Goal: Feedback & Contribution: Contribute content

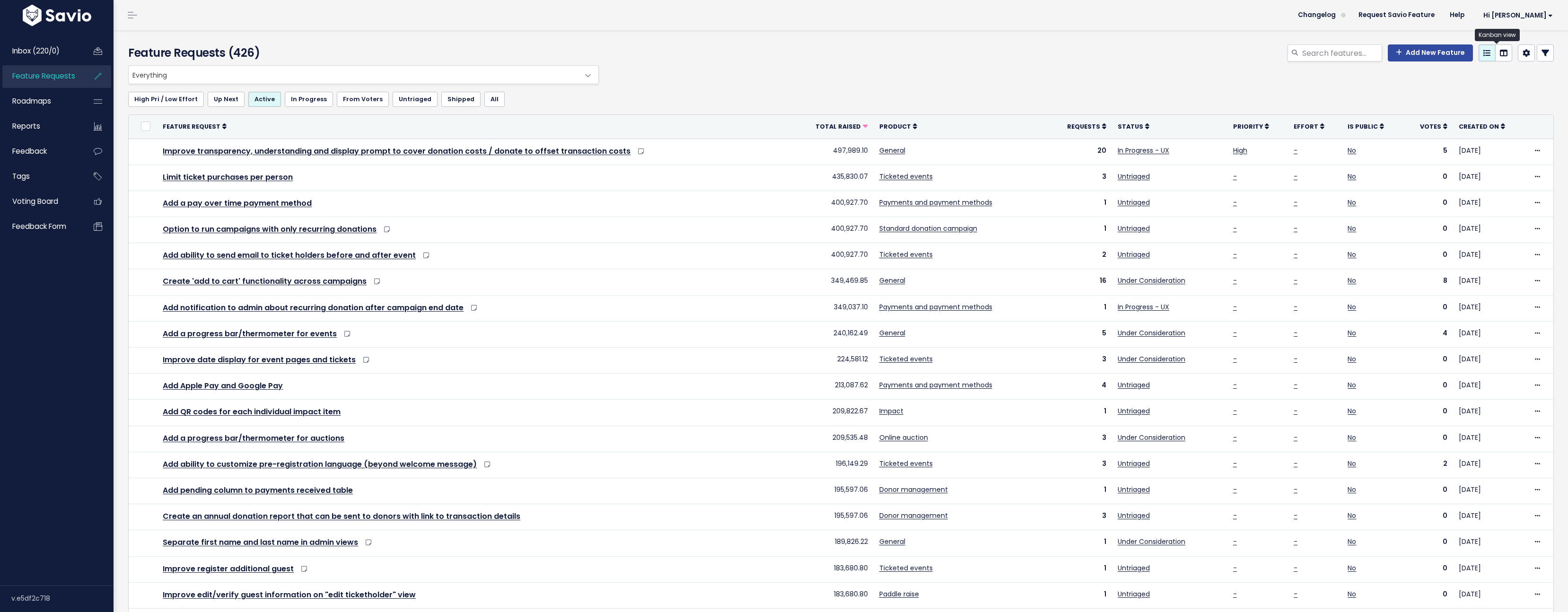
click at [1499, 56] on icon at bounding box center [1503, 53] width 8 height 8
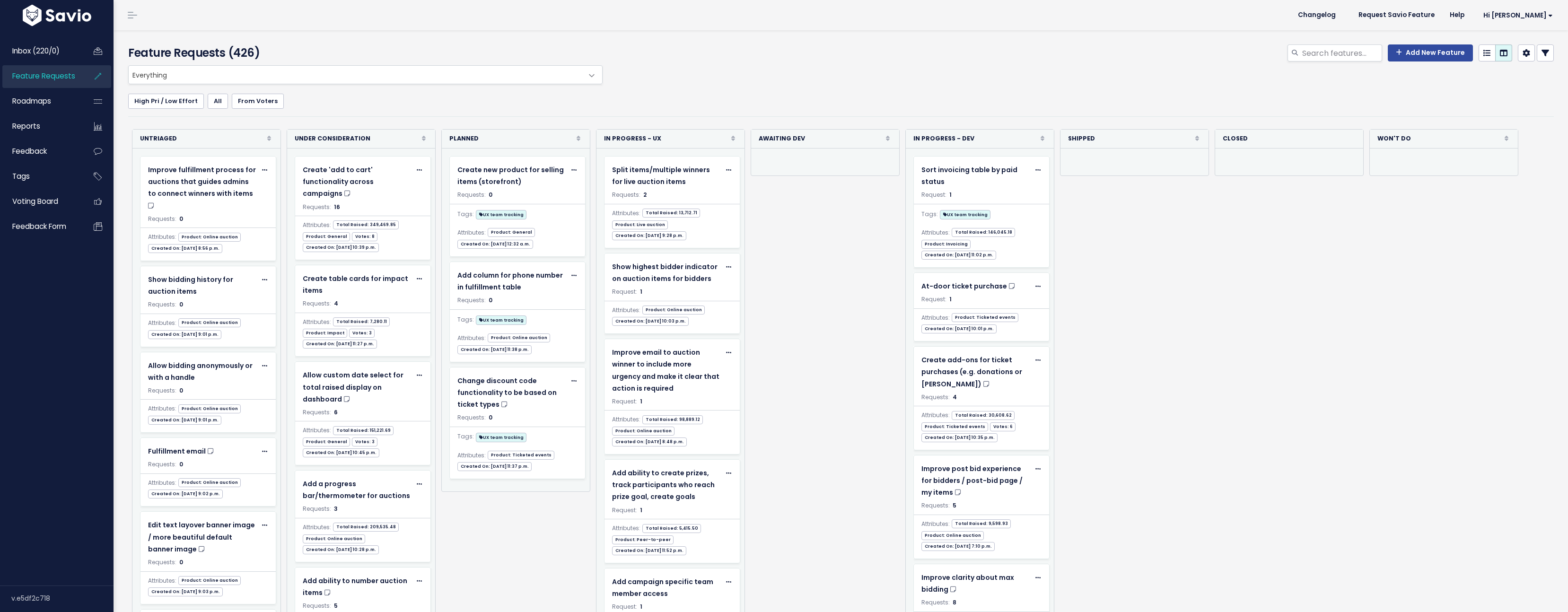
select select
click at [1541, 55] on icon at bounding box center [1545, 53] width 8 height 8
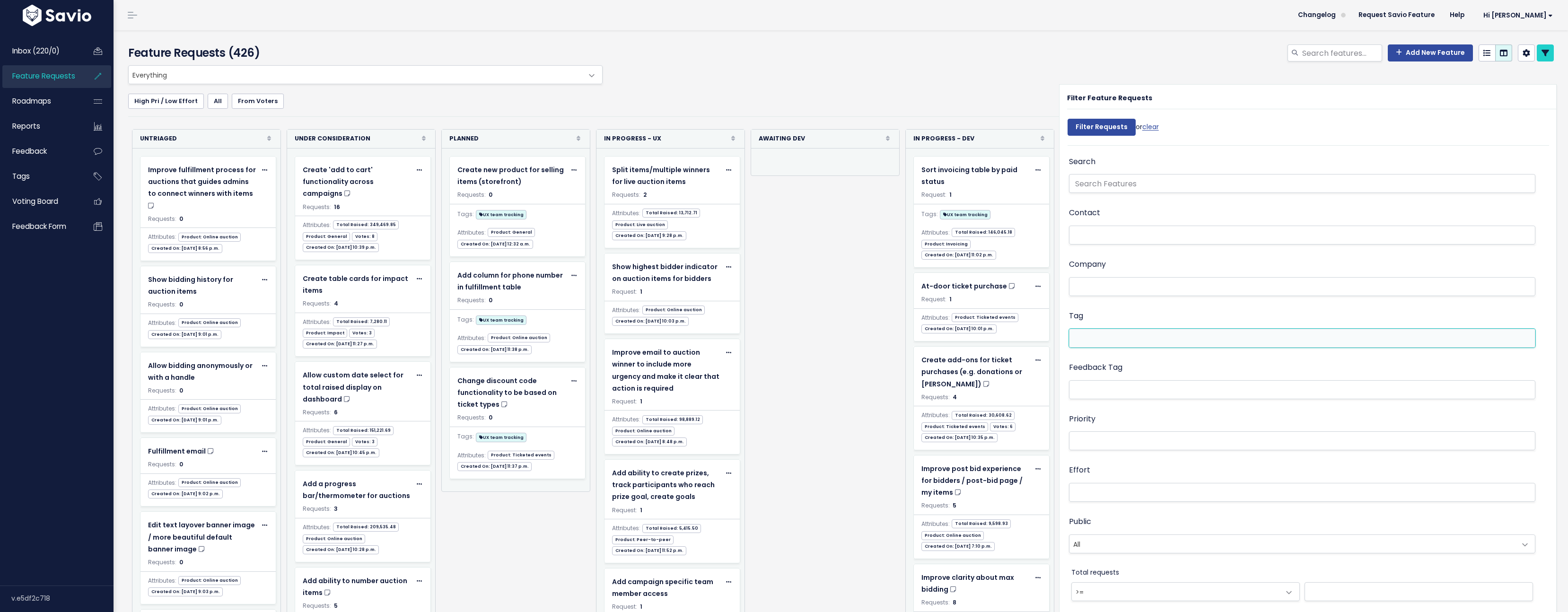
click at [1108, 330] on ul at bounding box center [1302, 338] width 466 height 18
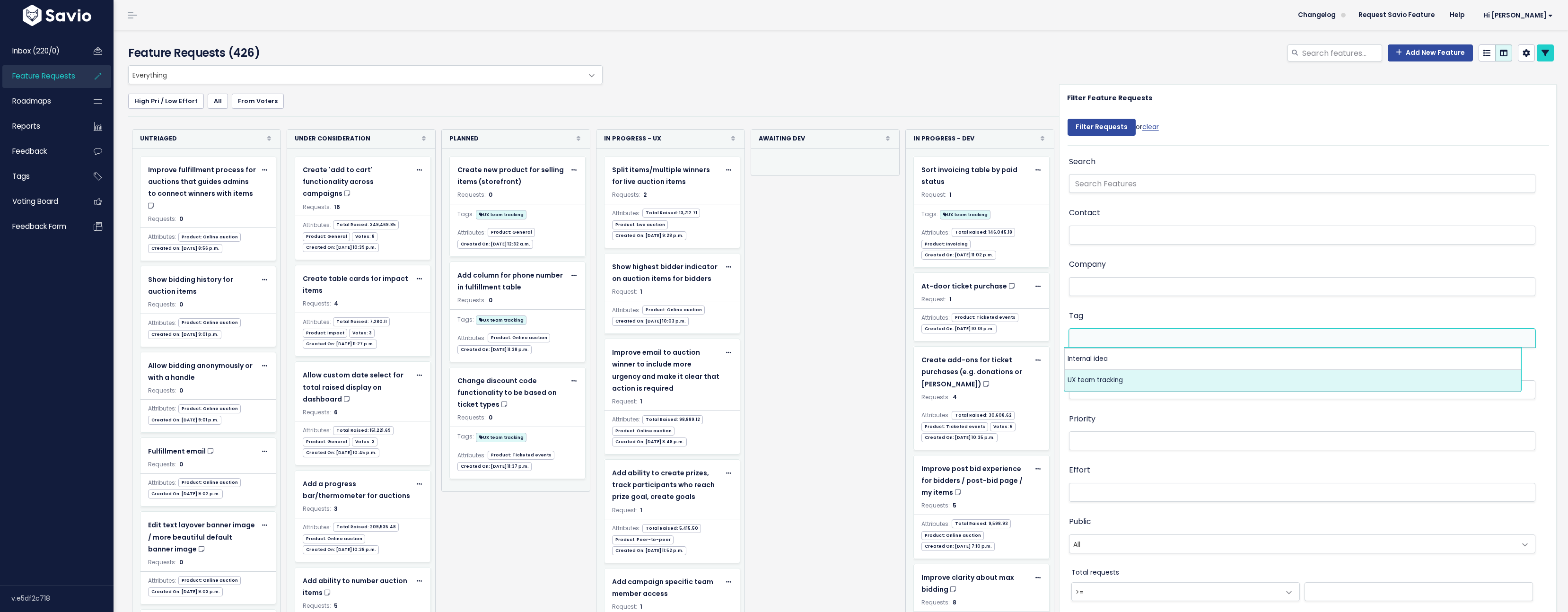
select select "13789"
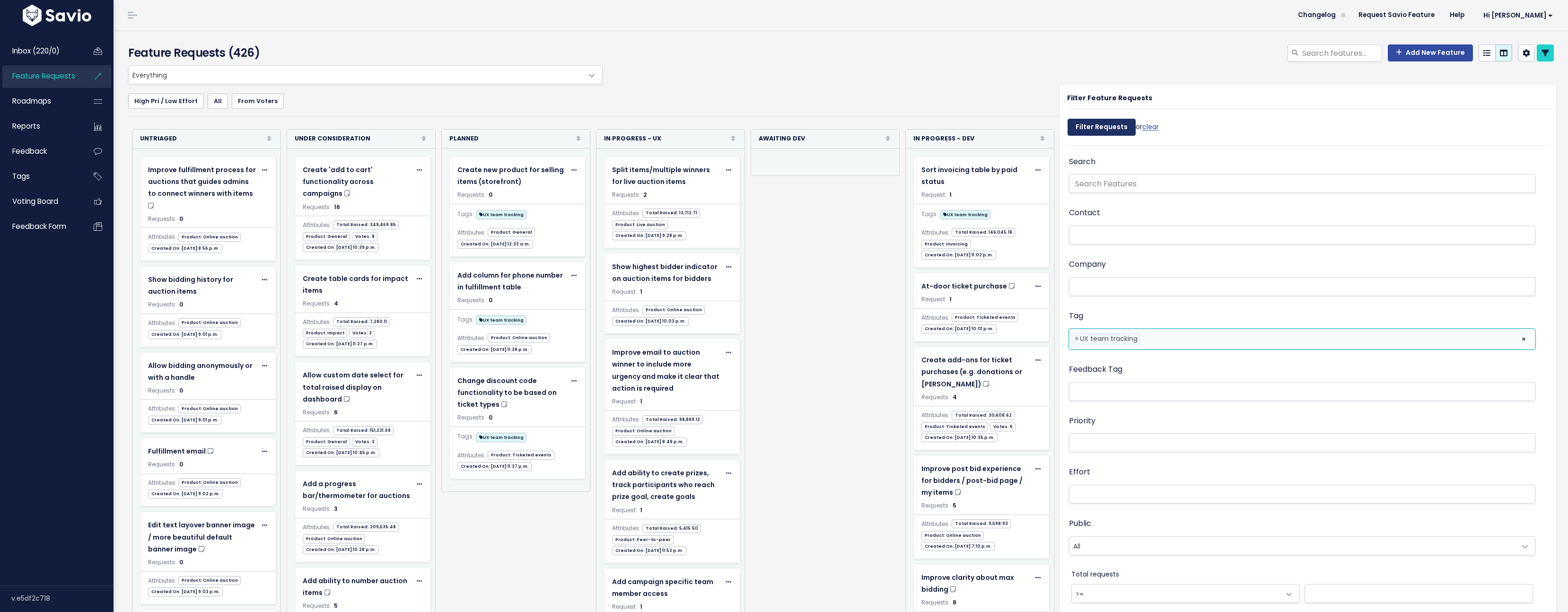
click at [1106, 127] on input "Filter Requests" at bounding box center [1102, 127] width 68 height 17
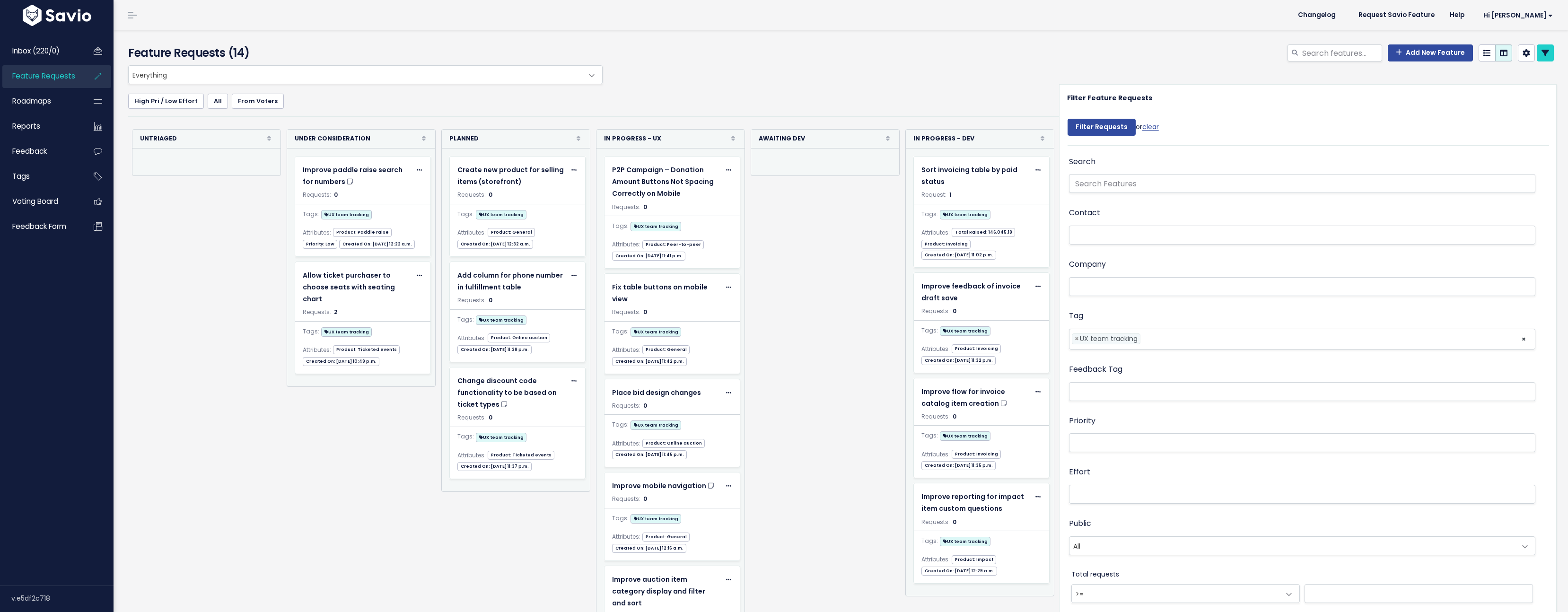
select select
click at [1544, 55] on link at bounding box center [1545, 53] width 17 height 17
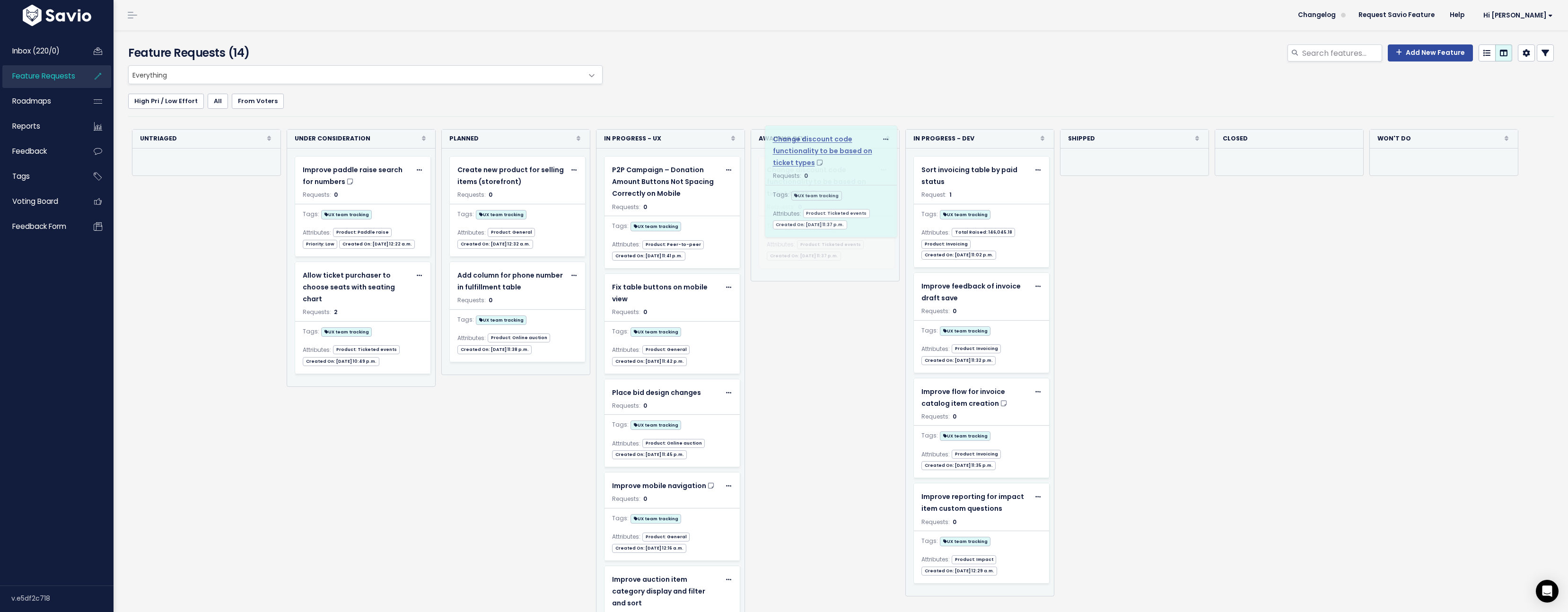
drag, startPoint x: 513, startPoint y: 391, endPoint x: 828, endPoint y: 149, distance: 397.2
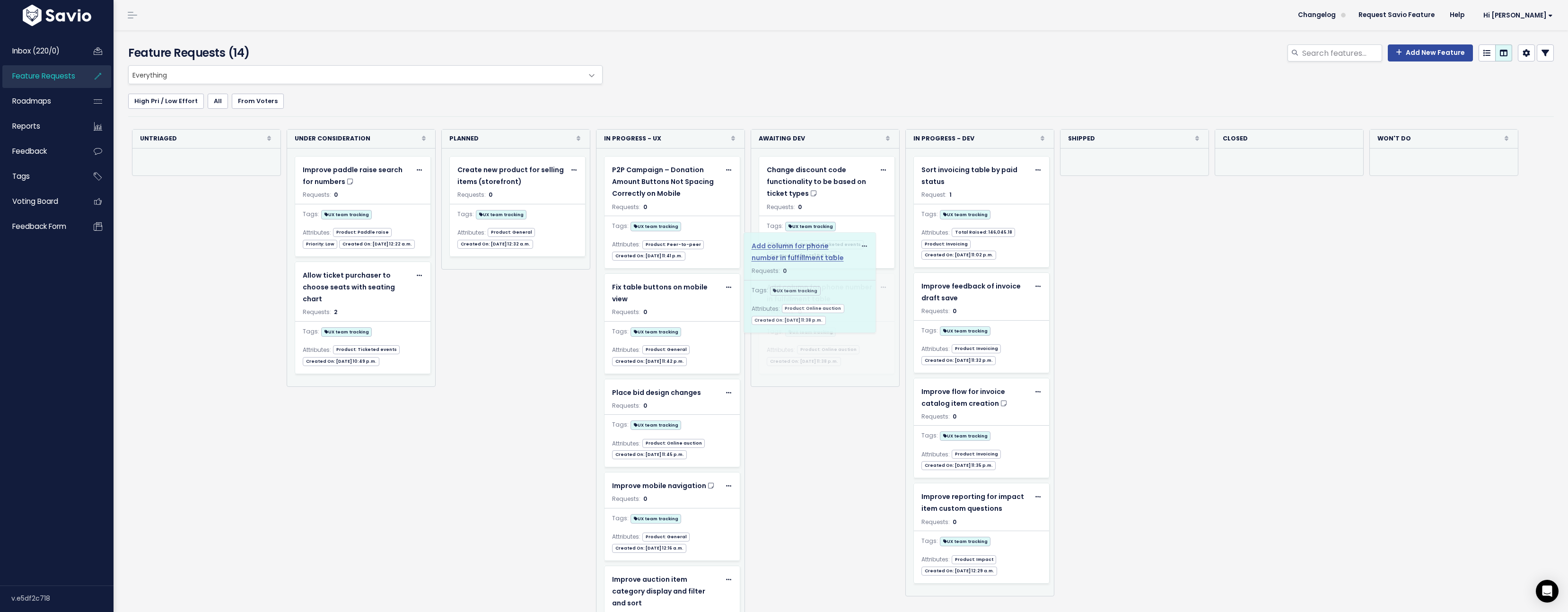
drag, startPoint x: 504, startPoint y: 280, endPoint x: 817, endPoint y: 265, distance: 313.4
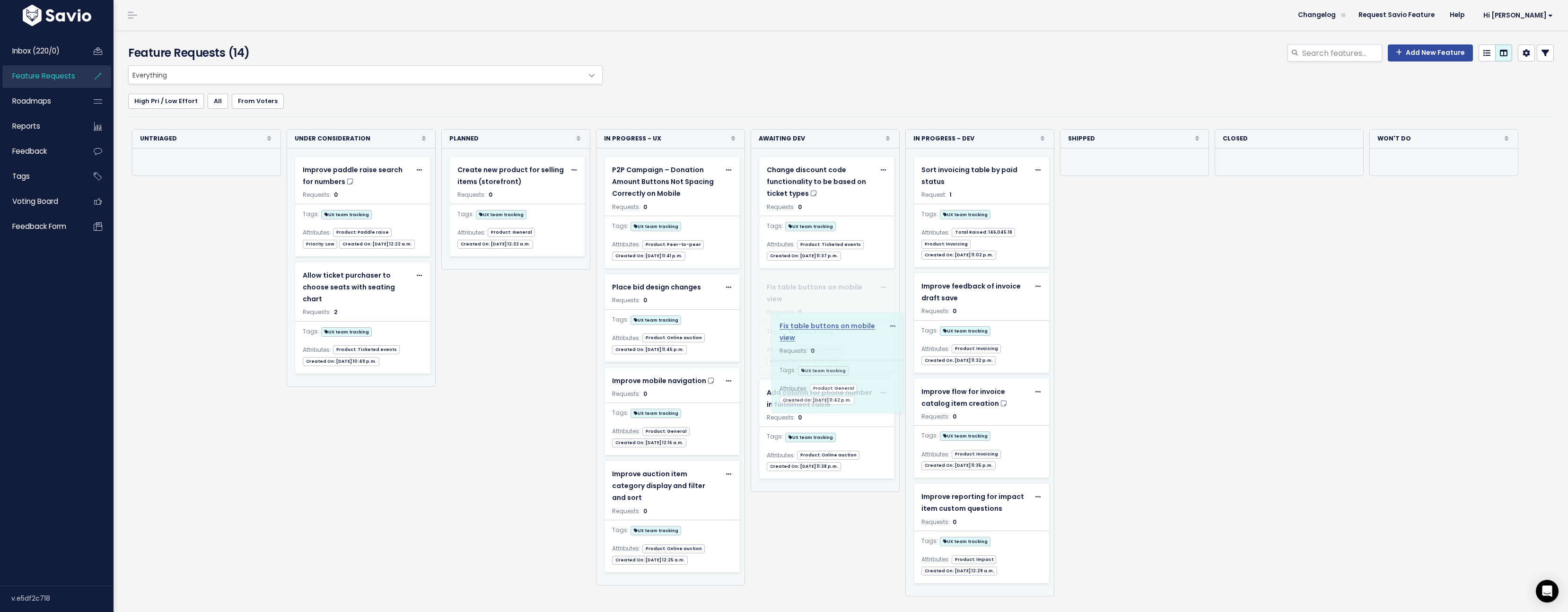
drag, startPoint x: 653, startPoint y: 290, endPoint x: 821, endPoint y: 328, distance: 172.2
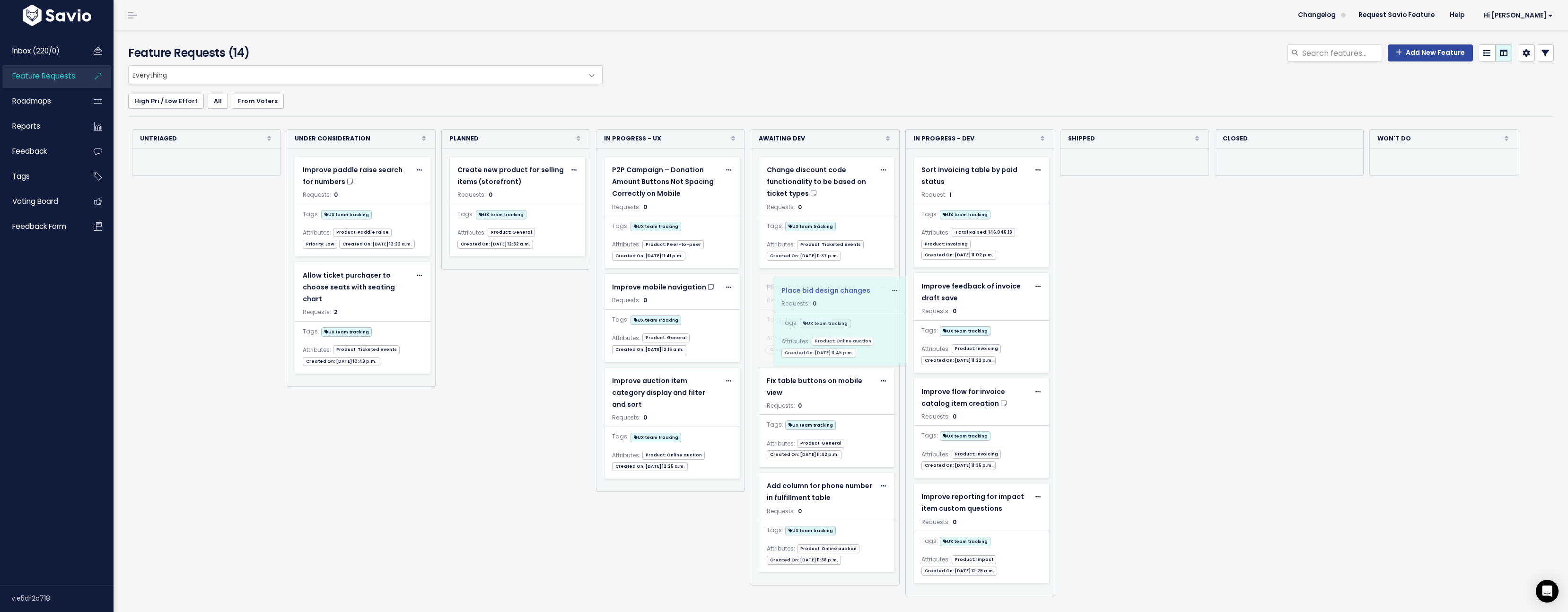
drag, startPoint x: 673, startPoint y: 288, endPoint x: 843, endPoint y: 292, distance: 170.0
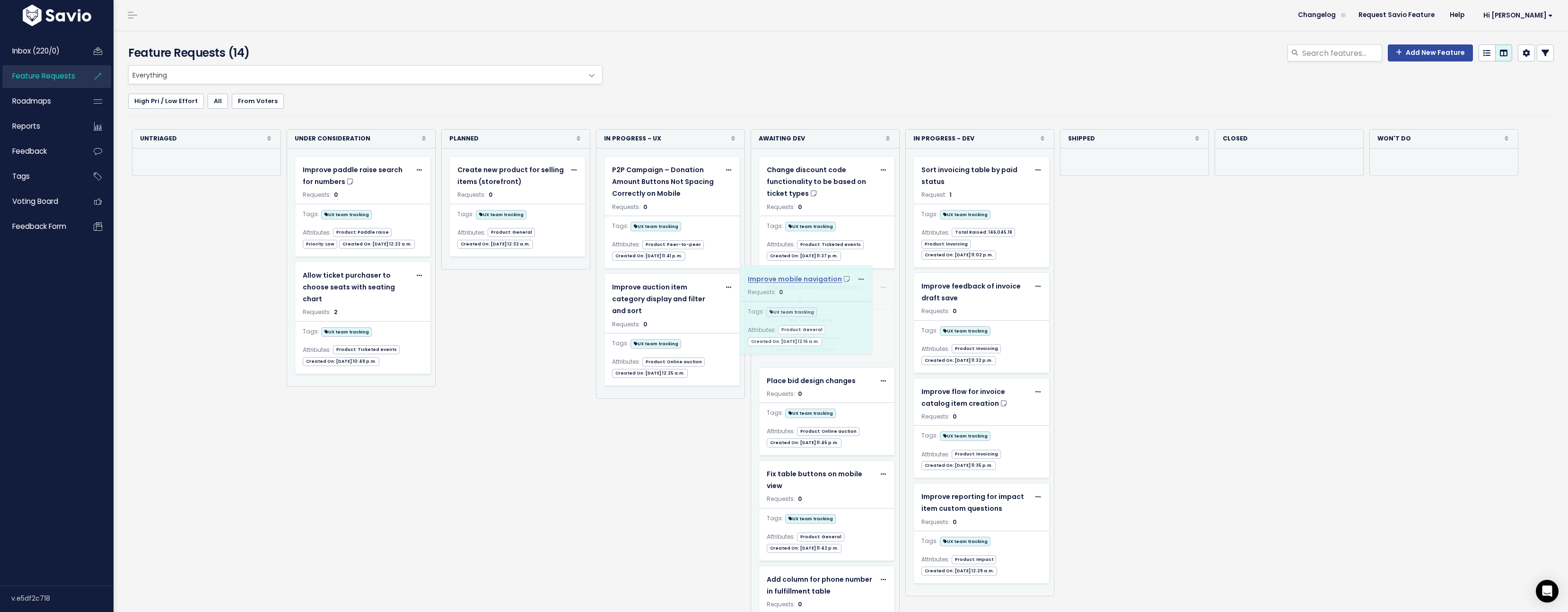
drag, startPoint x: 653, startPoint y: 286, endPoint x: 799, endPoint y: 279, distance: 146.2
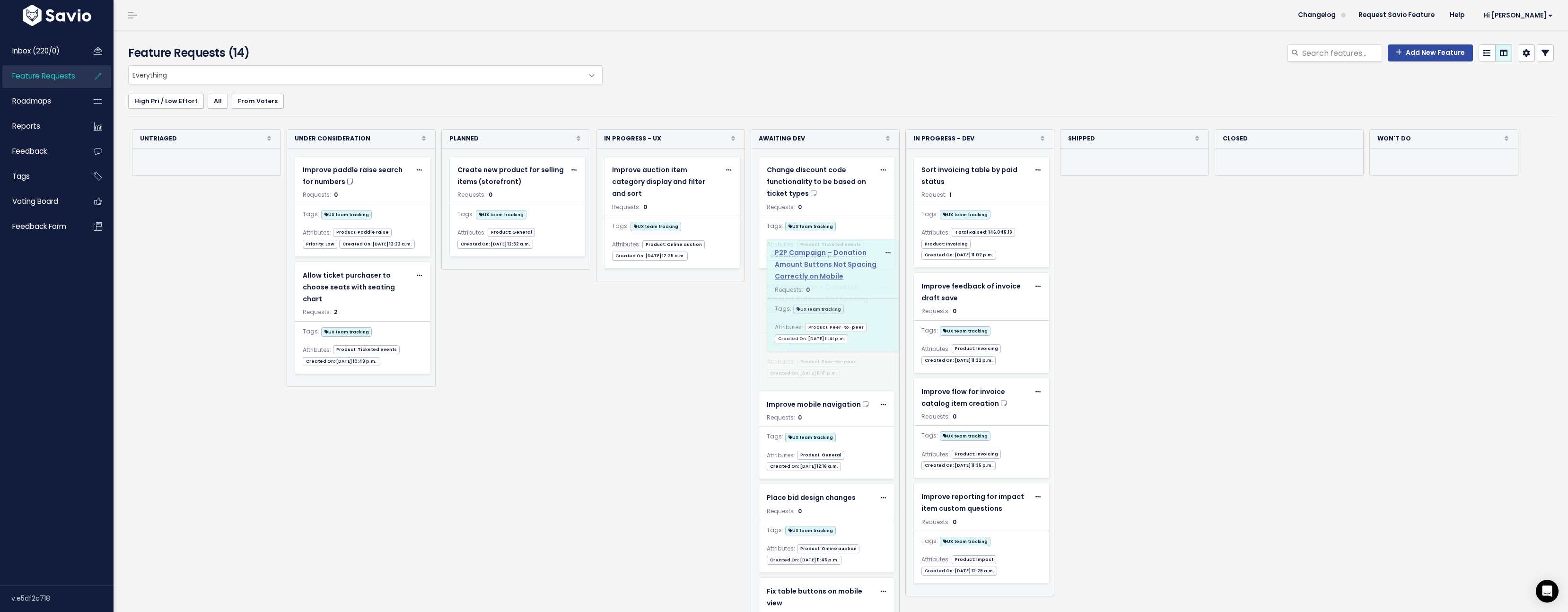
drag, startPoint x: 656, startPoint y: 182, endPoint x: 820, endPoint y: 265, distance: 183.8
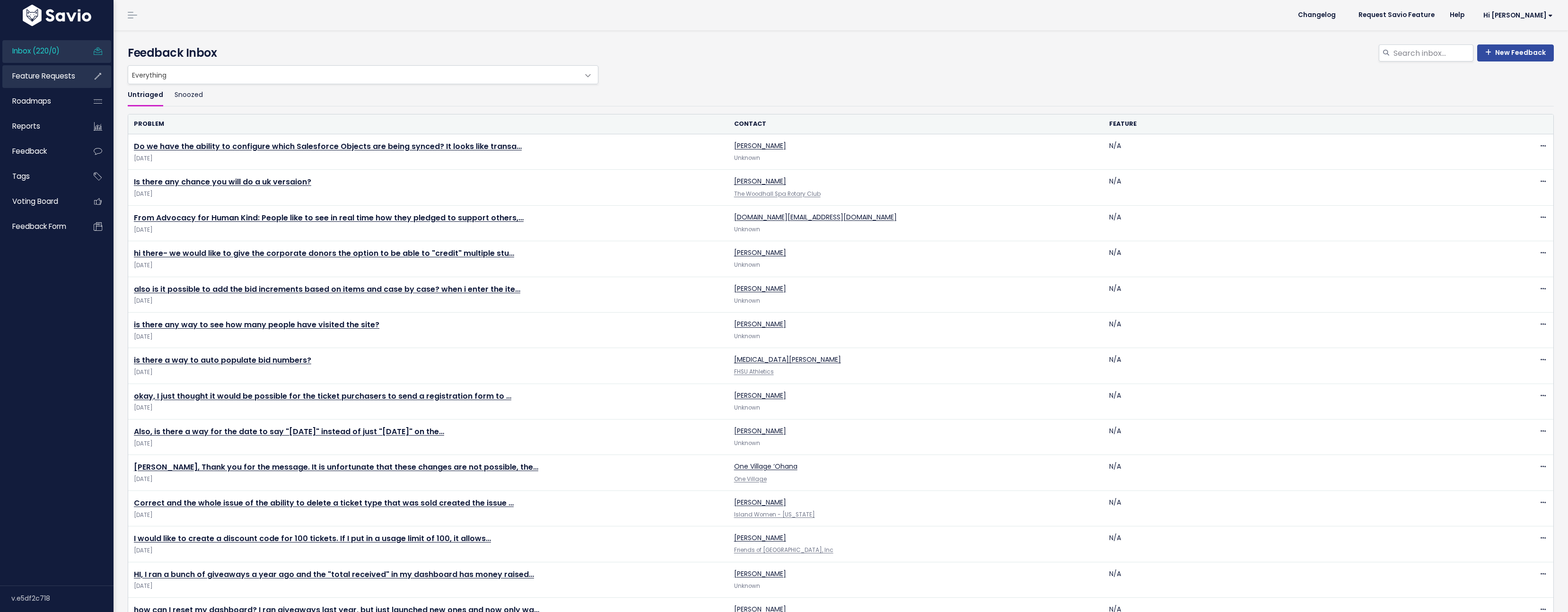
click at [64, 74] on span "Feature Requests" at bounding box center [44, 76] width 63 height 10
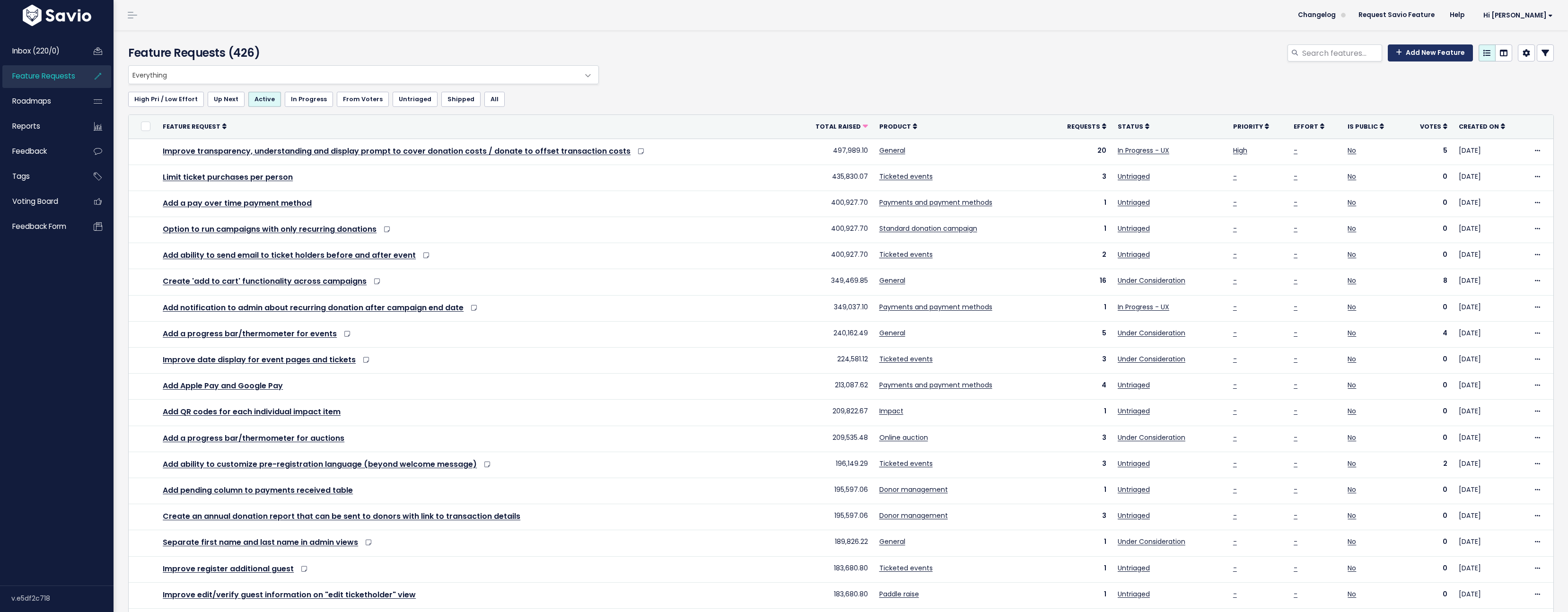
click at [1408, 54] on link "Add New Feature" at bounding box center [1431, 53] width 85 height 17
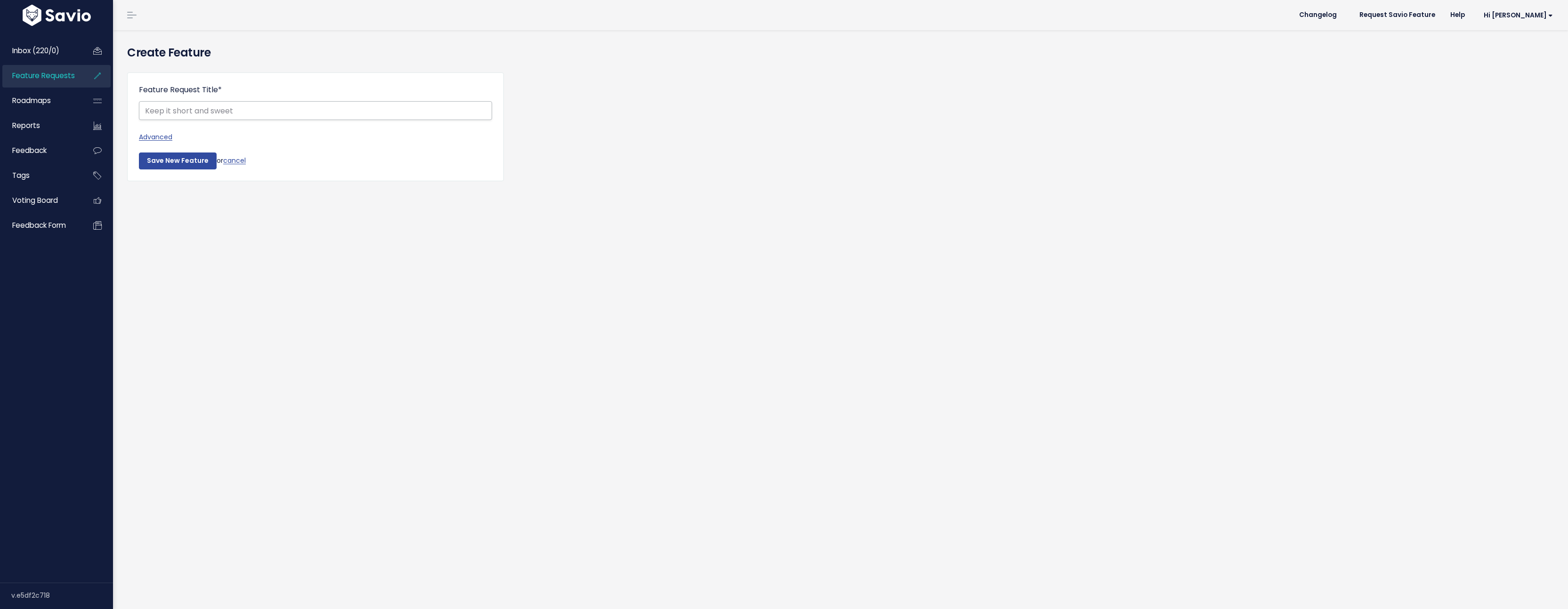
click at [257, 111] on input "Feature Request Title *" at bounding box center [315, 111] width 353 height 19
click at [152, 139] on link "Advanced" at bounding box center [315, 138] width 353 height 12
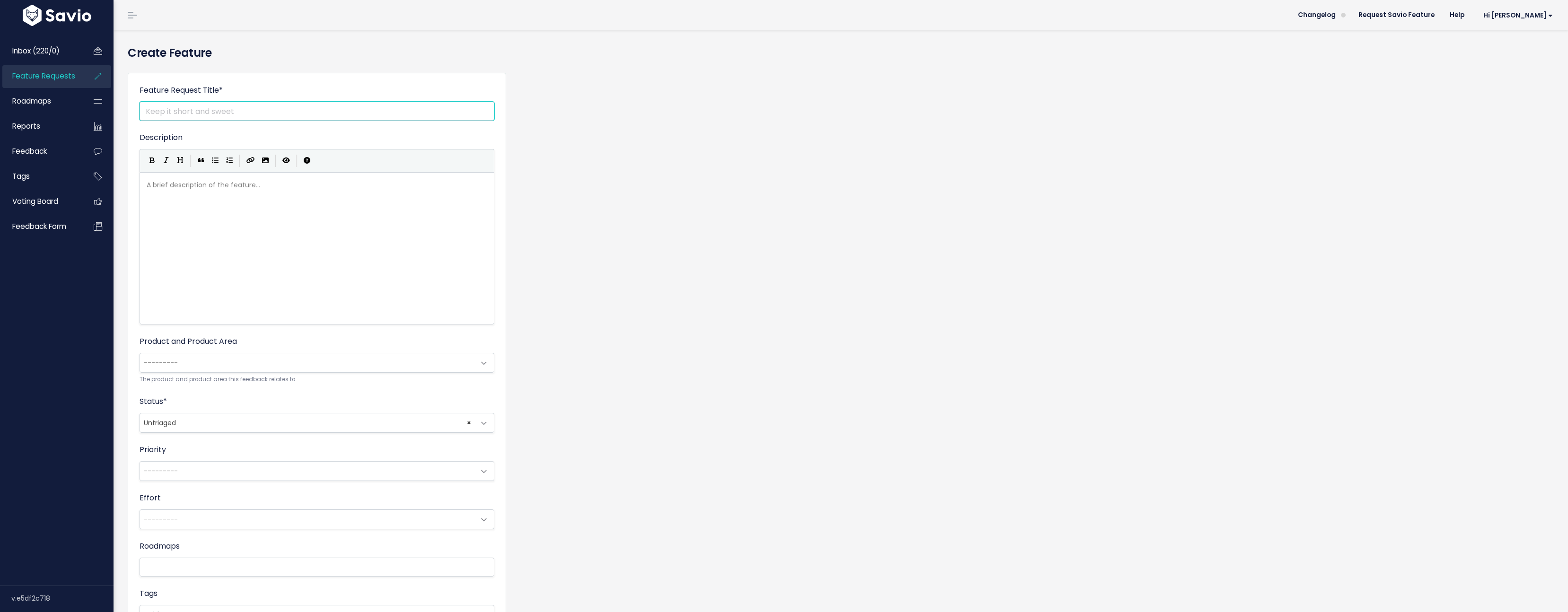
click at [230, 113] on input "Feature Request Title *" at bounding box center [317, 111] width 355 height 19
type input "Invoicing flow changes"
click at [243, 179] on div "A brief description of the feature... xxxxxxxxxx" at bounding box center [317, 179] width 345 height 0
click at [196, 362] on span "---------" at bounding box center [307, 363] width 335 height 19
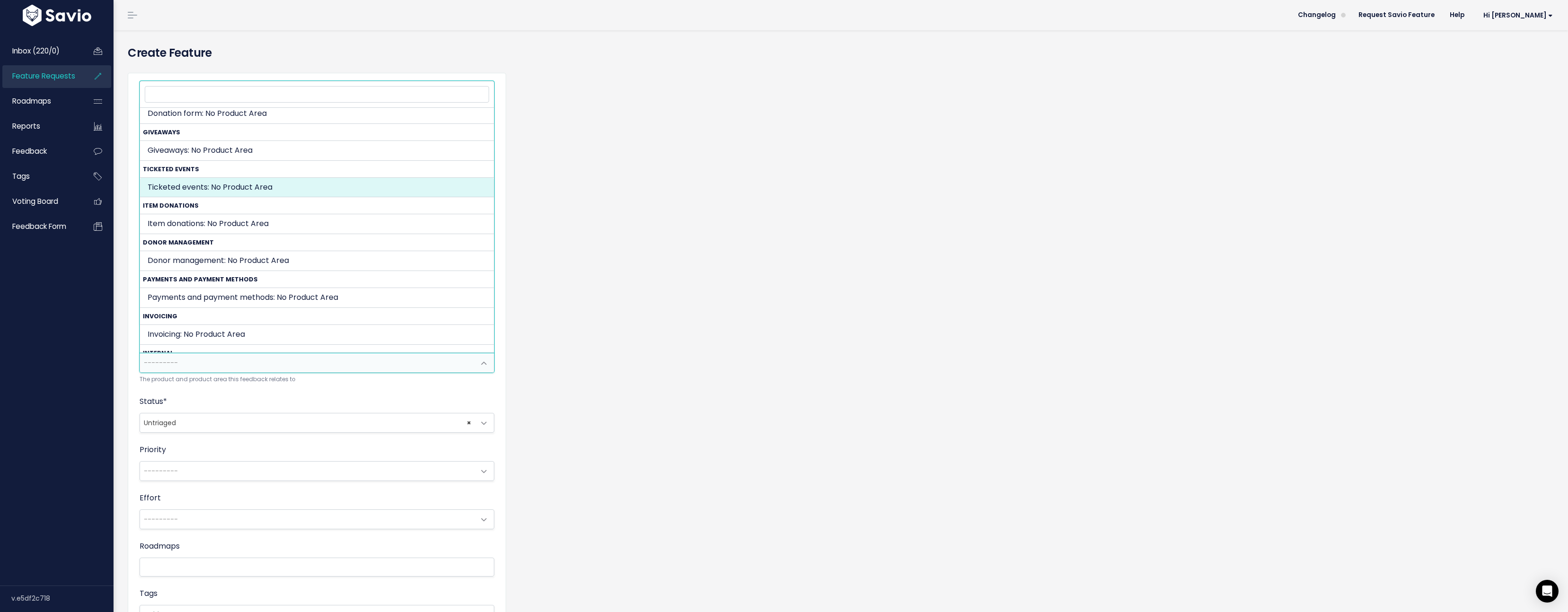
scroll to position [400, 0]
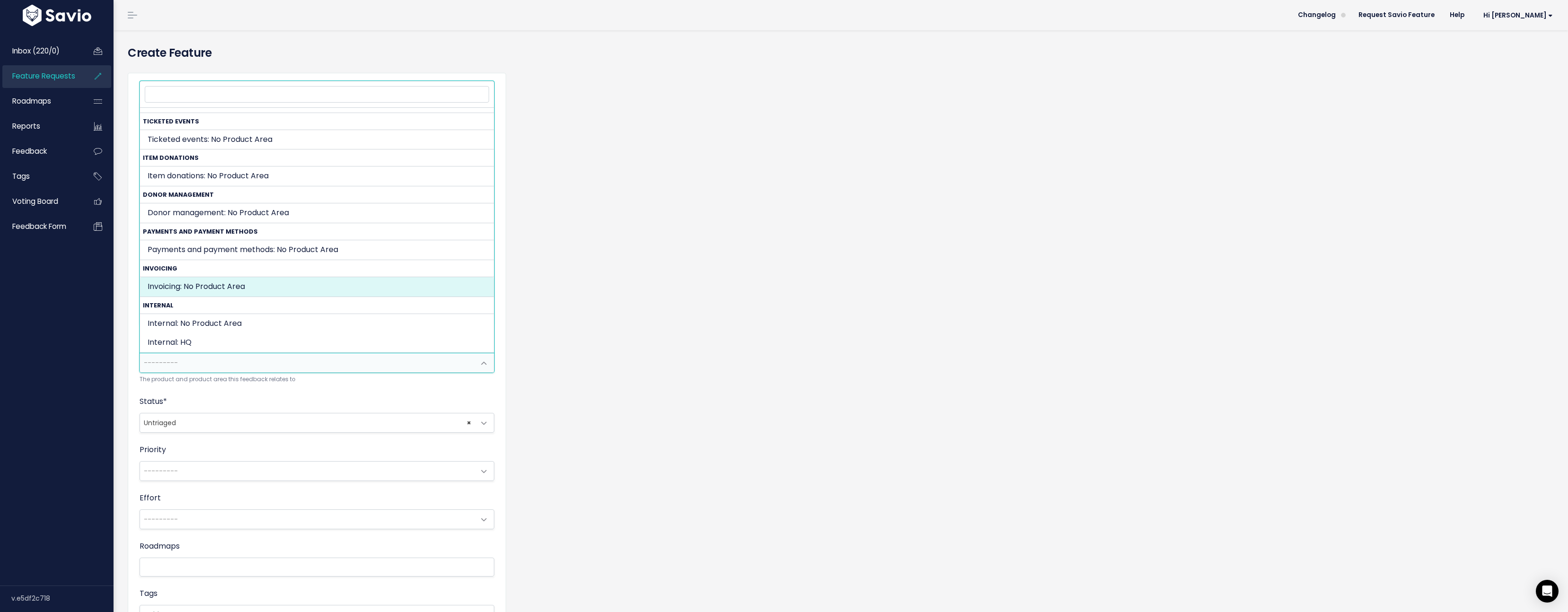
select select "INVOICING:"
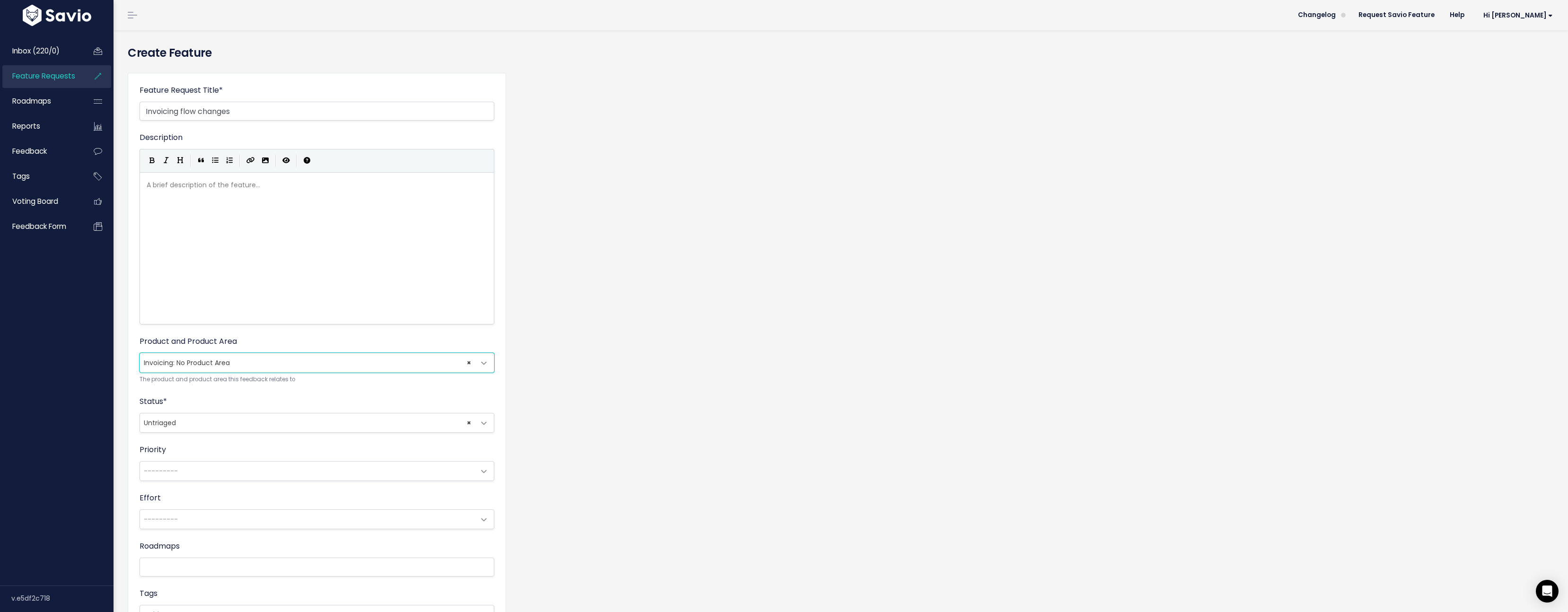
scroll to position [145, 0]
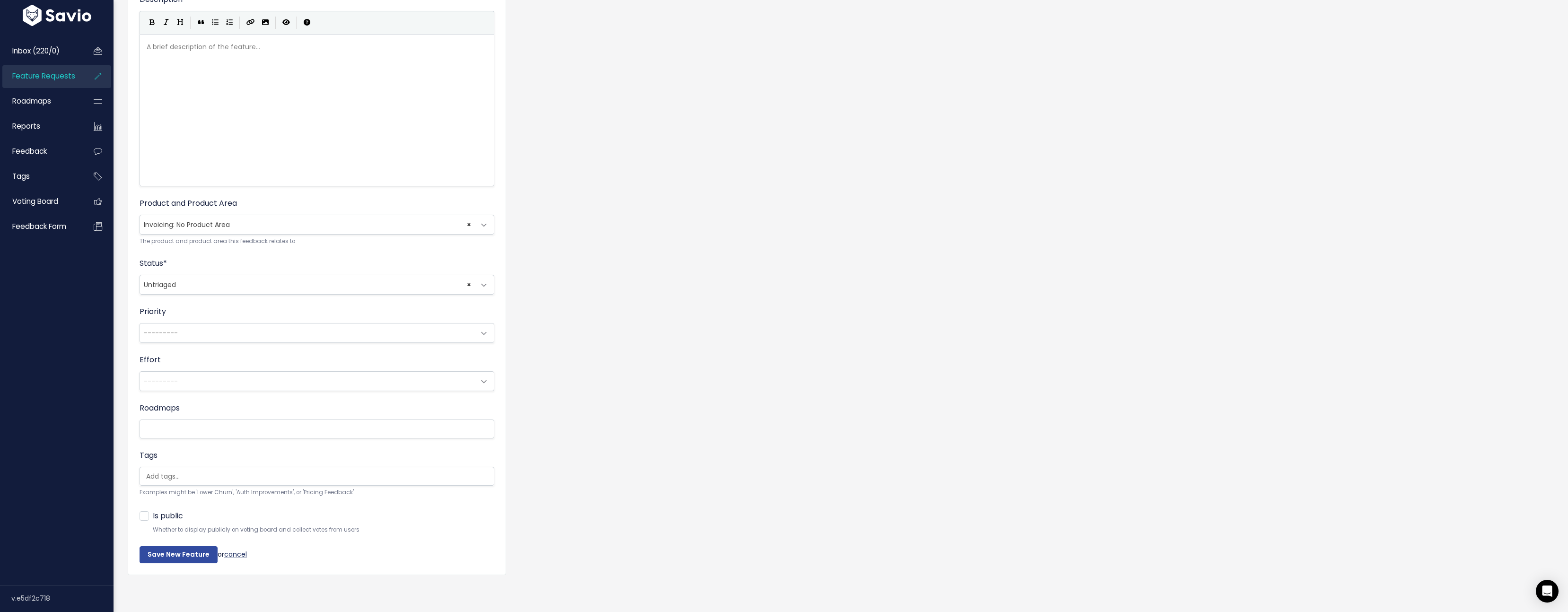
click at [238, 550] on link "cancel" at bounding box center [236, 555] width 23 height 10
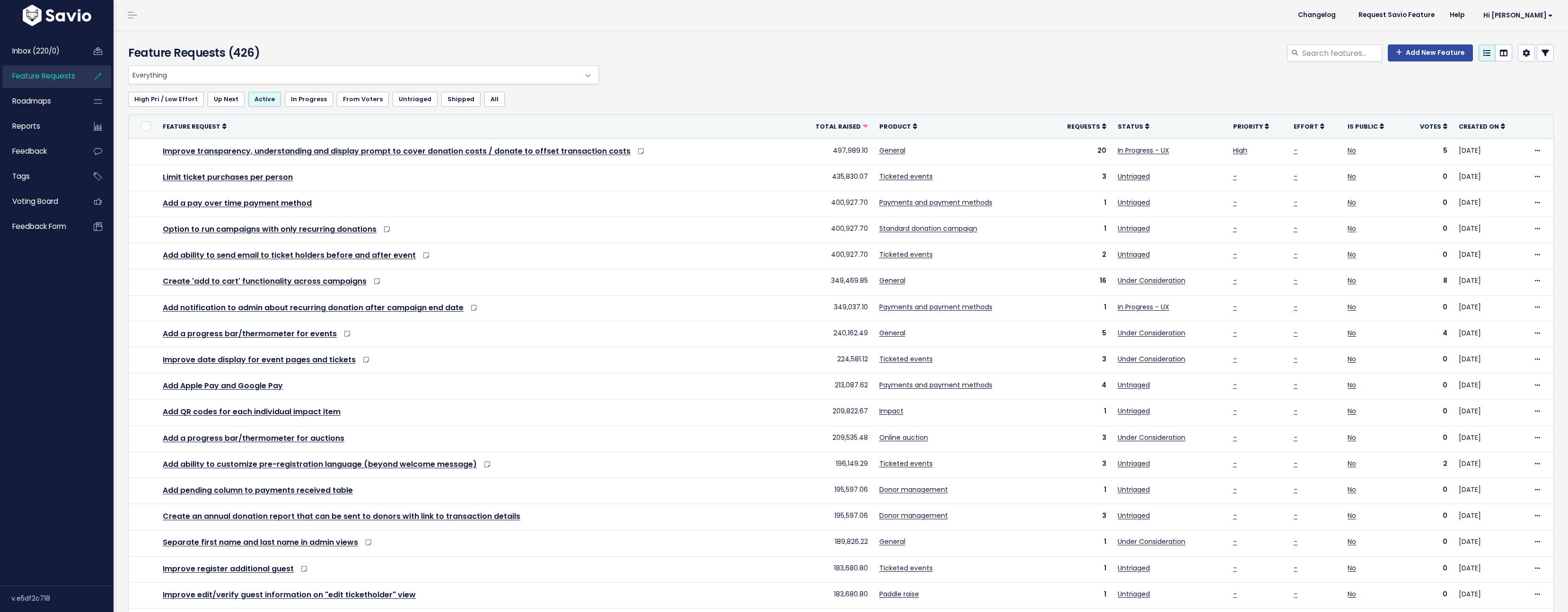
click at [225, 78] on span "Everything" at bounding box center [354, 75] width 451 height 18
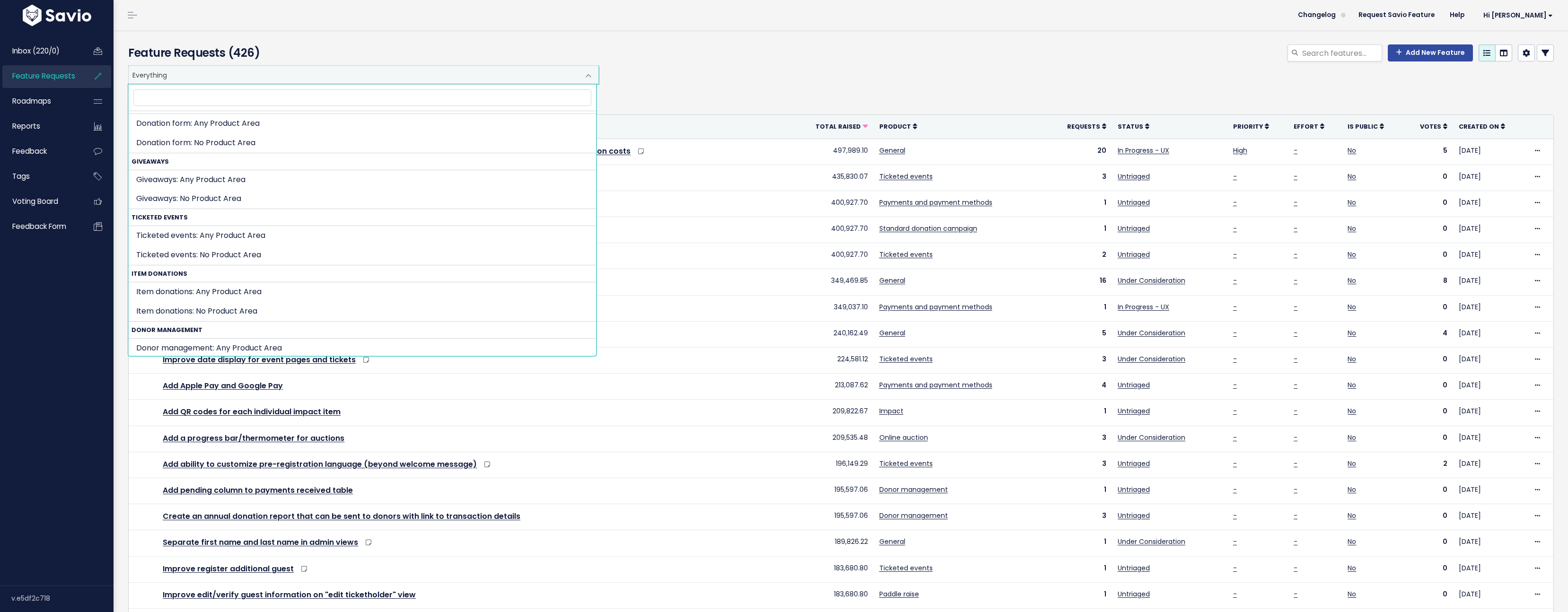
scroll to position [824, 0]
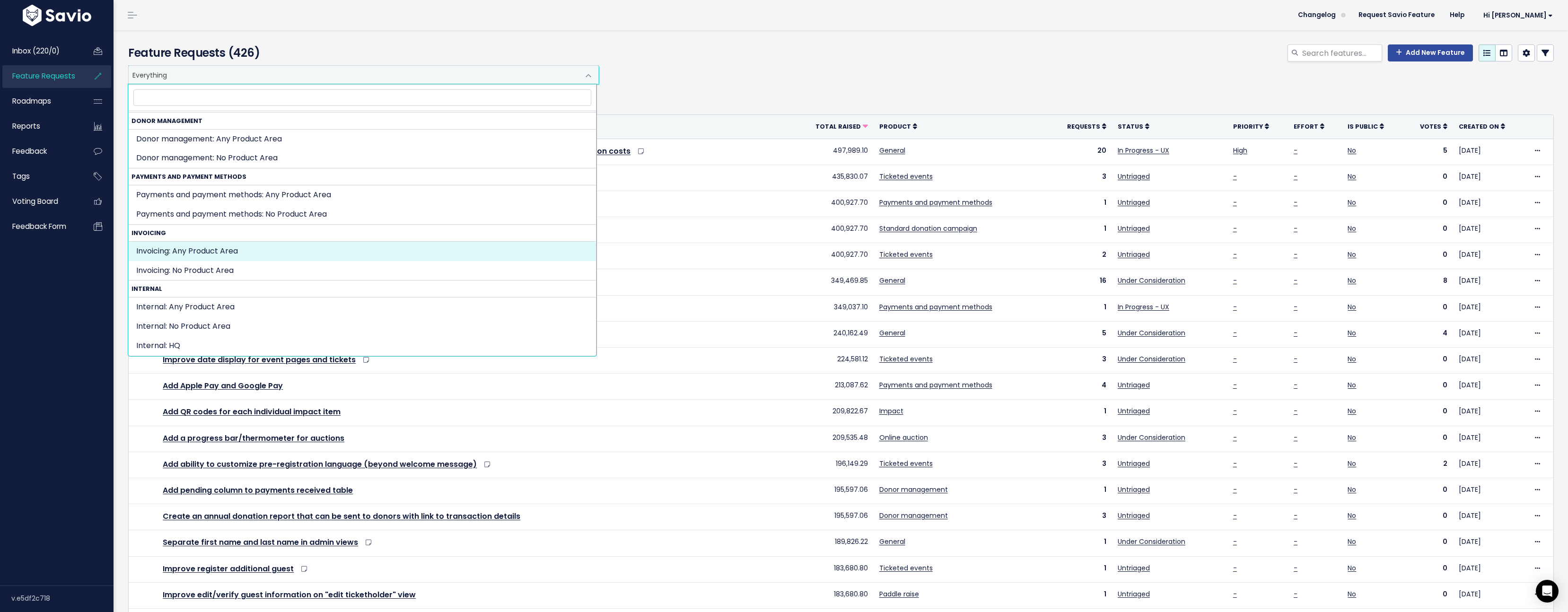
select select "INVOICING:"
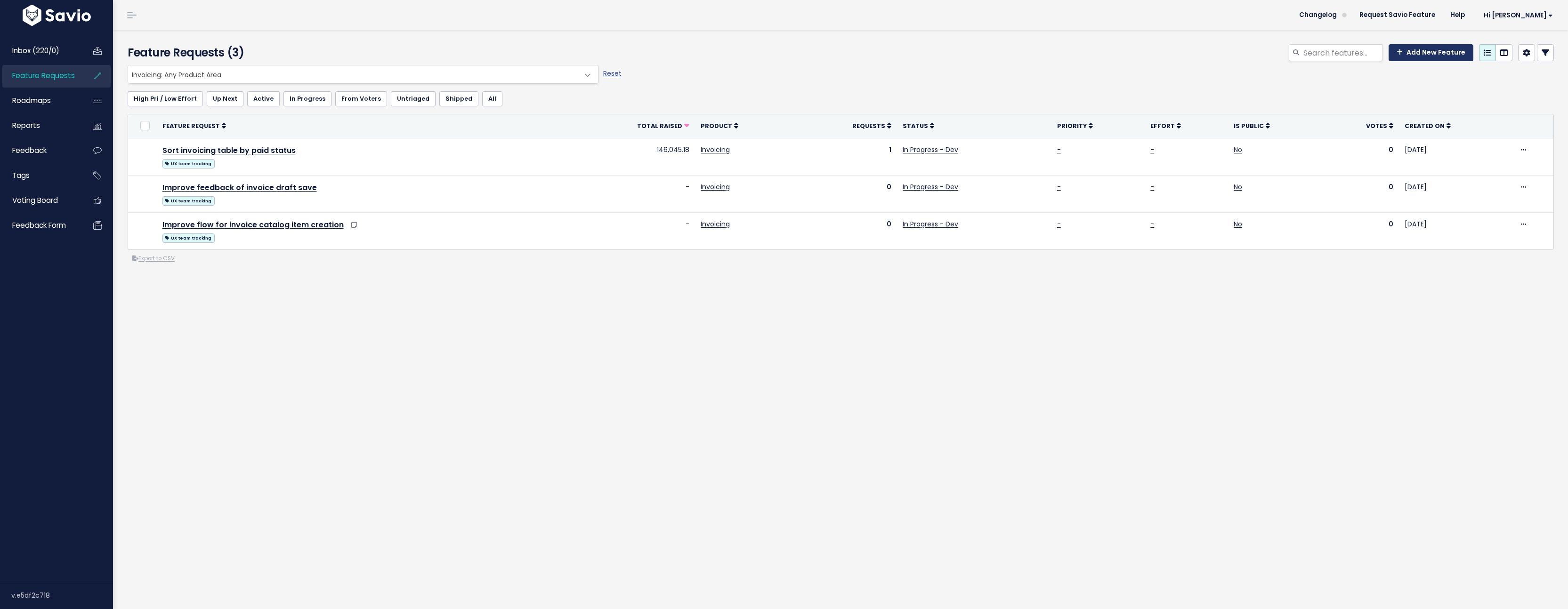
click at [1400, 56] on link "Add New Feature" at bounding box center [1431, 53] width 85 height 17
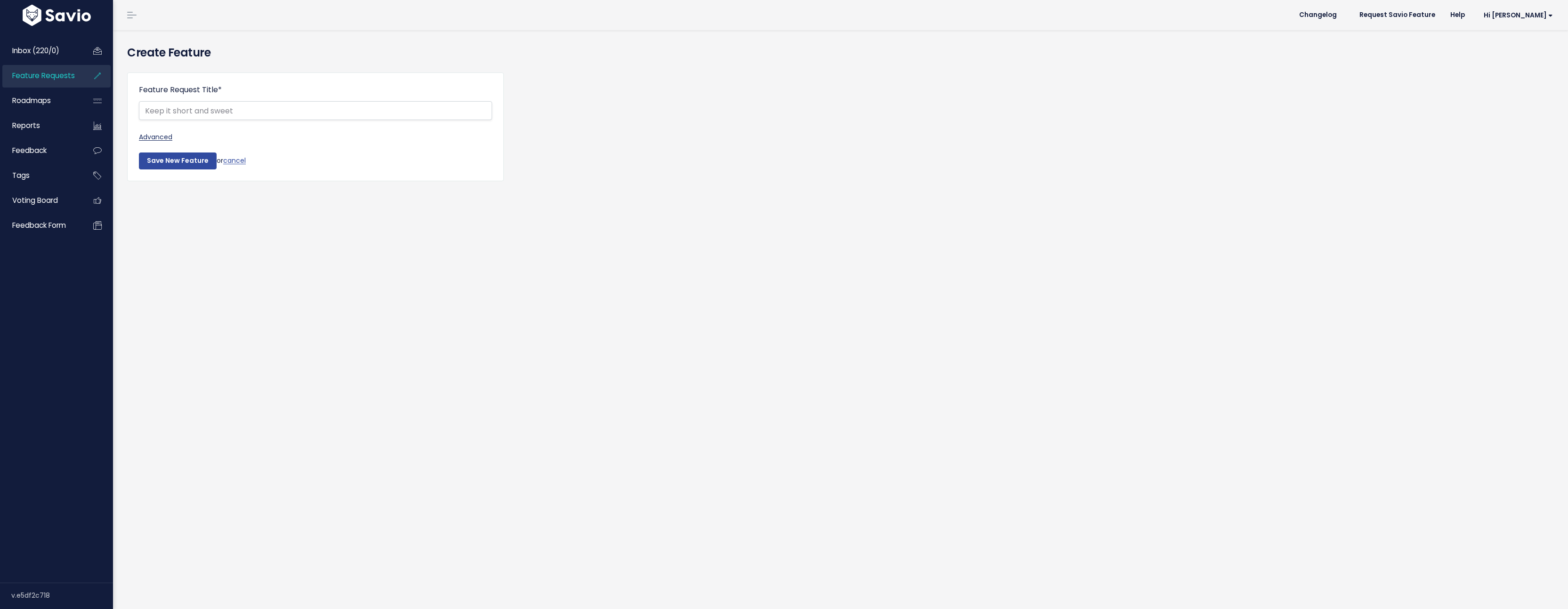
click at [156, 139] on link "Advanced" at bounding box center [315, 138] width 353 height 12
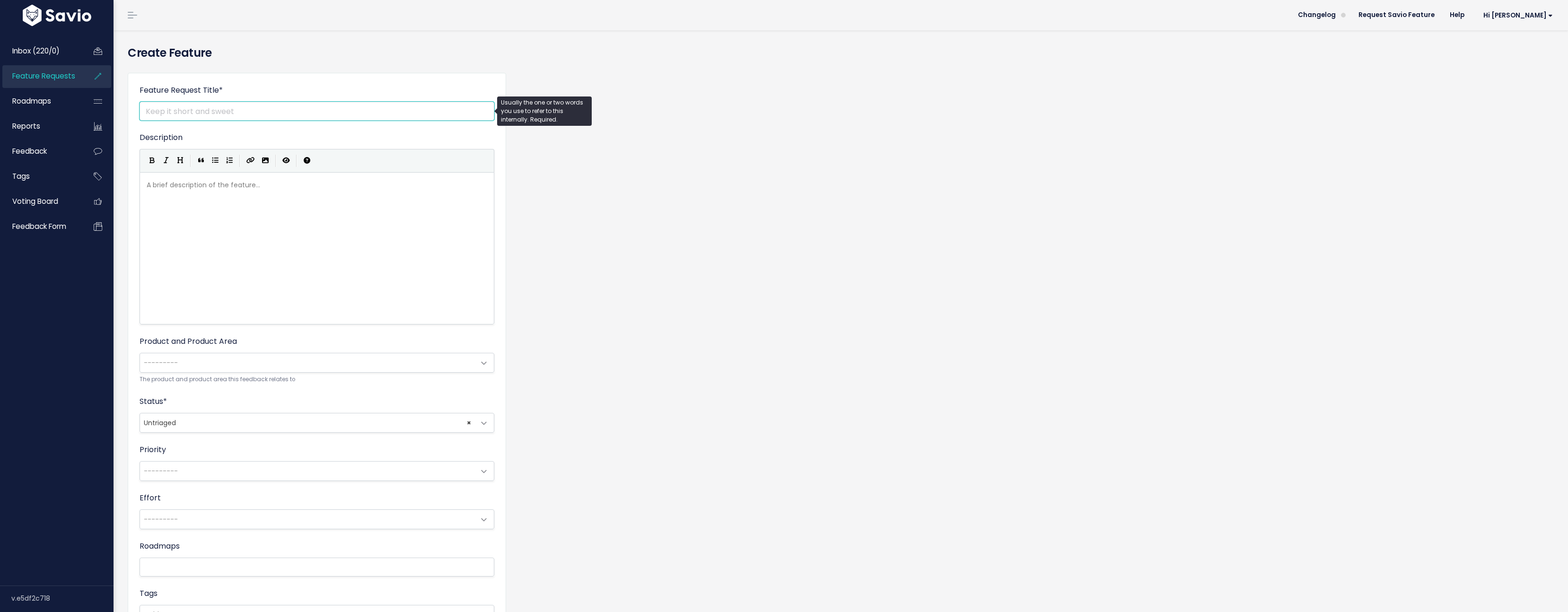
click at [230, 105] on input "Feature Request Title *" at bounding box center [317, 111] width 355 height 19
type input "Invoicing flow changes"
click at [231, 207] on div "A brief description of the feature... ​" at bounding box center [328, 260] width 368 height 165
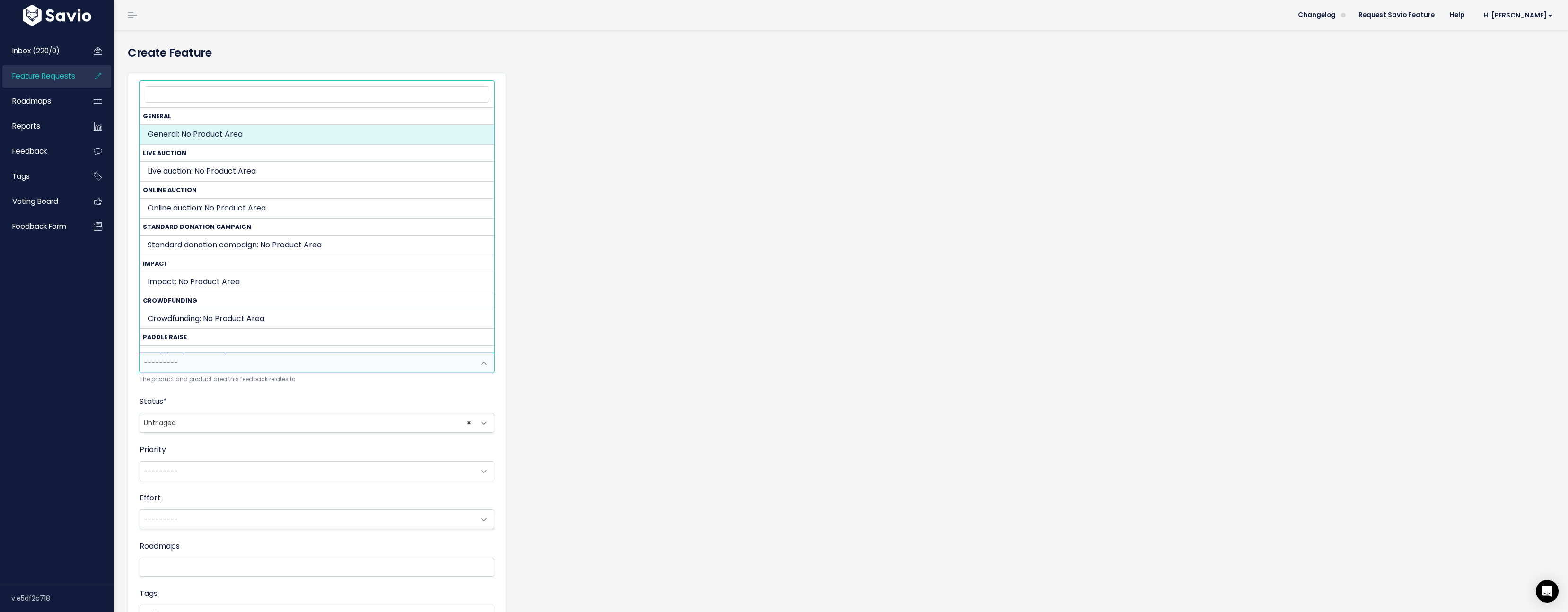
click at [213, 358] on span "---------" at bounding box center [307, 363] width 335 height 19
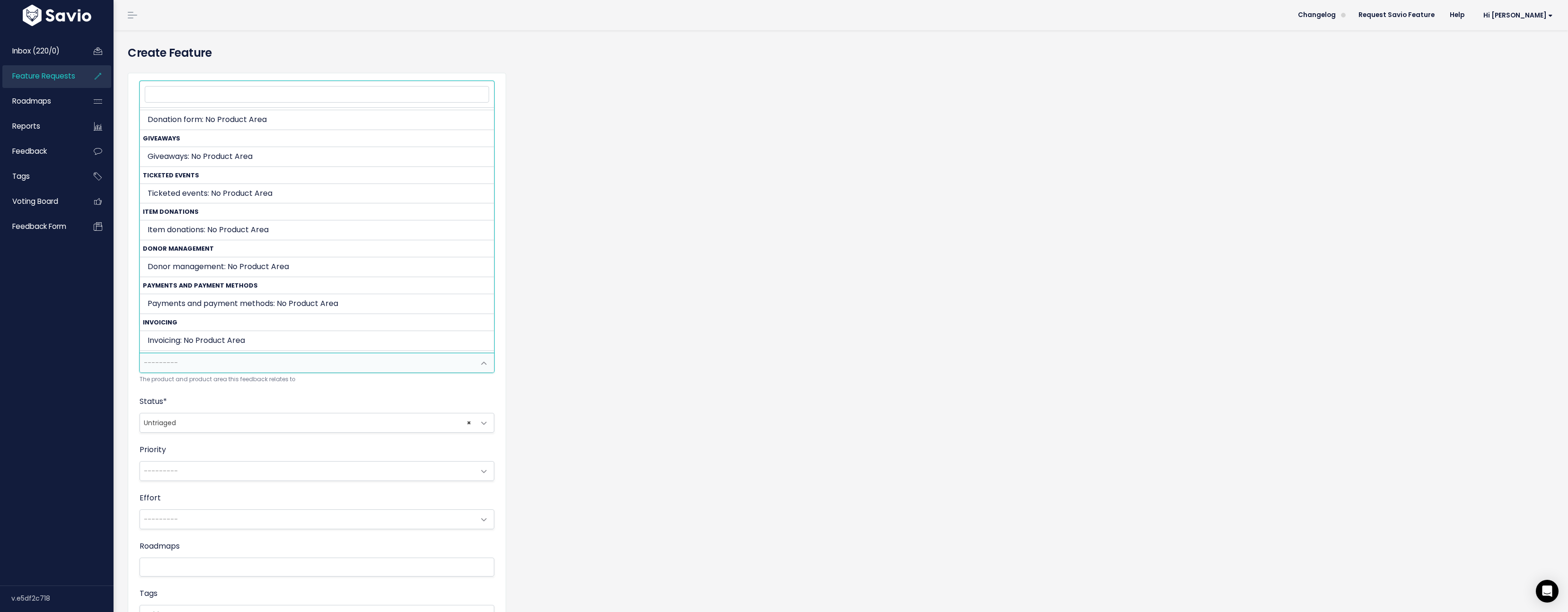
scroll to position [400, 0]
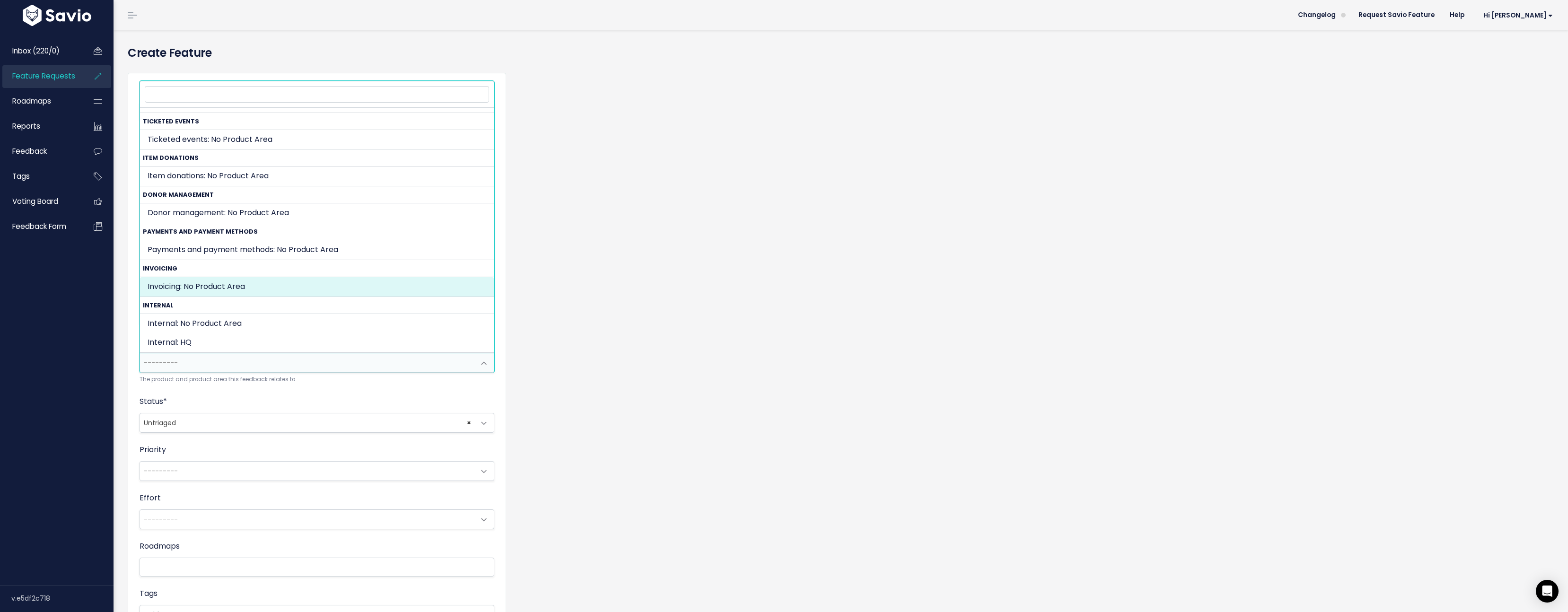
select select "INVOICING:"
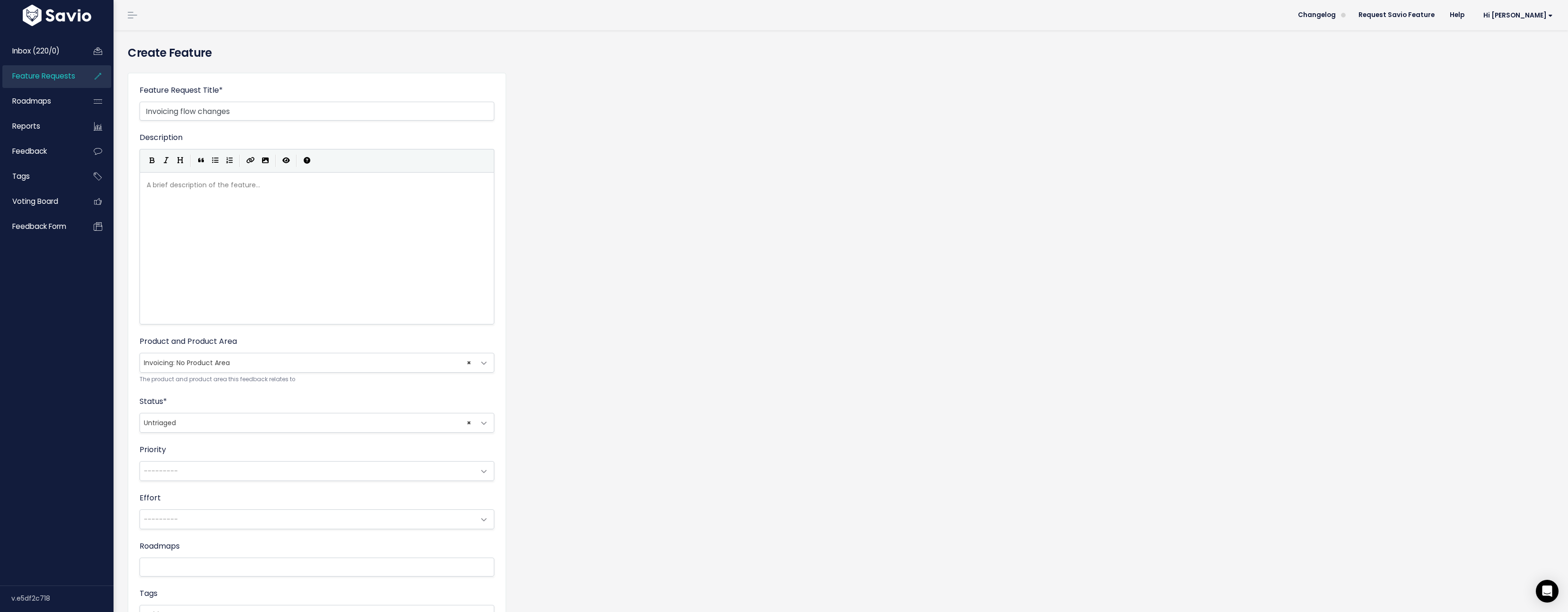
click at [221, 417] on span "× Untriaged" at bounding box center [307, 423] width 335 height 19
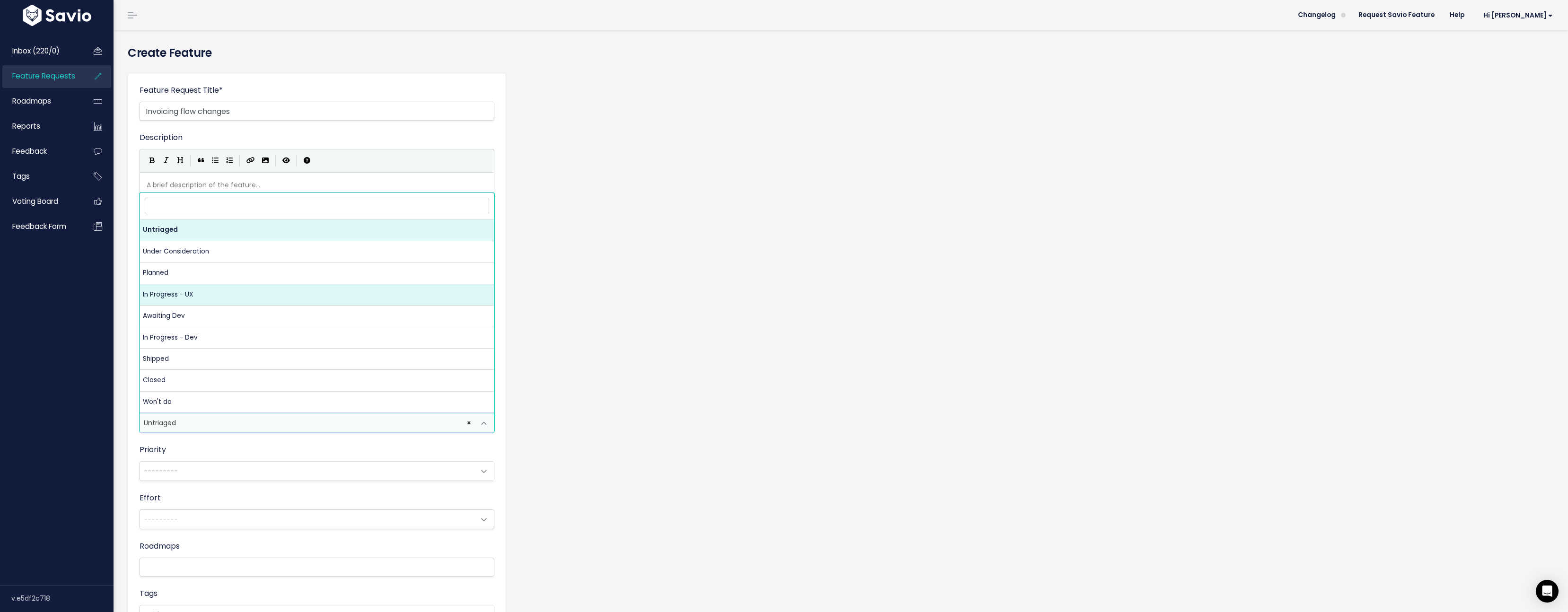
select select "PLANNED"
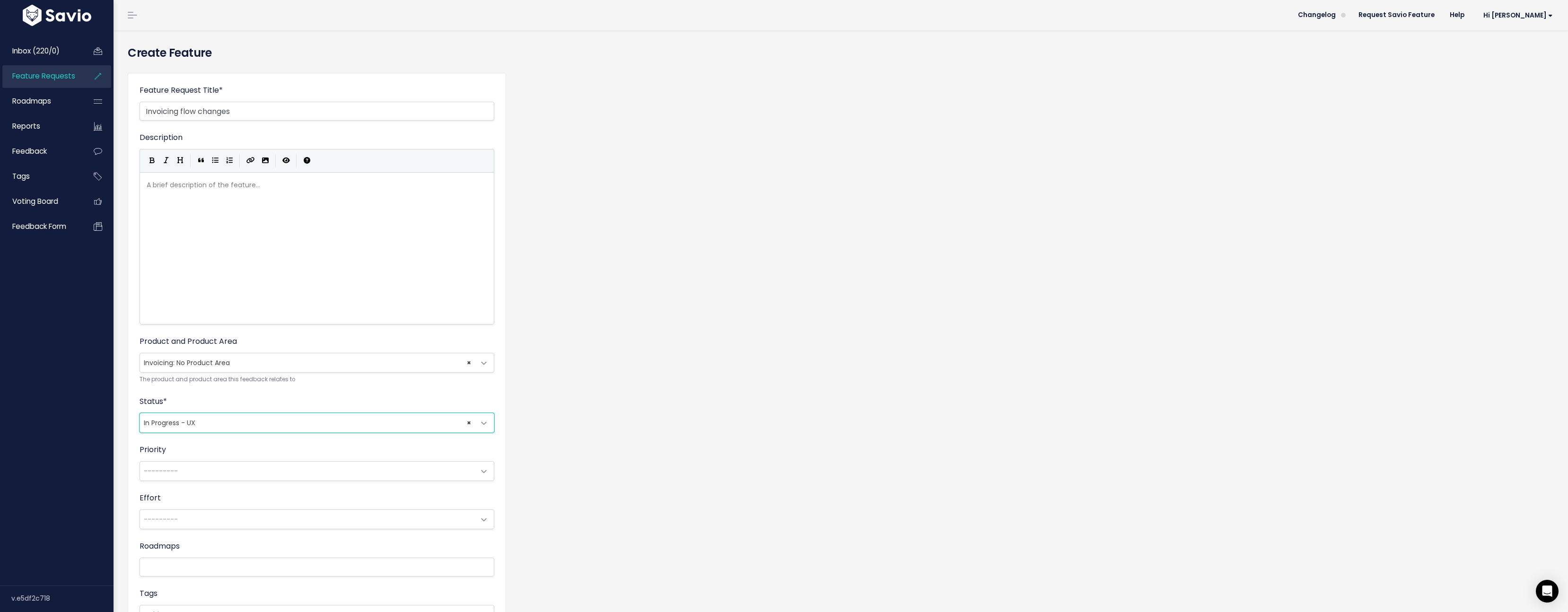
scroll to position [145, 0]
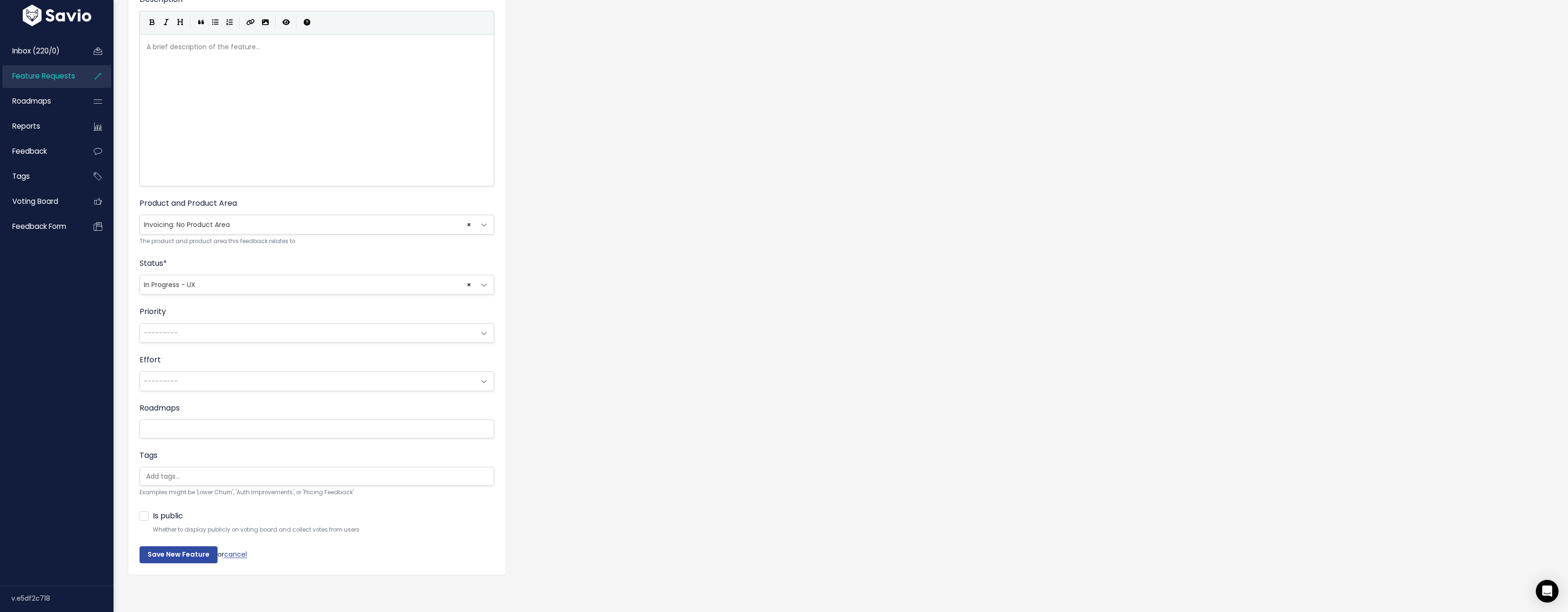
click at [198, 467] on ul at bounding box center [317, 476] width 354 height 18
select select "13789"
click at [185, 548] on input "Save New Feature" at bounding box center [178, 555] width 78 height 17
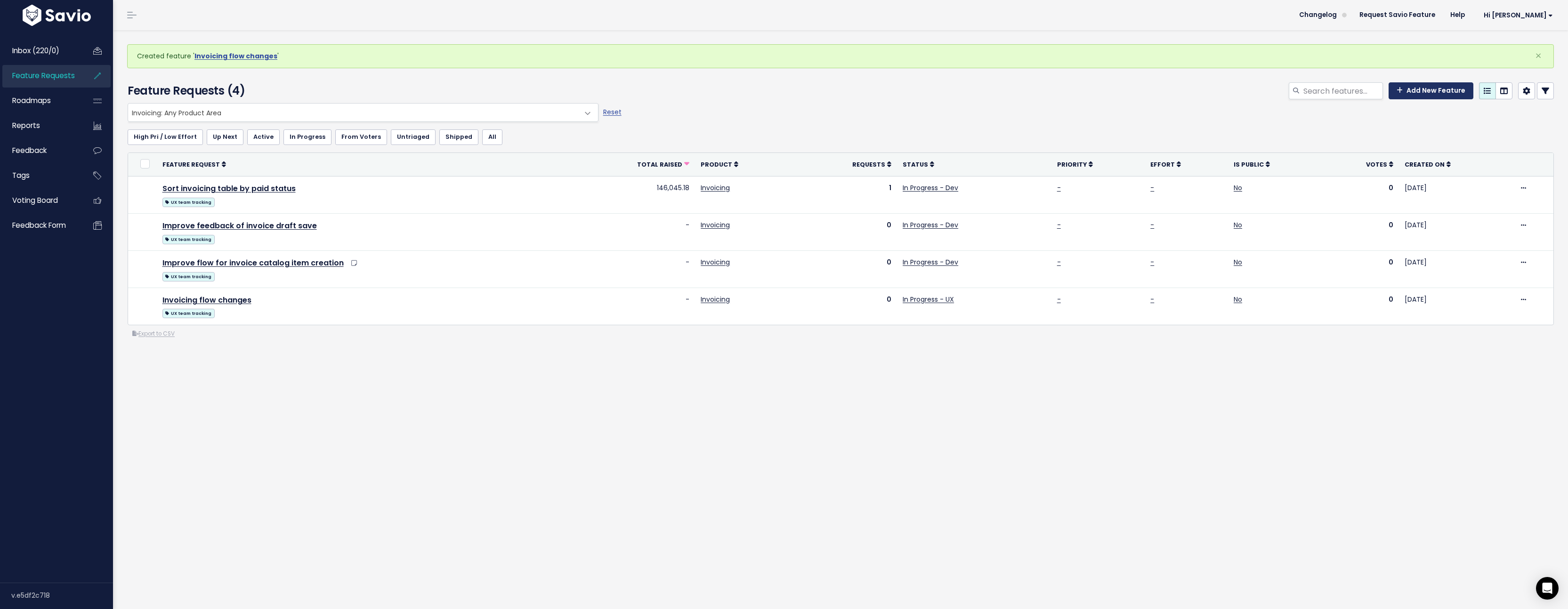
click at [1400, 93] on link "Add New Feature" at bounding box center [1431, 91] width 85 height 17
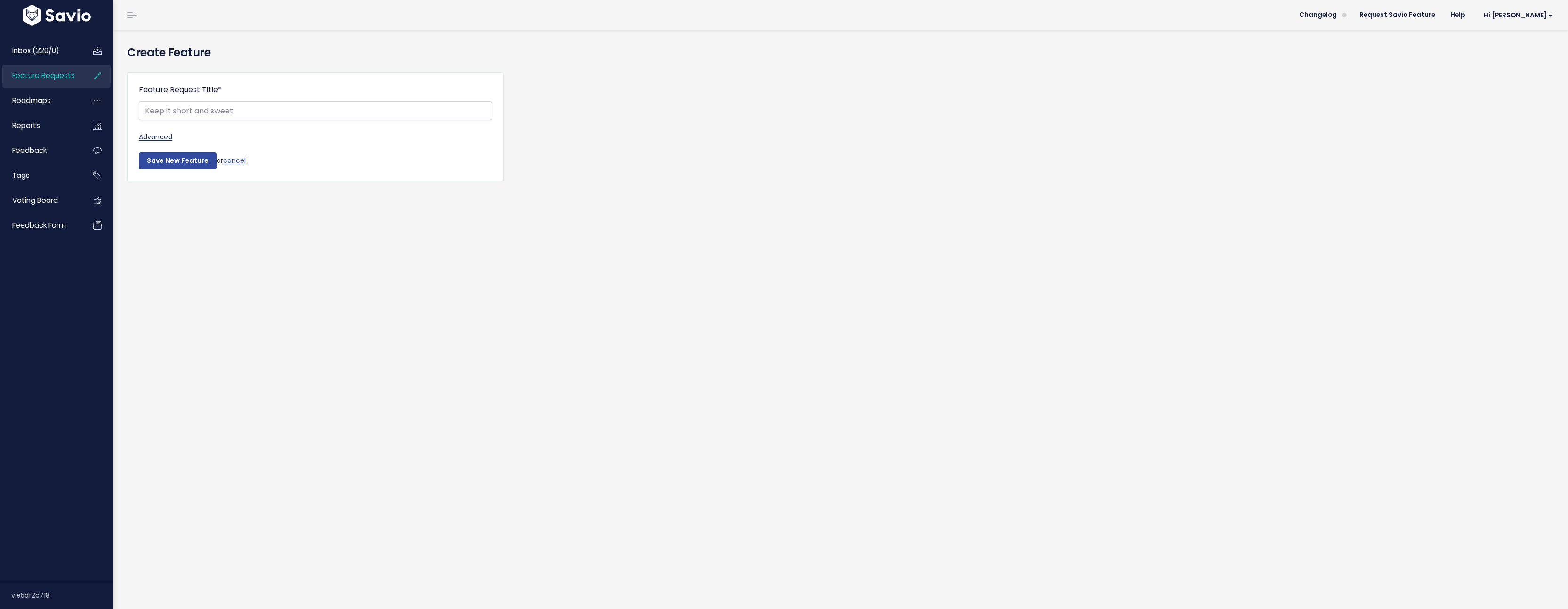
click at [165, 138] on link "Advanced" at bounding box center [315, 138] width 353 height 12
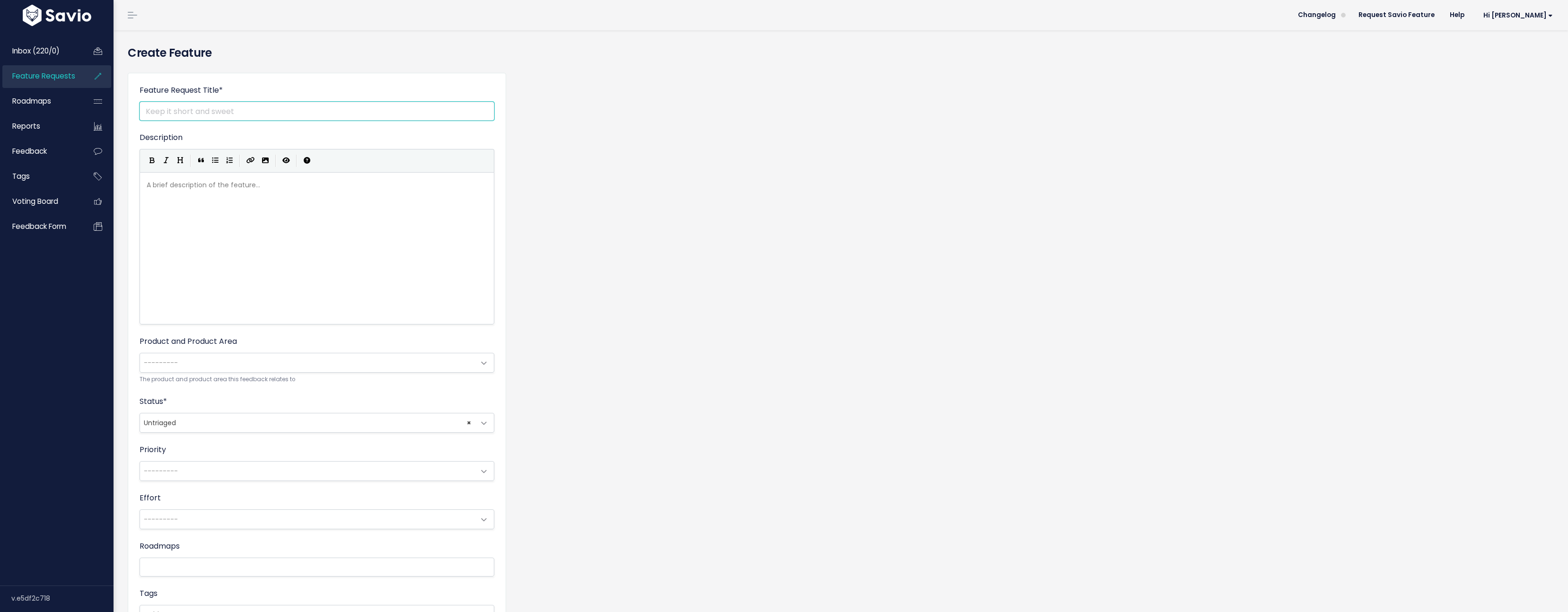
click at [282, 104] on input "Feature Request Title *" at bounding box center [317, 111] width 355 height 19
type input "Item donation form improvements"
drag, startPoint x: 211, startPoint y: 272, endPoint x: 213, endPoint y: 278, distance: 6.3
click at [211, 272] on div "A brief description of the feature... ​" at bounding box center [328, 260] width 368 height 165
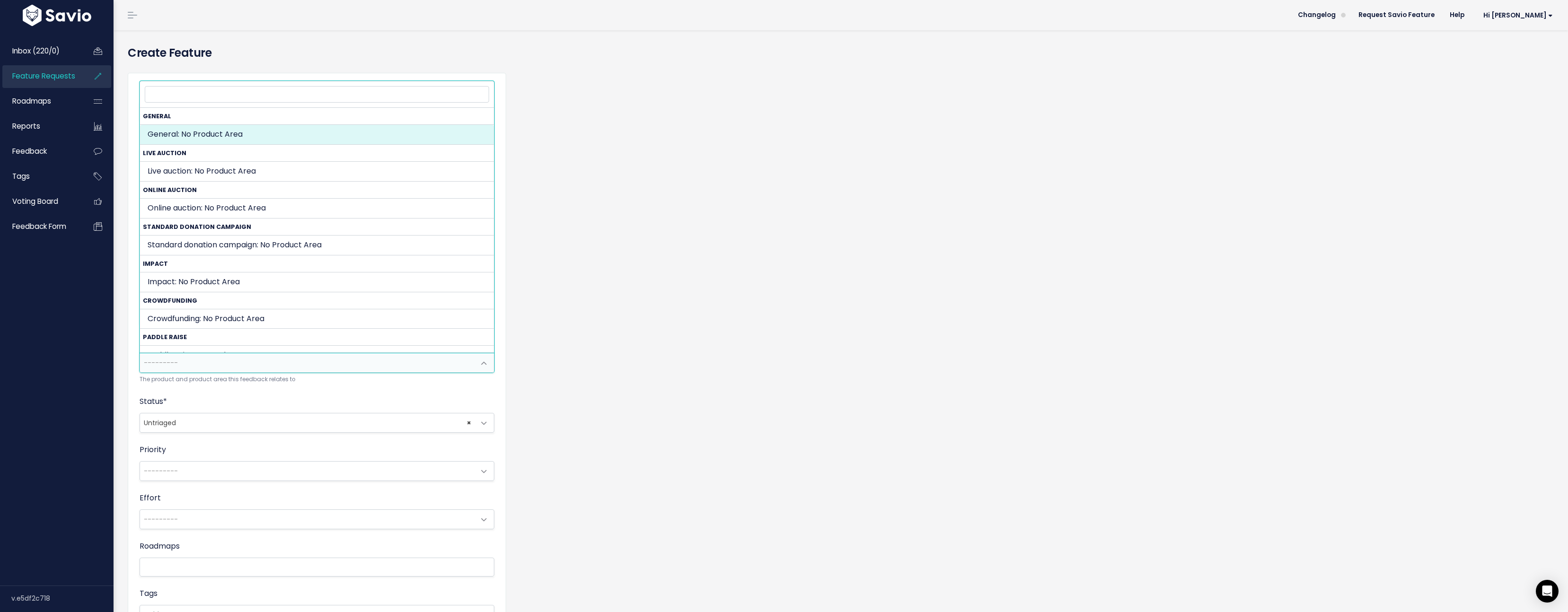
click at [222, 361] on span "---------" at bounding box center [307, 363] width 335 height 19
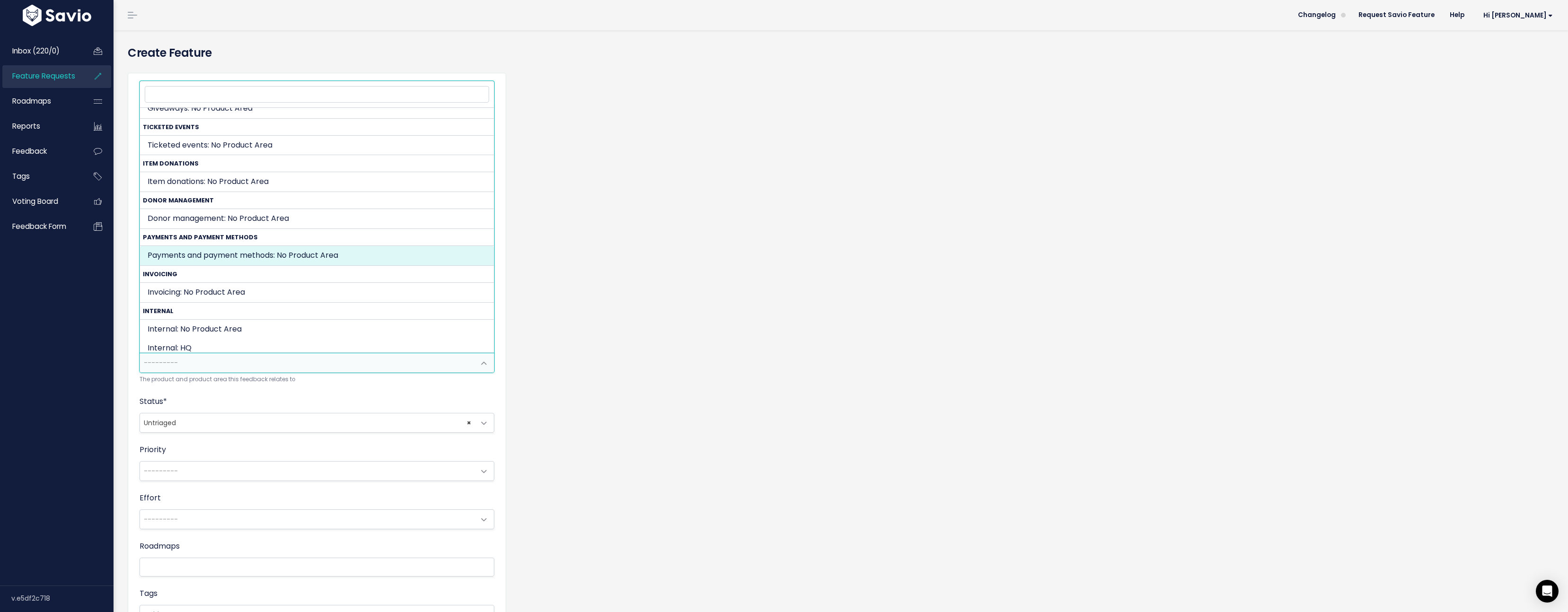
scroll to position [293, 0]
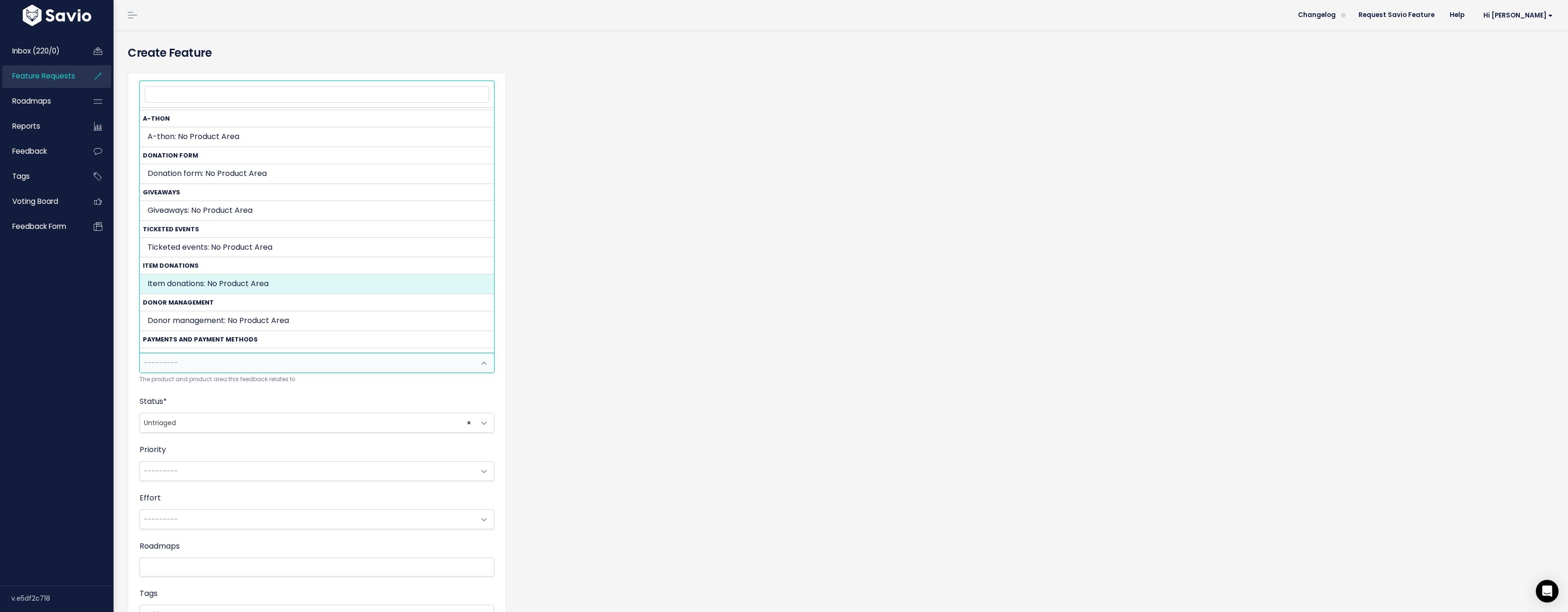
select select "ITEM_DONATIONS:"
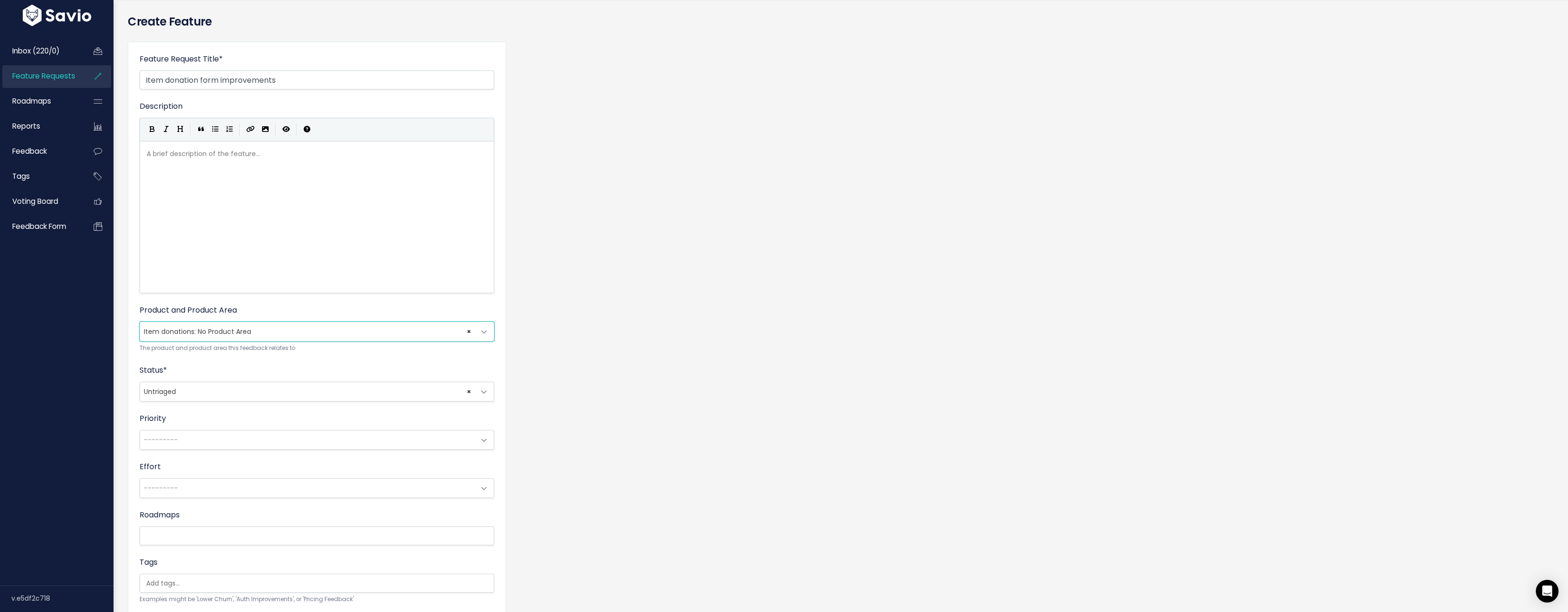
scroll to position [105, 0]
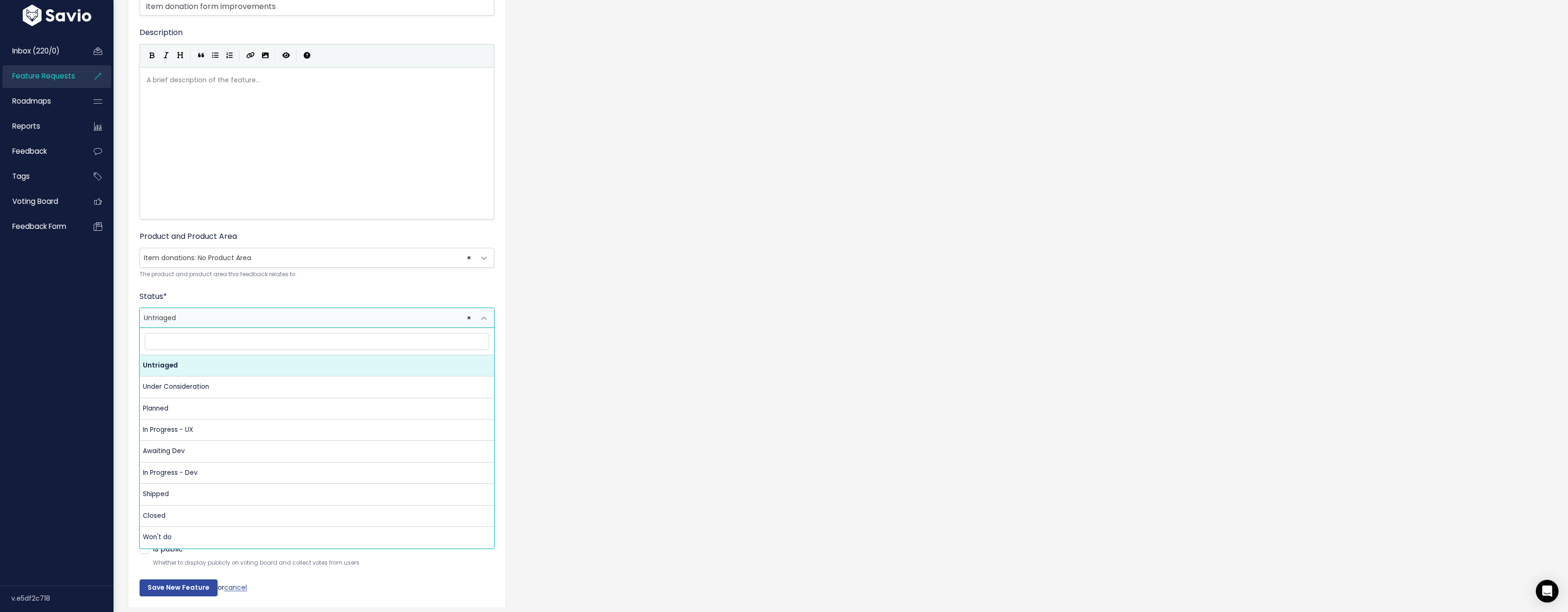
click at [243, 319] on span "× Untriaged" at bounding box center [307, 318] width 335 height 19
select select "PLANNED"
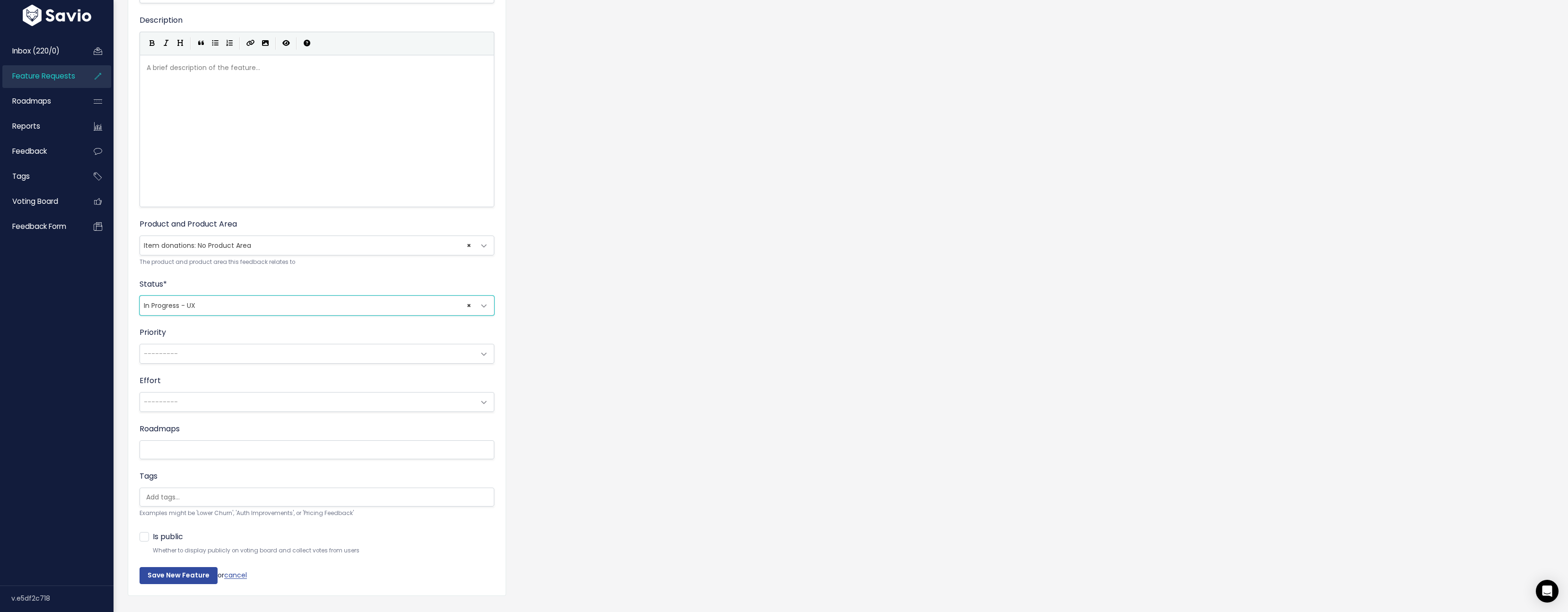
scroll to position [143, 0]
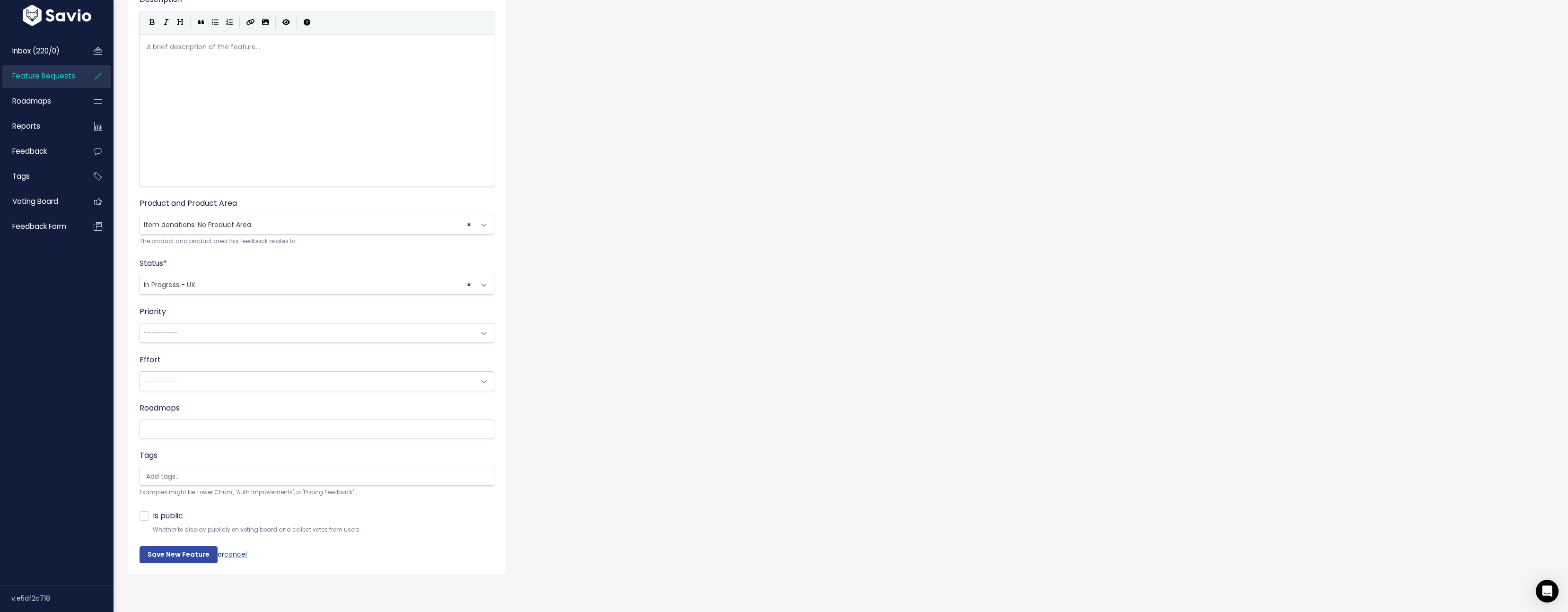
click at [181, 473] on input "search" at bounding box center [166, 476] width 47 height 10
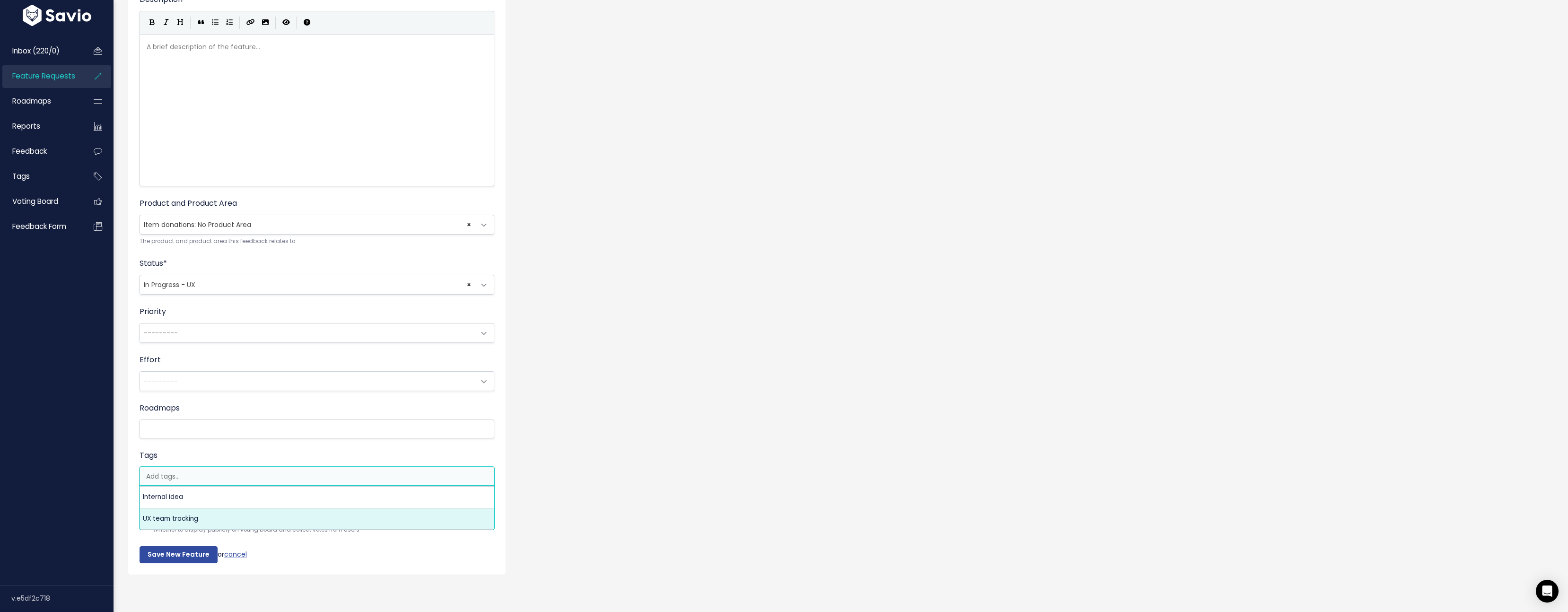
select select "13789"
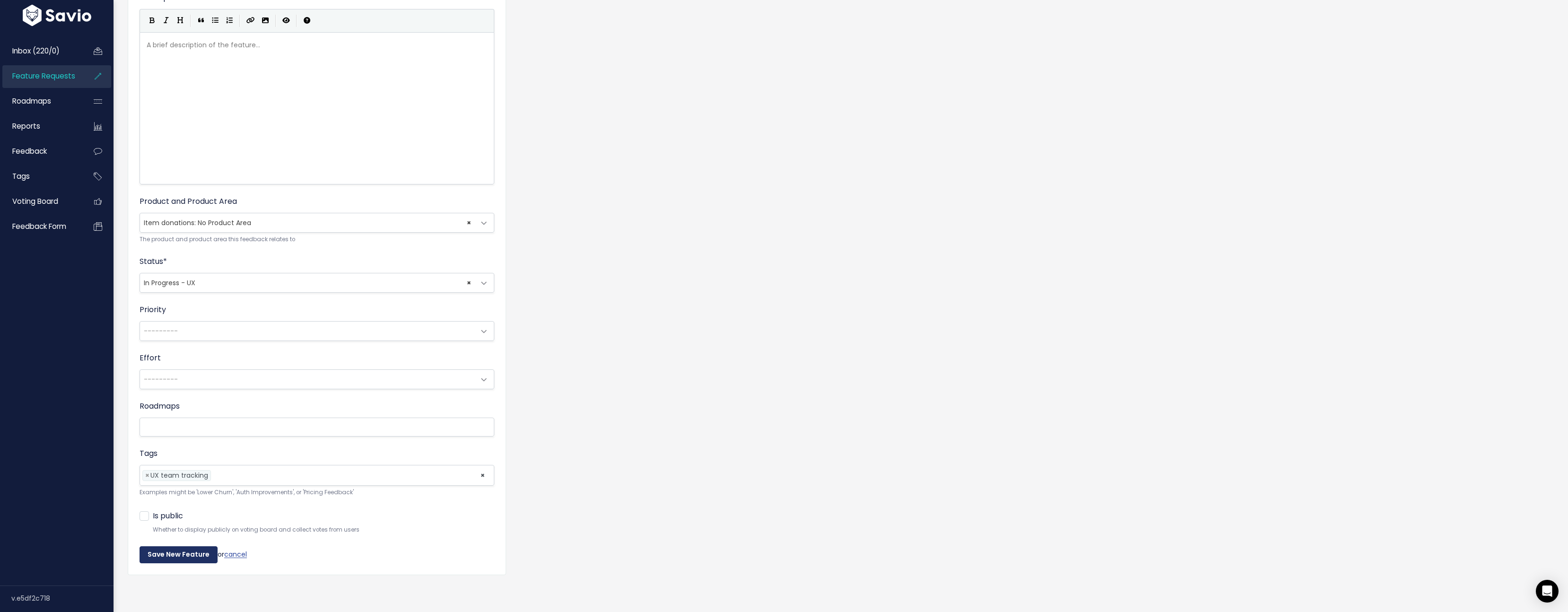
click at [182, 557] on input "Save New Feature" at bounding box center [178, 555] width 78 height 17
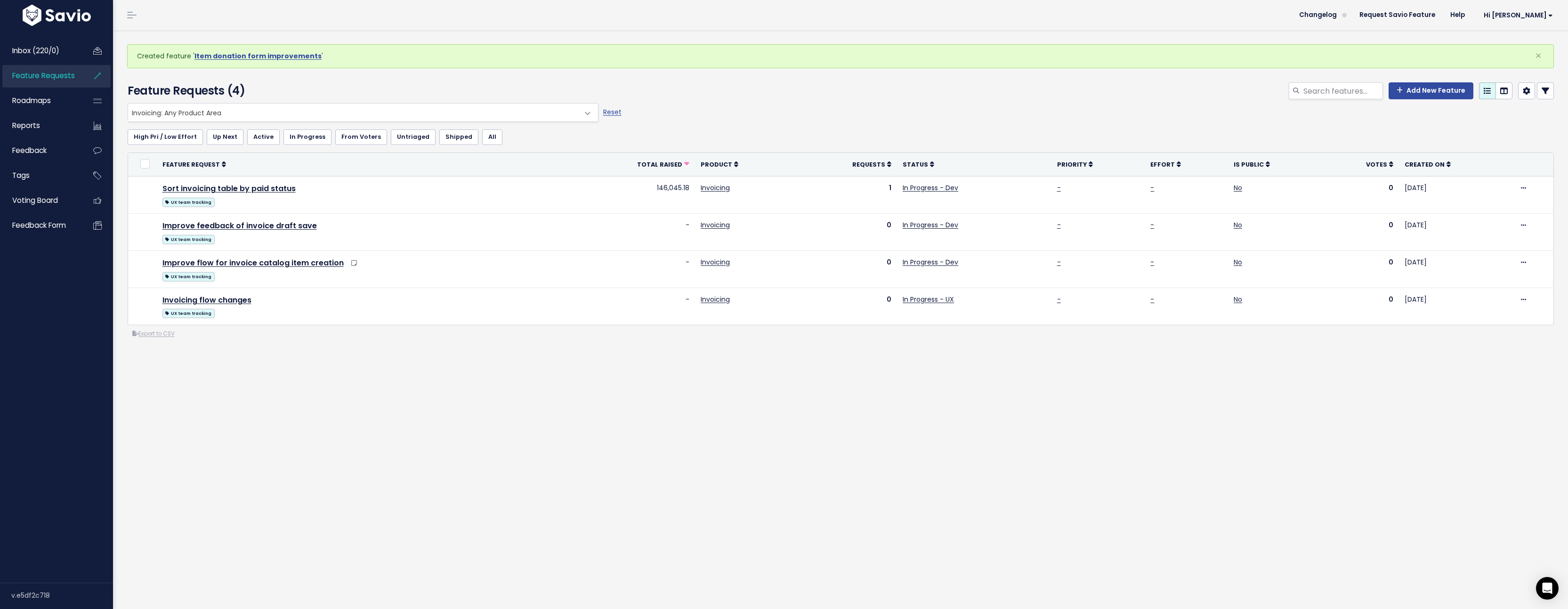
click at [58, 74] on span "Feature Requests" at bounding box center [43, 75] width 62 height 10
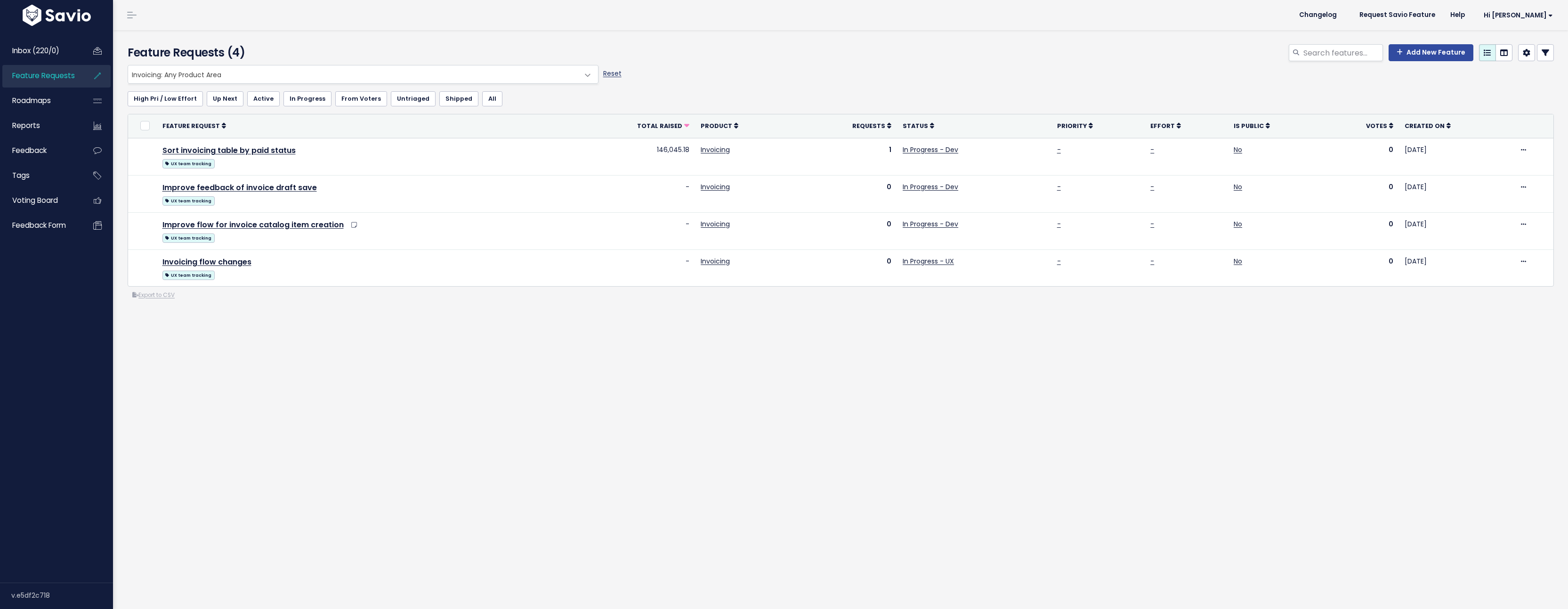
click at [607, 74] on link "Reset" at bounding box center [612, 73] width 18 height 10
select select ":"
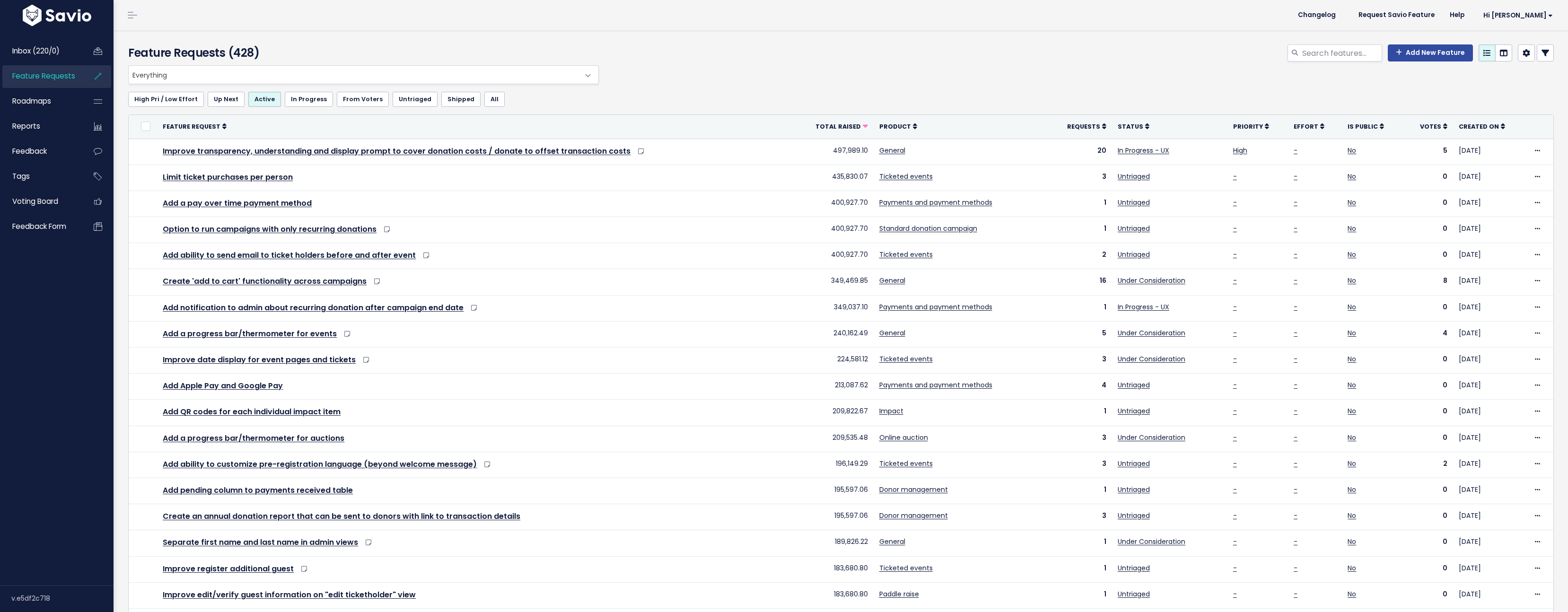
click at [315, 77] on span "Everything" at bounding box center [354, 75] width 451 height 18
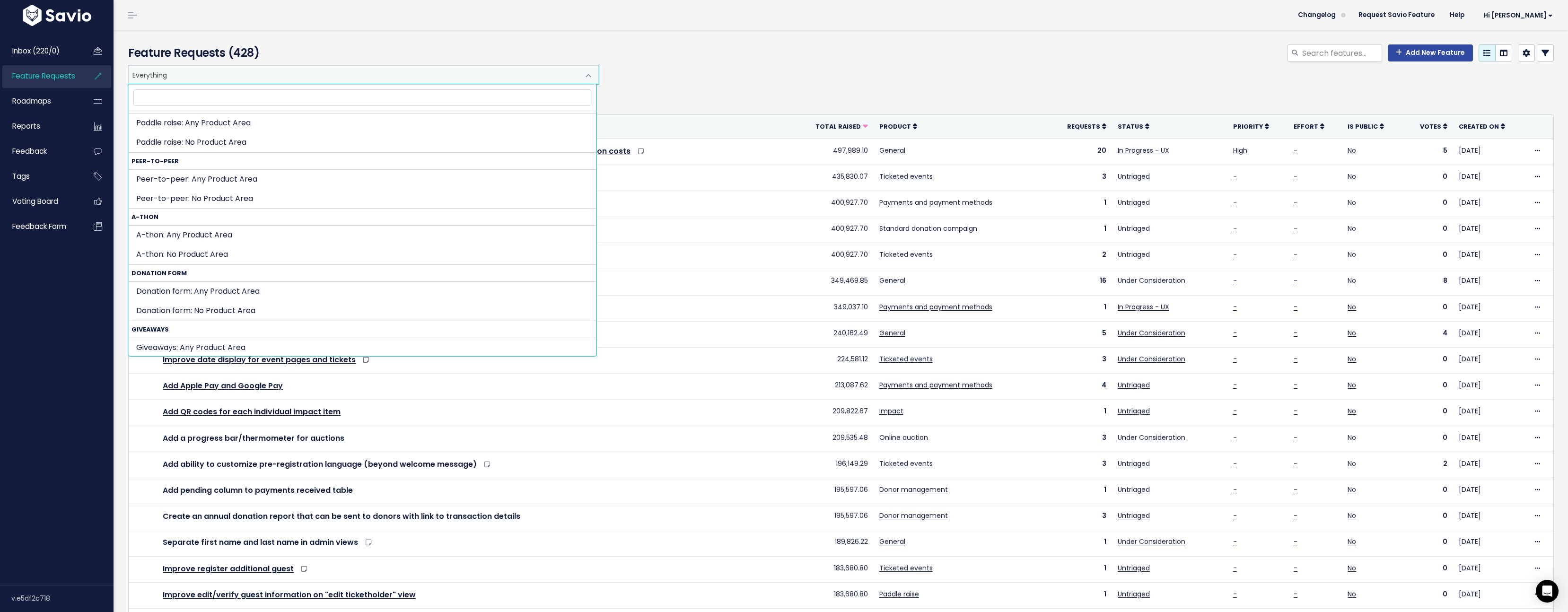
scroll to position [459, 0]
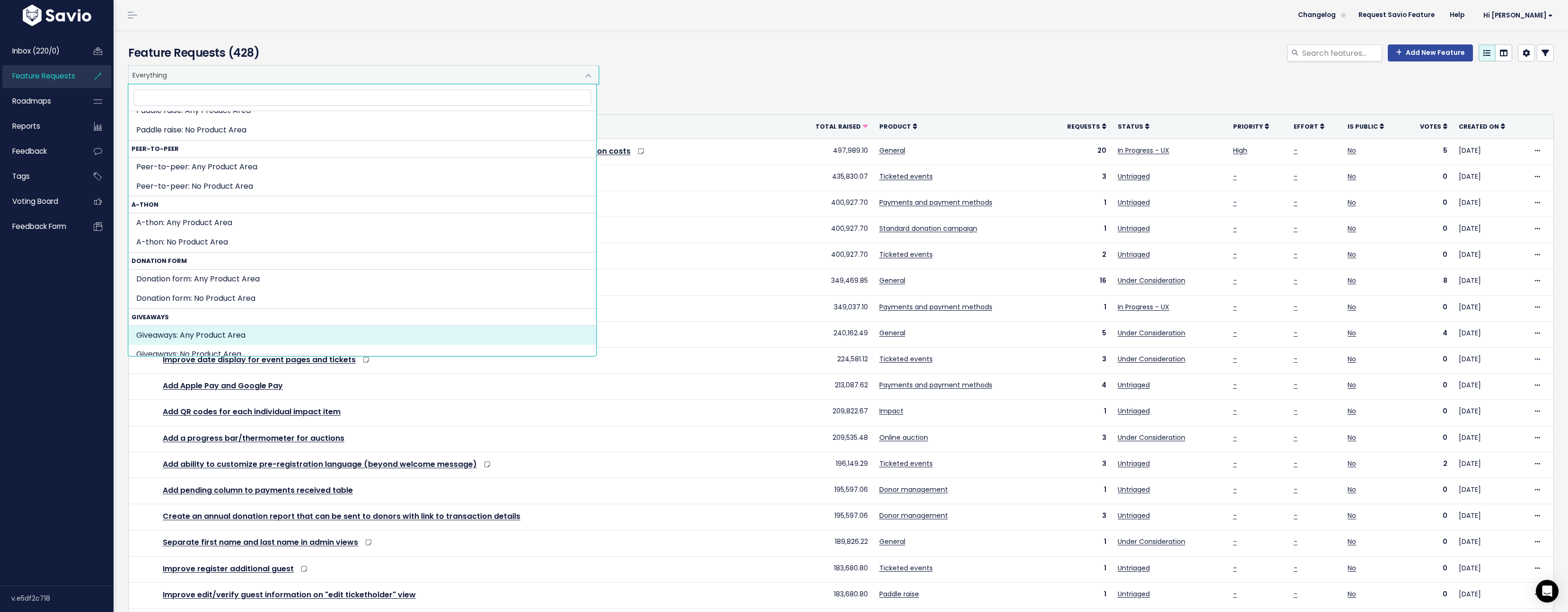
select select "GIVEAWAYS:"
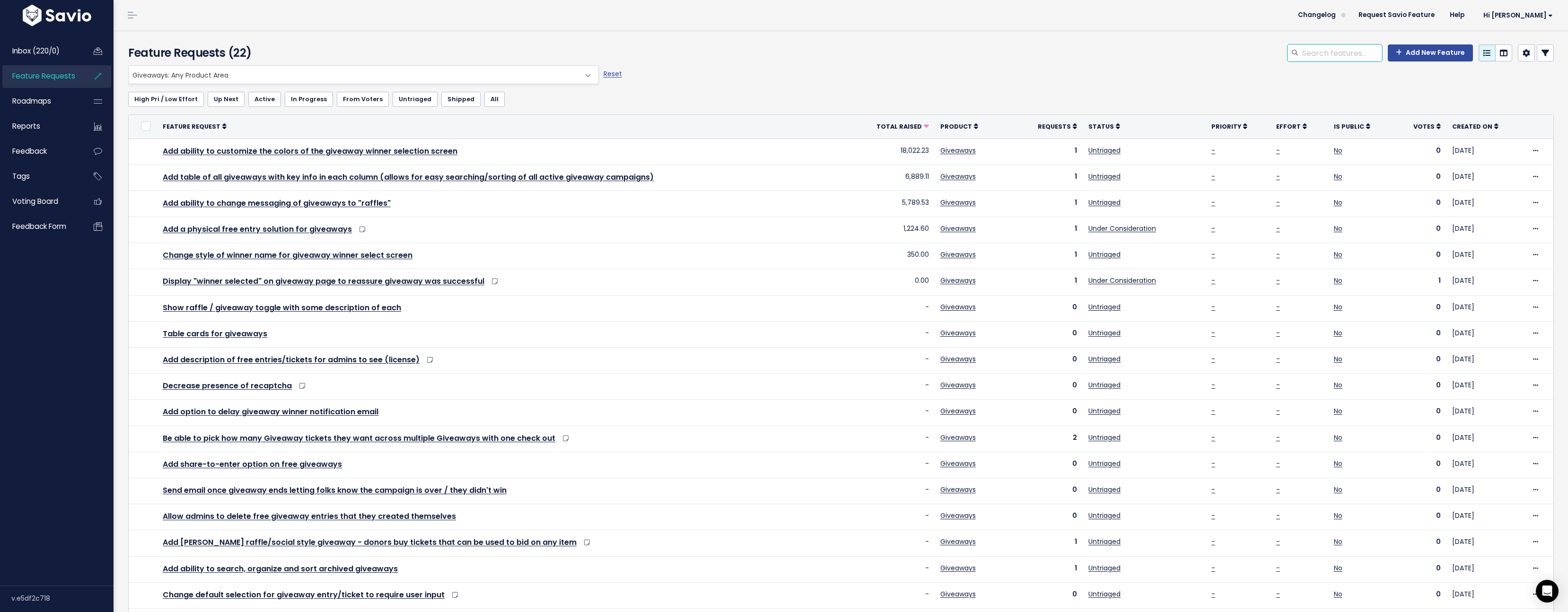
click at [1328, 60] on input "search" at bounding box center [1341, 53] width 81 height 17
type input "bucket"
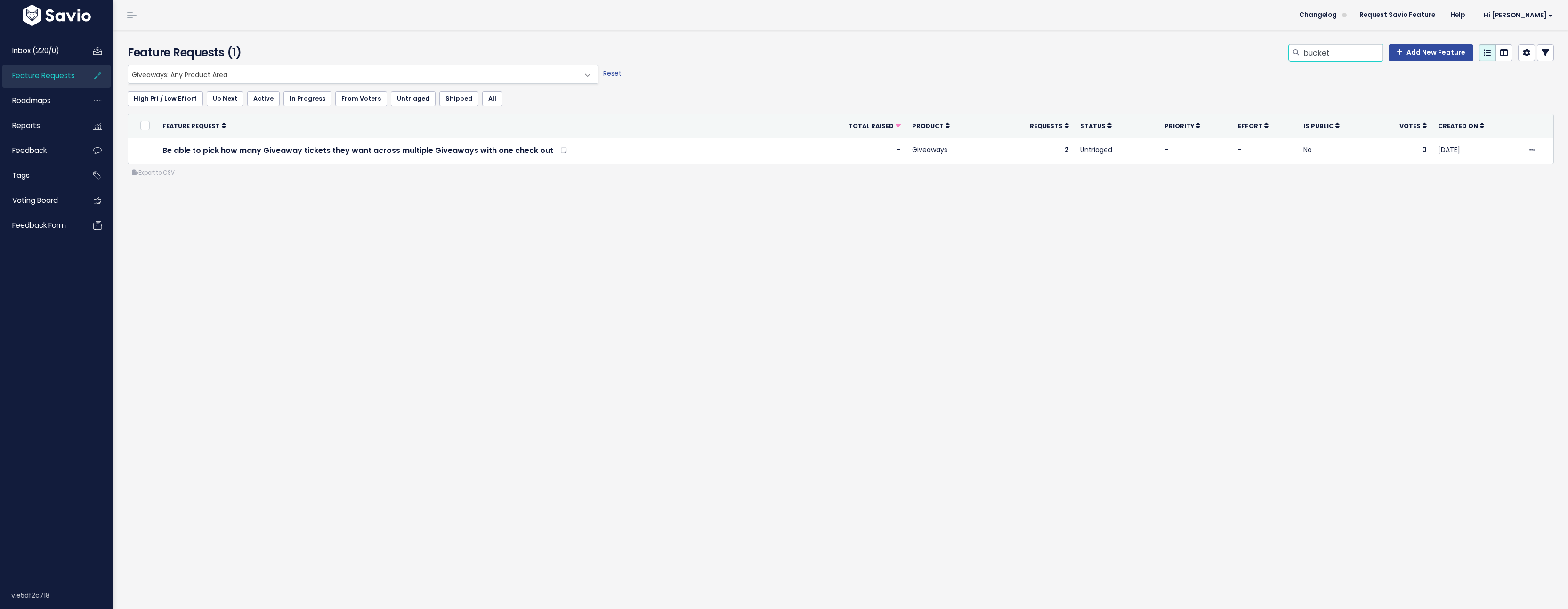
click at [1356, 58] on input "bucket" at bounding box center [1342, 53] width 81 height 17
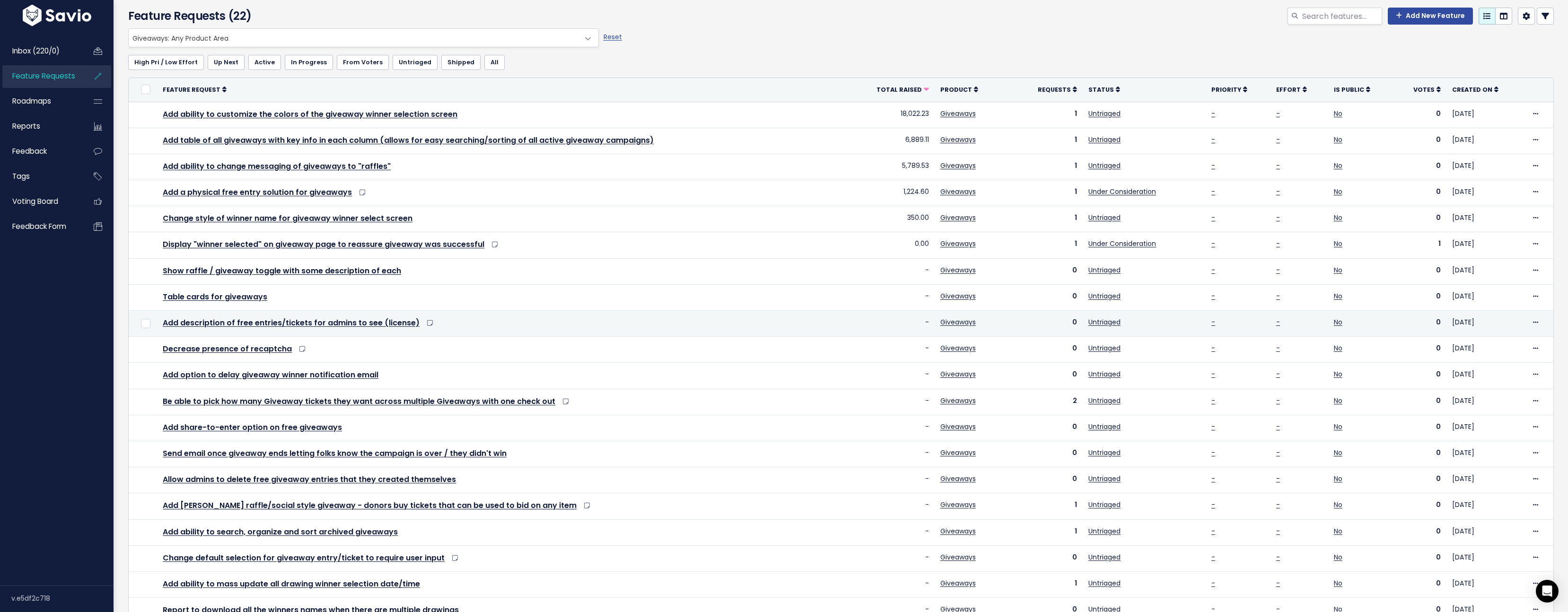
scroll to position [43, 0]
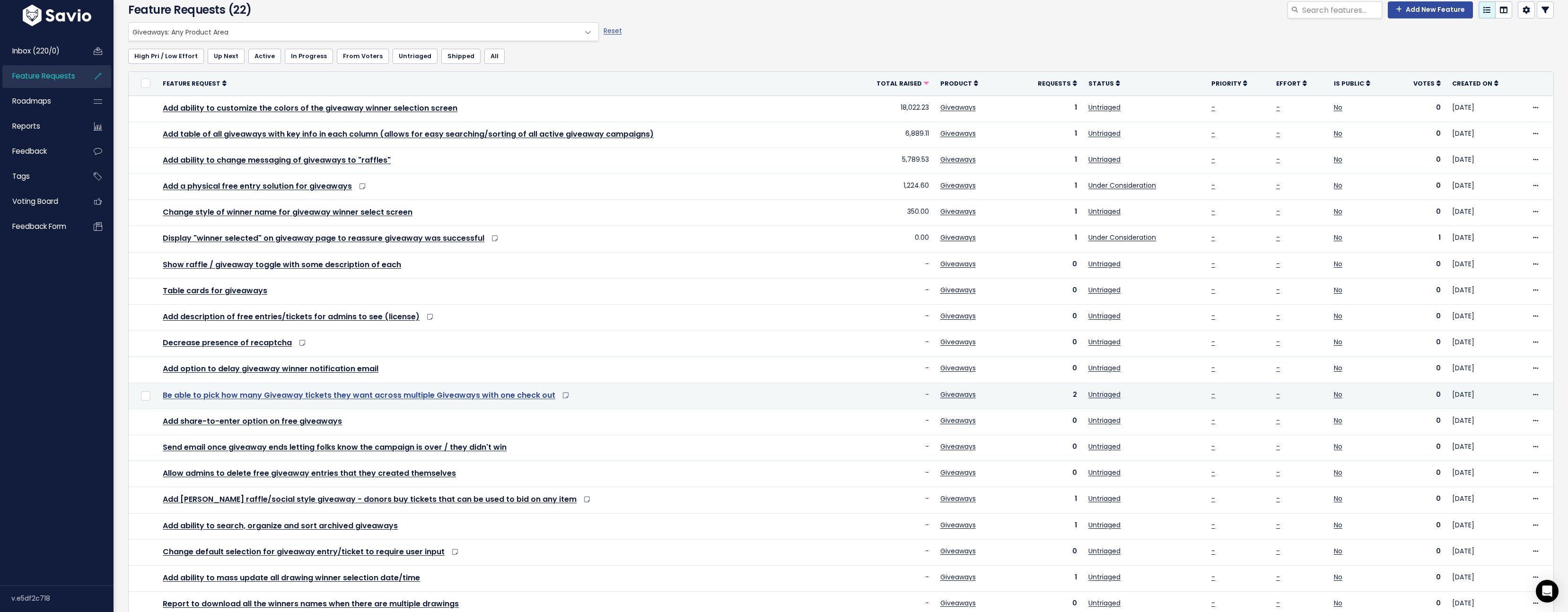
click at [528, 396] on link "Be able to pick how many Giveaway tickets they want across multiple Giveaways w…" at bounding box center [358, 395] width 392 height 11
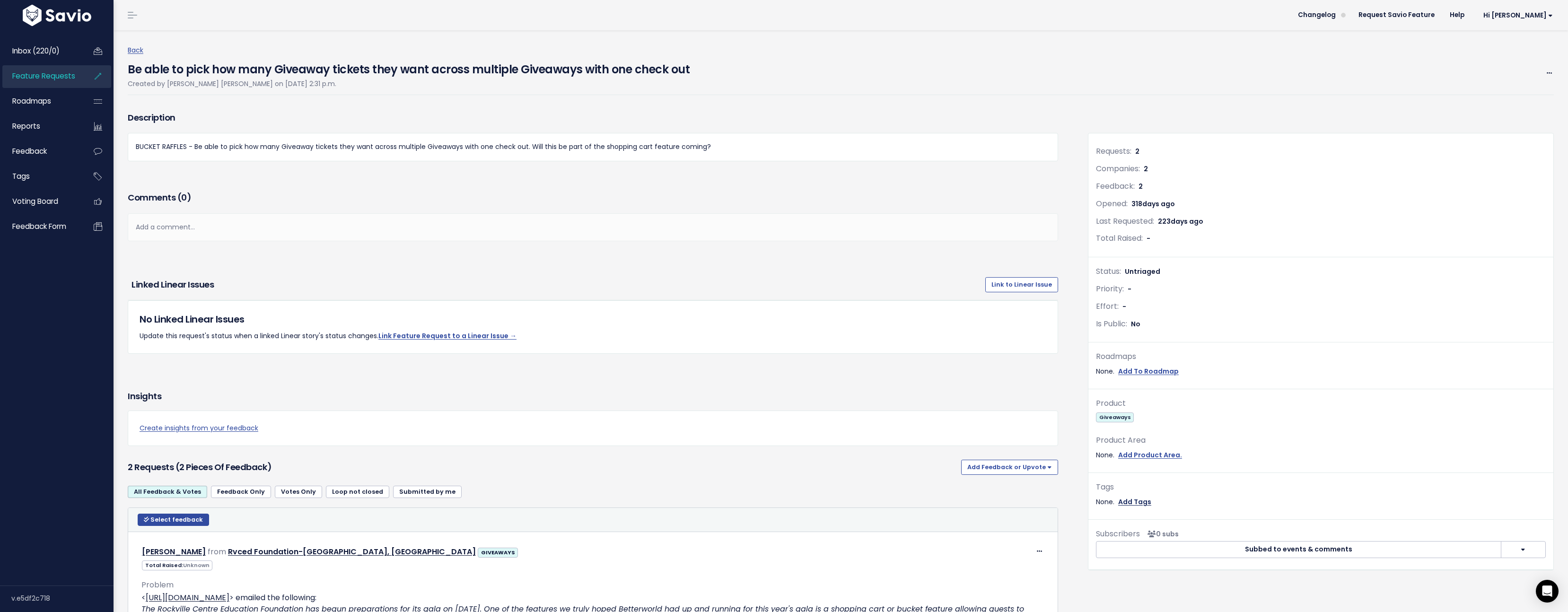
click at [1132, 501] on link "Add Tags" at bounding box center [1135, 502] width 33 height 12
click at [980, 509] on input "search" at bounding box center [1021, 507] width 170 height 10
select select "13789"
click at [1056, 538] on input "Add" at bounding box center [1056, 542] width 25 height 15
click at [1147, 454] on link "Add Product Area." at bounding box center [1149, 455] width 64 height 12
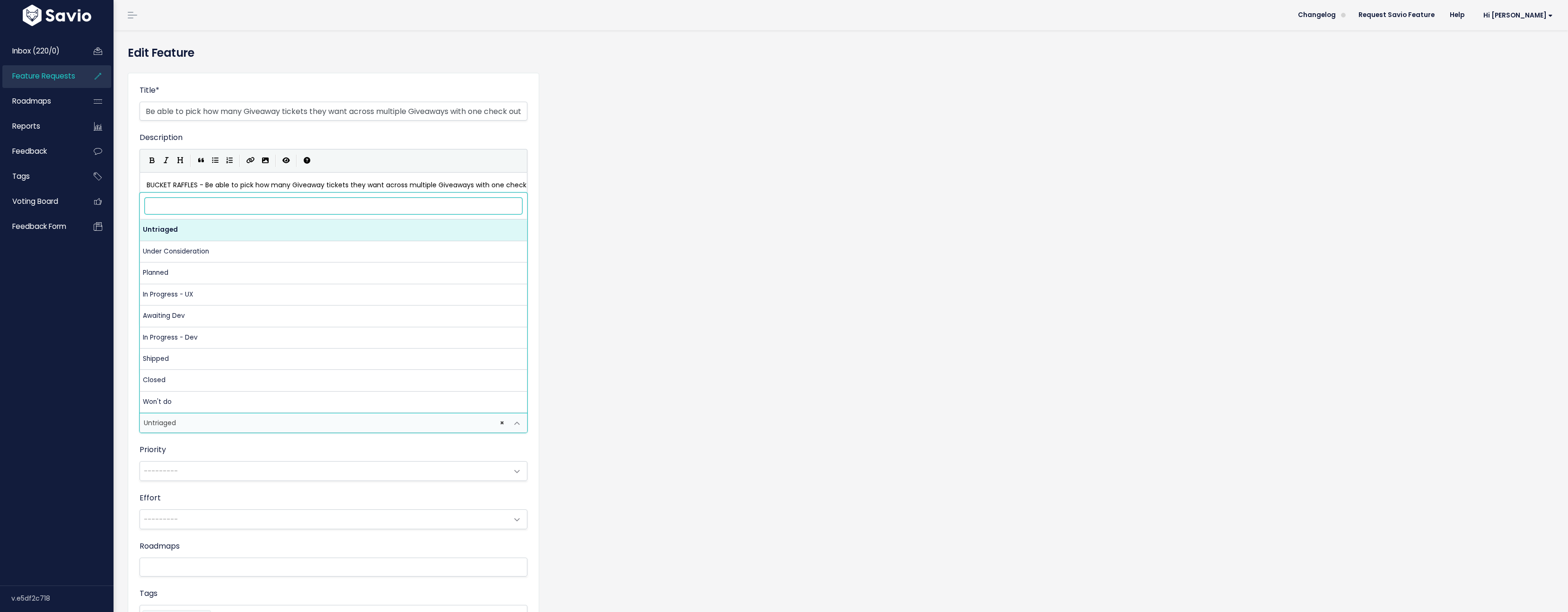
click at [211, 423] on span "× Untriaged" at bounding box center [324, 423] width 368 height 19
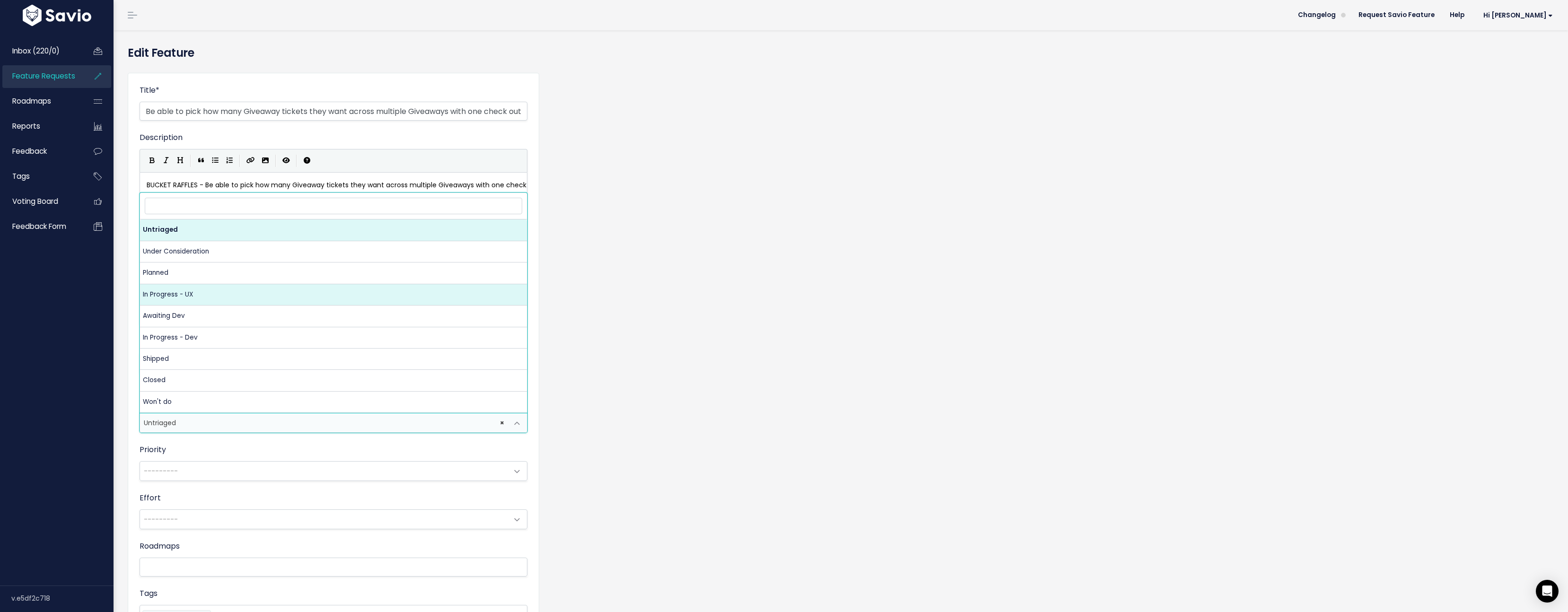
select select "PLANNED"
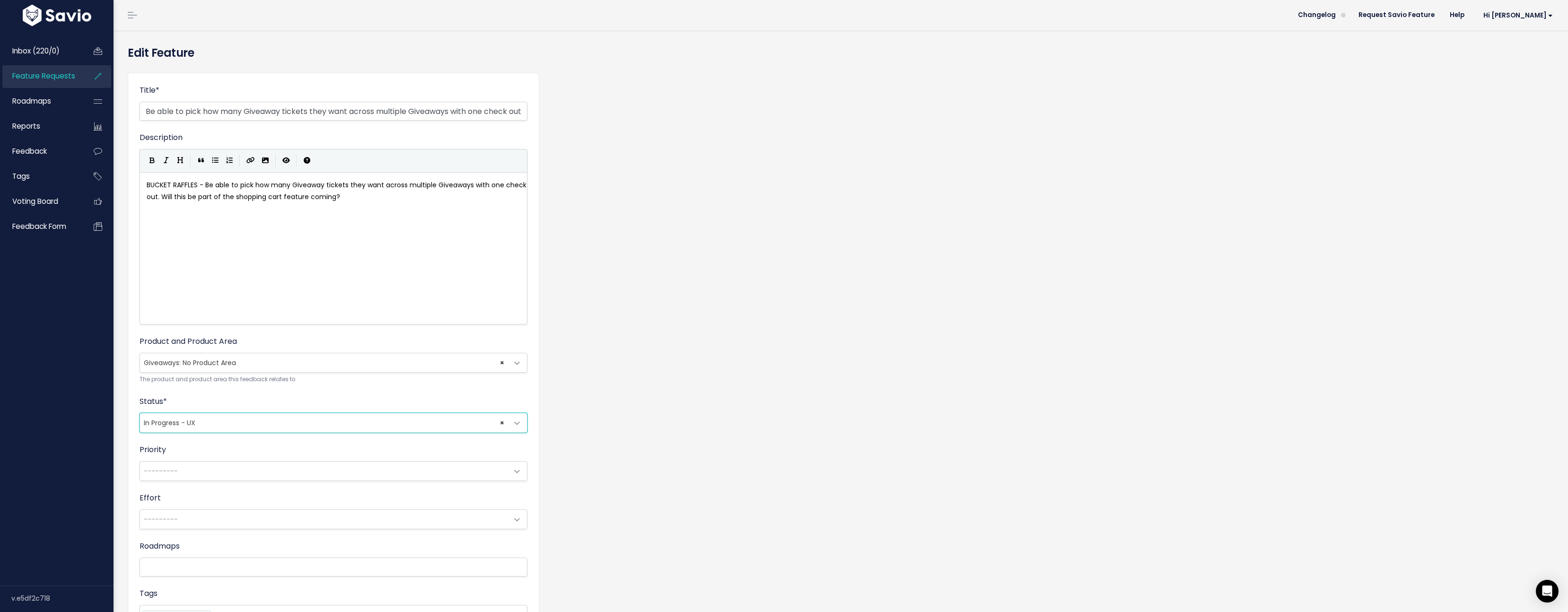
scroll to position [147, 0]
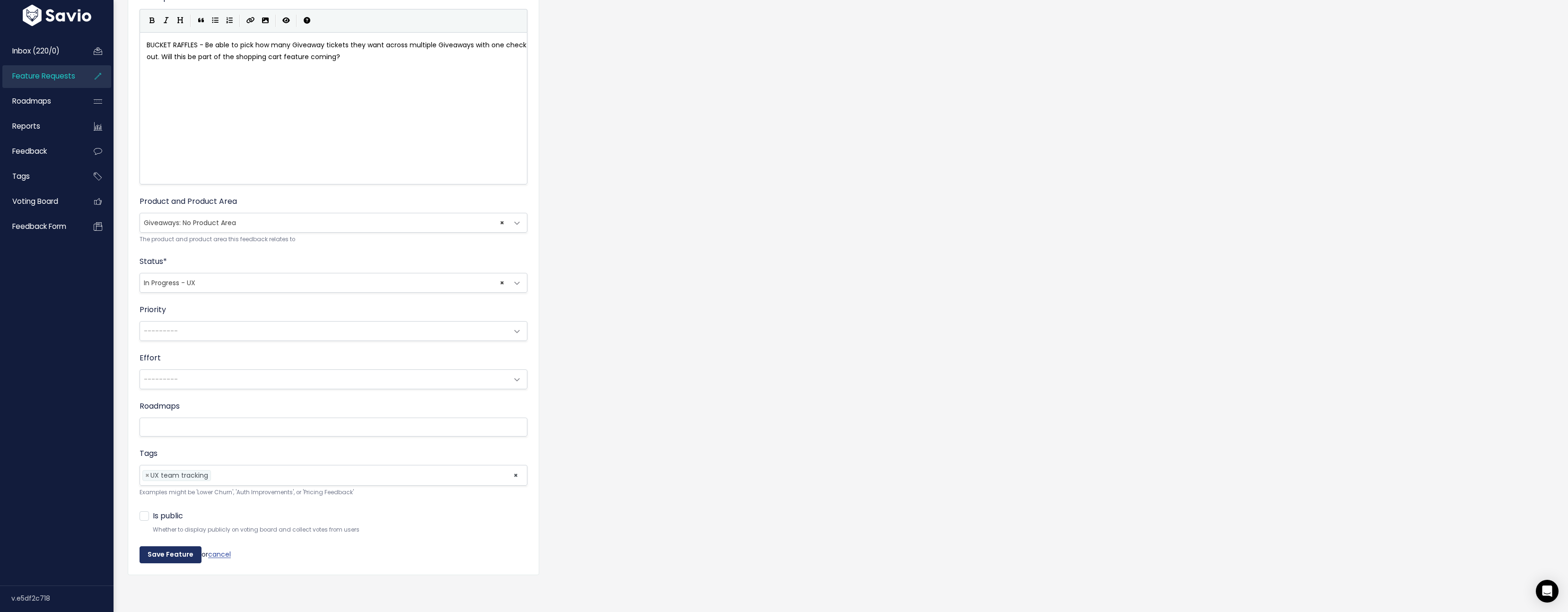
click at [155, 548] on input "Save Feature" at bounding box center [170, 555] width 62 height 17
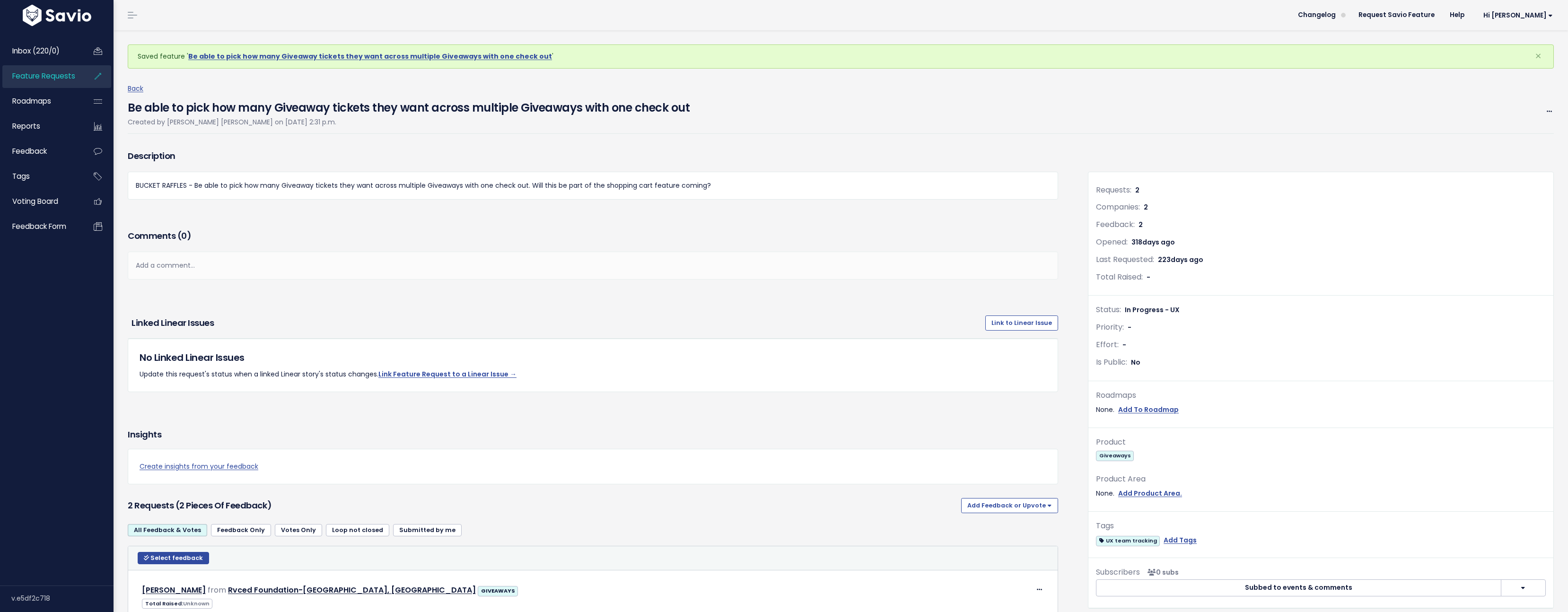
click at [57, 77] on span "Feature Requests" at bounding box center [44, 76] width 63 height 10
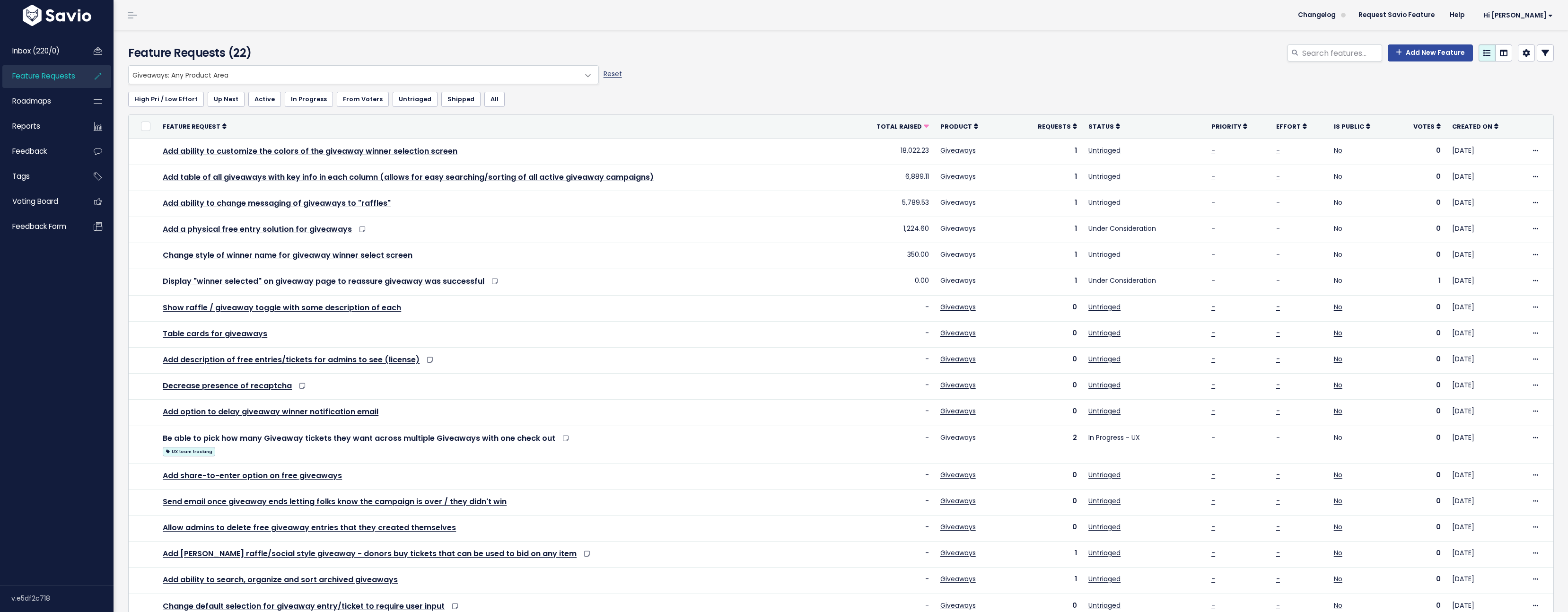
click at [617, 72] on link "Reset" at bounding box center [613, 73] width 18 height 10
select select ":"
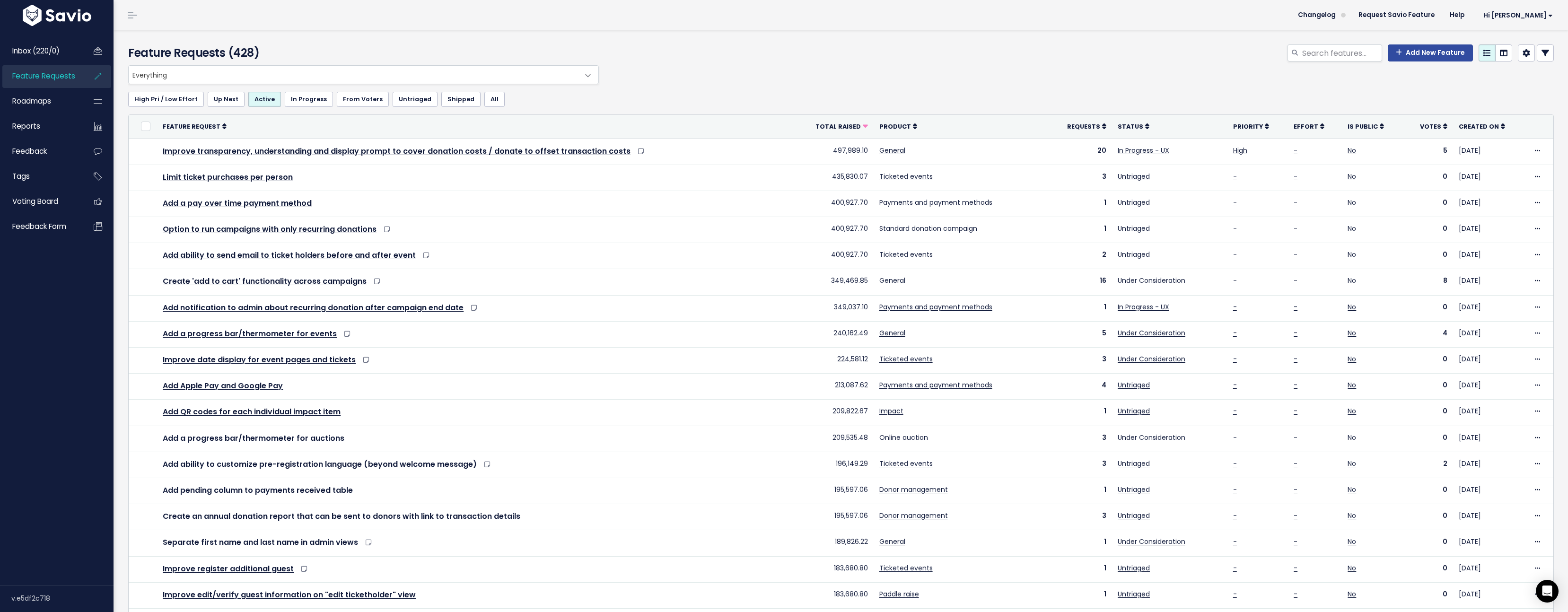
click at [60, 75] on span "Feature Requests" at bounding box center [44, 76] width 63 height 10
click at [73, 51] on link "Inbox (220/0)" at bounding box center [41, 50] width 77 height 22
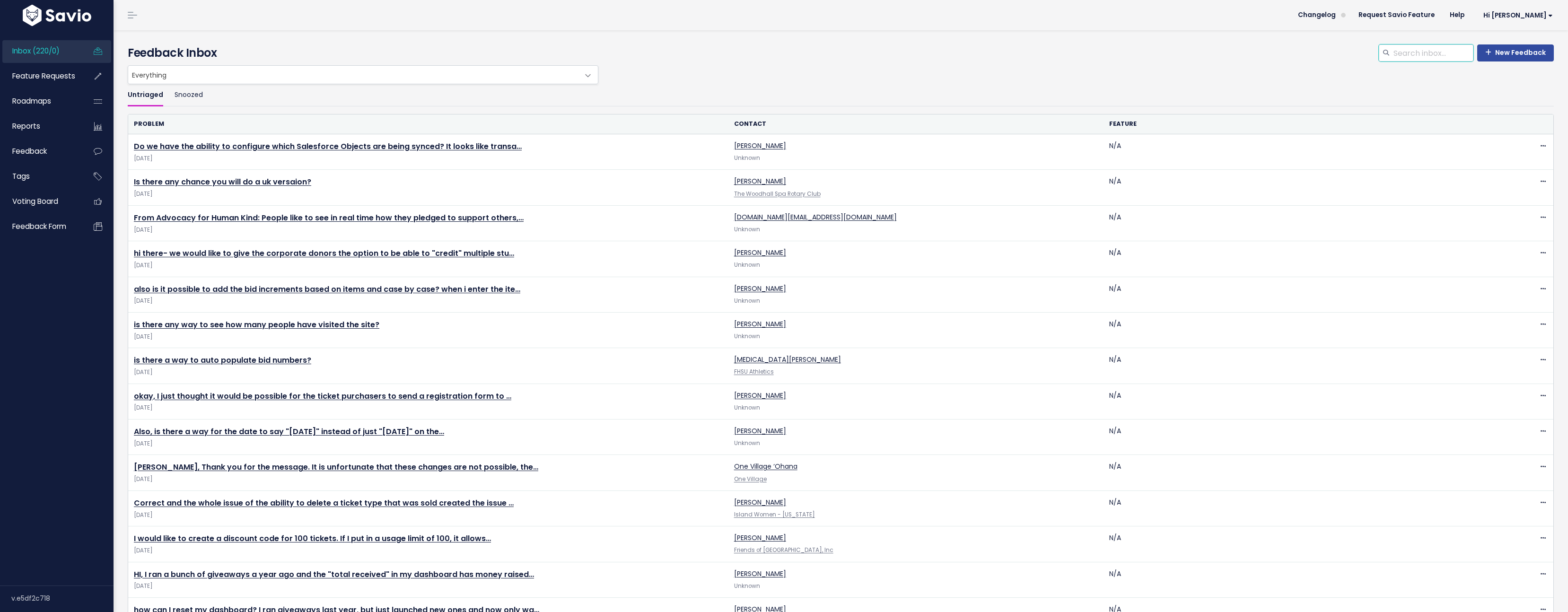
click at [1448, 50] on input "search" at bounding box center [1432, 53] width 81 height 17
type input "fees"
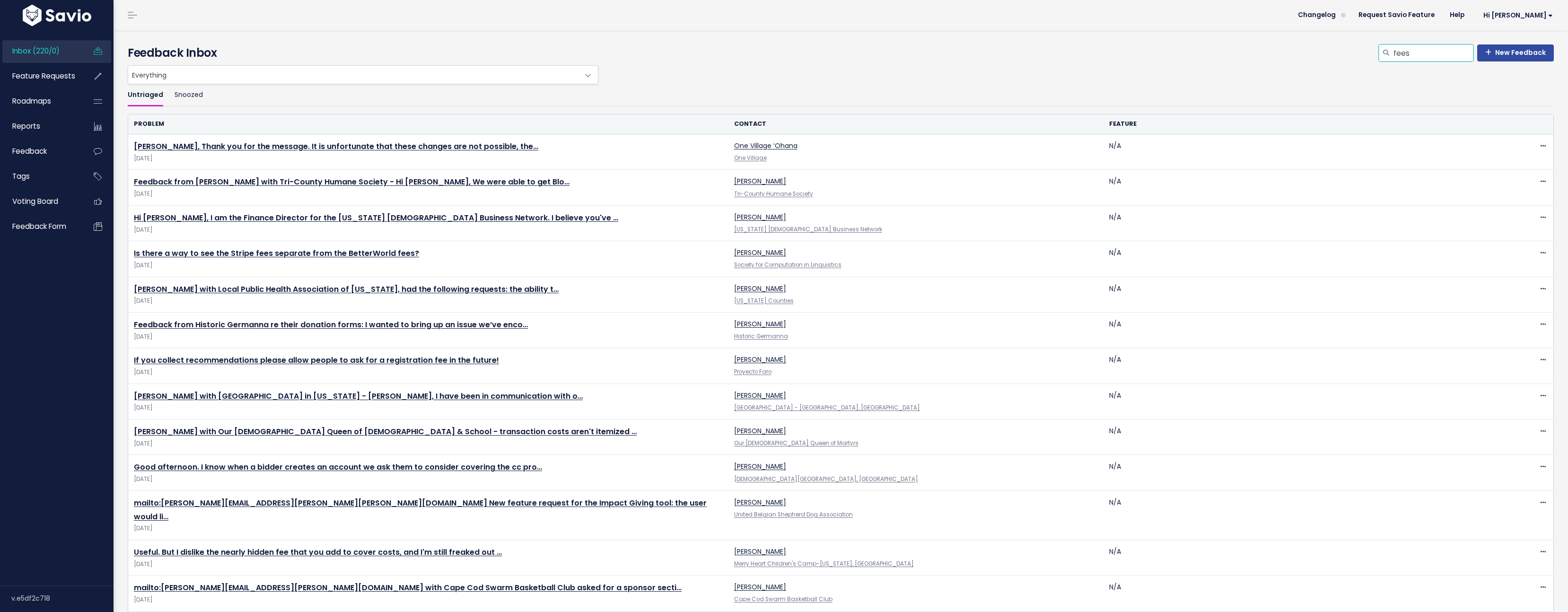
click at [1417, 57] on input "fees" at bounding box center [1432, 53] width 81 height 17
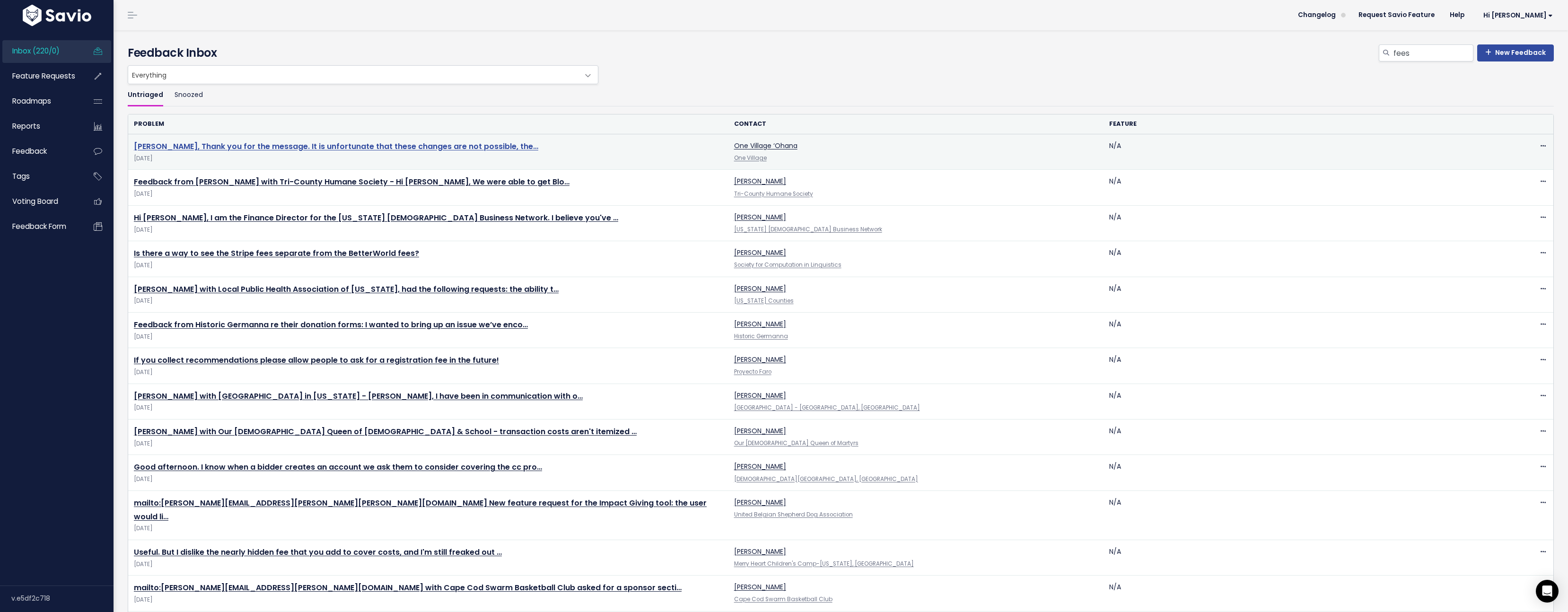
click at [455, 149] on link "Aloha Anna, Thank you for the message. It is unfortunate that these changes are…" at bounding box center [336, 146] width 405 height 11
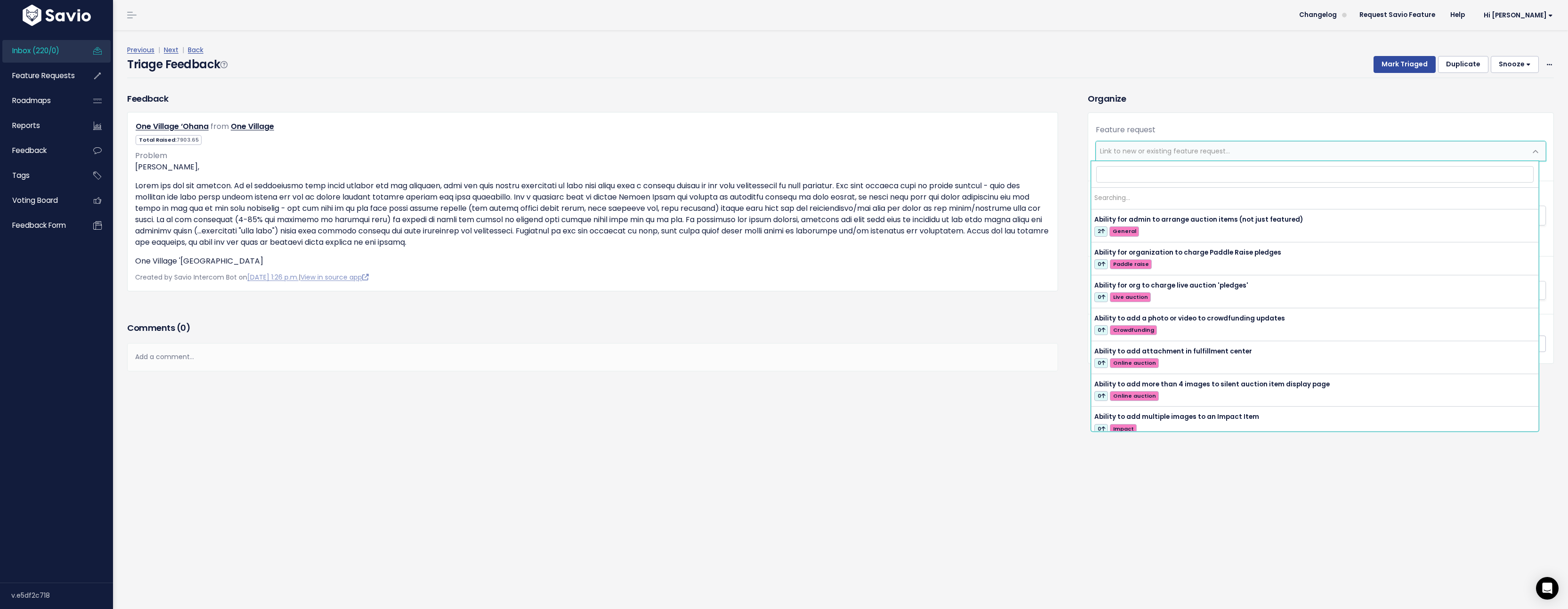
click at [1153, 149] on span "Link to new or existing feature request..." at bounding box center [1165, 151] width 130 height 10
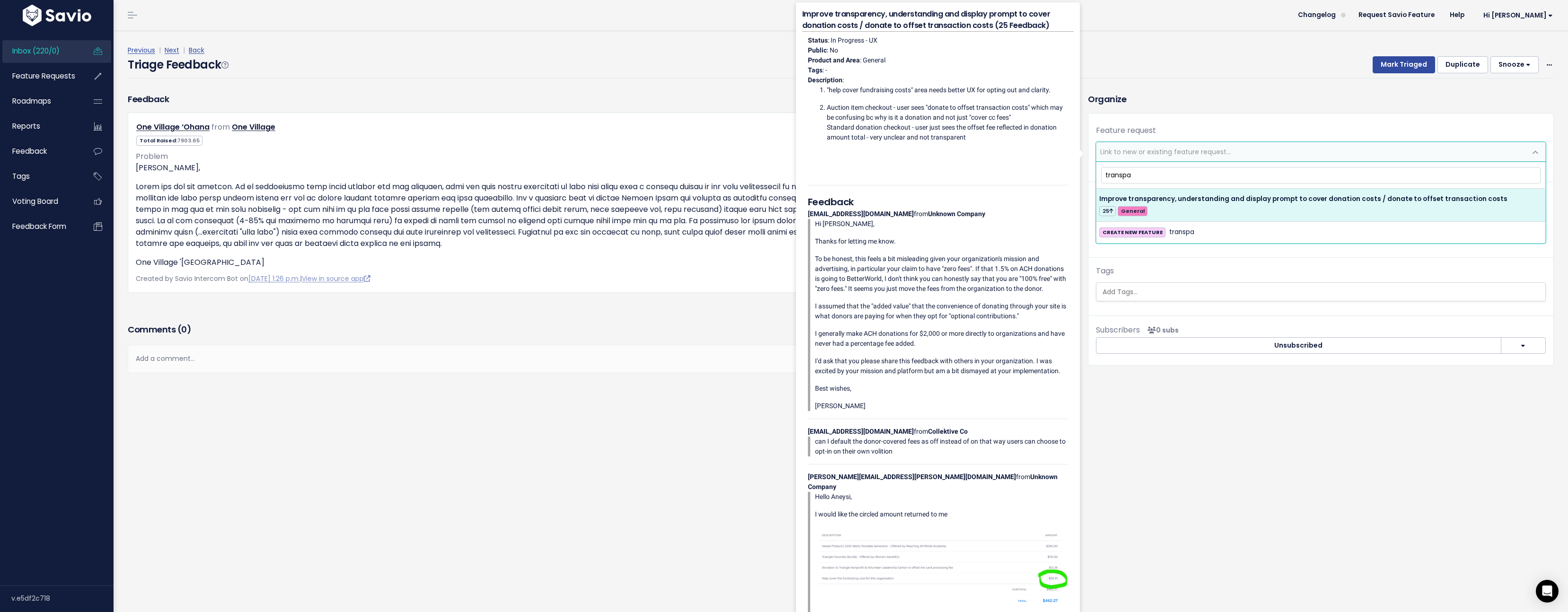
type input "transpa"
select select "50331"
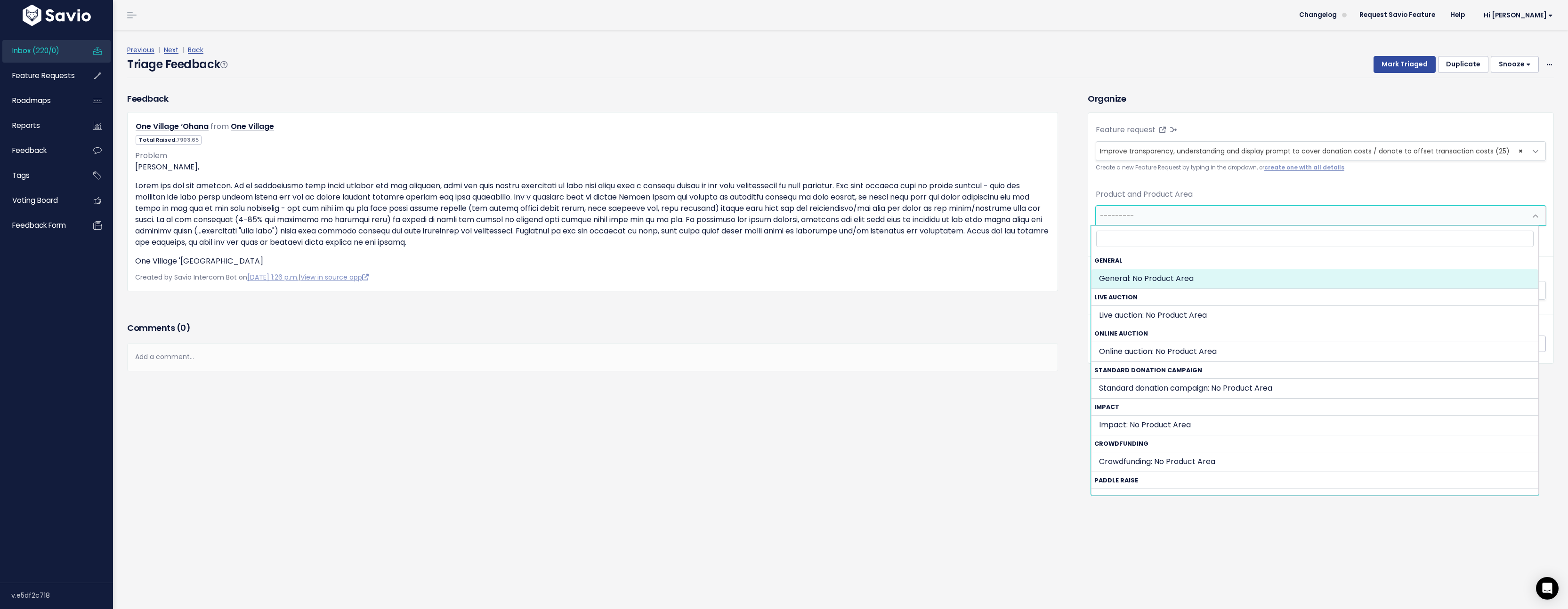
click at [1141, 221] on span "---------" at bounding box center [1311, 216] width 431 height 19
select select "GENERAL:"
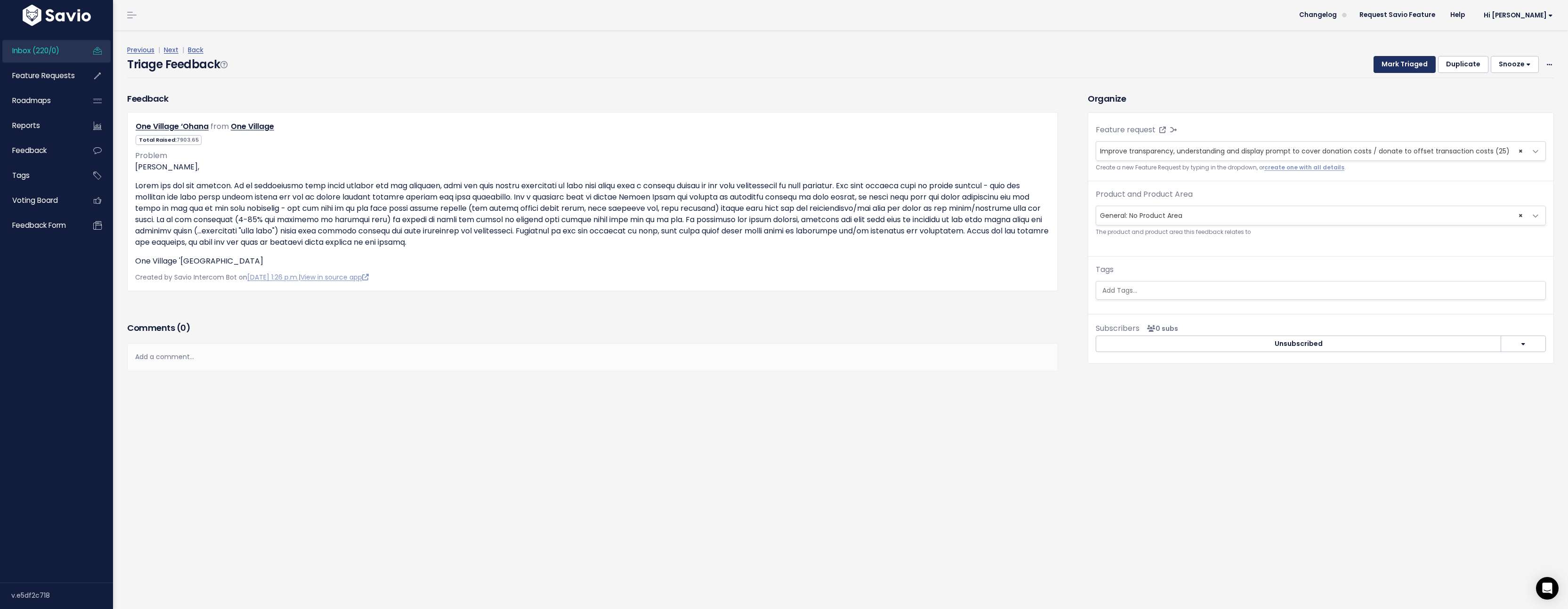
click at [1392, 63] on button "Mark Triaged" at bounding box center [1404, 65] width 62 height 17
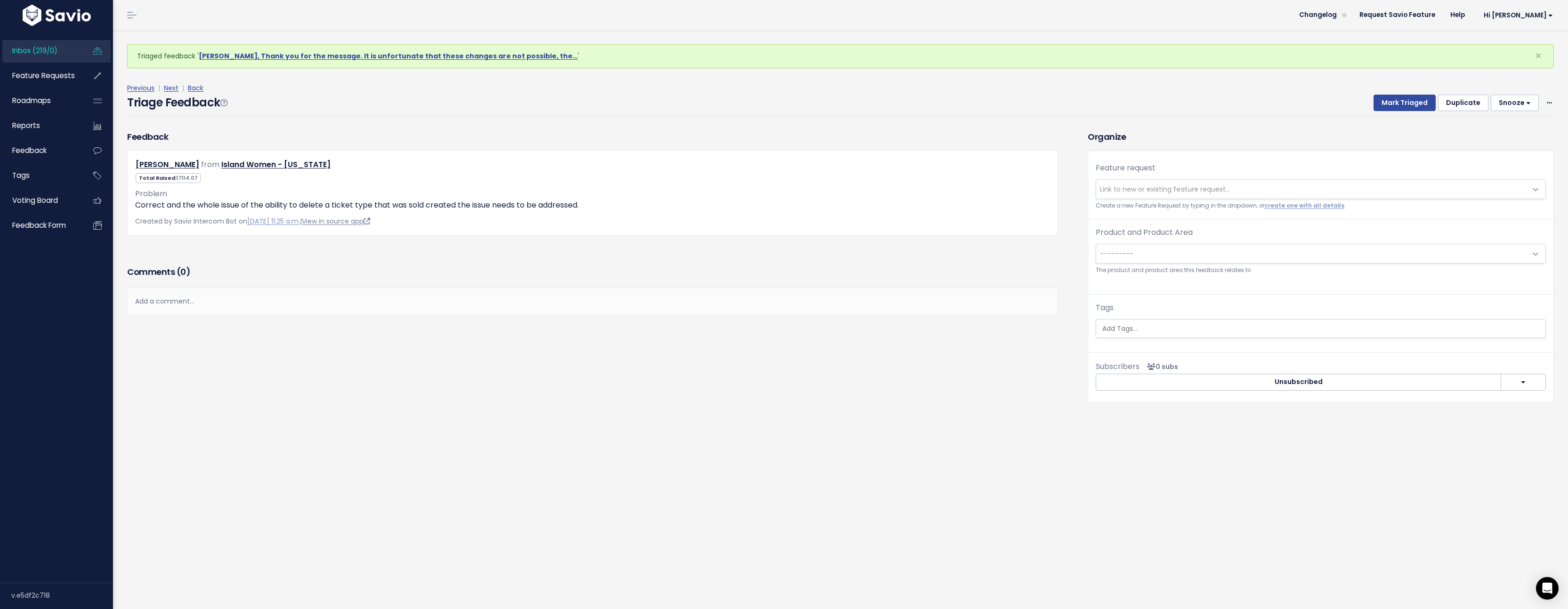
click at [355, 220] on link "View in source app" at bounding box center [335, 221] width 68 height 10
click at [172, 87] on link "Next" at bounding box center [171, 87] width 15 height 10
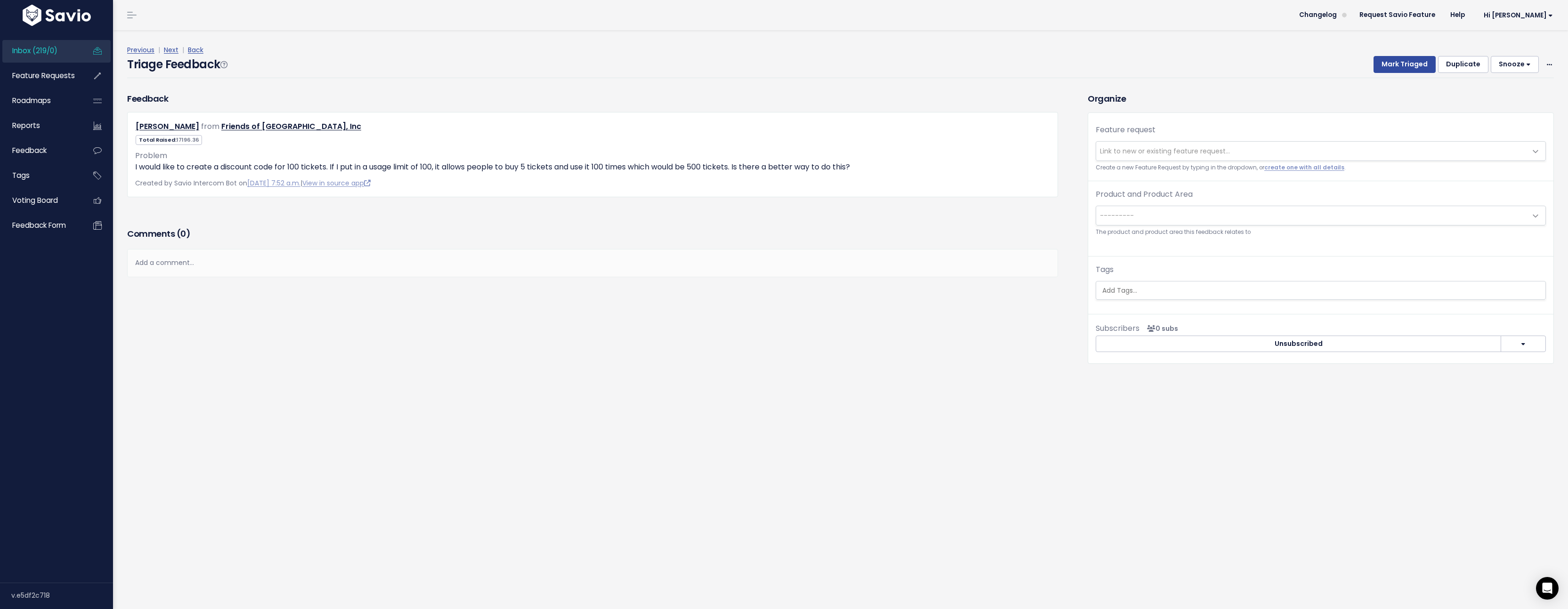
click at [1157, 147] on span "Link to new or existing feature request..." at bounding box center [1165, 151] width 130 height 10
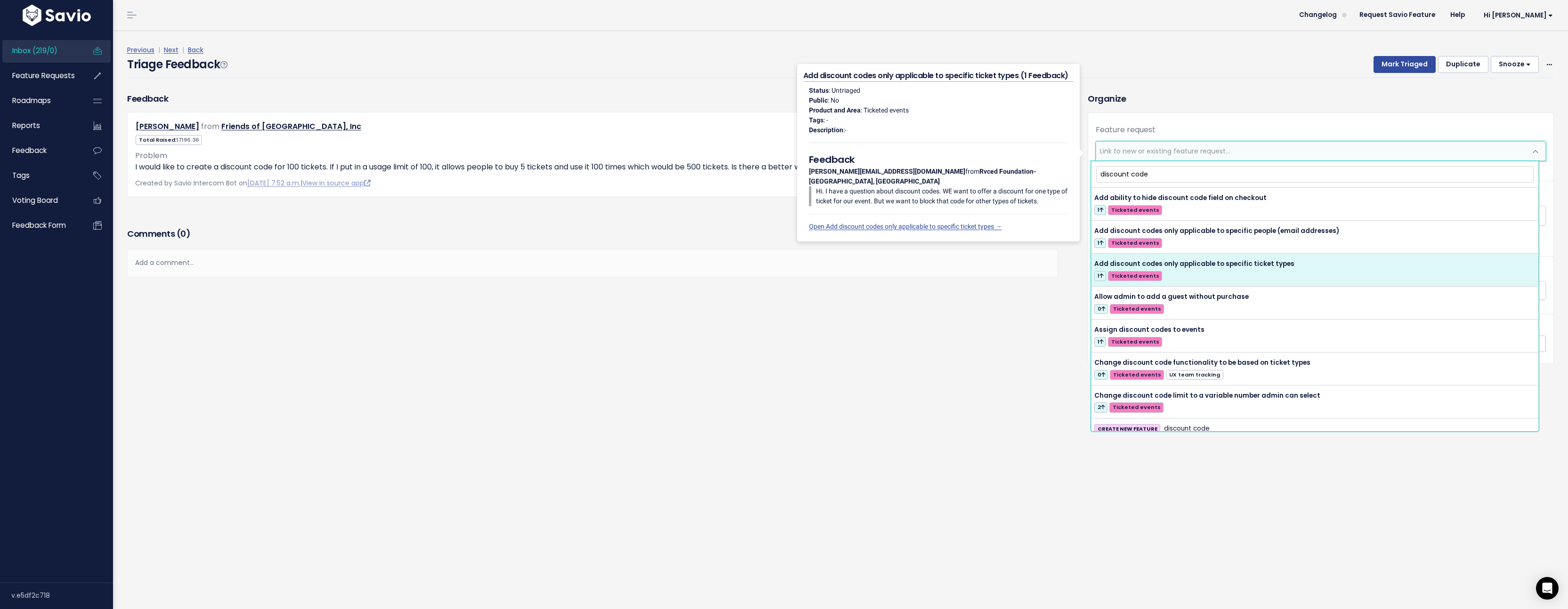
scroll to position [8, 0]
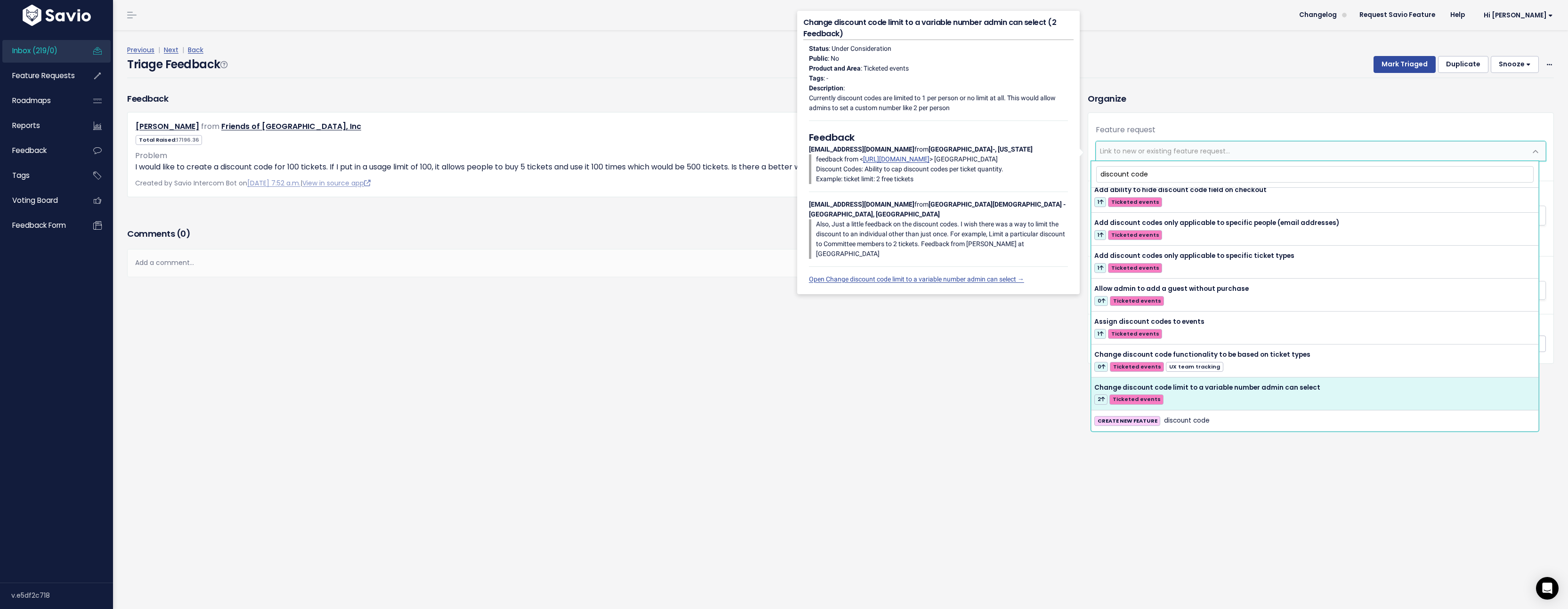
type input "discount code"
select select "55294"
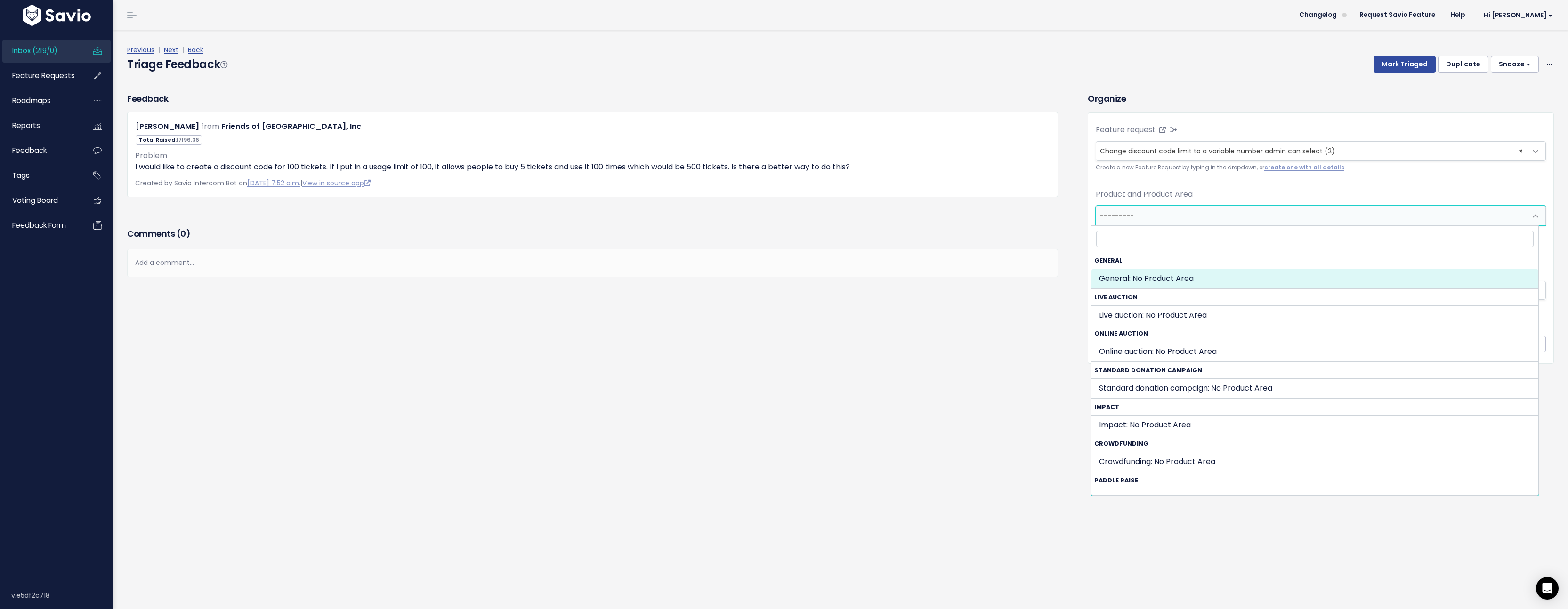
click at [1204, 206] on span "---------" at bounding box center [1311, 216] width 431 height 19
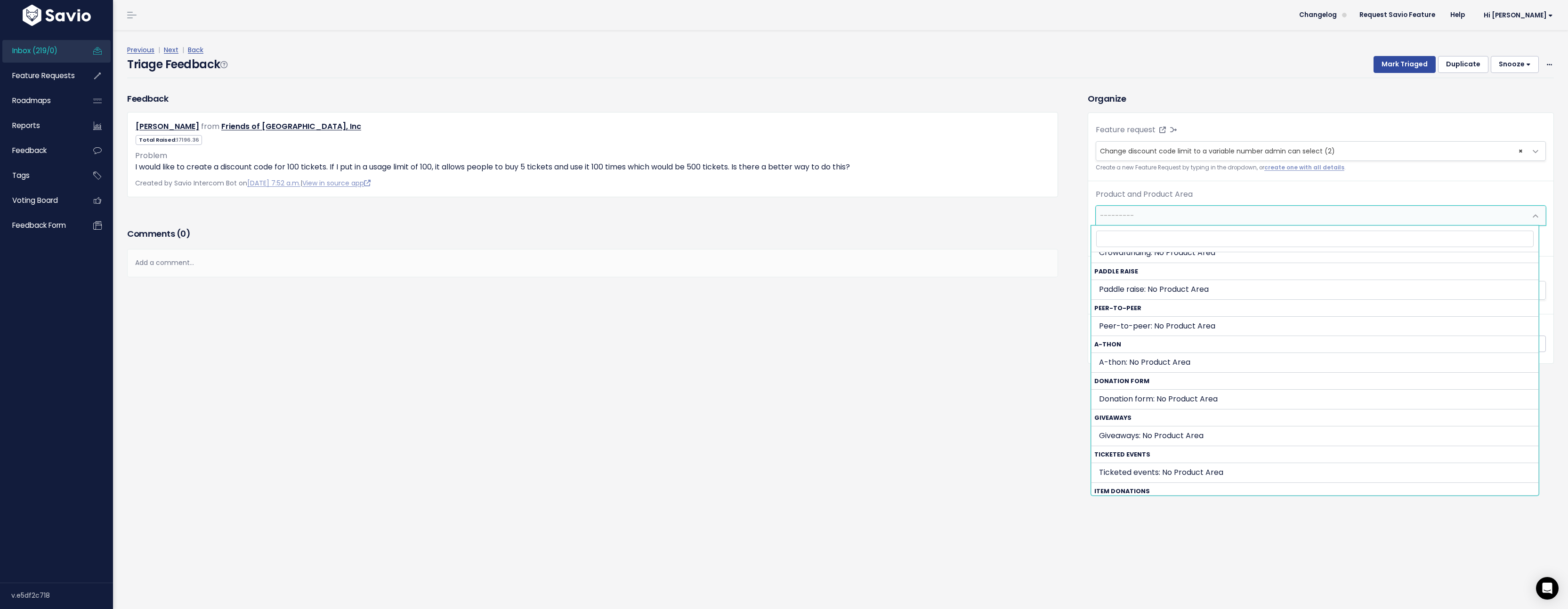
scroll to position [398, 0]
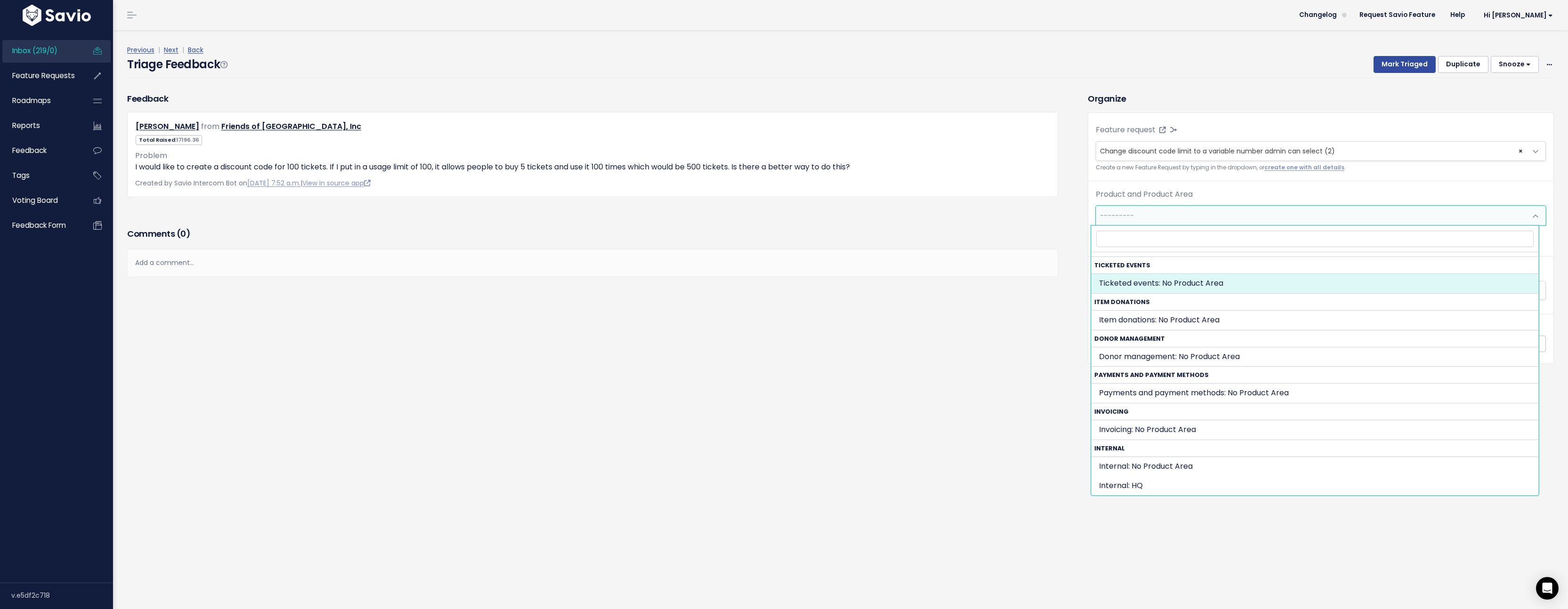
select select "TICKETED_EVENT:"
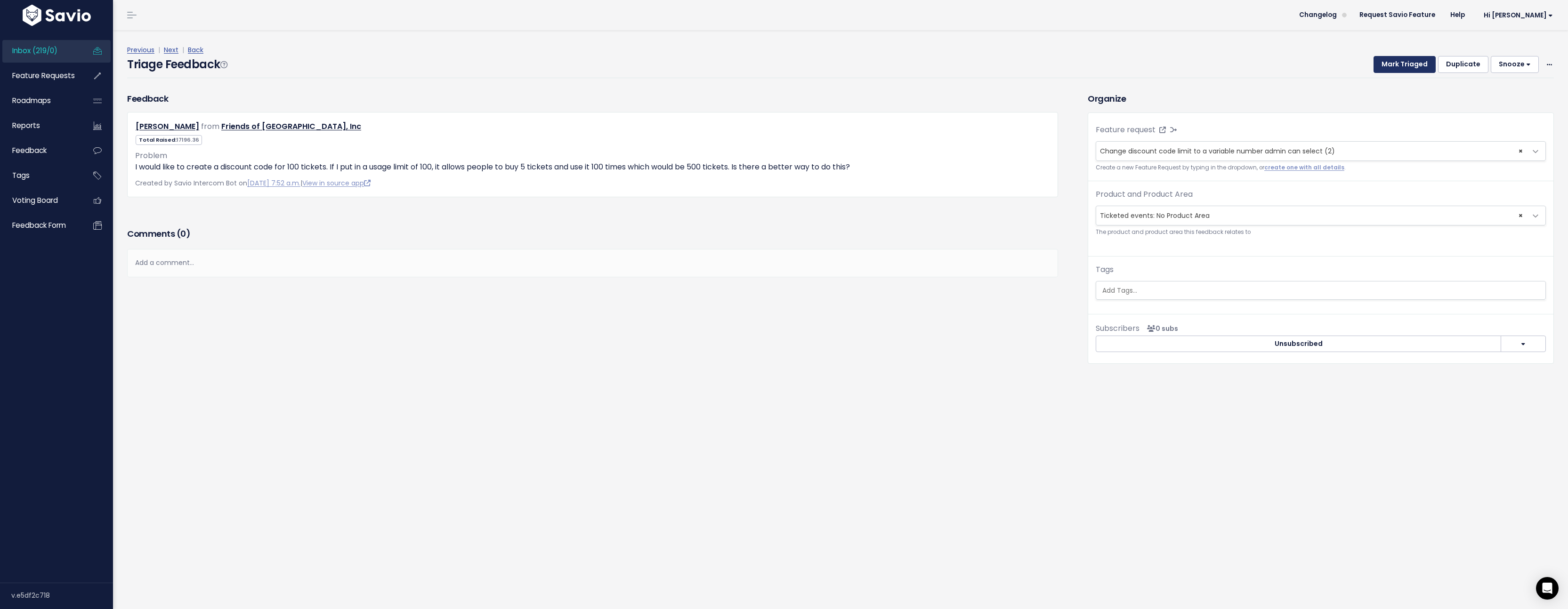
click at [1394, 66] on button "Mark Triaged" at bounding box center [1404, 65] width 62 height 17
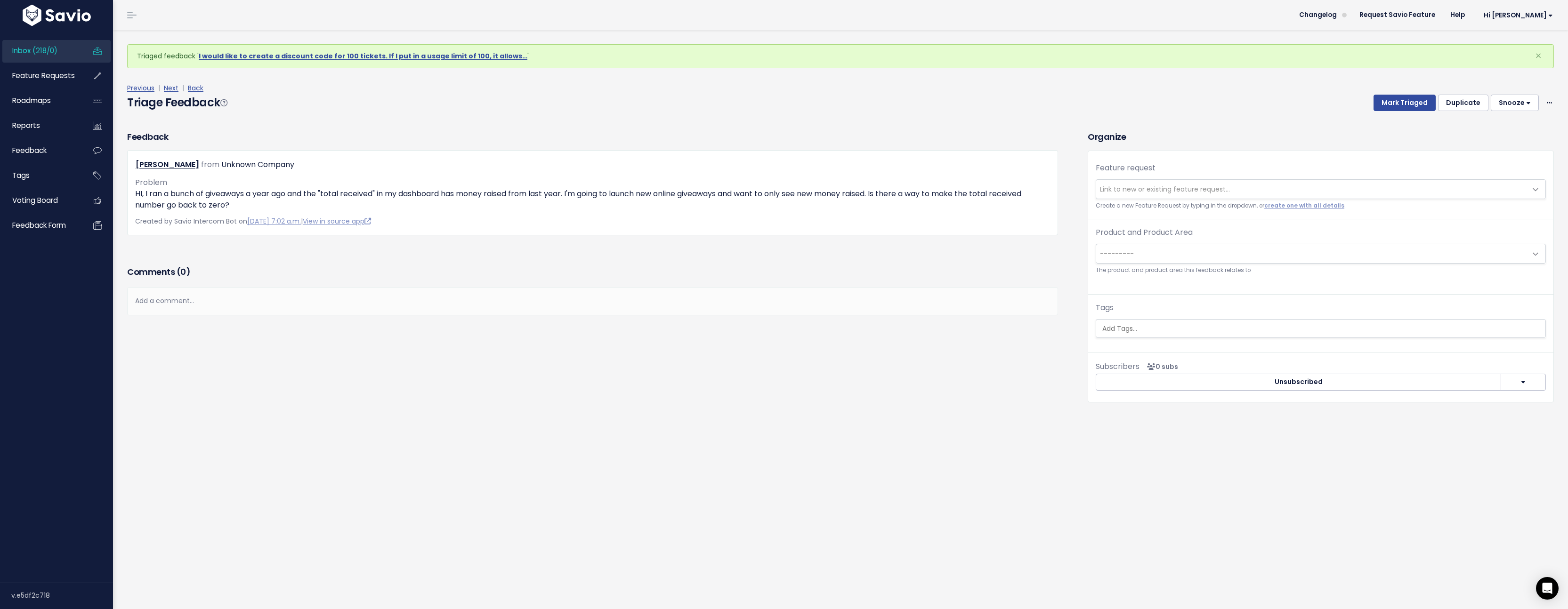
click at [57, 49] on span "Inbox (218/0)" at bounding box center [35, 50] width 45 height 10
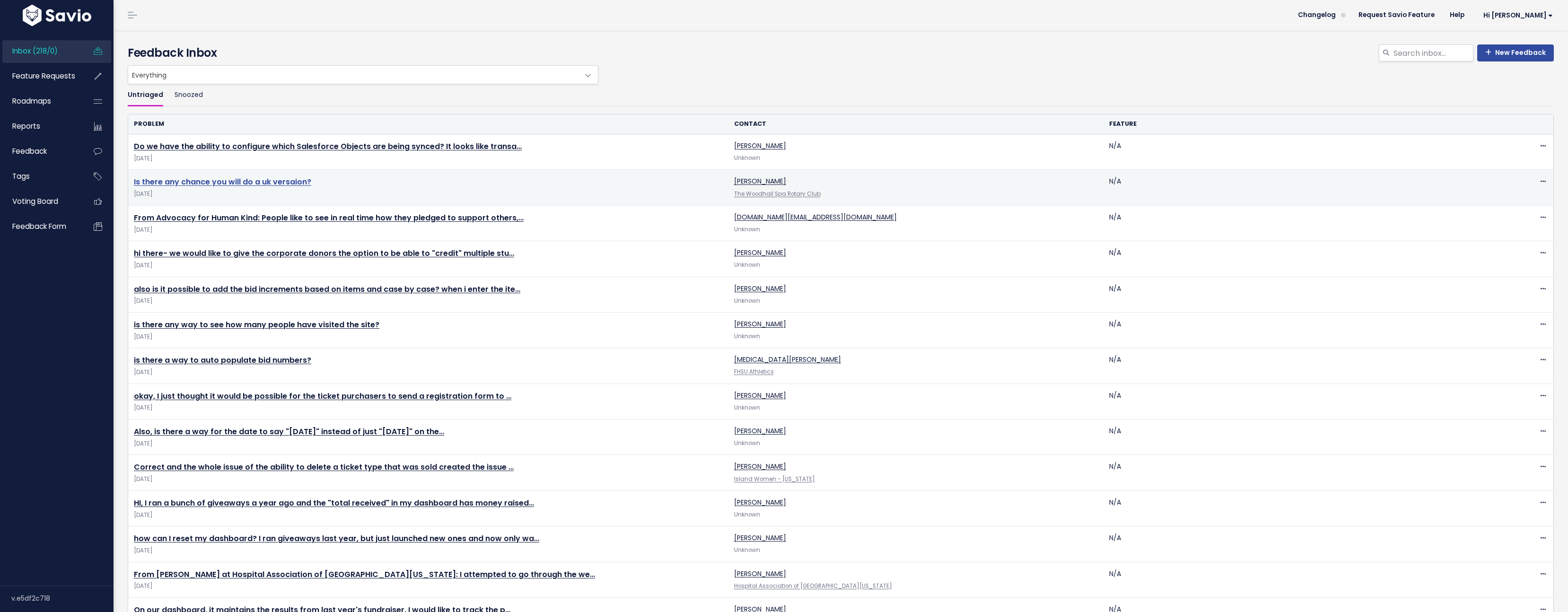
click at [281, 180] on link "Is there any chance you will do a uk versaion?" at bounding box center [223, 182] width 178 height 11
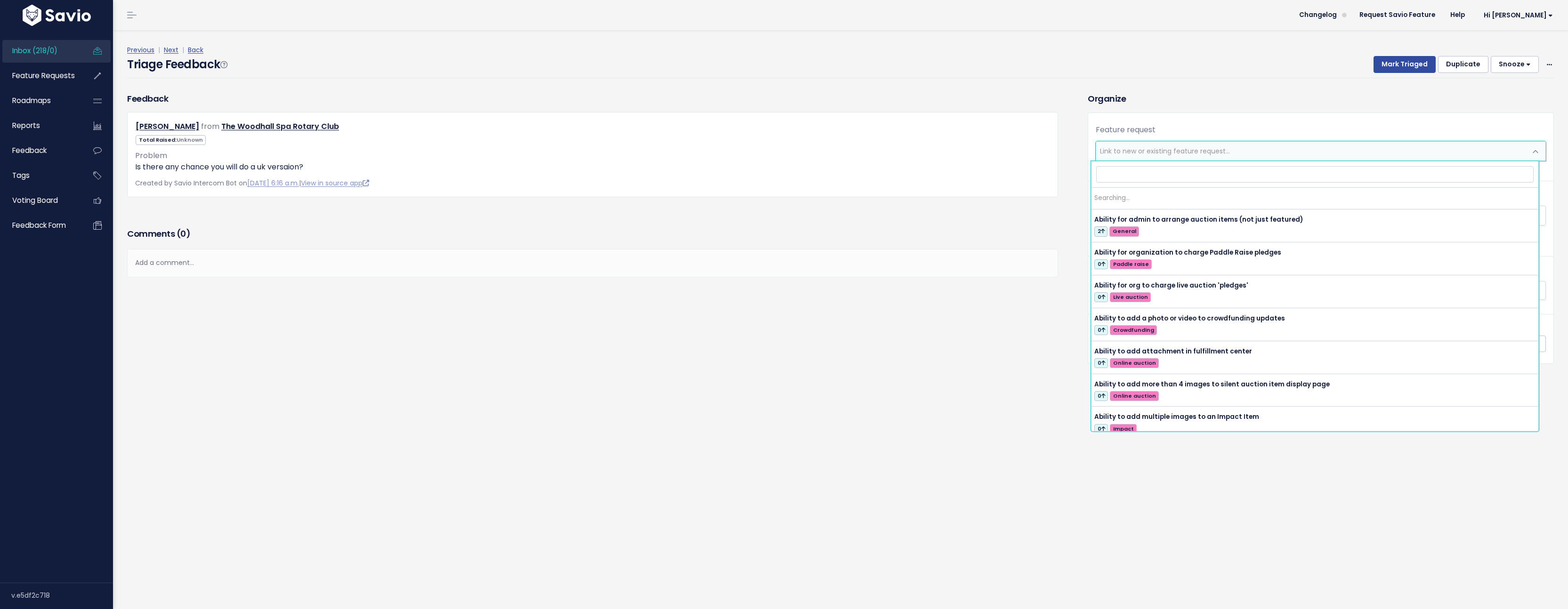
click at [1127, 153] on span "Link to new or existing feature request..." at bounding box center [1165, 151] width 130 height 10
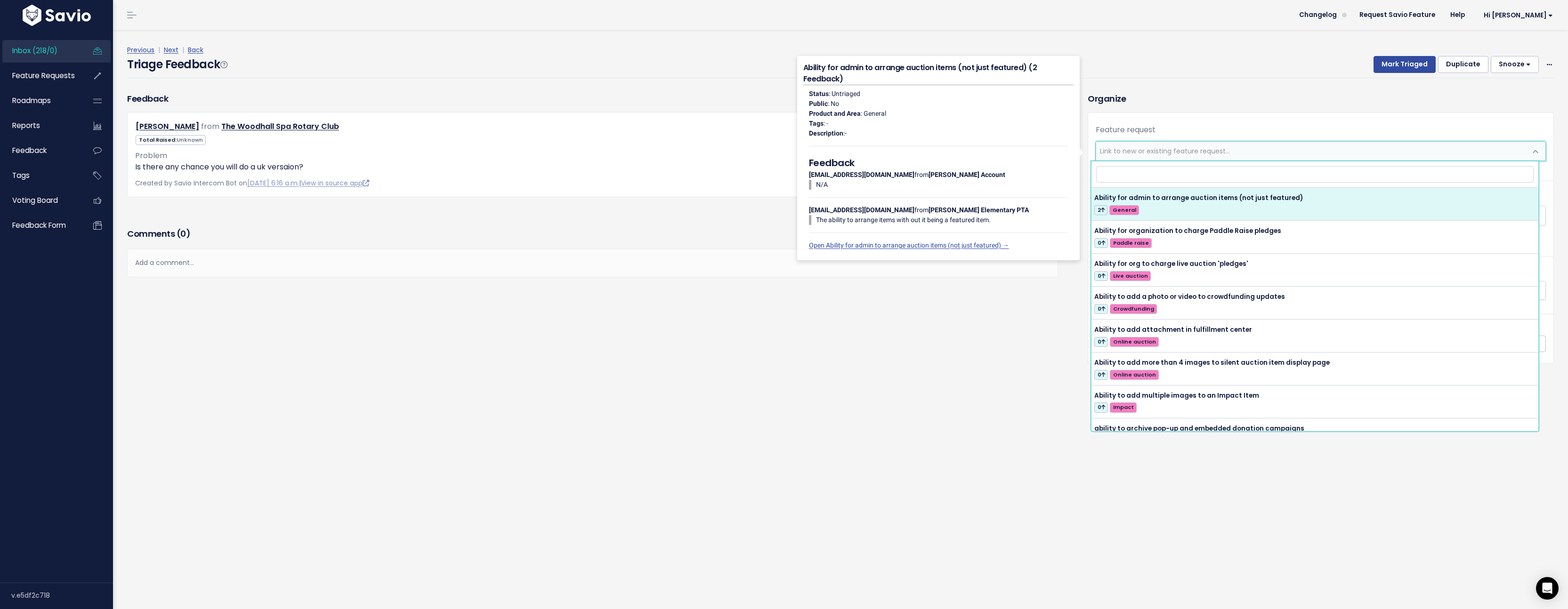
click at [1151, 113] on div "Feature request --------- Link to new or existing feature request... Create a n…" at bounding box center [1320, 216] width 465 height 206
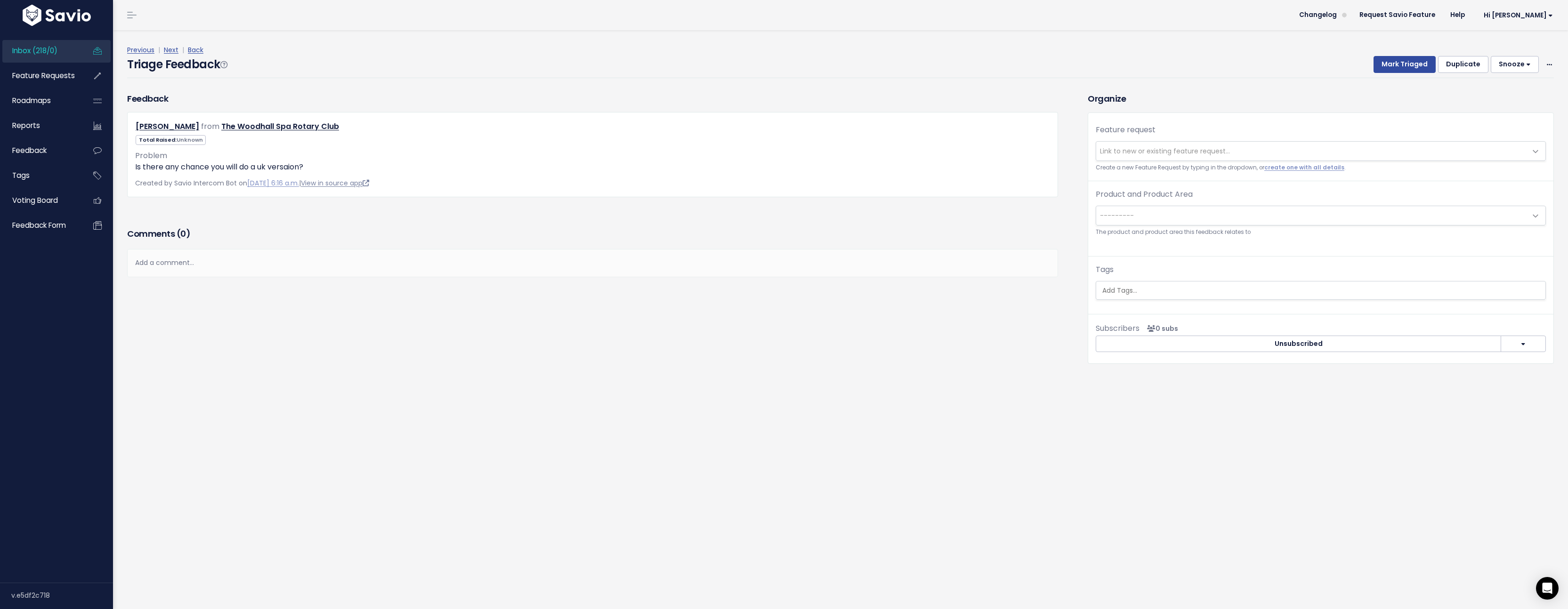
click at [364, 182] on link "View in source app" at bounding box center [334, 183] width 68 height 10
click at [1281, 166] on link "create one with all details" at bounding box center [1304, 167] width 80 height 8
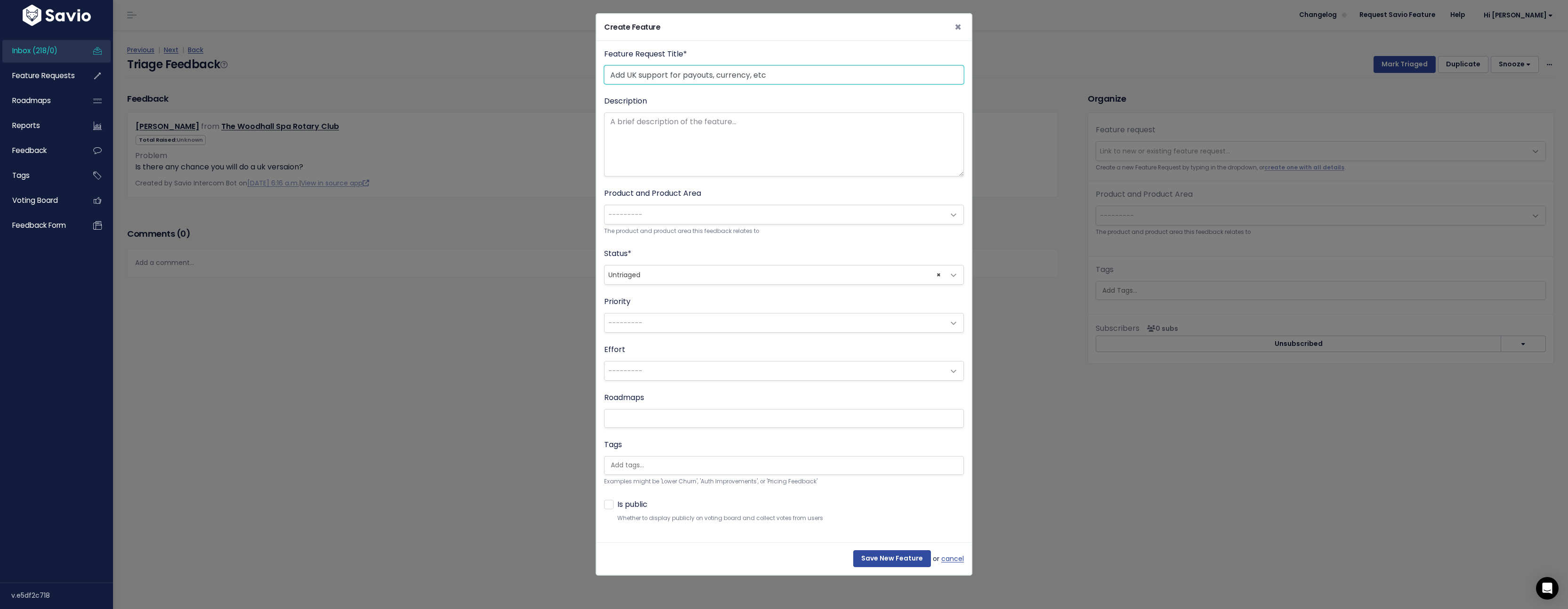
type input "Add UK support for payouts, currency, etc"
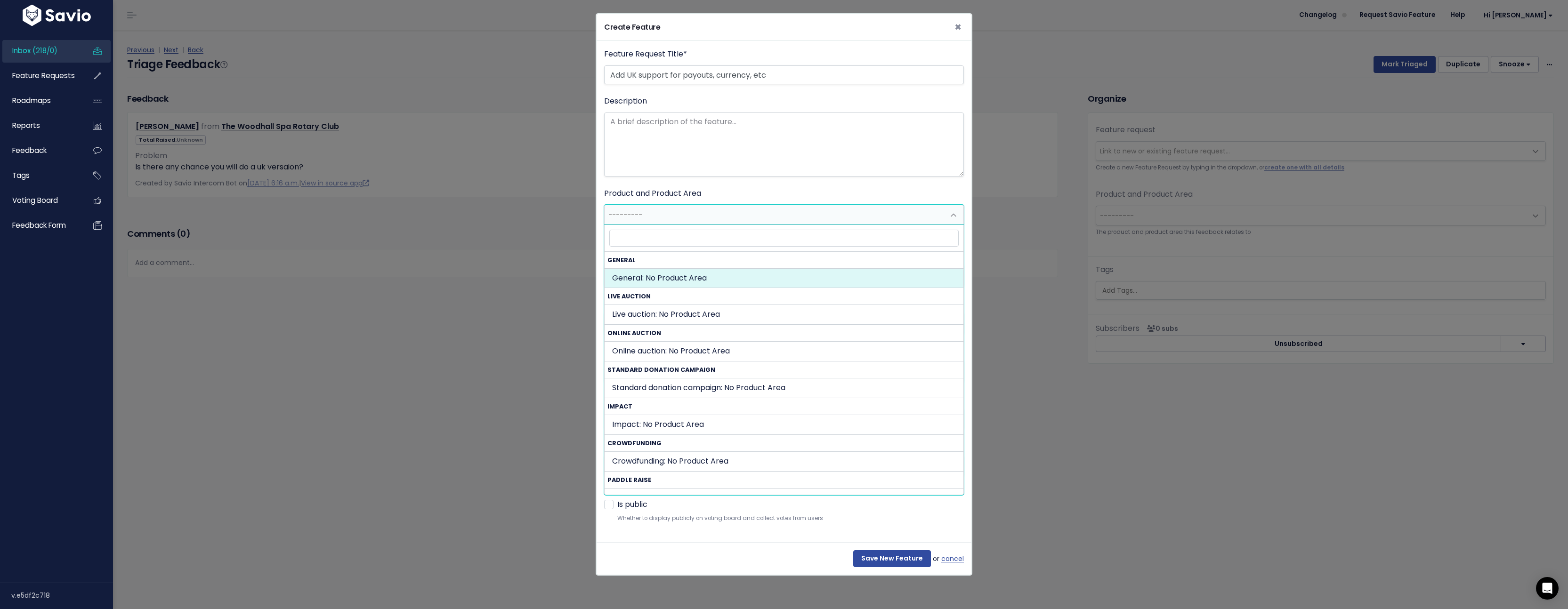
click at [700, 216] on span "---------" at bounding box center [774, 215] width 340 height 19
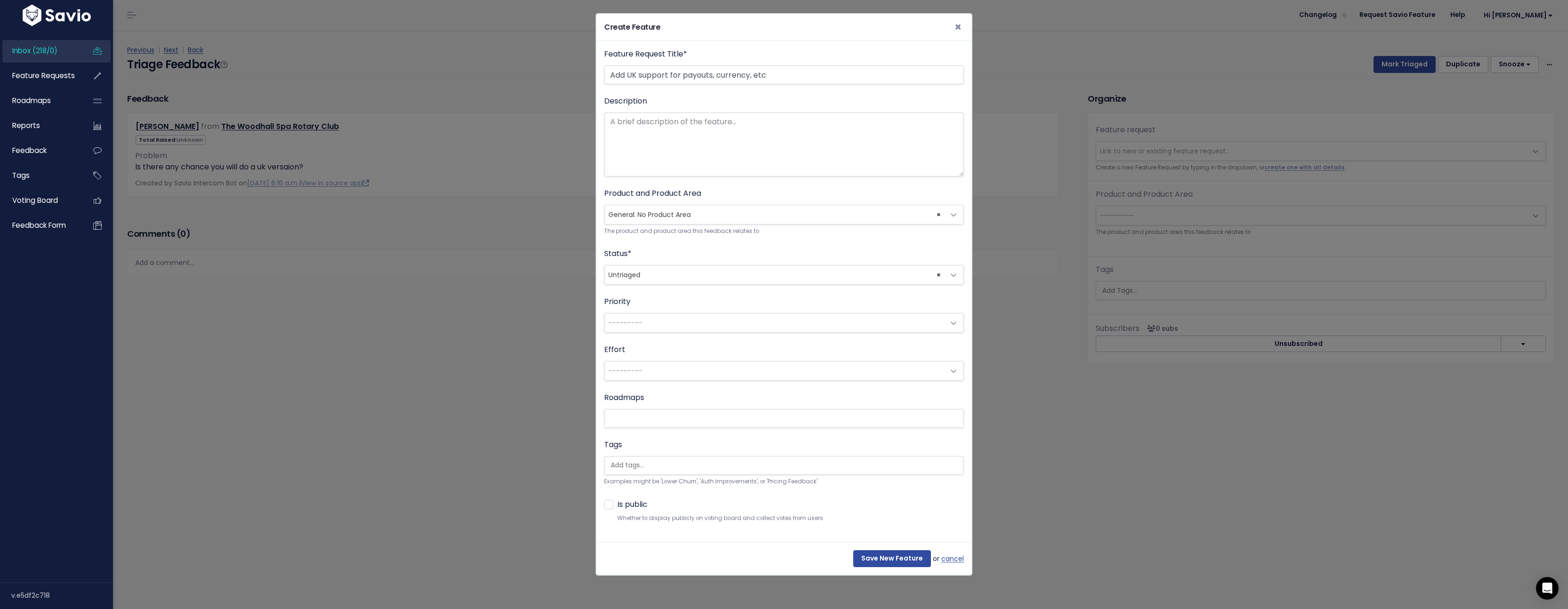
click at [689, 214] on span "× General: No Product Area" at bounding box center [774, 215] width 340 height 19
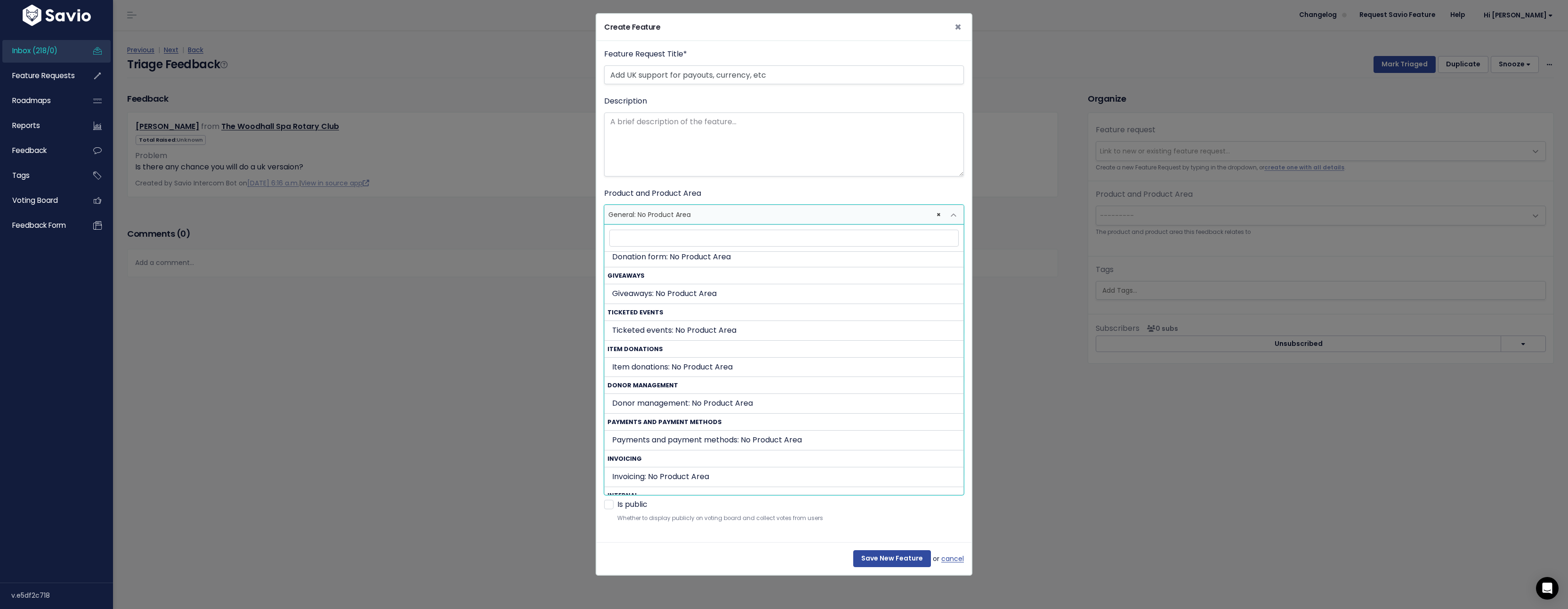
scroll to position [398, 0]
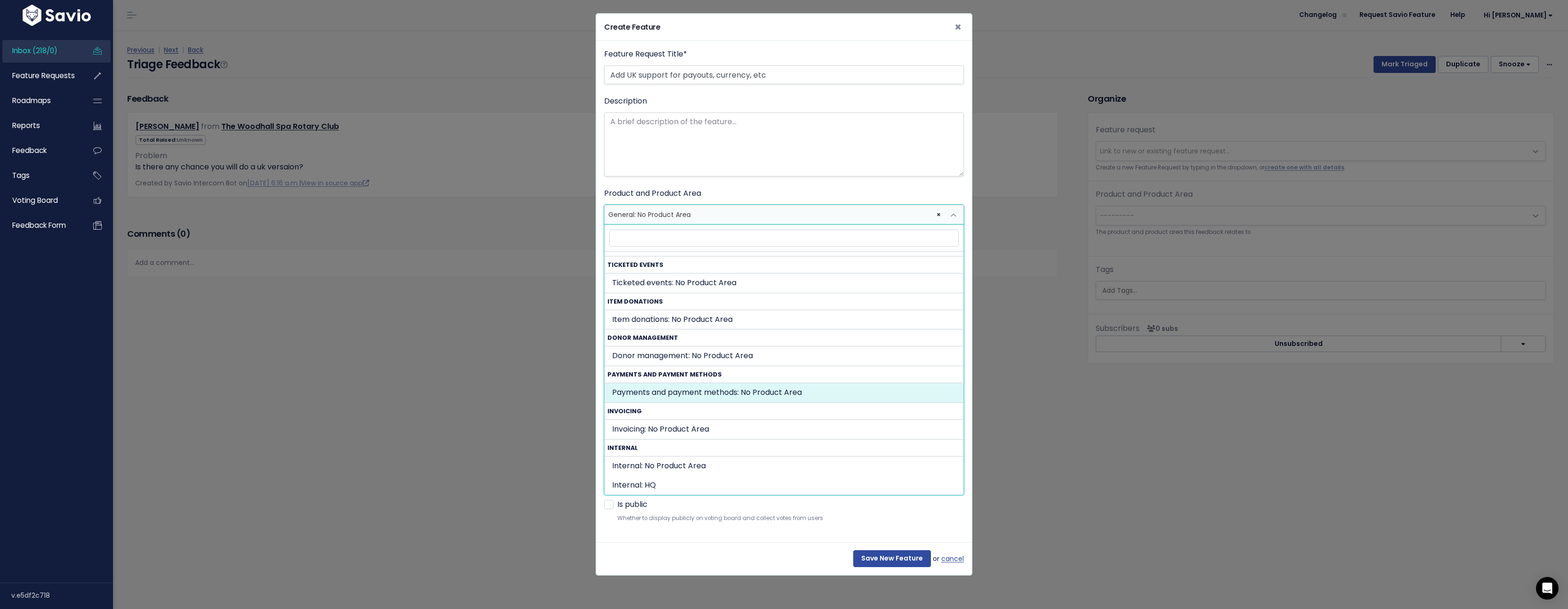
select select "PAYMENTS_AND_PAYOUTS:"
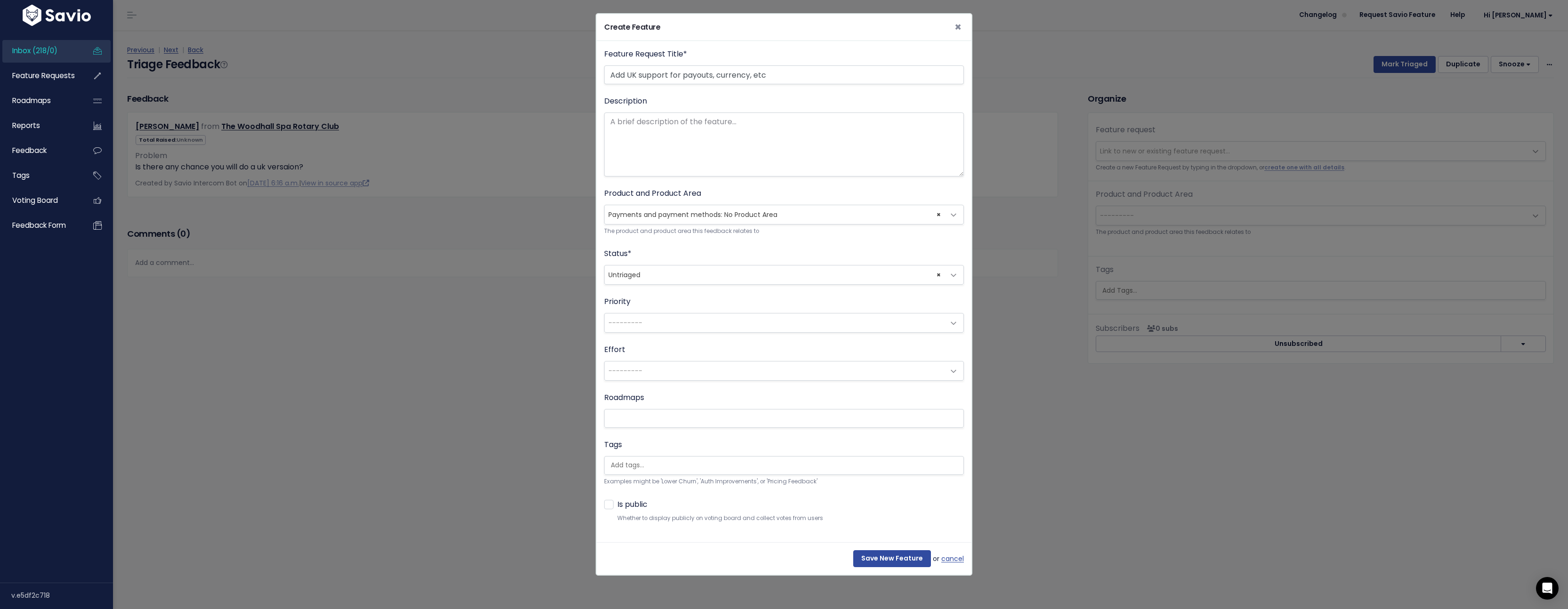
click at [679, 277] on span "× Untriaged" at bounding box center [774, 275] width 340 height 19
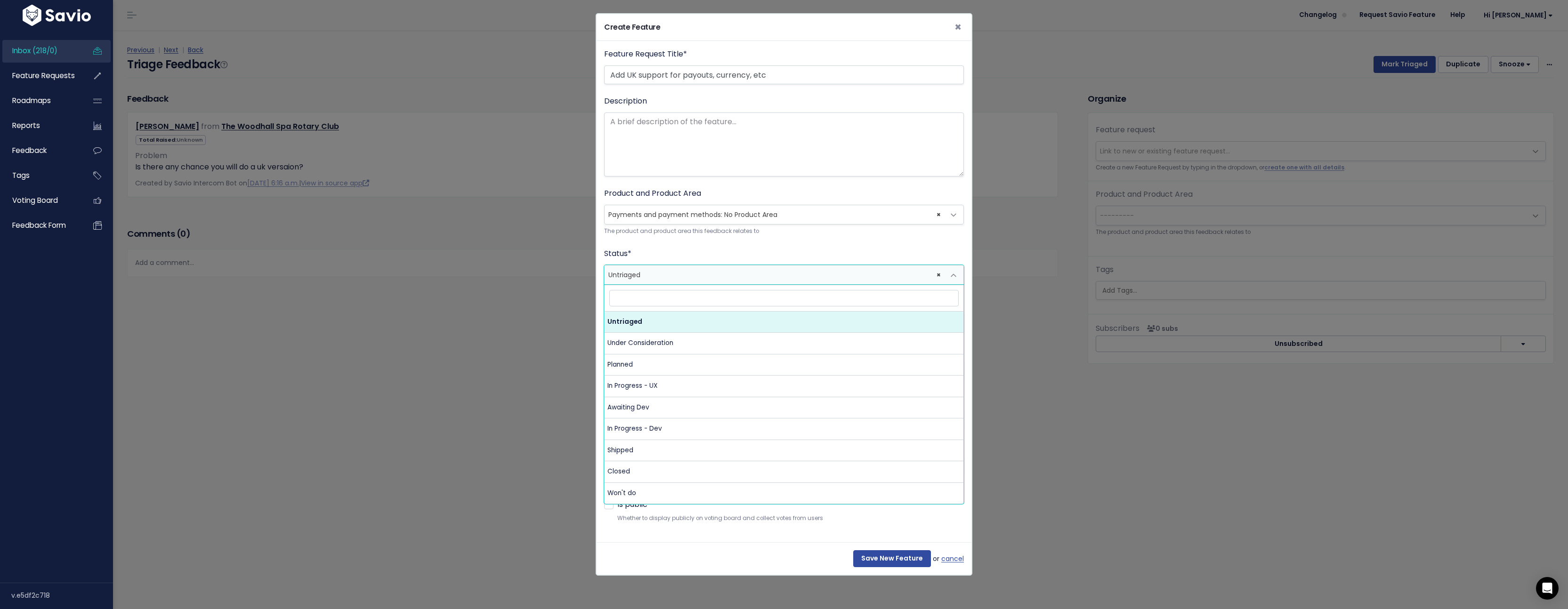
click at [693, 285] on span "Untriaged Under Consideration Planned In Progress - UX Awaiting Dev In Progress…" at bounding box center [783, 394] width 360 height 219
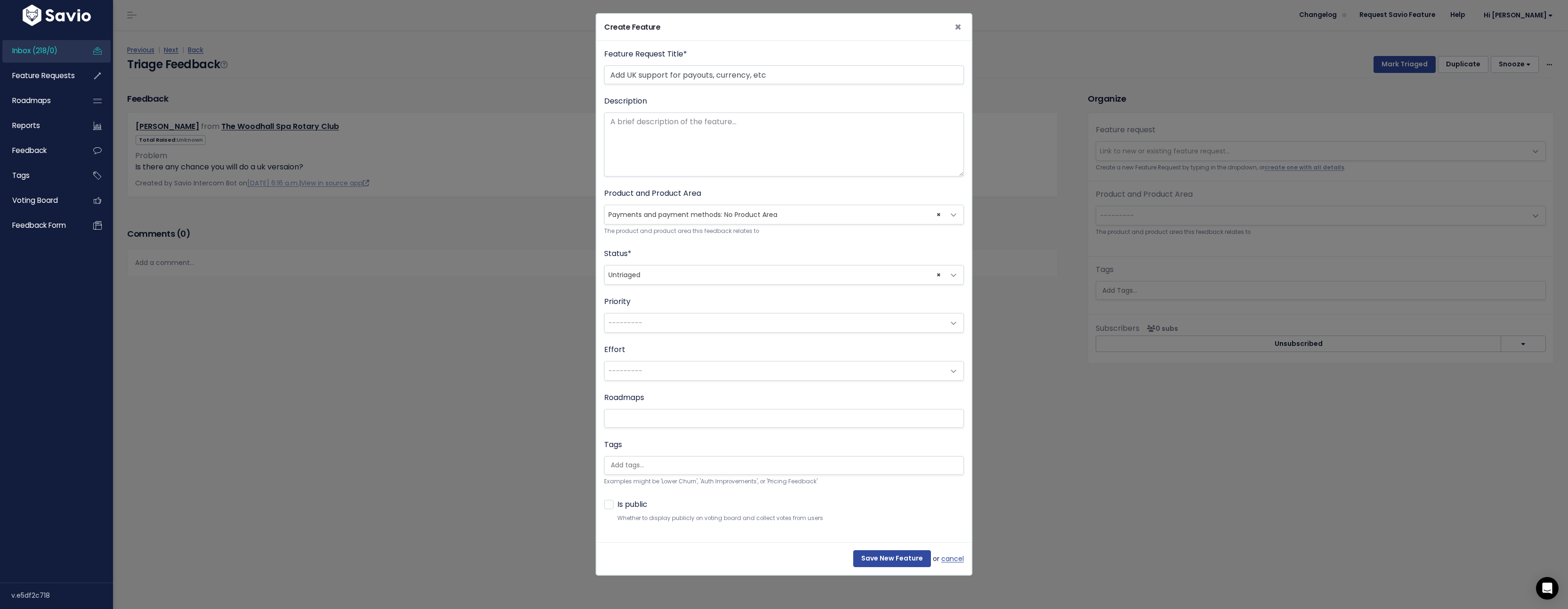
click at [791, 253] on div "Status * Untriaged Under Consideration Planned In Progress - UX Awaiting Dev In…" at bounding box center [783, 266] width 360 height 36
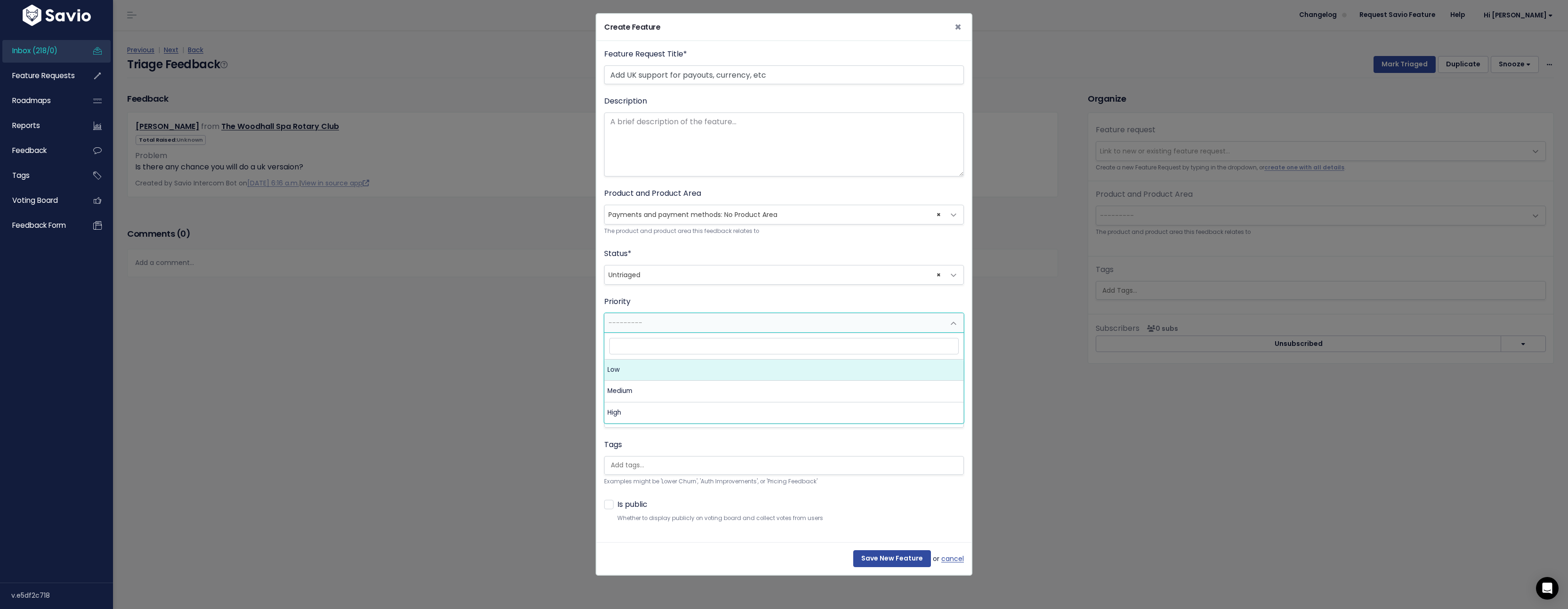
click at [681, 319] on span "---------" at bounding box center [774, 323] width 340 height 19
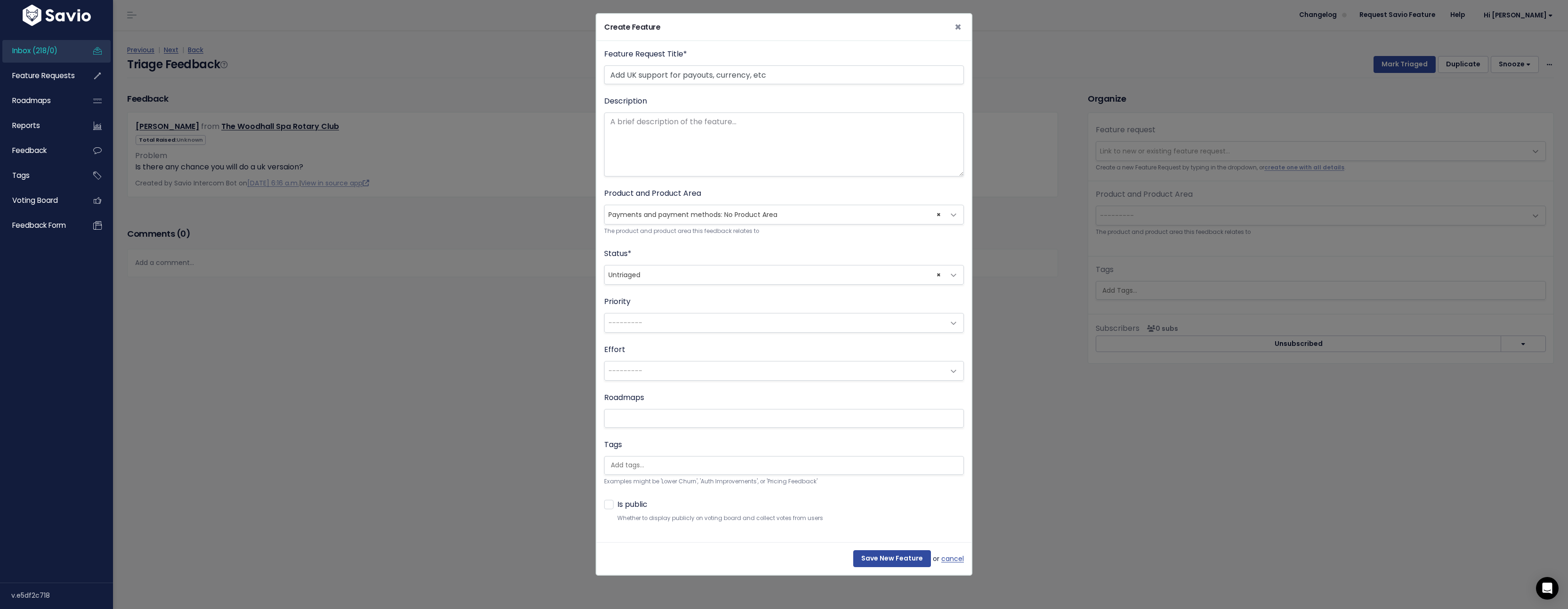
click at [695, 298] on div "Priority --------- Low Medium High ---------" at bounding box center [783, 314] width 360 height 36
click at [888, 564] on input "Save New Feature" at bounding box center [892, 559] width 78 height 17
select select "63516"
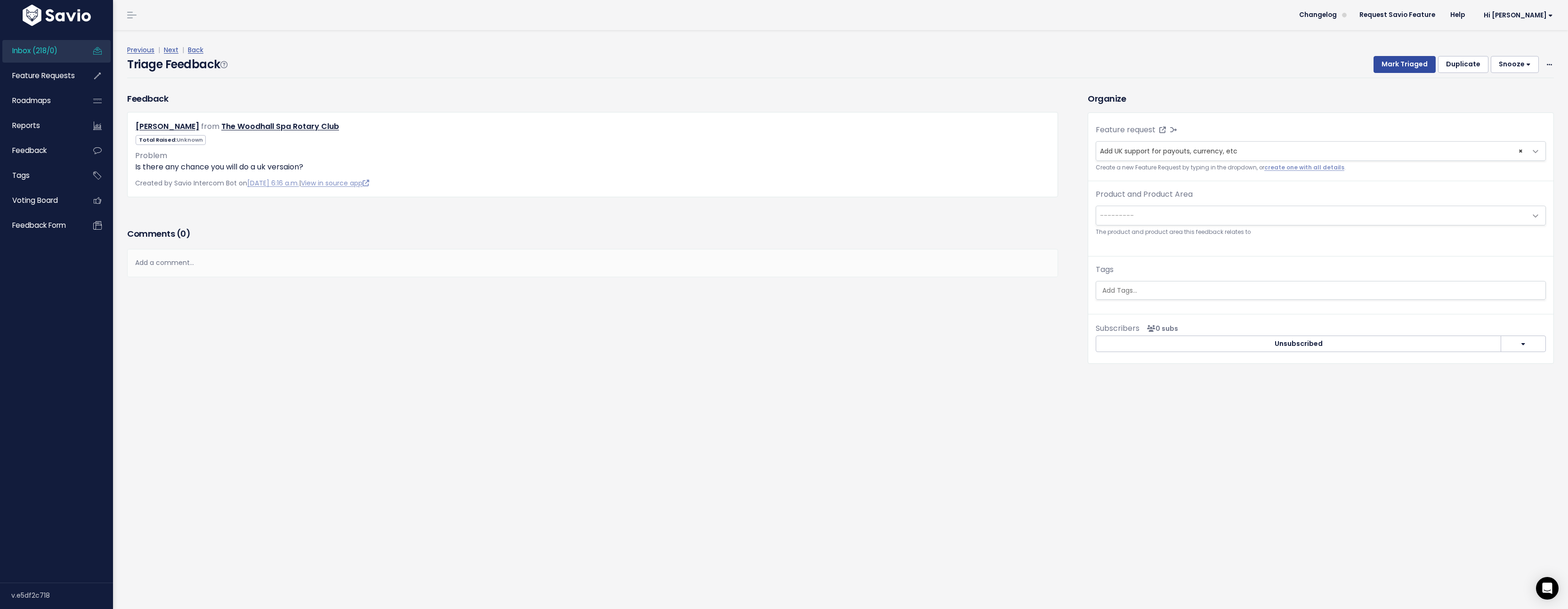
click at [1257, 219] on span "---------" at bounding box center [1311, 216] width 431 height 19
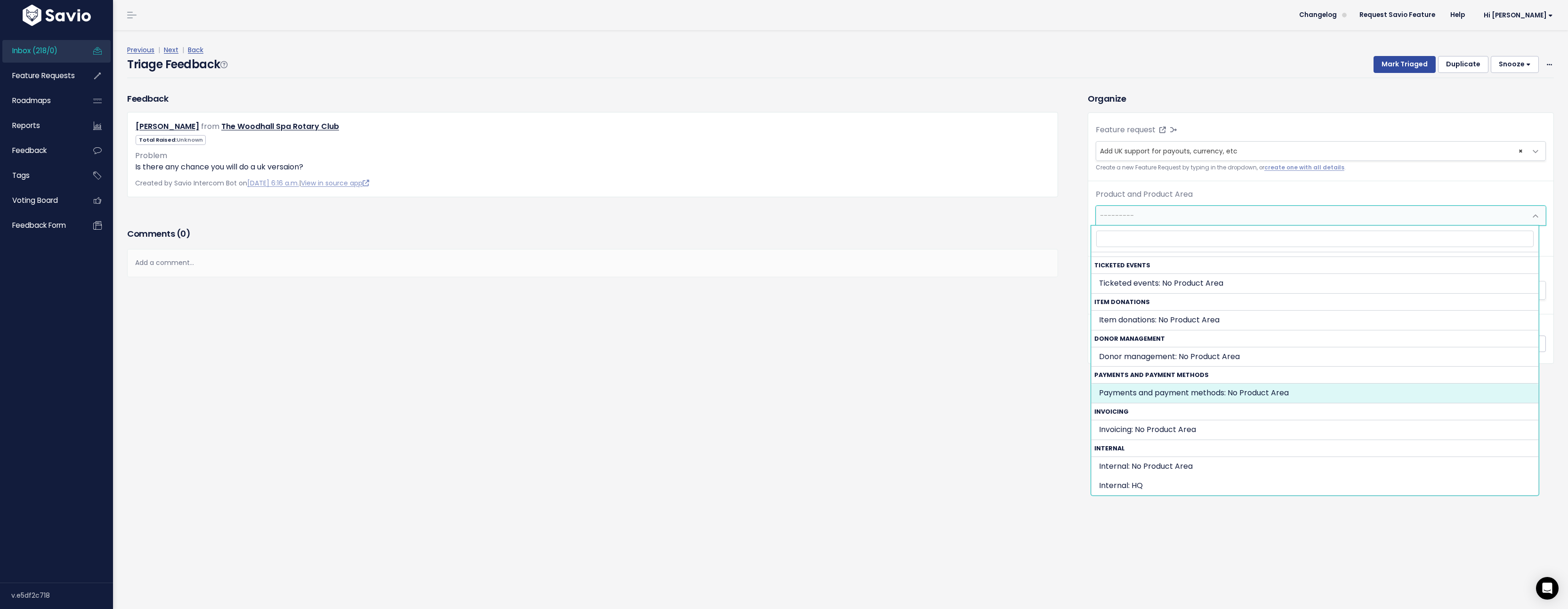
select select "PAYMENTS_AND_PAYOUTS:"
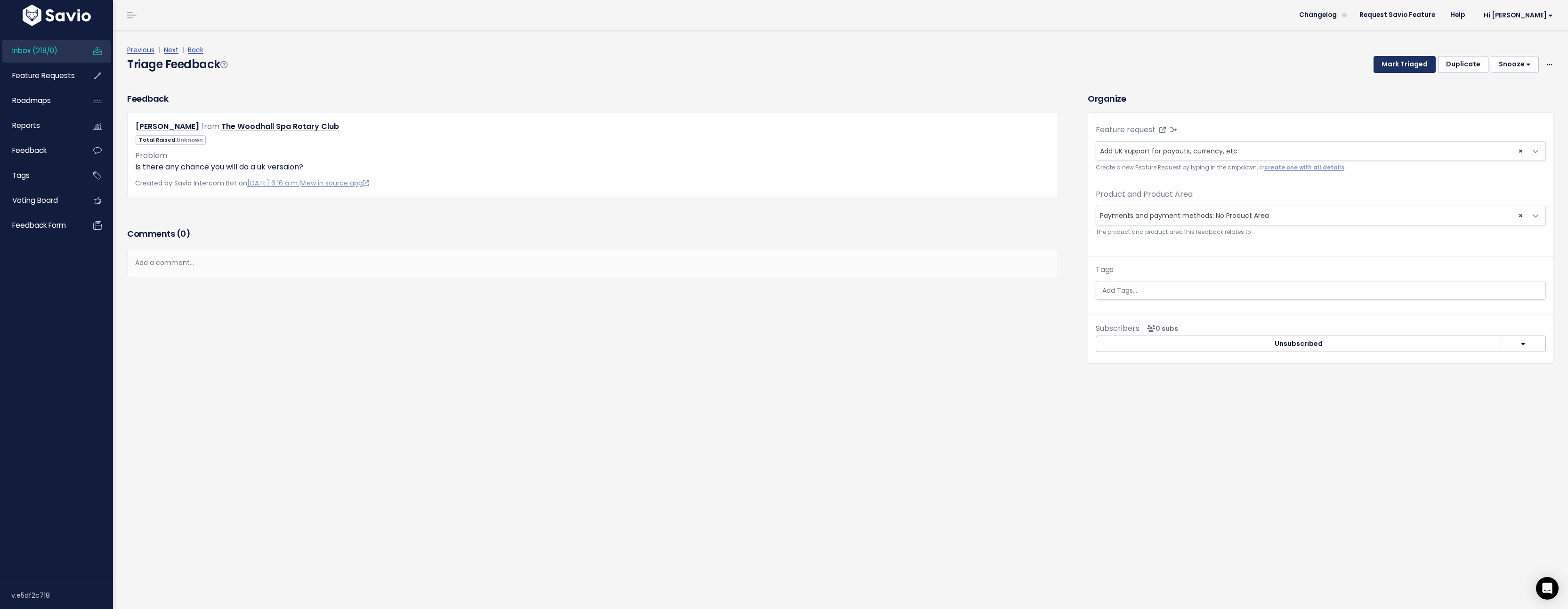
click at [1406, 66] on button "Mark Triaged" at bounding box center [1404, 65] width 62 height 17
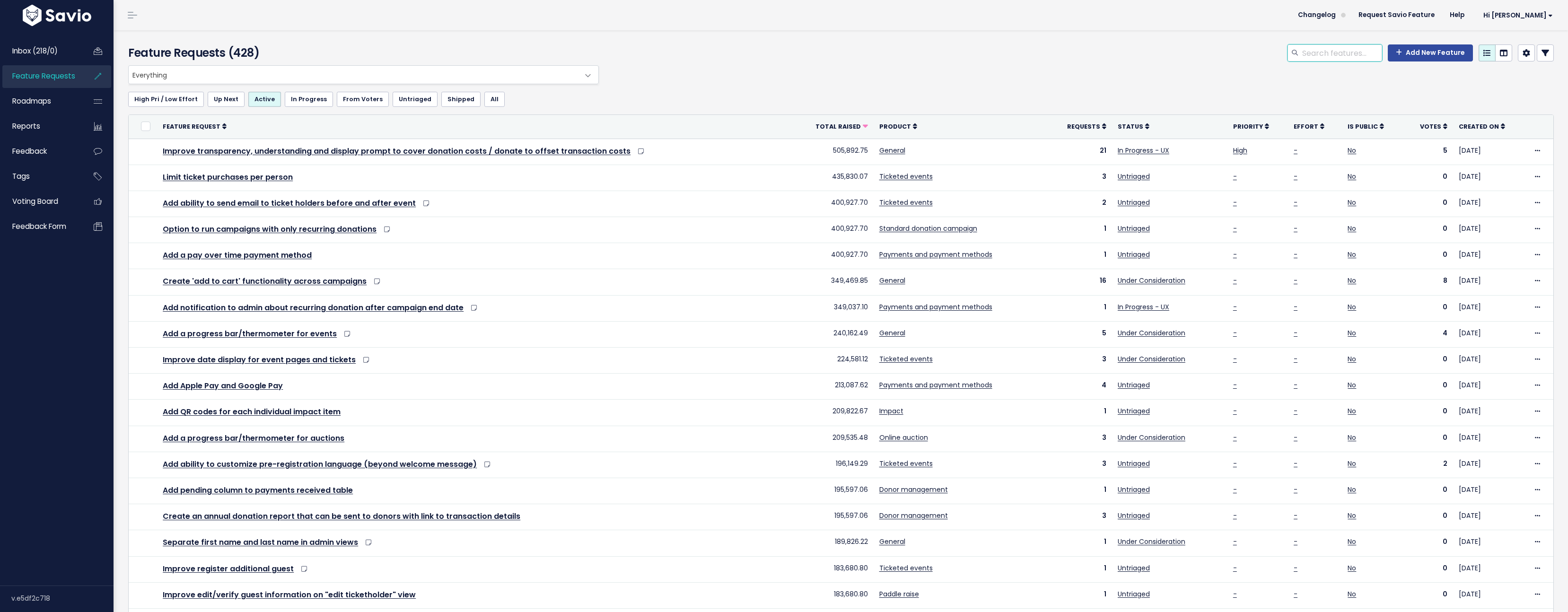
click at [1354, 54] on input "search" at bounding box center [1341, 53] width 81 height 17
click at [533, 77] on span "Everything" at bounding box center [354, 75] width 451 height 18
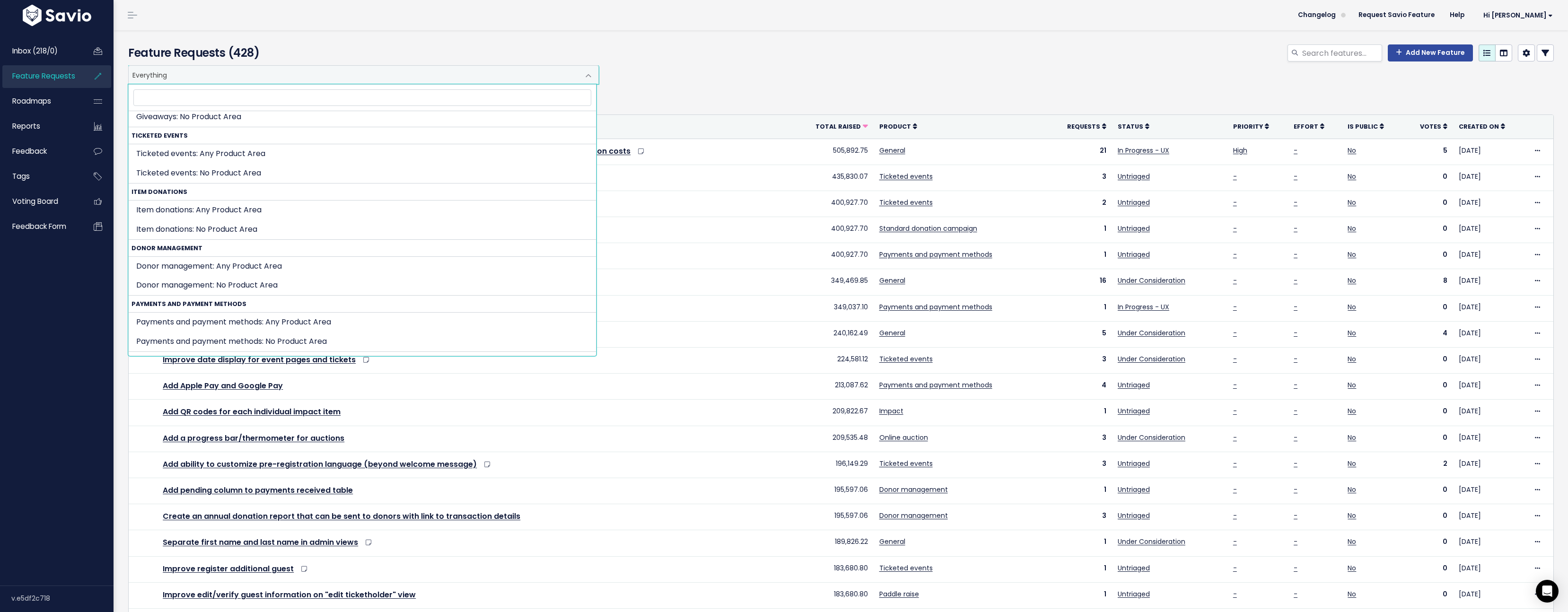
scroll to position [824, 0]
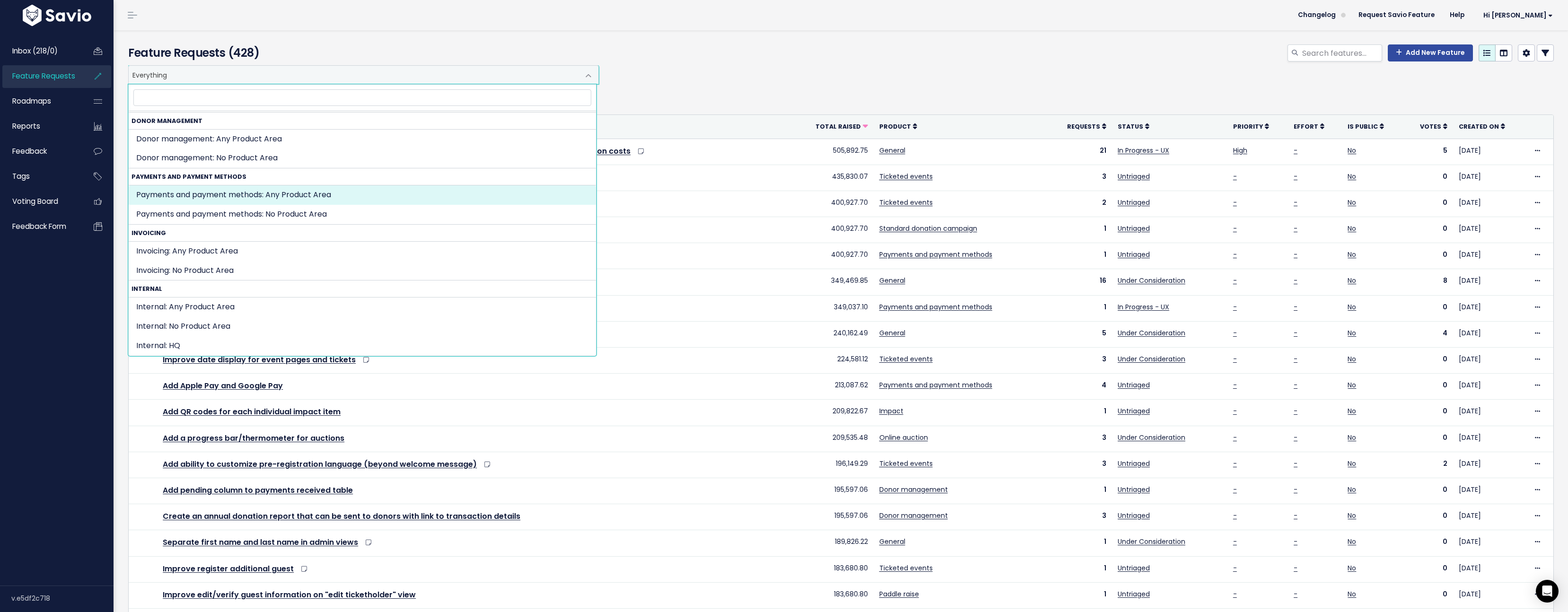
select select "PAYMENTS_AND_PAYOUTS:"
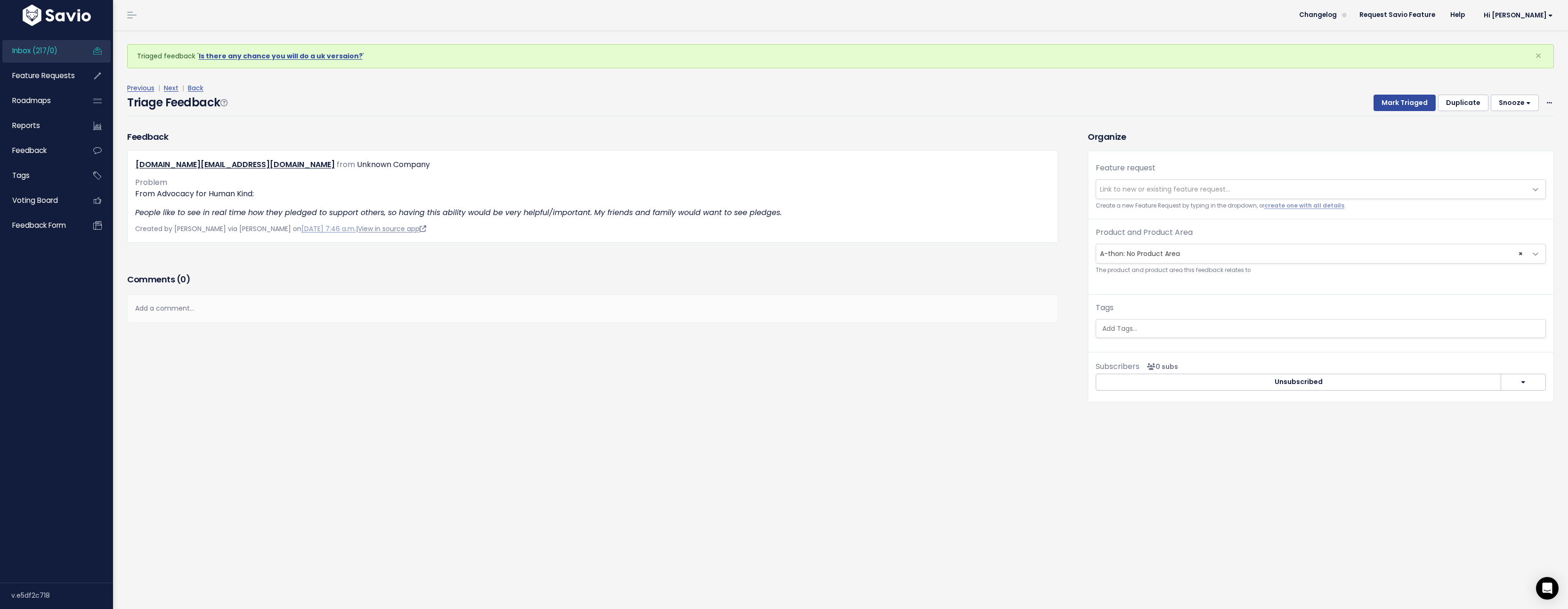
click at [389, 231] on link "View in source app" at bounding box center [392, 229] width 68 height 10
click at [364, 226] on link "View in source app" at bounding box center [392, 229] width 68 height 10
click at [1293, 206] on link "create one with all details" at bounding box center [1304, 205] width 80 height 8
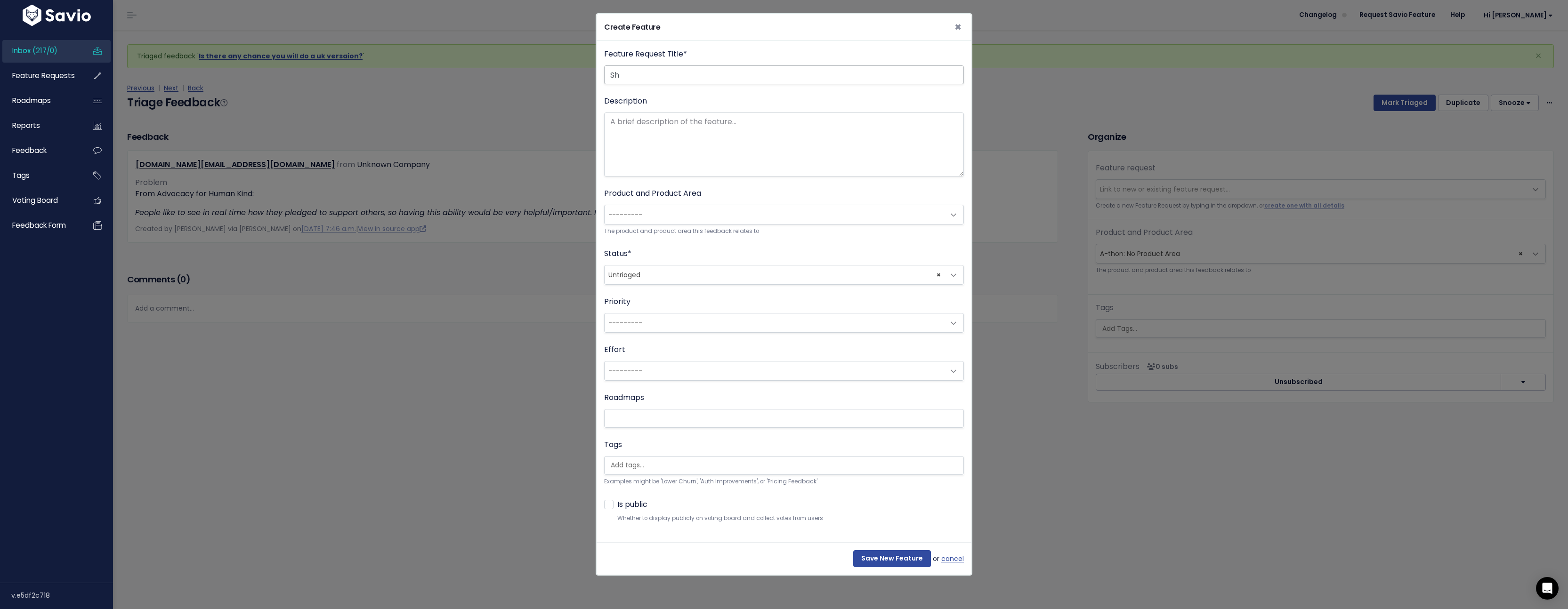
type input "S"
type input "Display pledge amount per unit on the participant page"
click at [755, 120] on textarea "Description" at bounding box center [783, 145] width 360 height 64
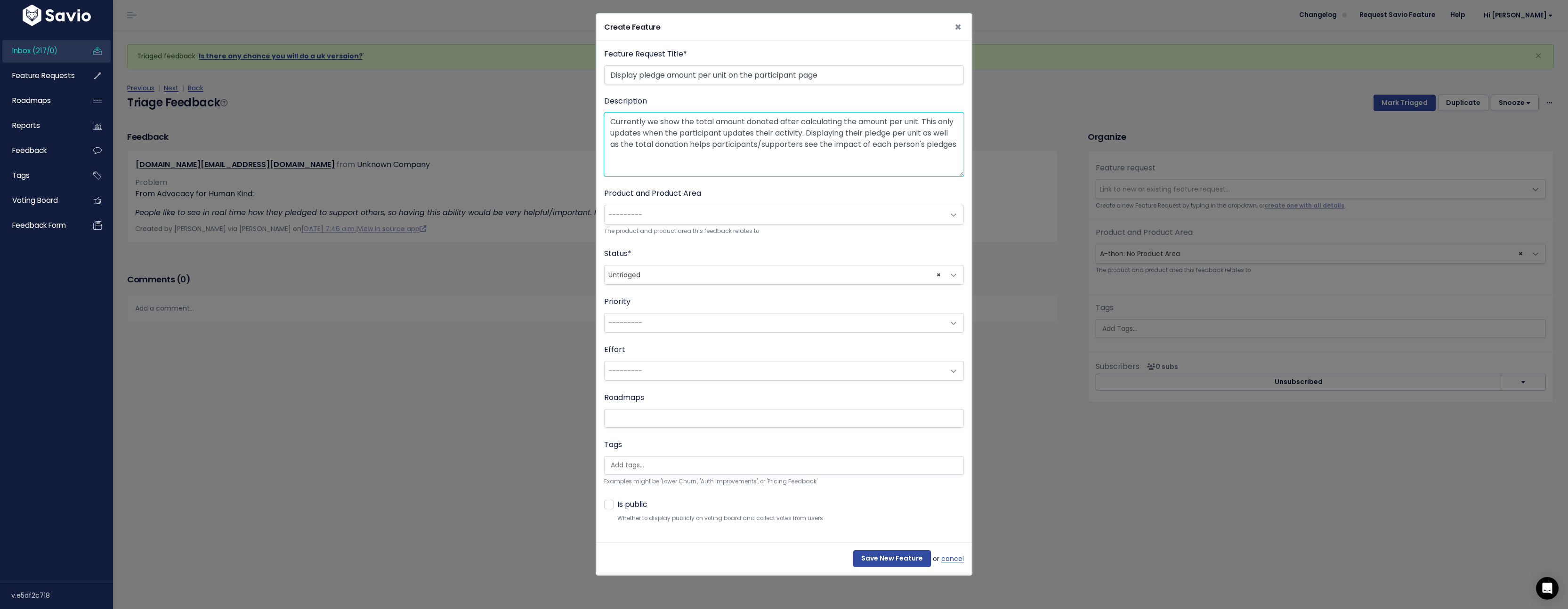
type textarea "Currently we show the total amount donated after calculating the amount per uni…"
click at [711, 221] on span "---------" at bounding box center [774, 215] width 340 height 19
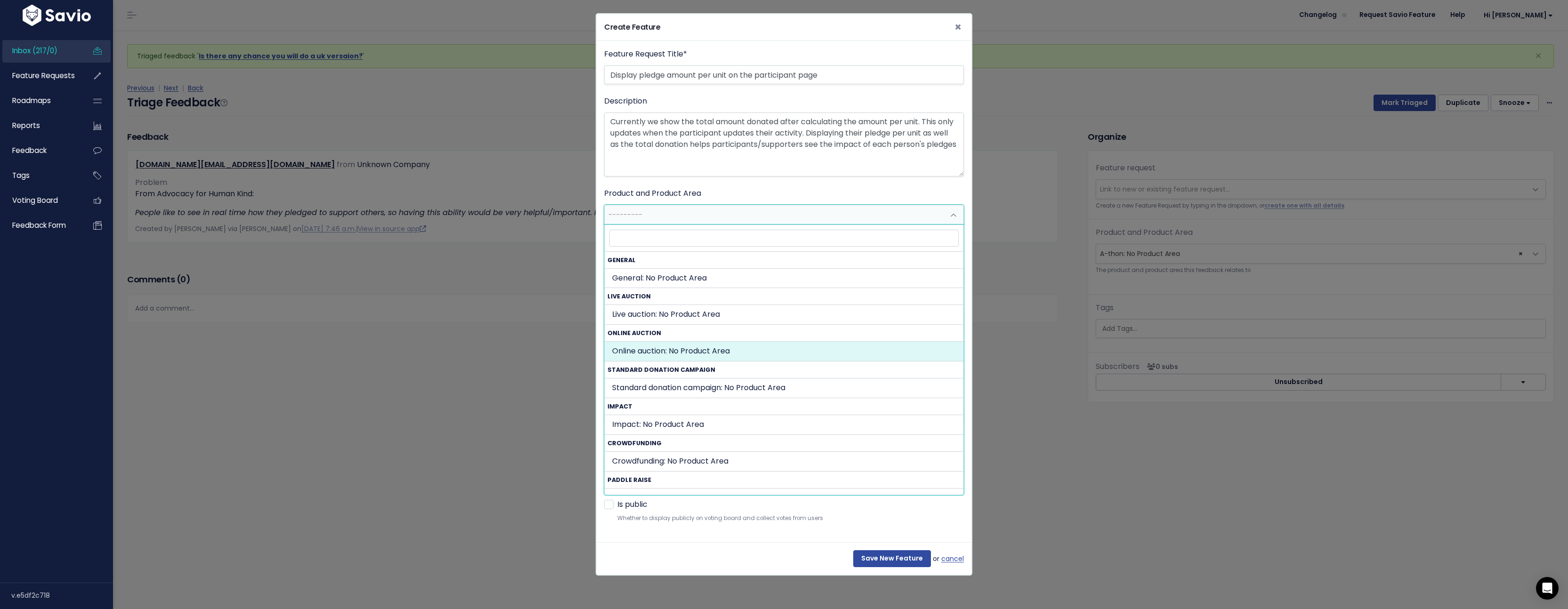
scroll to position [199, 0]
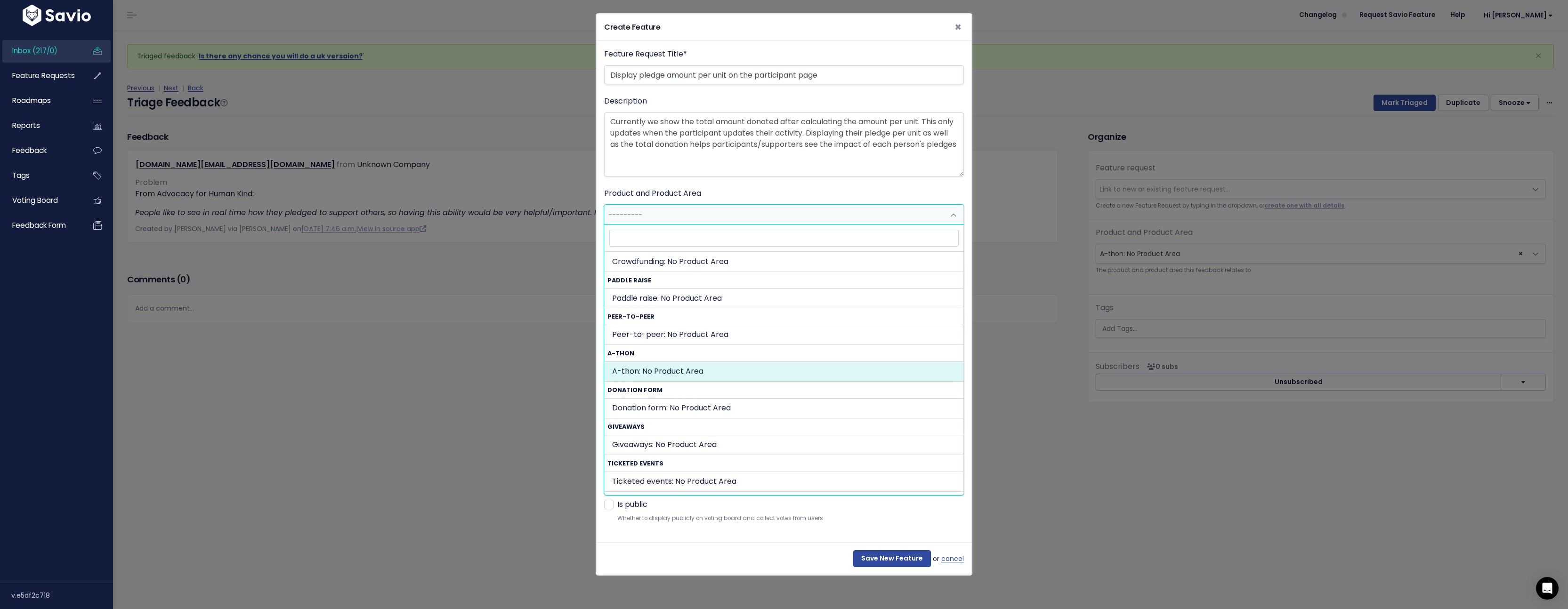
select select "A_THON:"
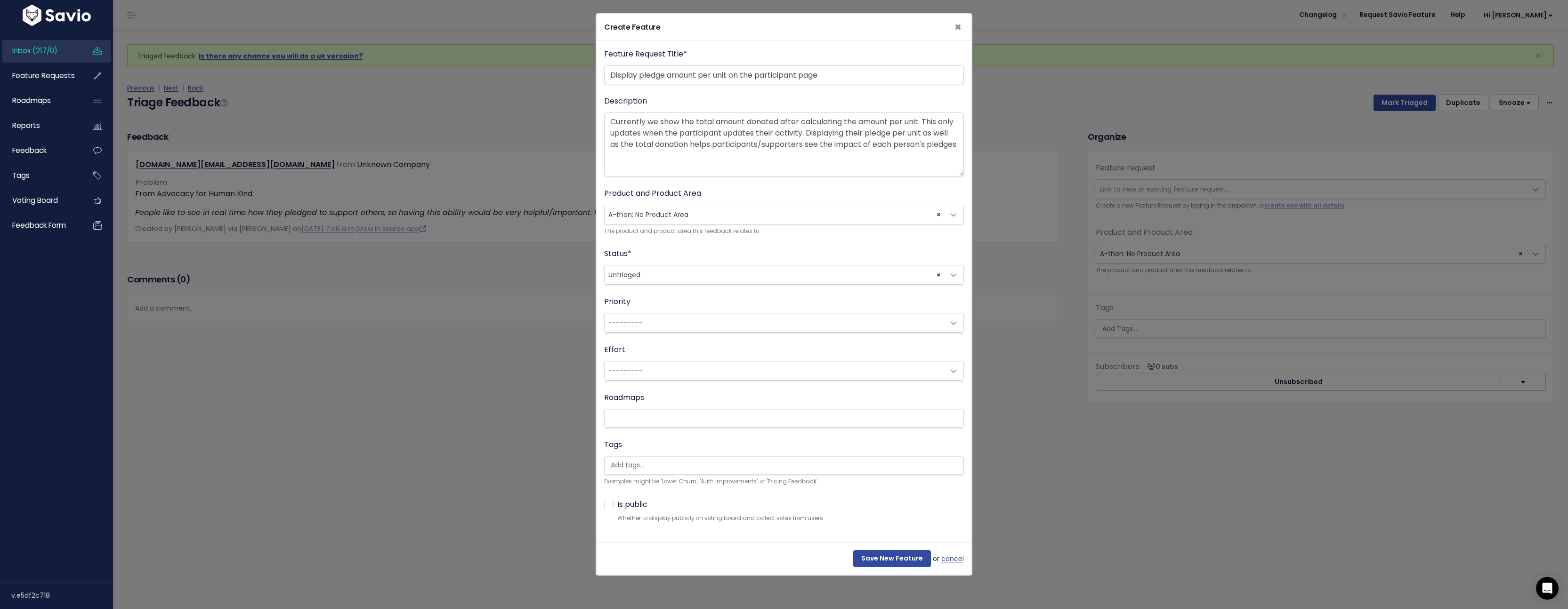
click at [727, 277] on span "× Untriaged" at bounding box center [774, 275] width 340 height 19
click at [710, 462] on input "search" at bounding box center [787, 465] width 359 height 10
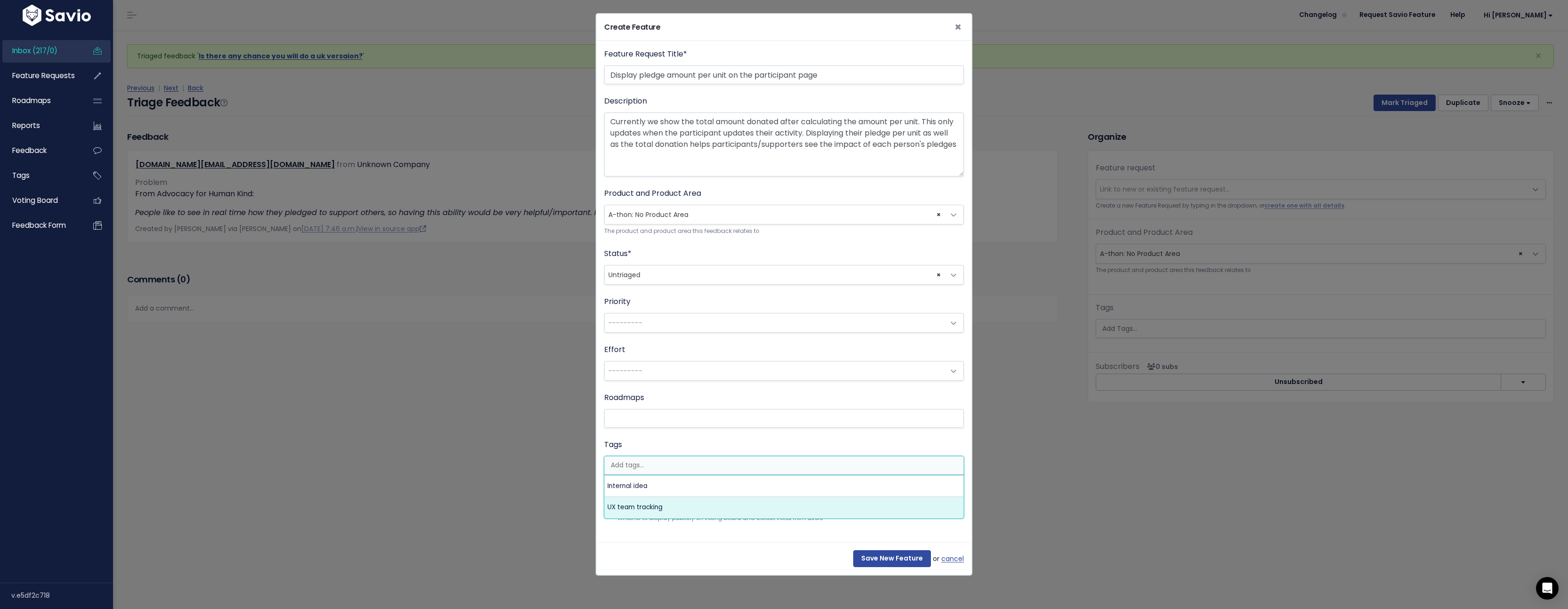
select select "13789"
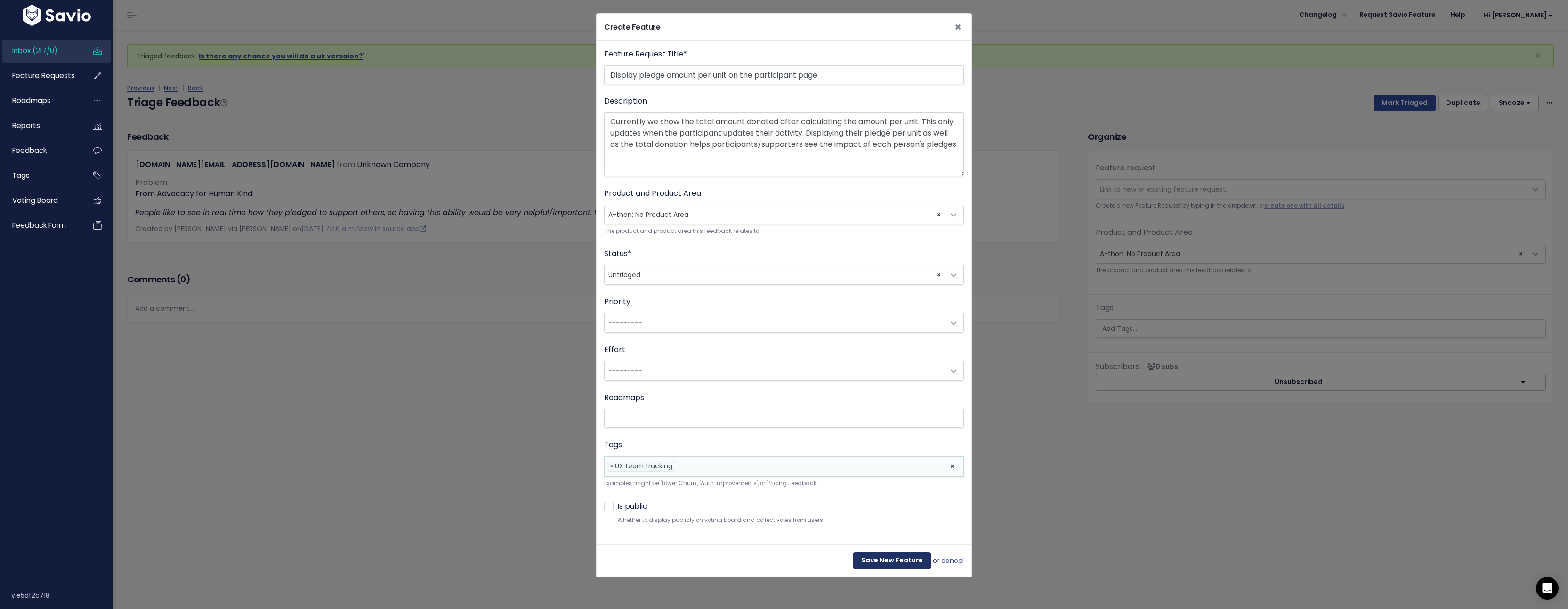
click at [884, 556] on input "Save New Feature" at bounding box center [892, 561] width 78 height 17
select select "63517"
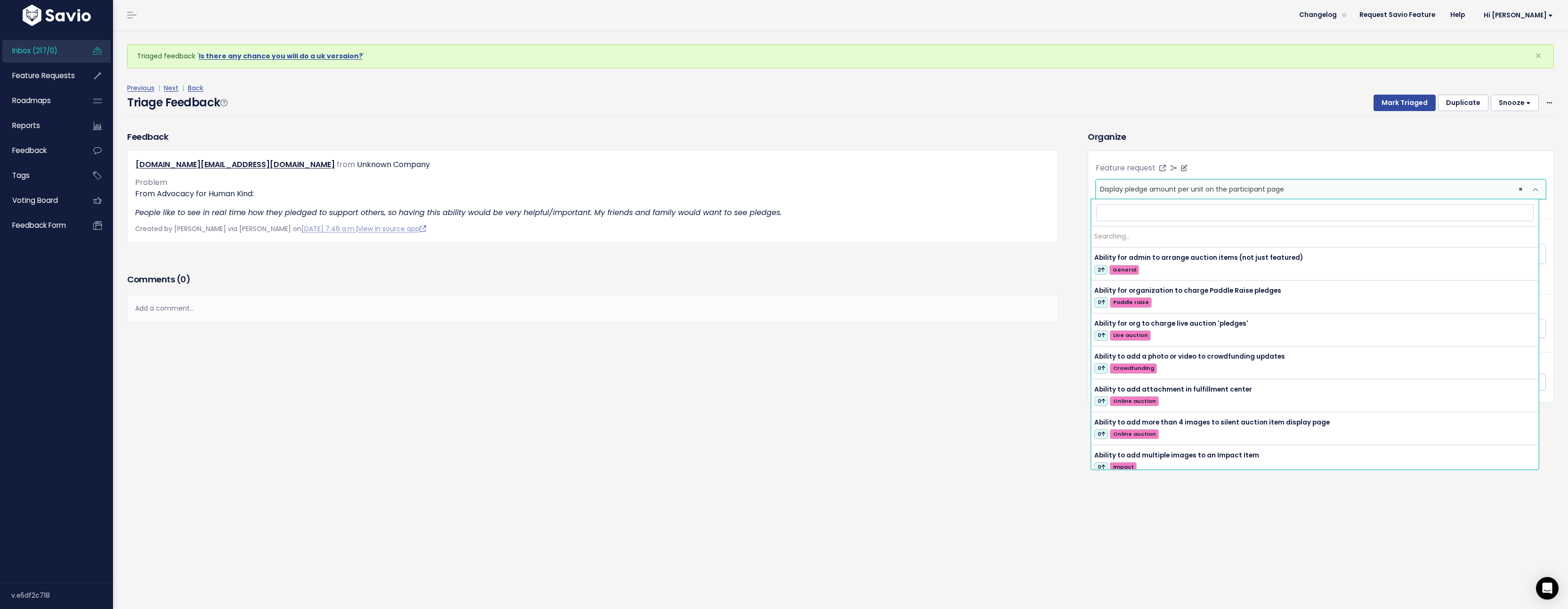
click at [1323, 189] on span "× Display pledge amount per unit on the participant page" at bounding box center [1311, 190] width 431 height 19
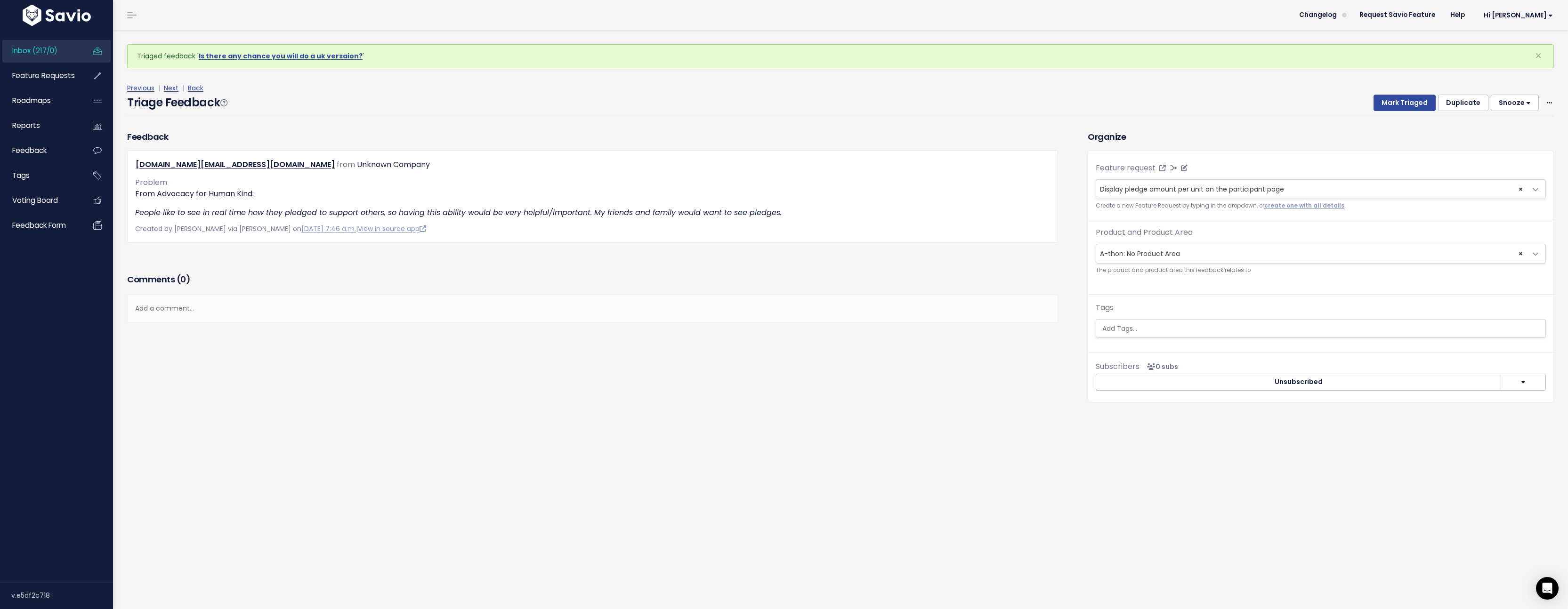
click at [1270, 164] on div "Feature request --------- Display pledge amount per unit on the participant pag…" at bounding box center [1320, 191] width 465 height 56
click at [1396, 106] on button "Mark Triaged" at bounding box center [1404, 103] width 62 height 17
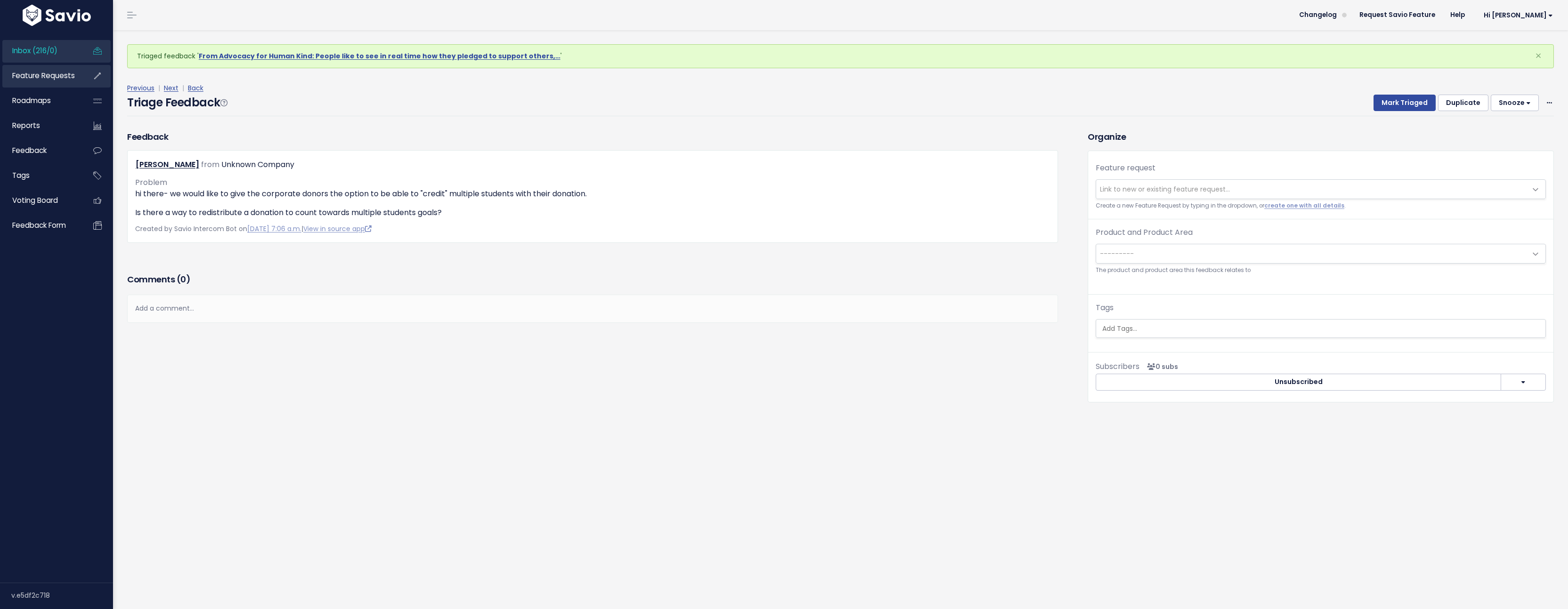
click at [75, 81] on link "Feature Requests" at bounding box center [41, 75] width 76 height 22
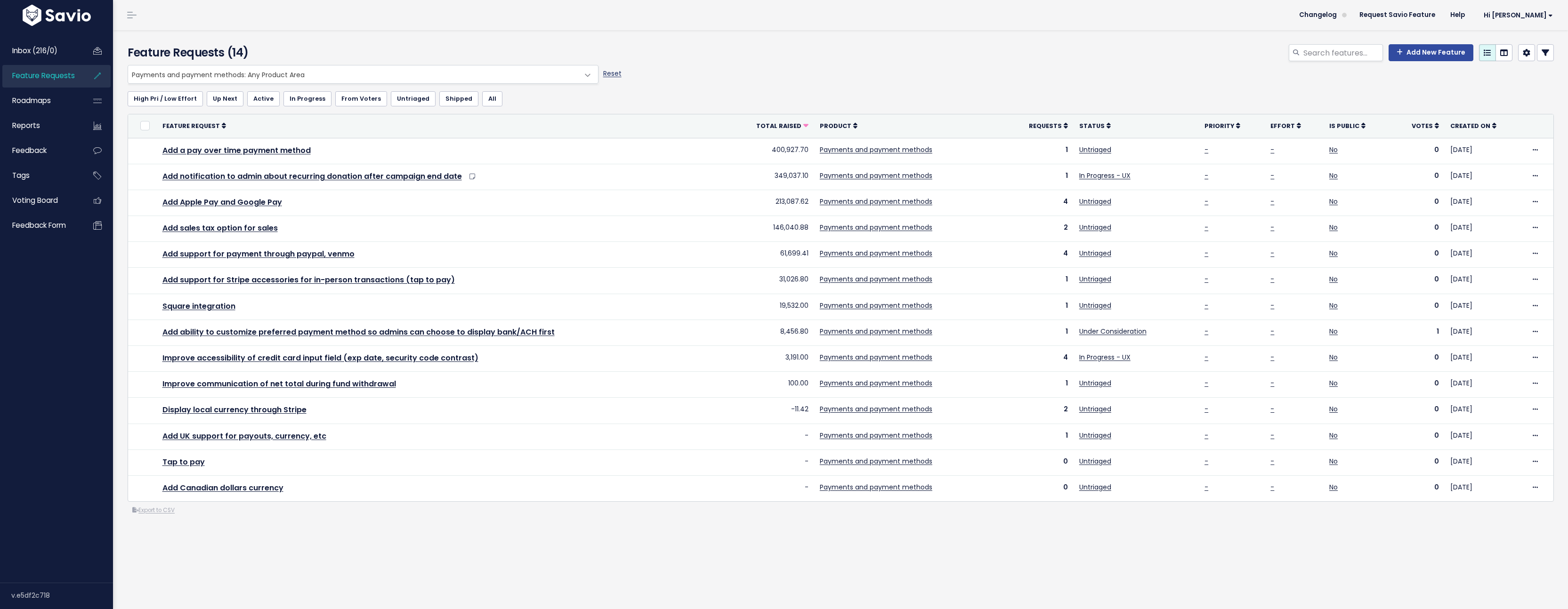
click at [607, 73] on link "Reset" at bounding box center [612, 73] width 18 height 10
select select ":"
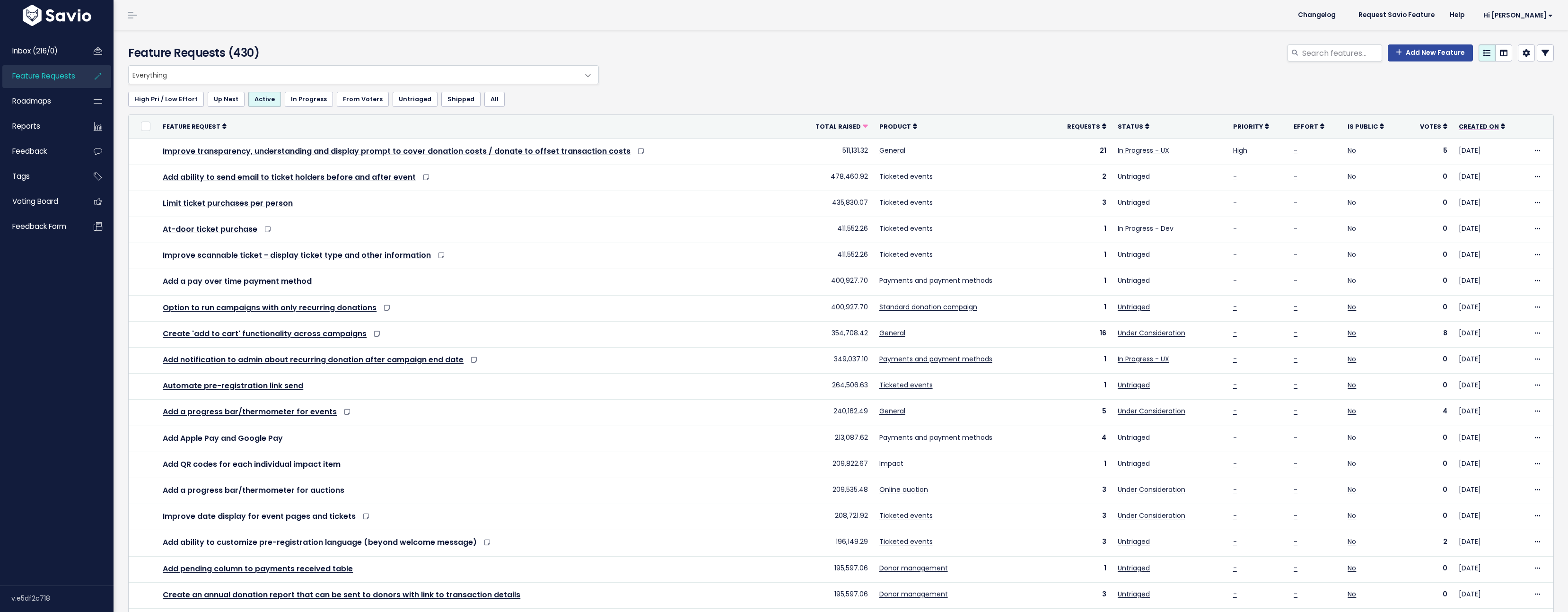
click at [1474, 127] on span "Created On" at bounding box center [1478, 126] width 40 height 8
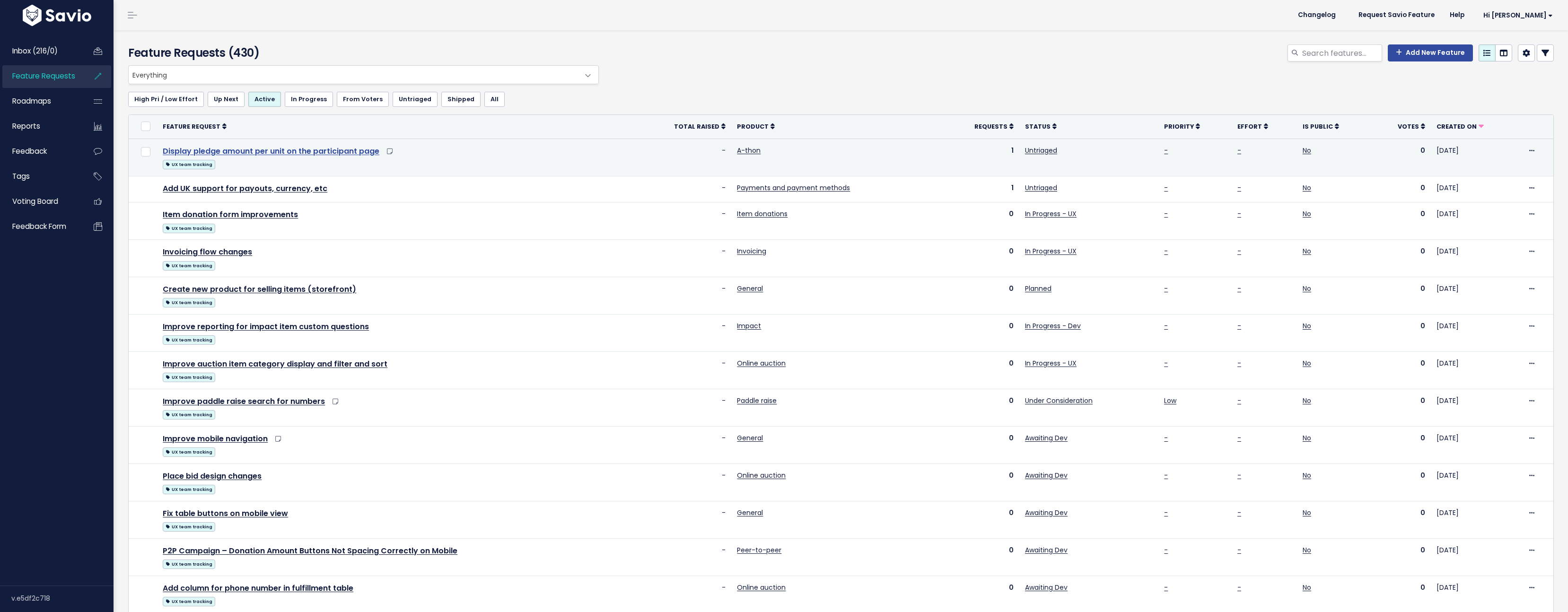
click at [267, 147] on link "Display pledge amount per unit on the participant page" at bounding box center [271, 151] width 217 height 11
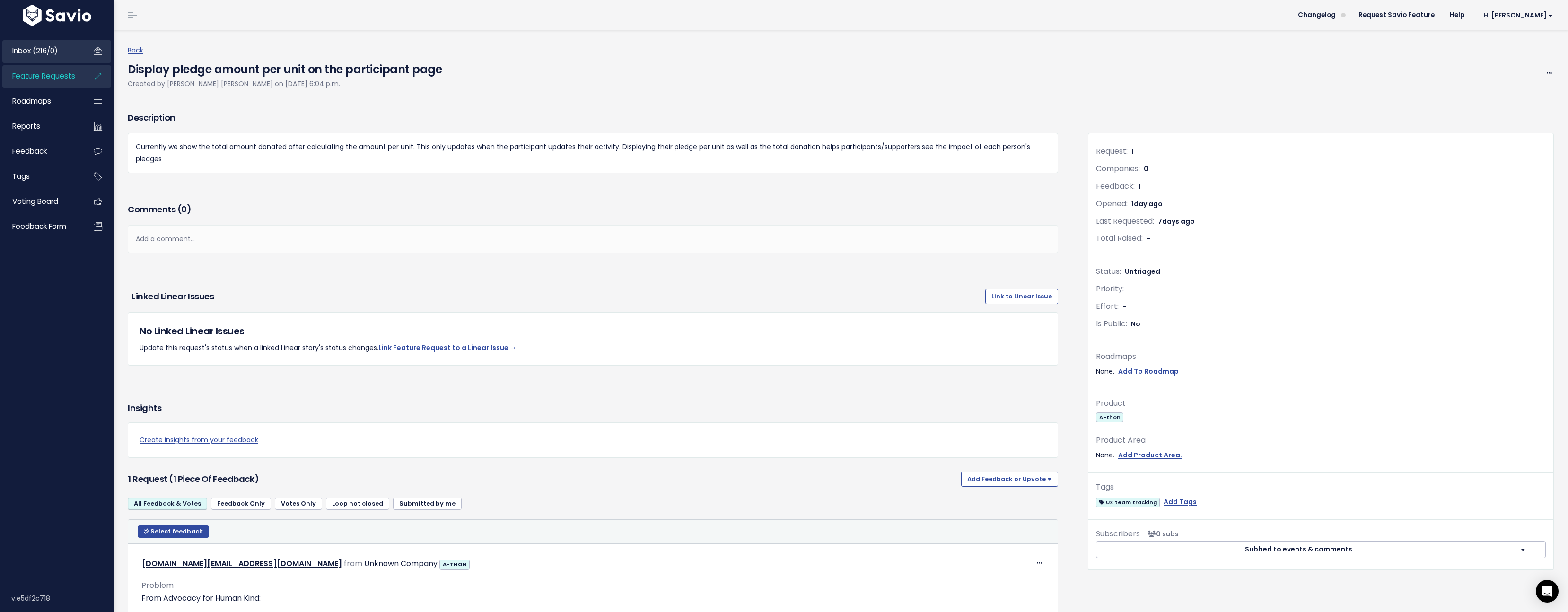
click at [41, 50] on span "Inbox (216/0)" at bounding box center [35, 50] width 45 height 10
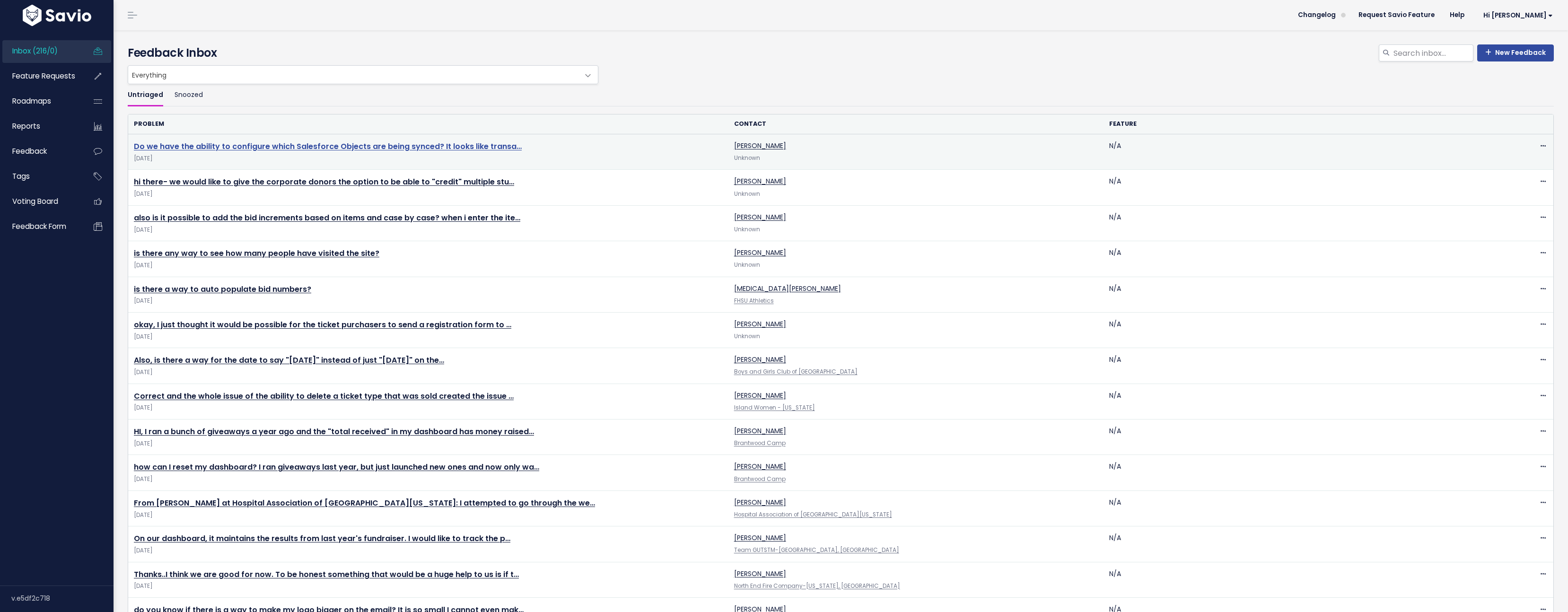
click at [482, 146] on link "Do we have the ability to configure which Salesforce Objects are being synced? …" at bounding box center [328, 146] width 388 height 11
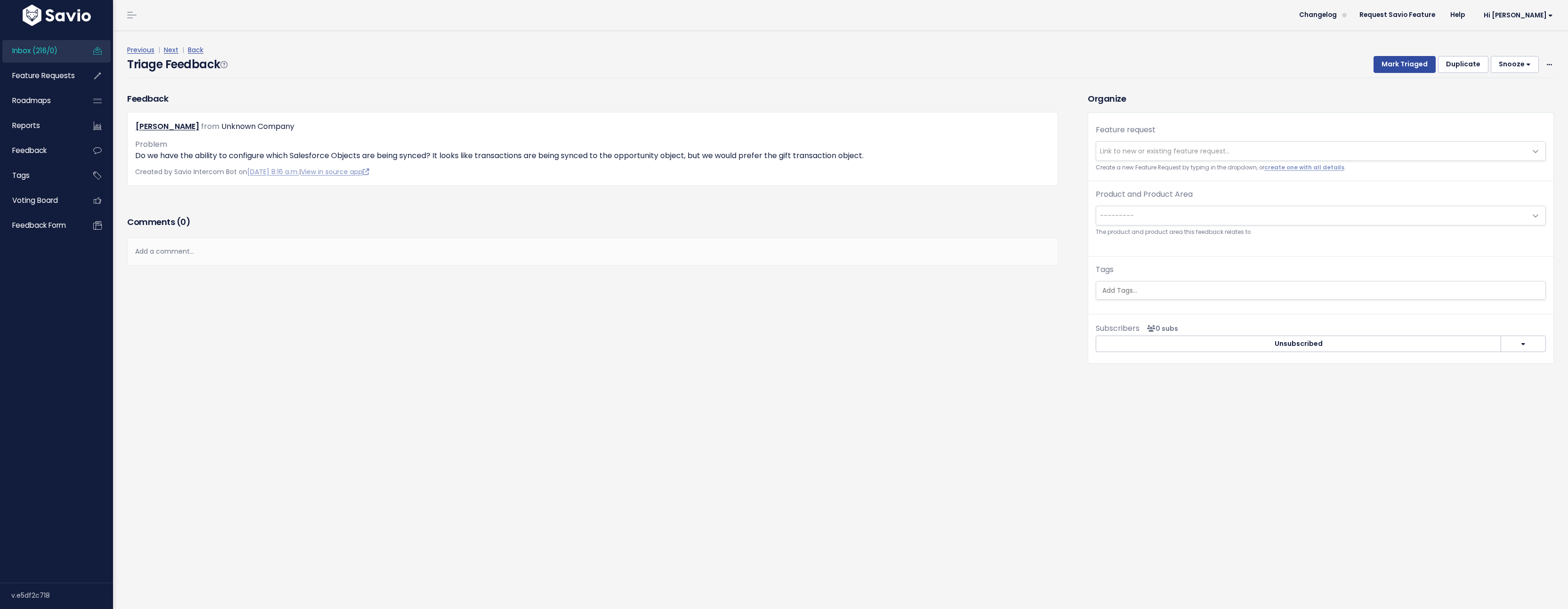
click at [1173, 156] on span "Link to new or existing feature request..." at bounding box center [1311, 152] width 431 height 19
type input "salesforce"
click at [706, 71] on div "Triage Feedback Mark Triaged Duplicate [GEOGRAPHIC_DATA] 1 day 3 days 7 days 14…" at bounding box center [840, 68] width 1427 height 23
click at [165, 49] on link "Next" at bounding box center [171, 49] width 15 height 10
click at [1293, 165] on link "create one with all details" at bounding box center [1304, 167] width 80 height 8
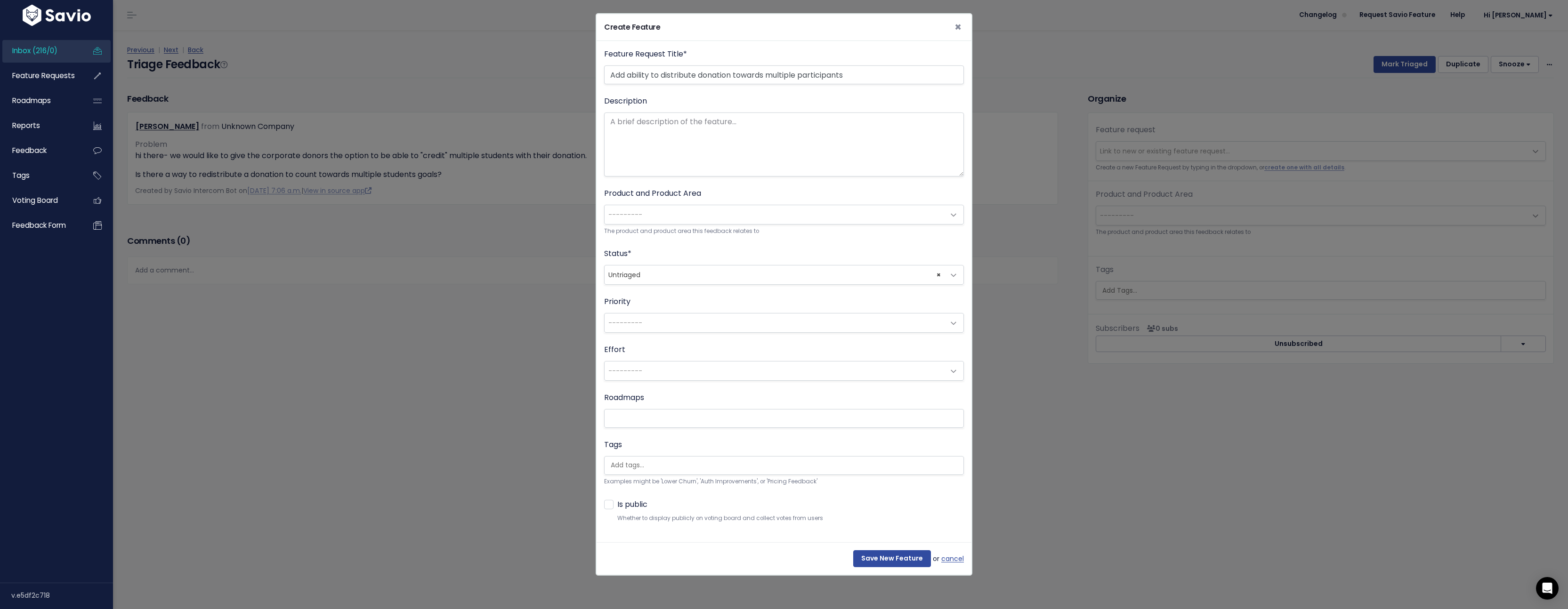
type input "Add ability to distribute donation towards multiple participants"
click at [716, 216] on span "---------" at bounding box center [774, 215] width 340 height 19
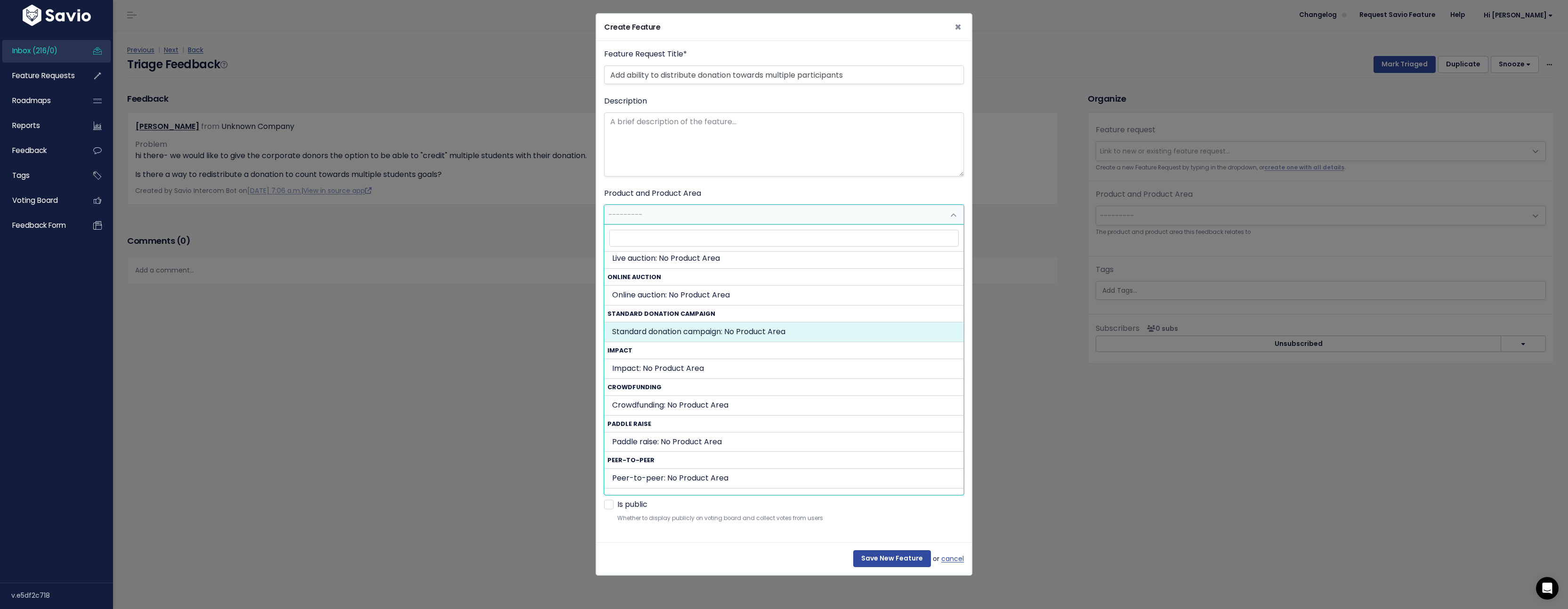
scroll to position [68, 0]
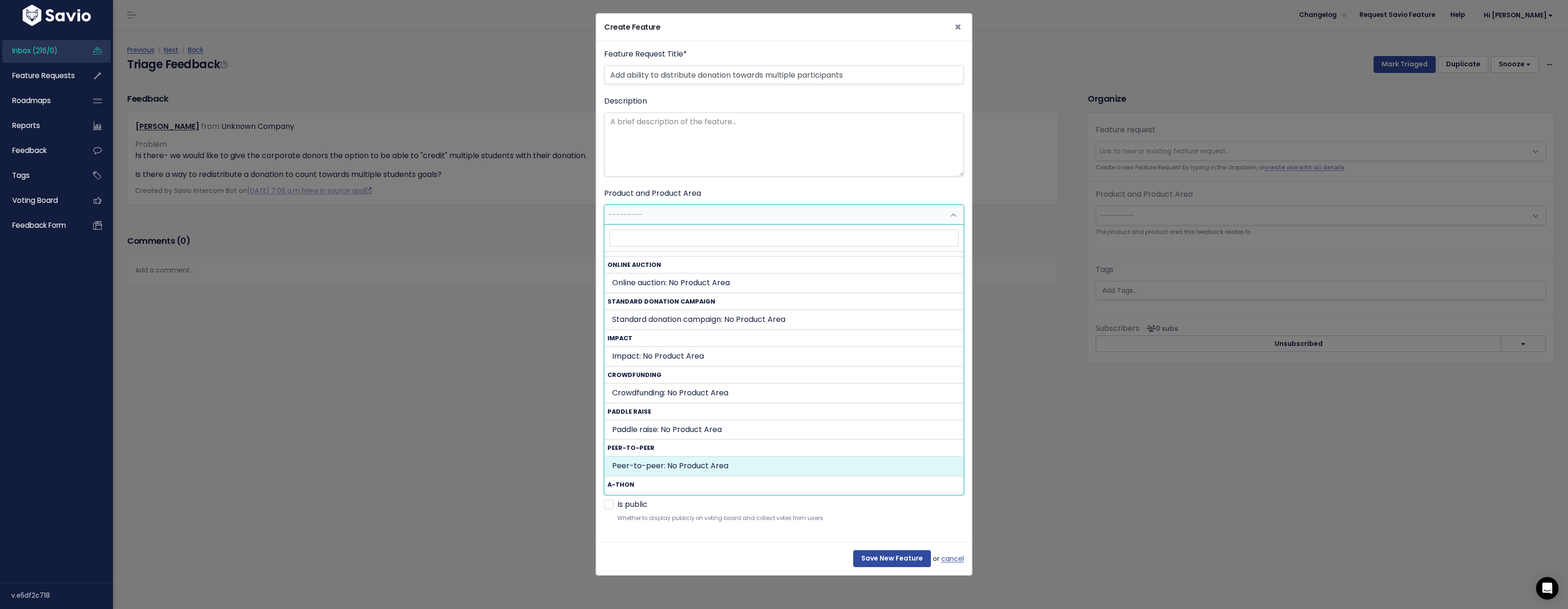
select select "PEER_TO_PEER:"
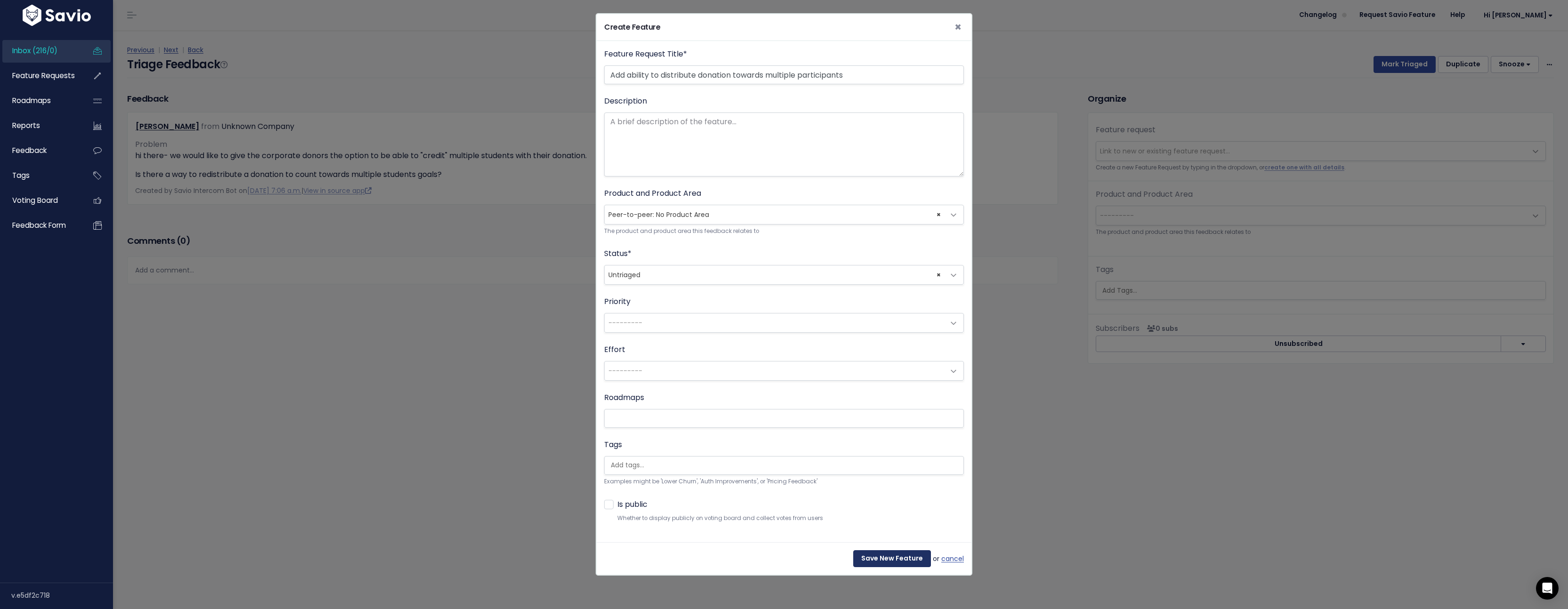
click at [869, 561] on input "Save New Feature" at bounding box center [892, 559] width 78 height 17
select select "63518"
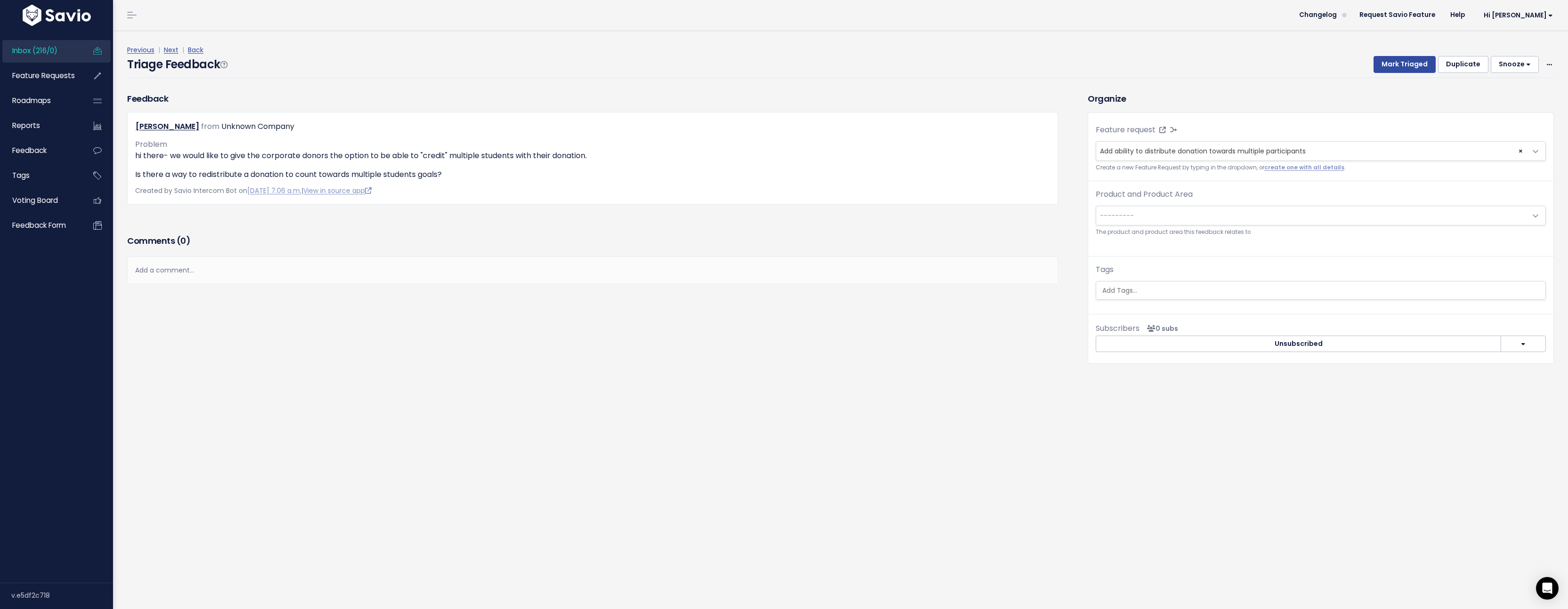
click at [1246, 210] on span "---------" at bounding box center [1311, 216] width 431 height 19
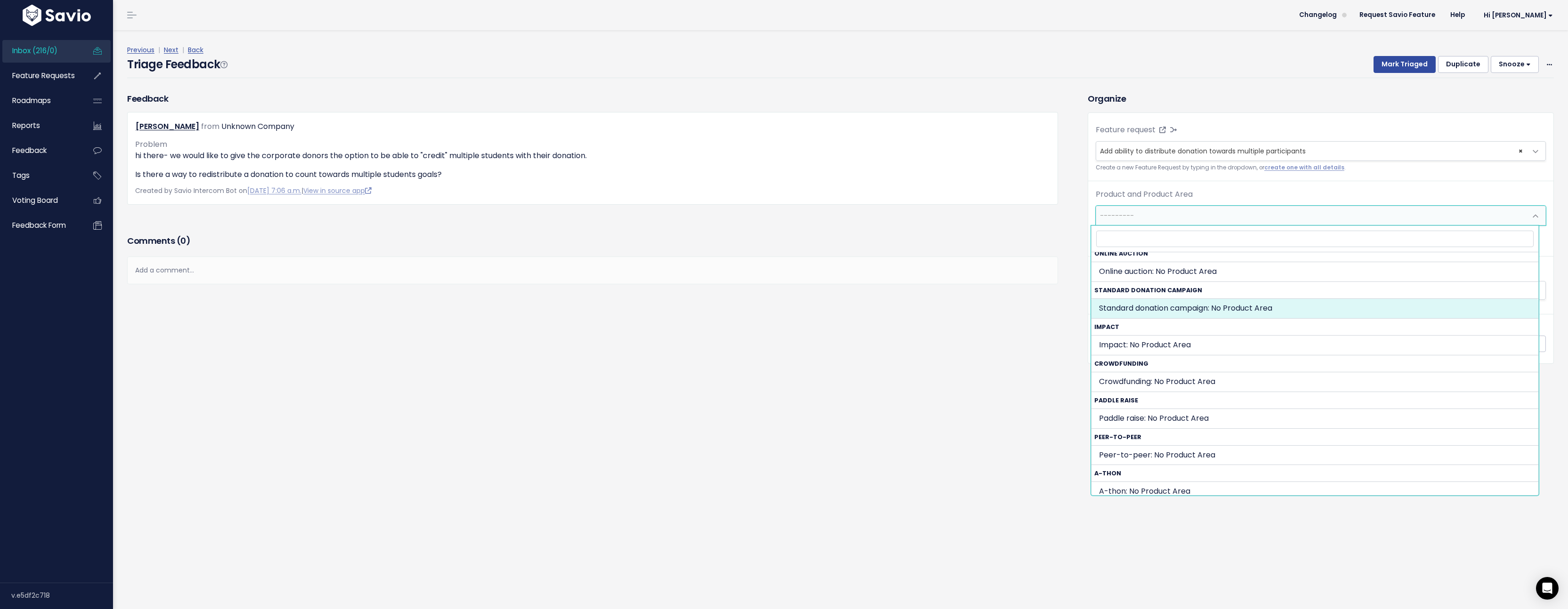
scroll to position [165, 0]
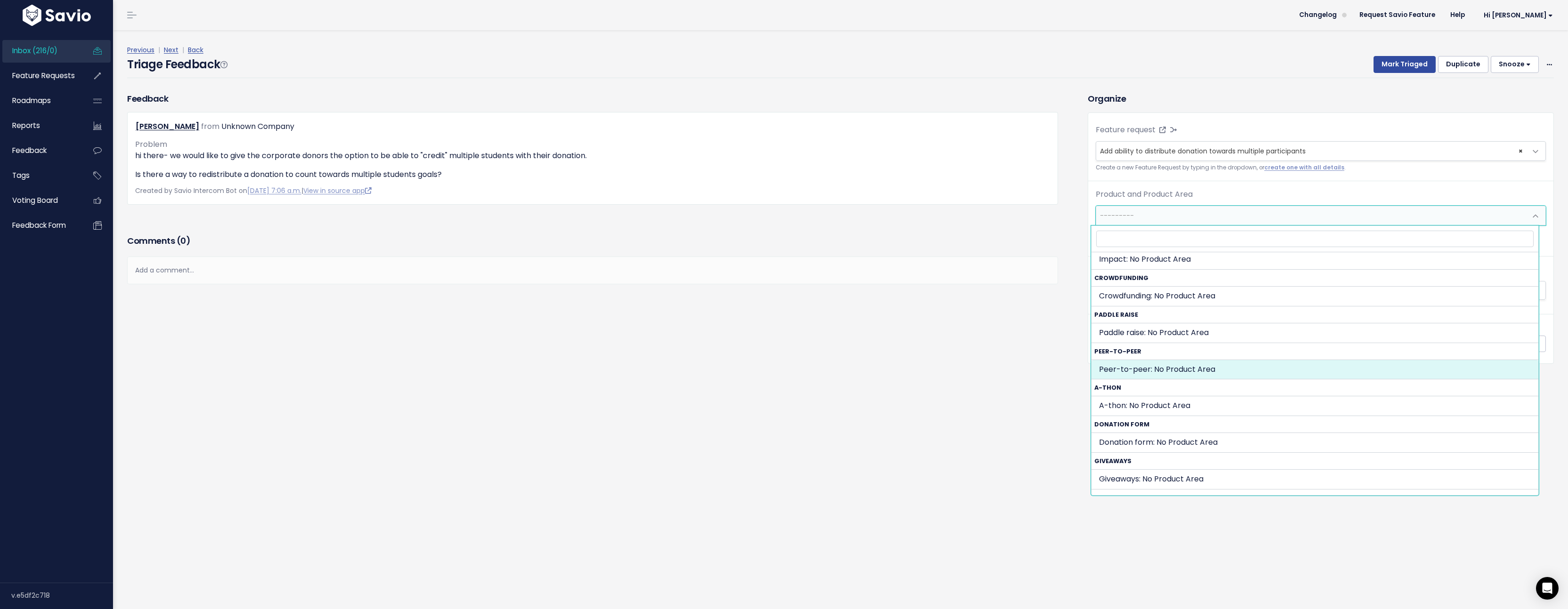
select select "PEER_TO_PEER:"
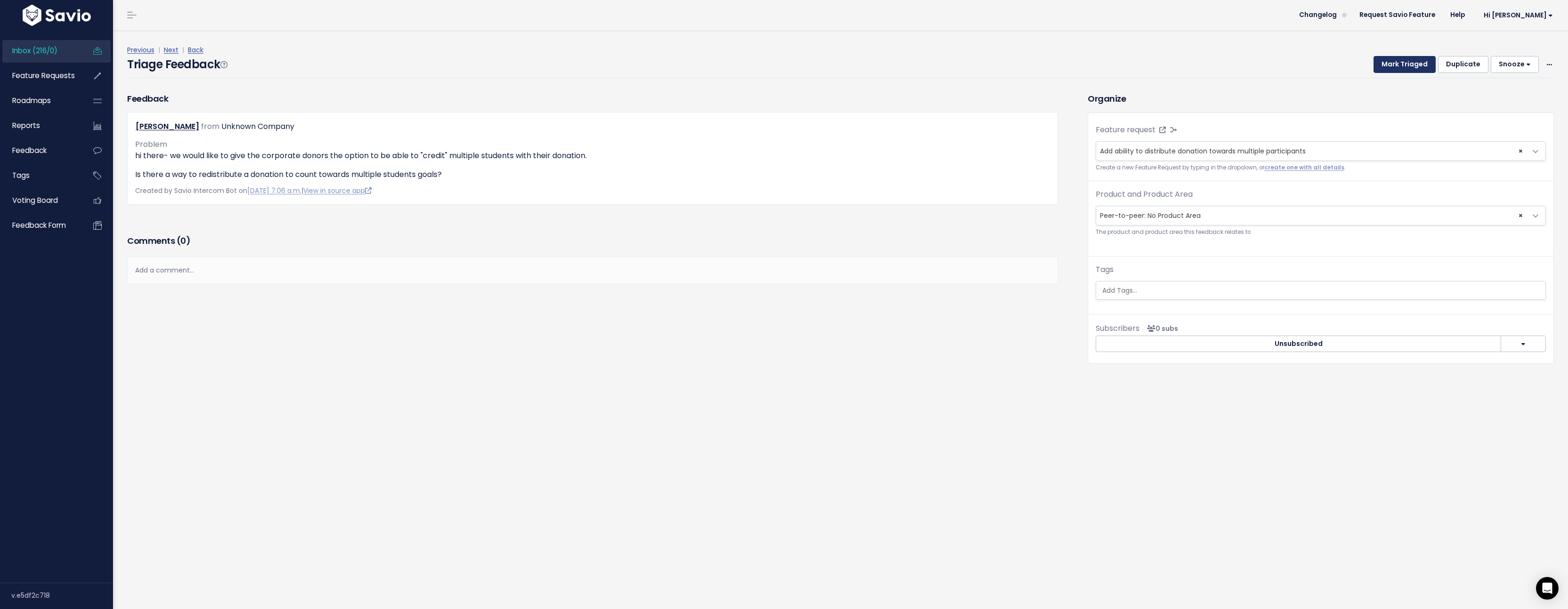
click at [1403, 61] on button "Mark Triaged" at bounding box center [1404, 65] width 62 height 17
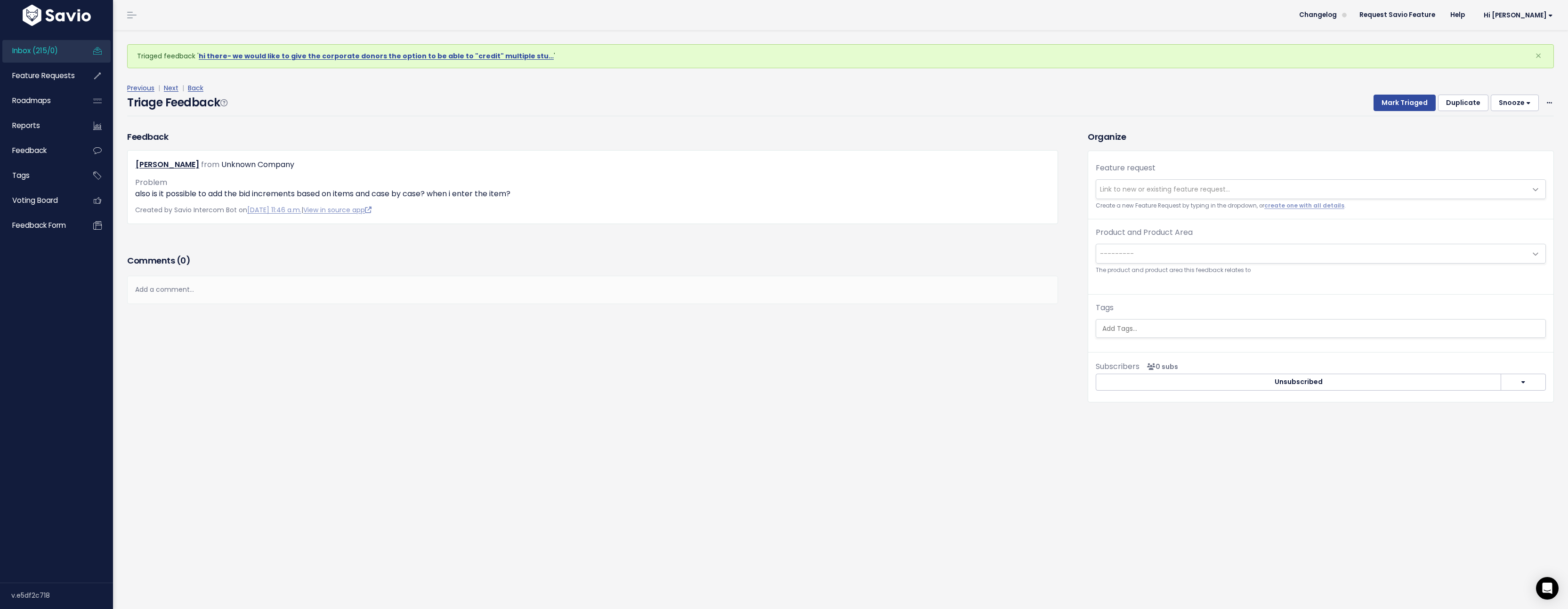
click at [1278, 210] on small "Create a new Feature Request by typing in the dropdown, or create one with all …" at bounding box center [1321, 205] width 450 height 10
click at [1276, 207] on link "create one with all details" at bounding box center [1304, 205] width 80 height 8
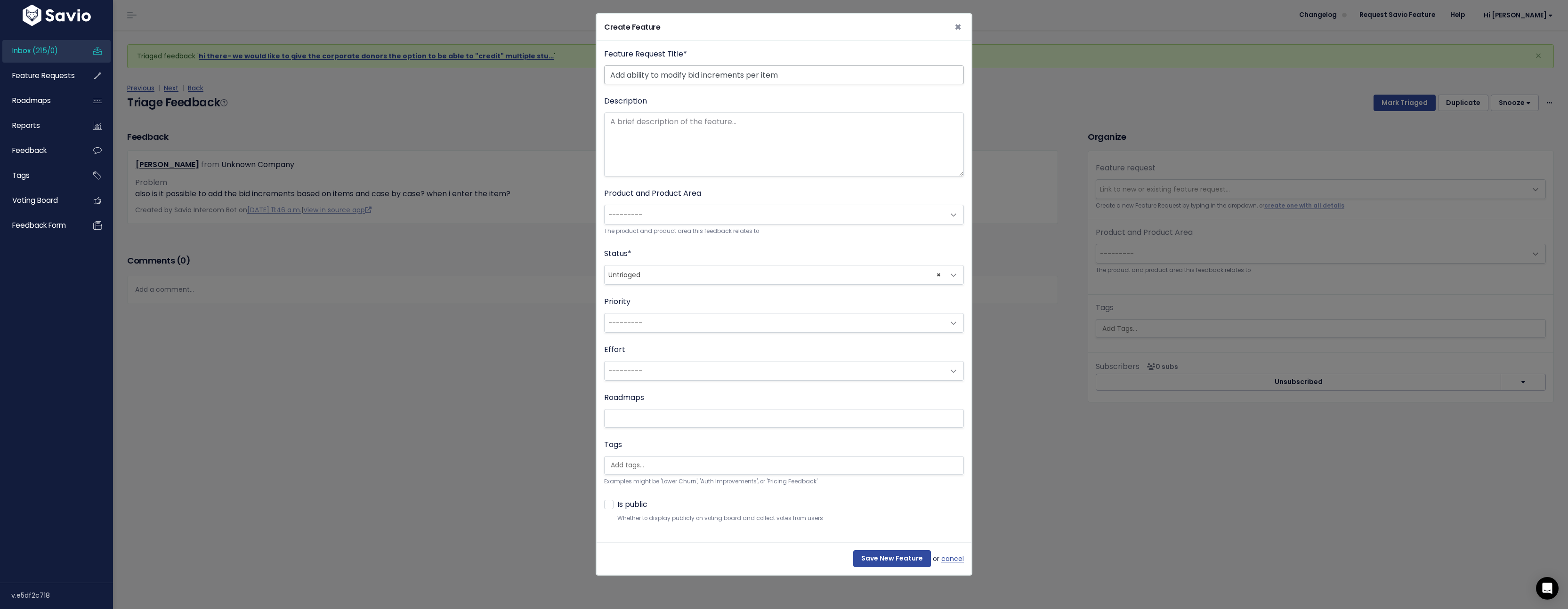
click at [750, 75] on input "Add ability to modify bid increments per item" at bounding box center [783, 75] width 360 height 19
click at [751, 75] on input "Add ability to modify bid increments per item" at bounding box center [783, 75] width 360 height 19
type input "Add ability to modify bid increments for each auction item"
click at [683, 211] on span "---------" at bounding box center [774, 215] width 340 height 19
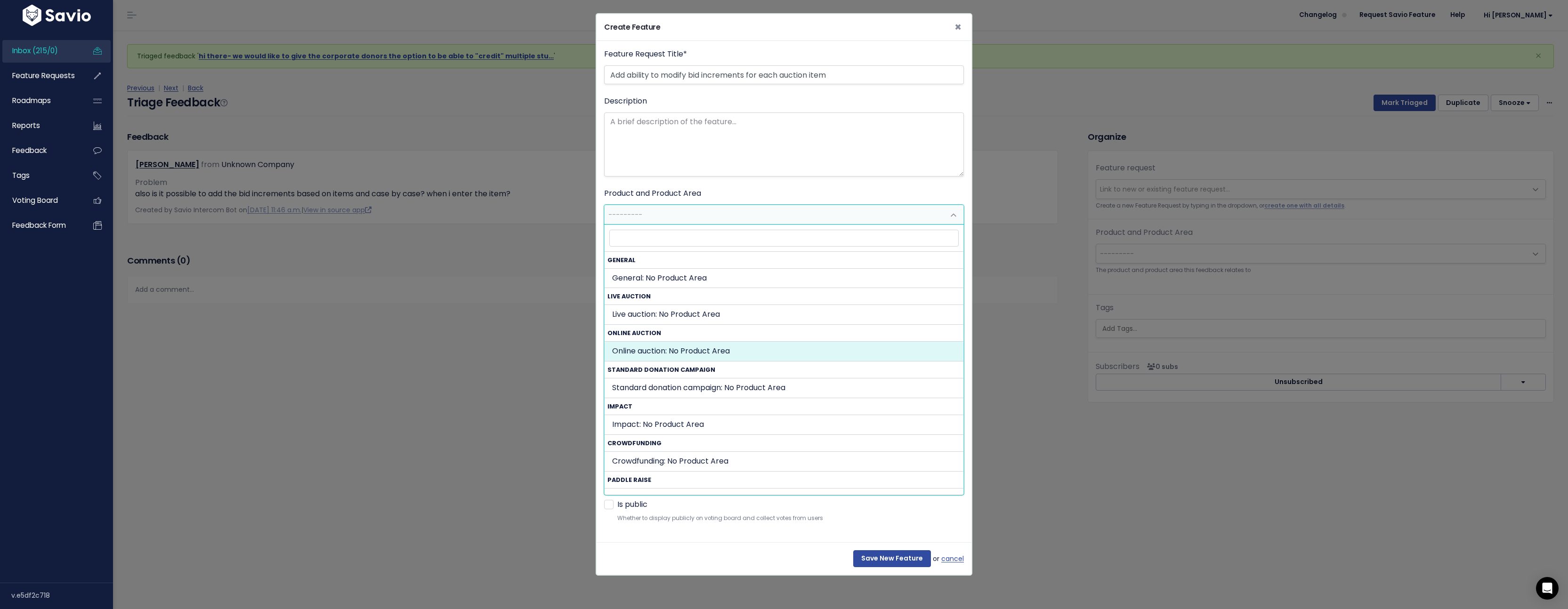
select select "SILENT_AUCTION:"
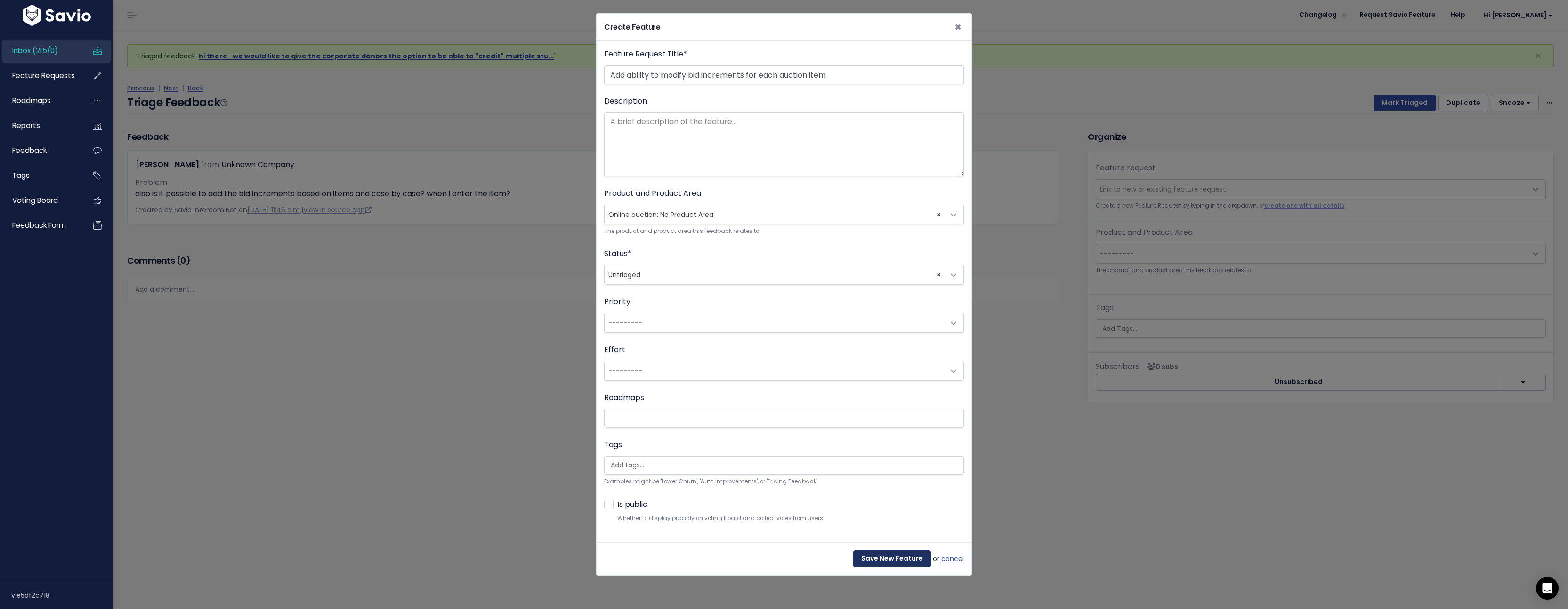
click at [883, 556] on input "Save New Feature" at bounding box center [892, 559] width 78 height 17
select select "63519"
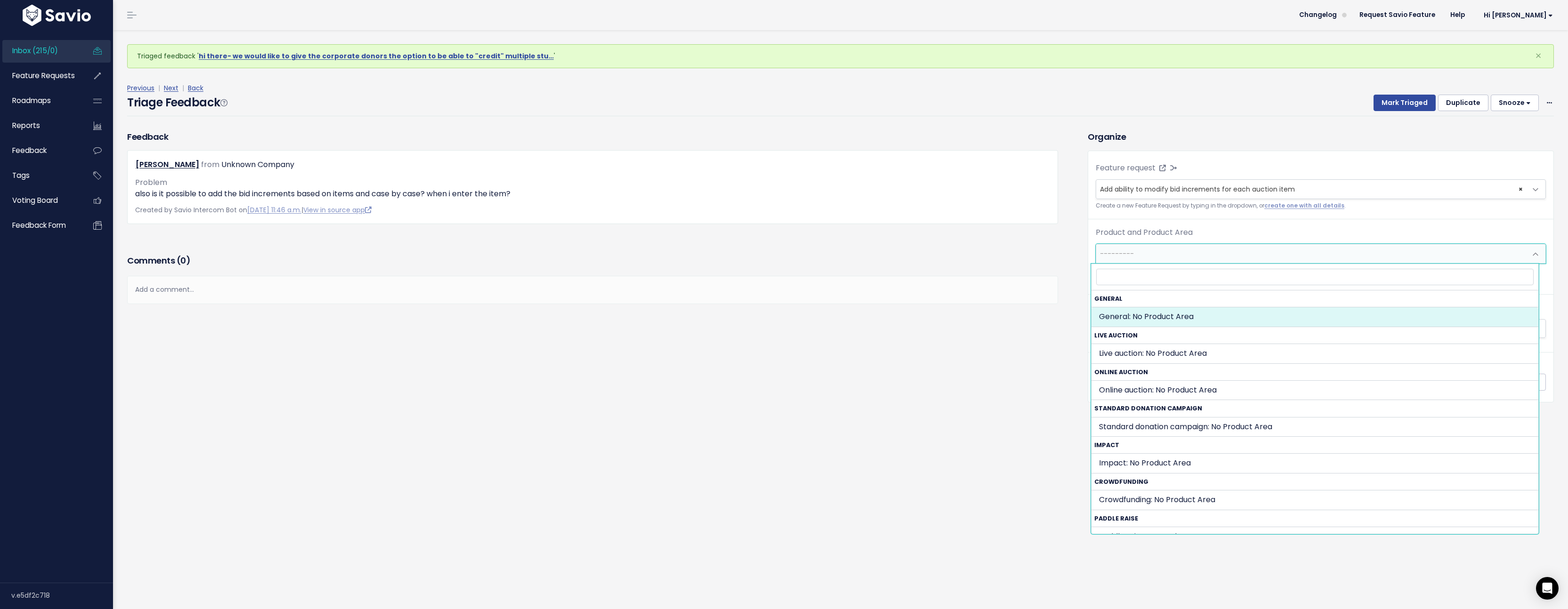
click at [1197, 256] on span "---------" at bounding box center [1311, 254] width 431 height 19
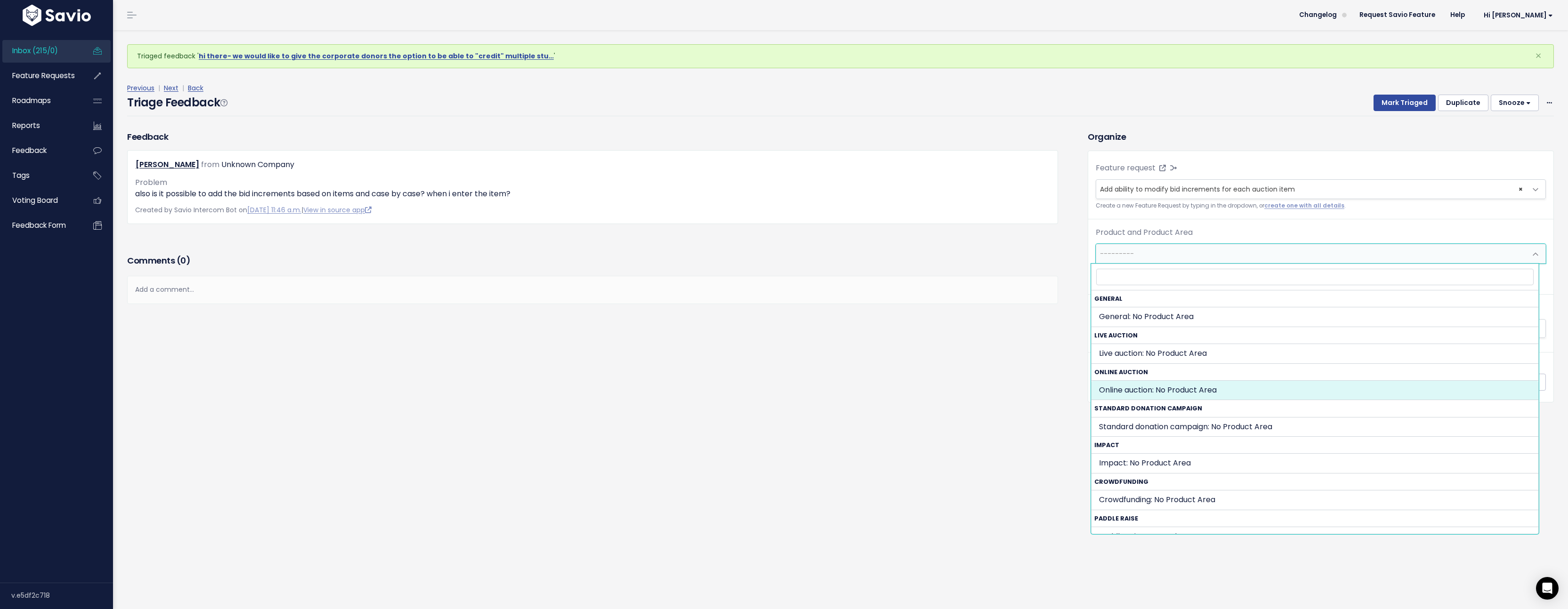
select select "SILENT_AUCTION:"
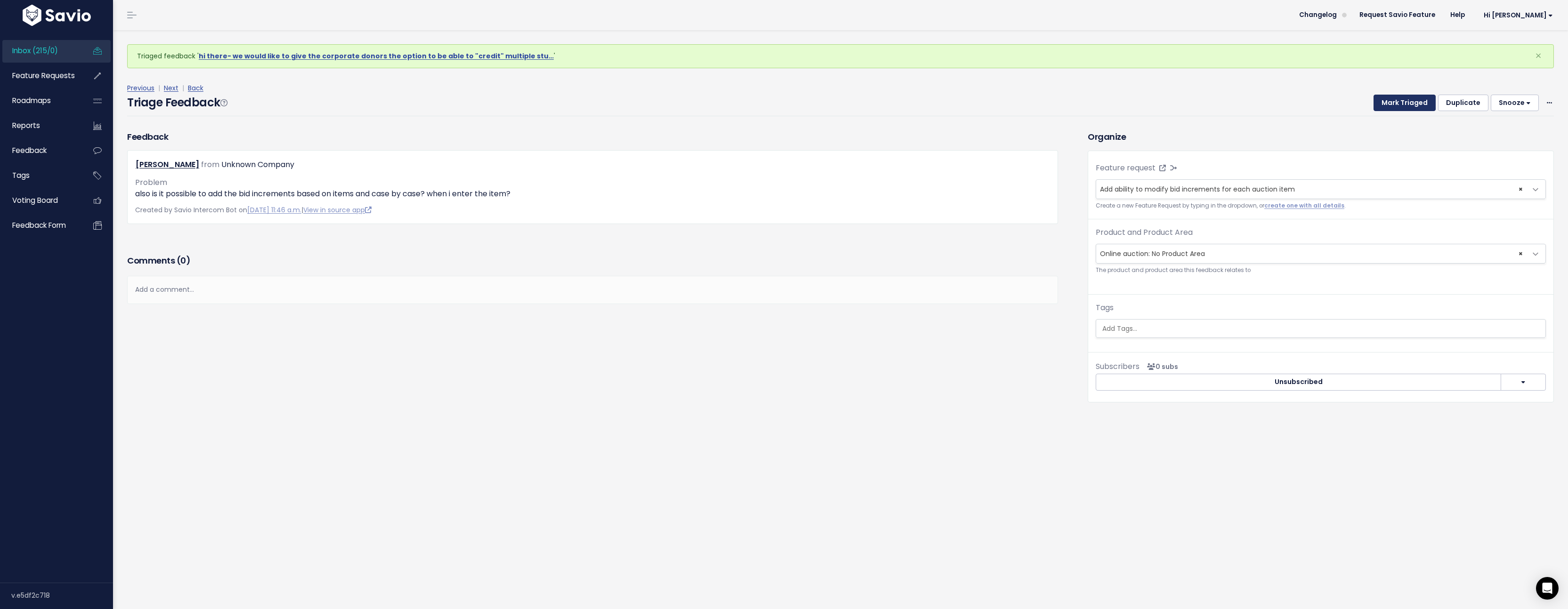
click at [1396, 104] on button "Mark Triaged" at bounding box center [1404, 103] width 62 height 17
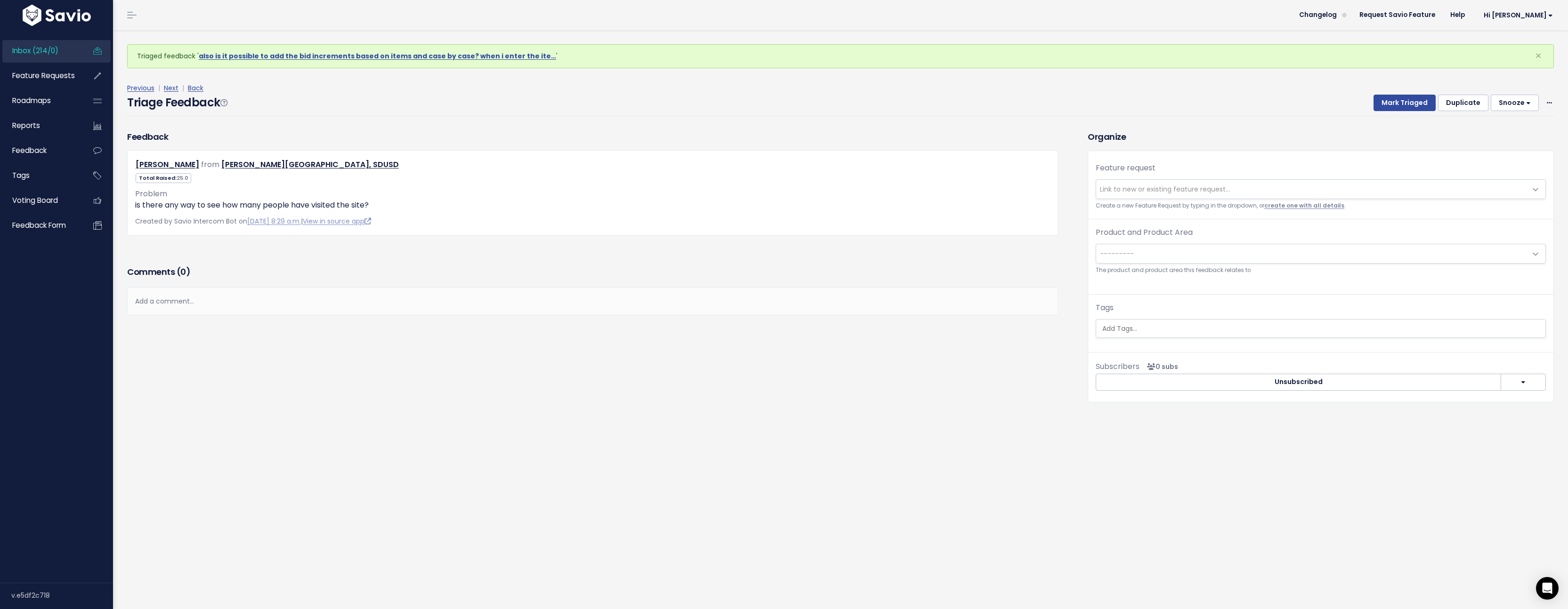
click at [1274, 209] on link "create one with all details" at bounding box center [1304, 205] width 80 height 8
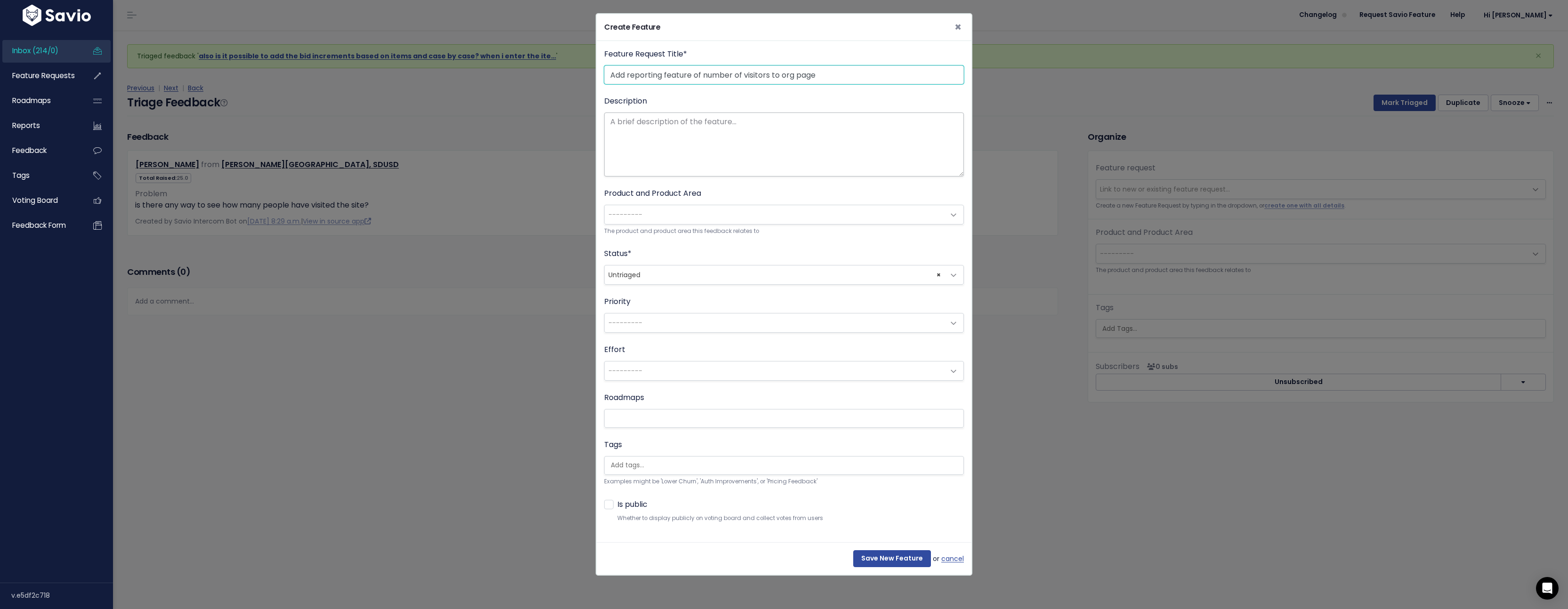
type input "Add reporting feature of number of visitors to org page"
click at [802, 137] on textarea "Description" at bounding box center [783, 145] width 360 height 64
click at [677, 214] on span "---------" at bounding box center [774, 215] width 340 height 19
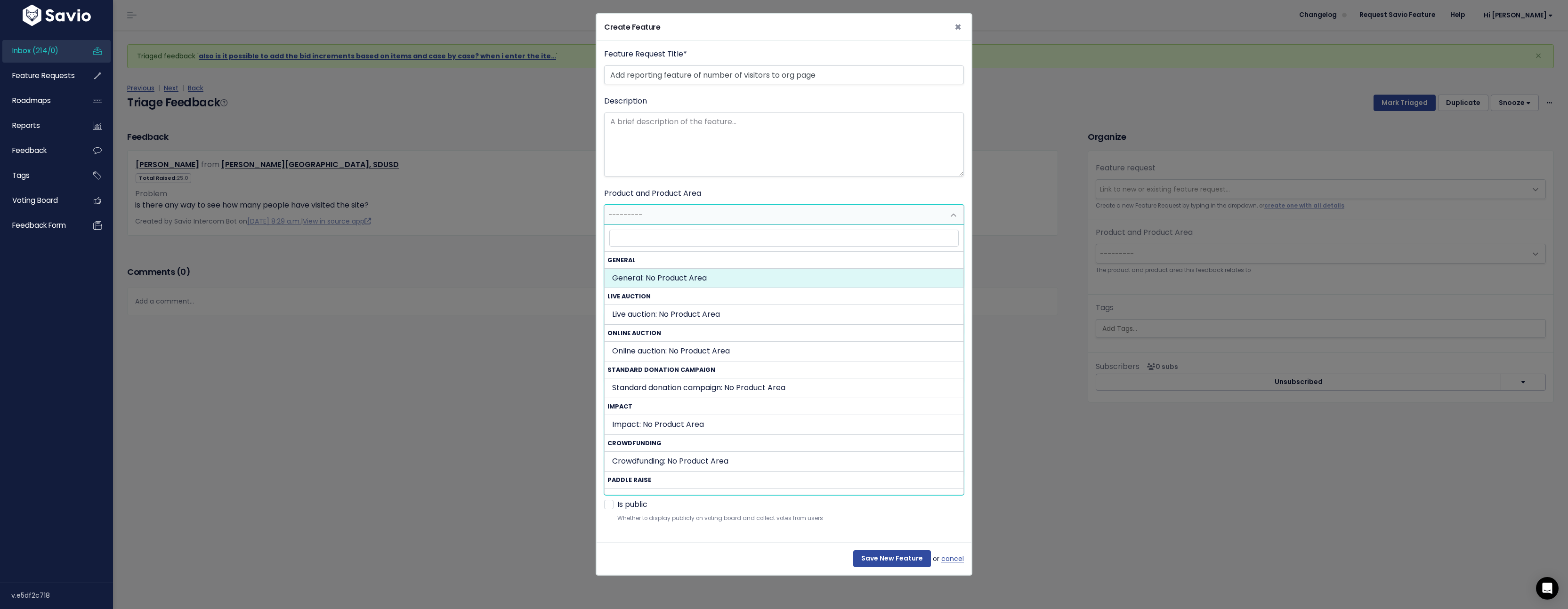
select select "GENERAL:"
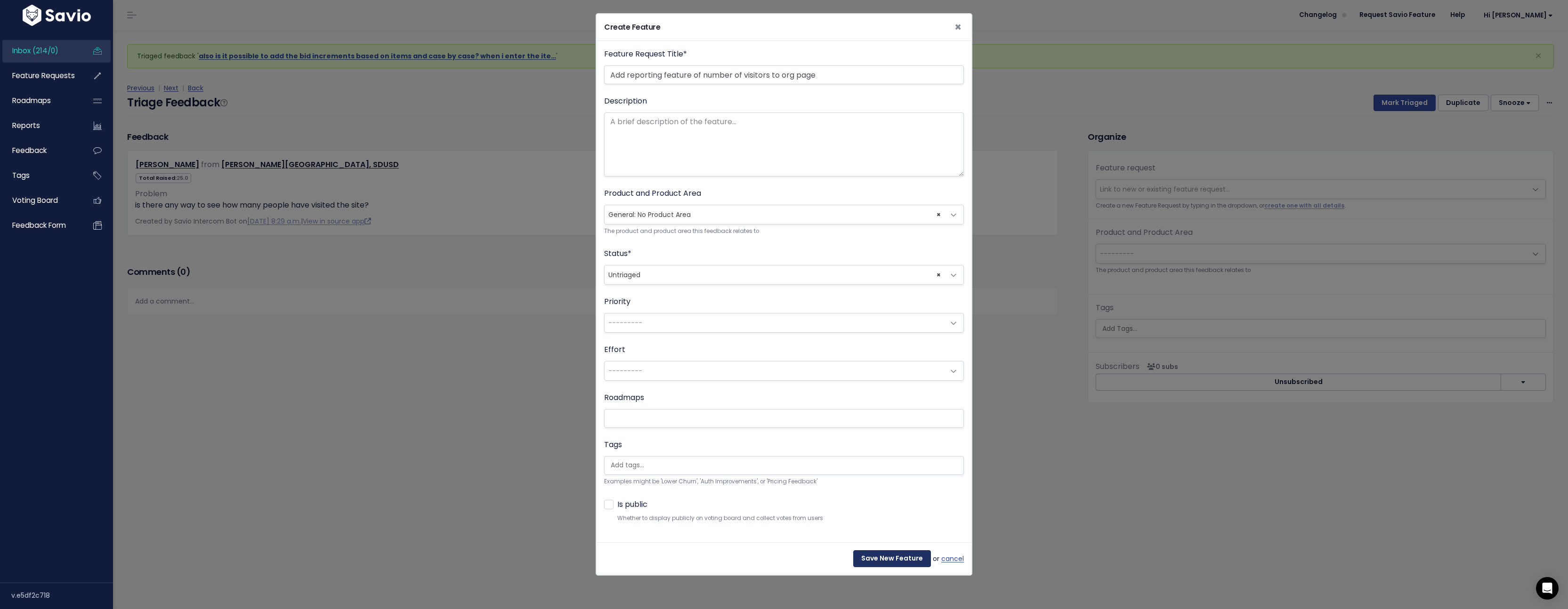
click at [885, 562] on input "Save New Feature" at bounding box center [892, 559] width 78 height 17
select select "63520"
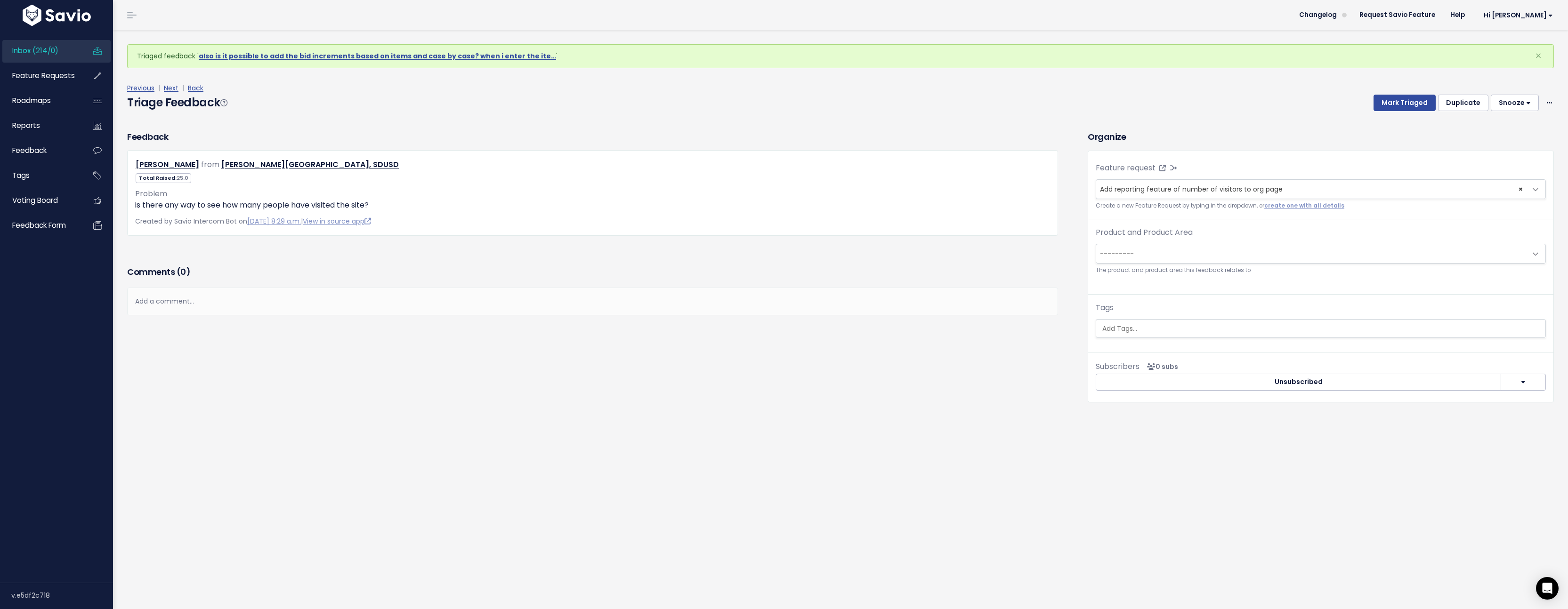
click at [1135, 257] on span "---------" at bounding box center [1311, 254] width 431 height 19
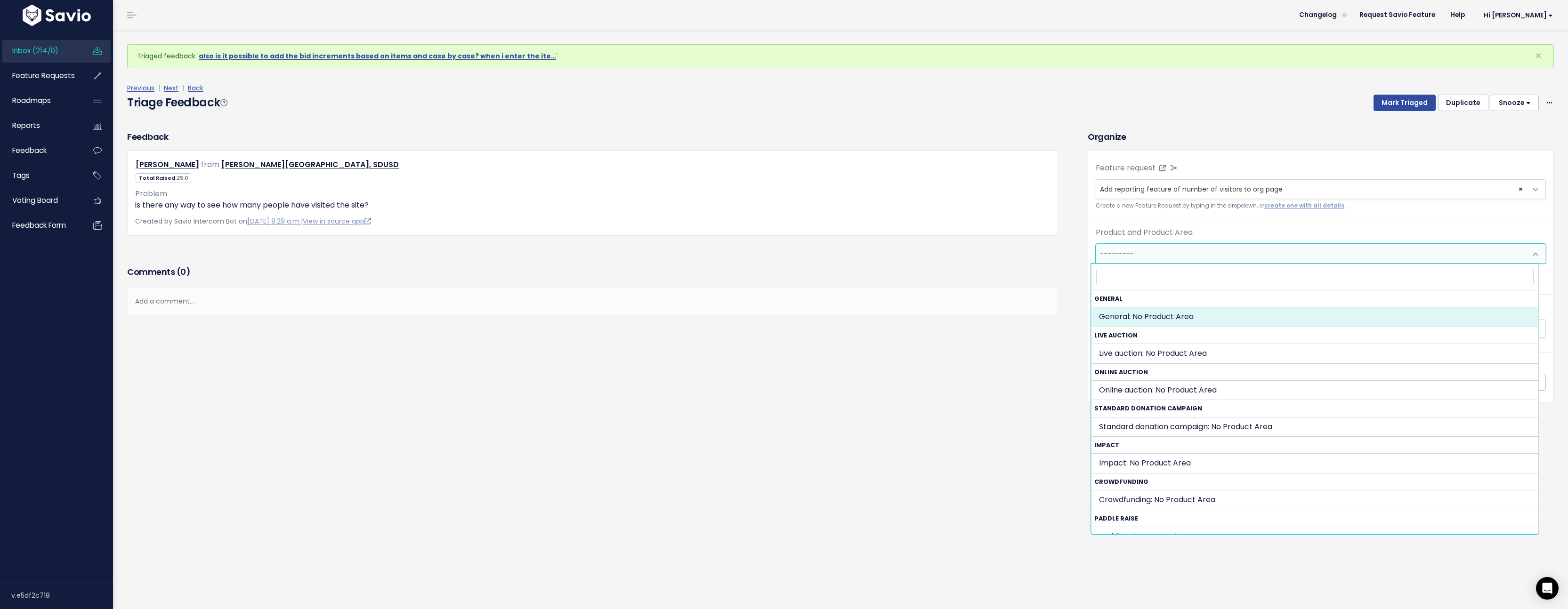
select select "GENERAL:"
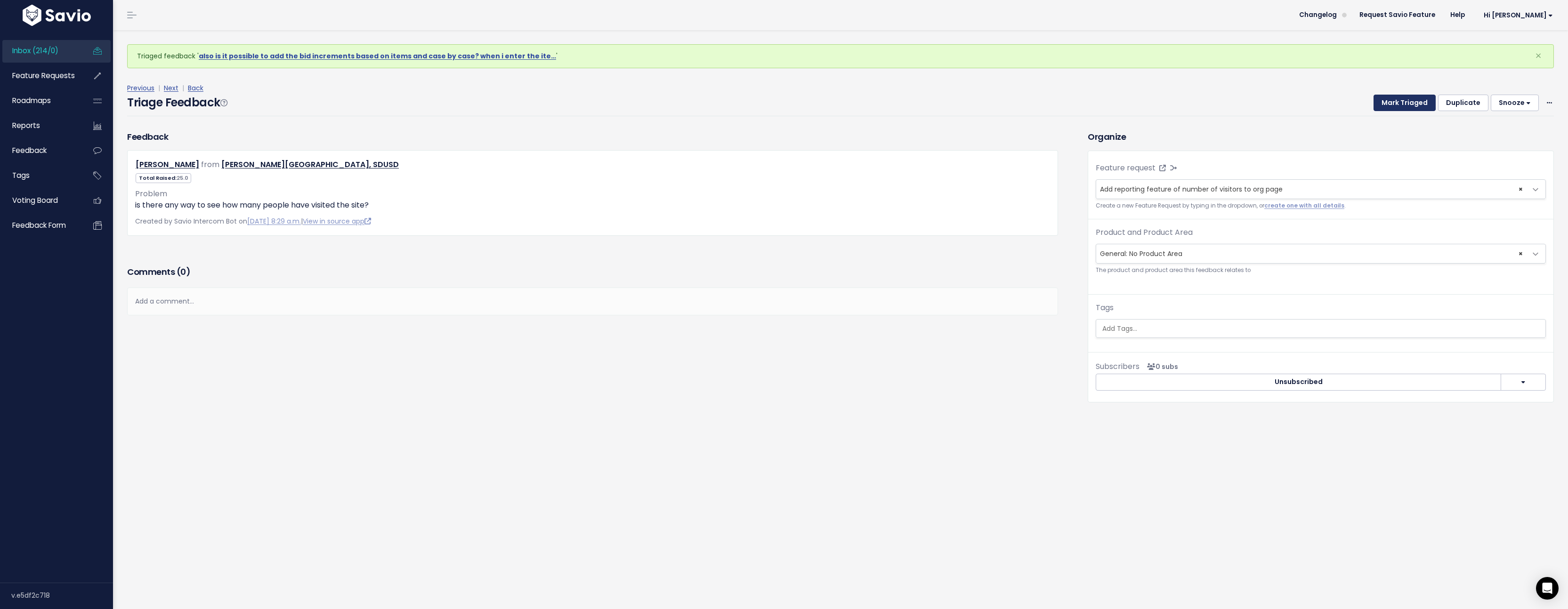
click at [1396, 96] on button "Mark Triaged" at bounding box center [1404, 103] width 62 height 17
click at [1112, 186] on span "Link to new or existing feature request..." at bounding box center [1165, 189] width 130 height 10
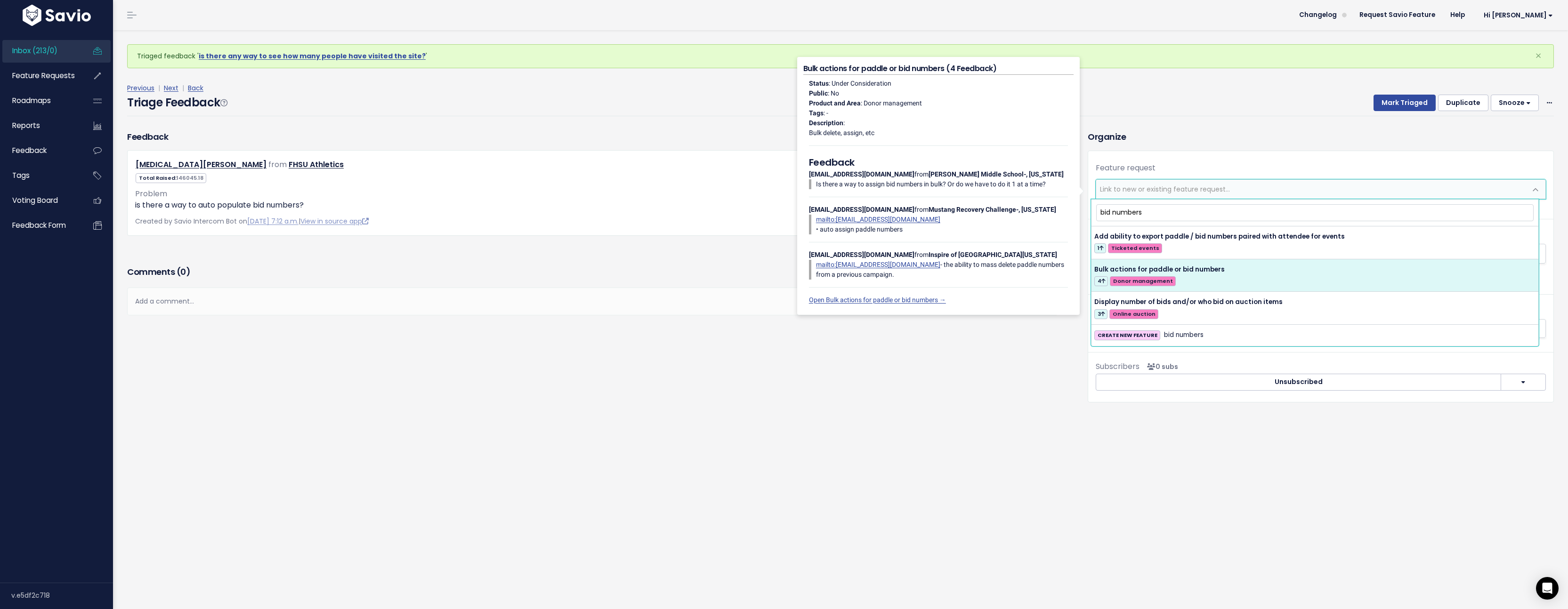
type input "bid numbers"
select select "50005"
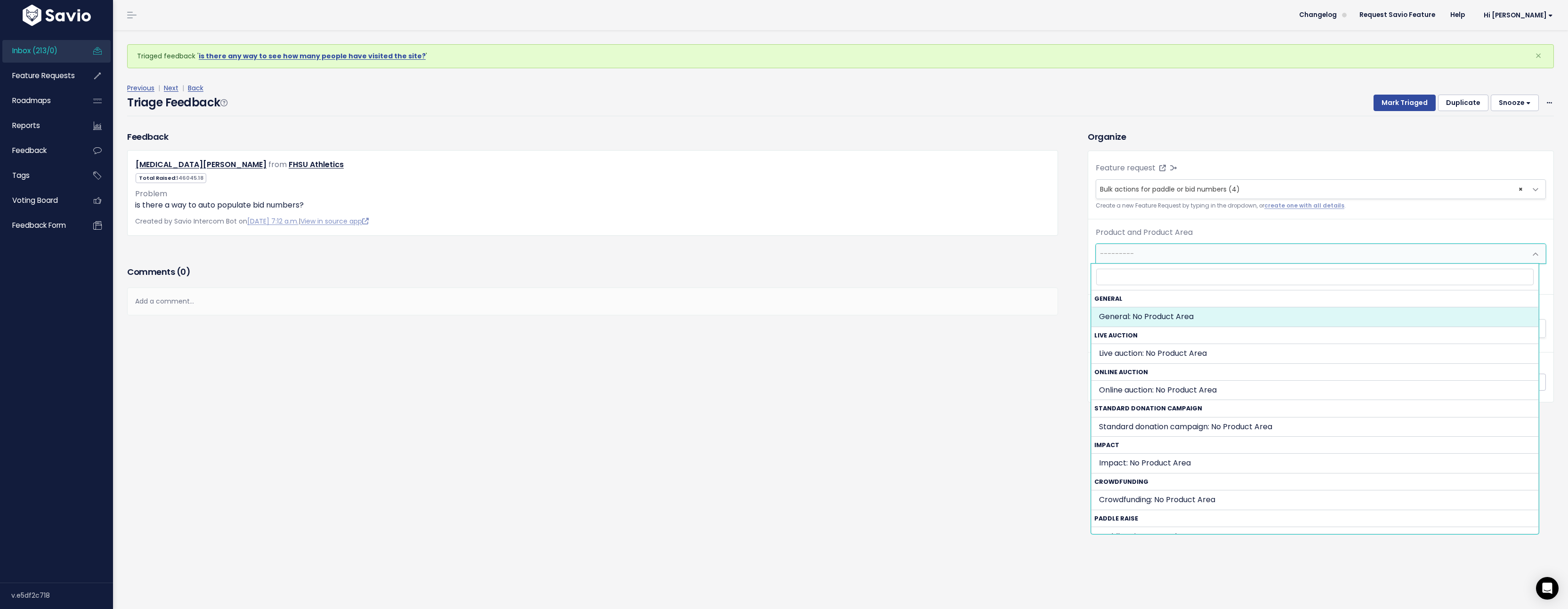
click at [1226, 256] on span "---------" at bounding box center [1311, 254] width 431 height 19
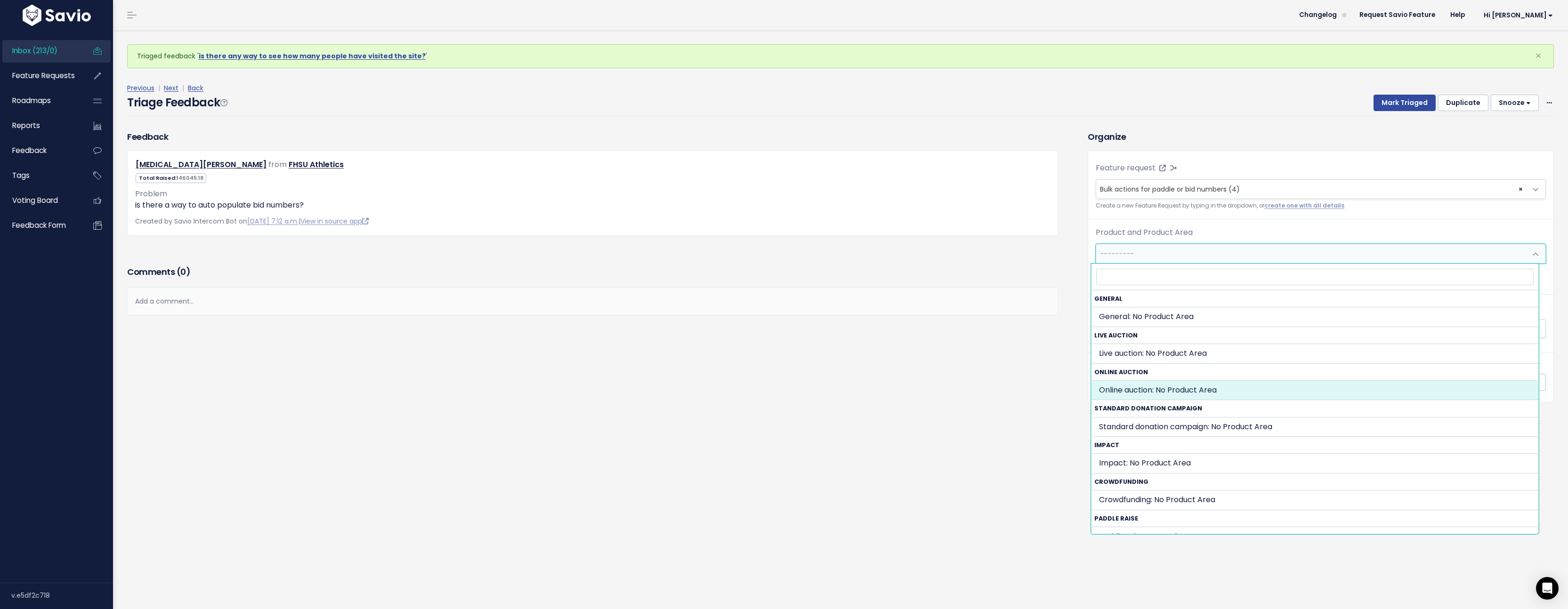
select select "SILENT_AUCTION:"
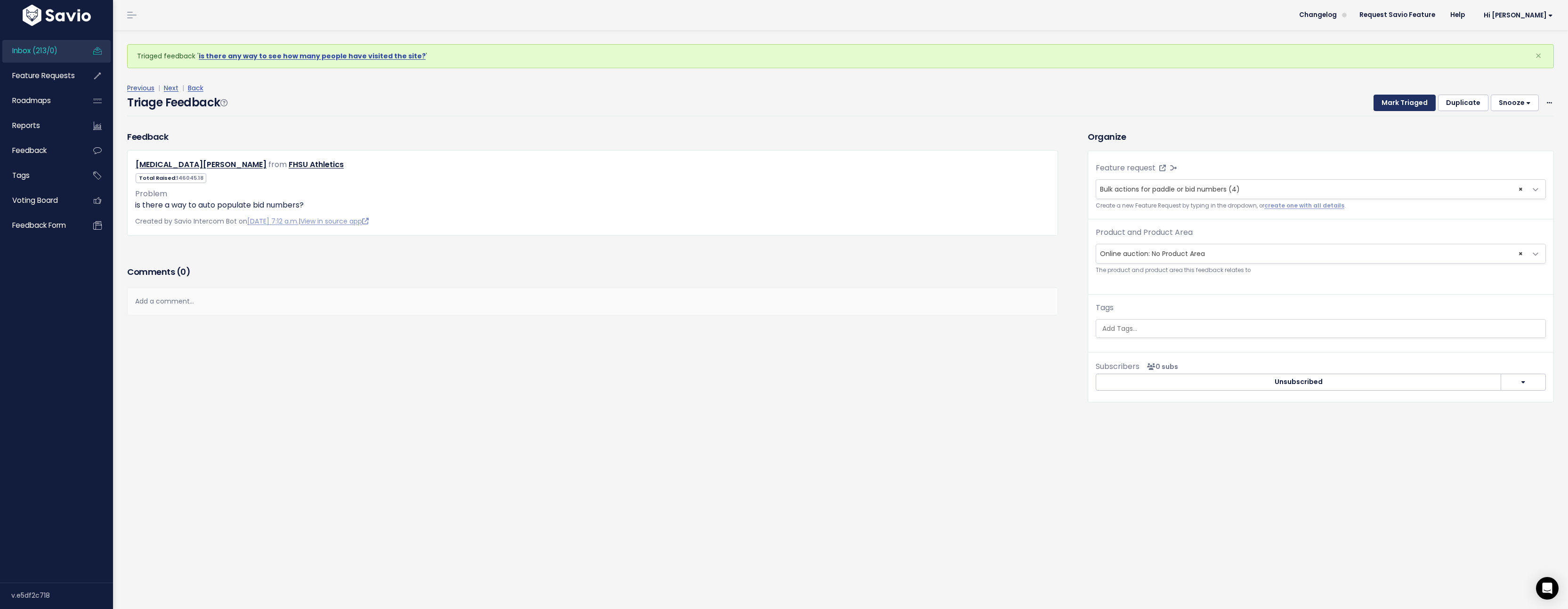
click at [1396, 109] on button "Mark Triaged" at bounding box center [1404, 103] width 62 height 17
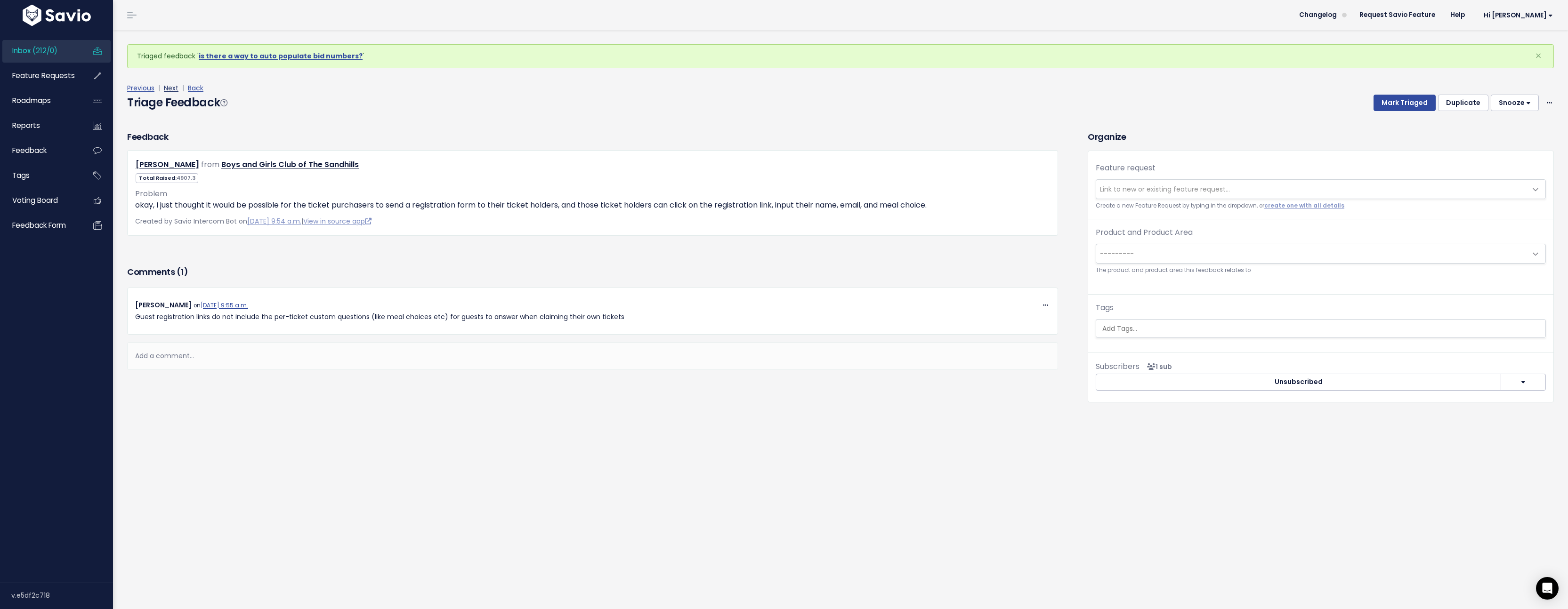
click at [175, 87] on link "Next" at bounding box center [171, 87] width 15 height 10
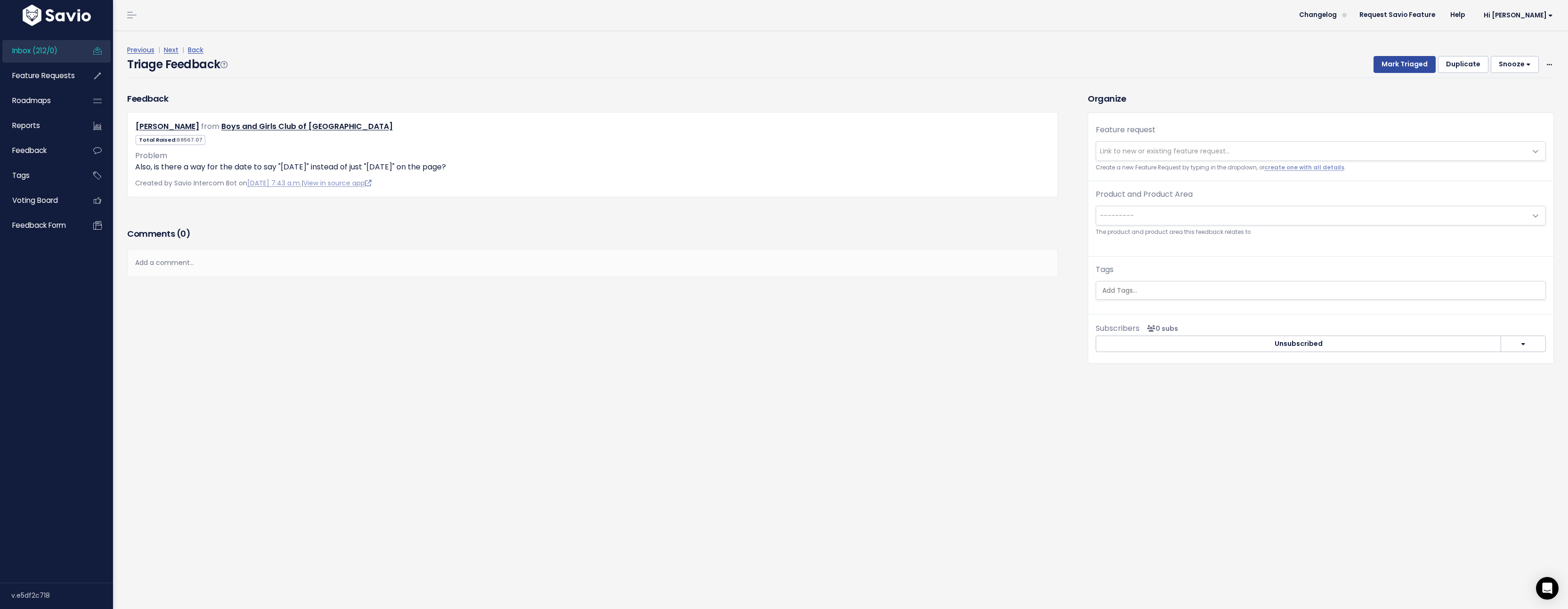
click at [1140, 148] on span "Link to new or existing feature request..." at bounding box center [1165, 151] width 130 height 10
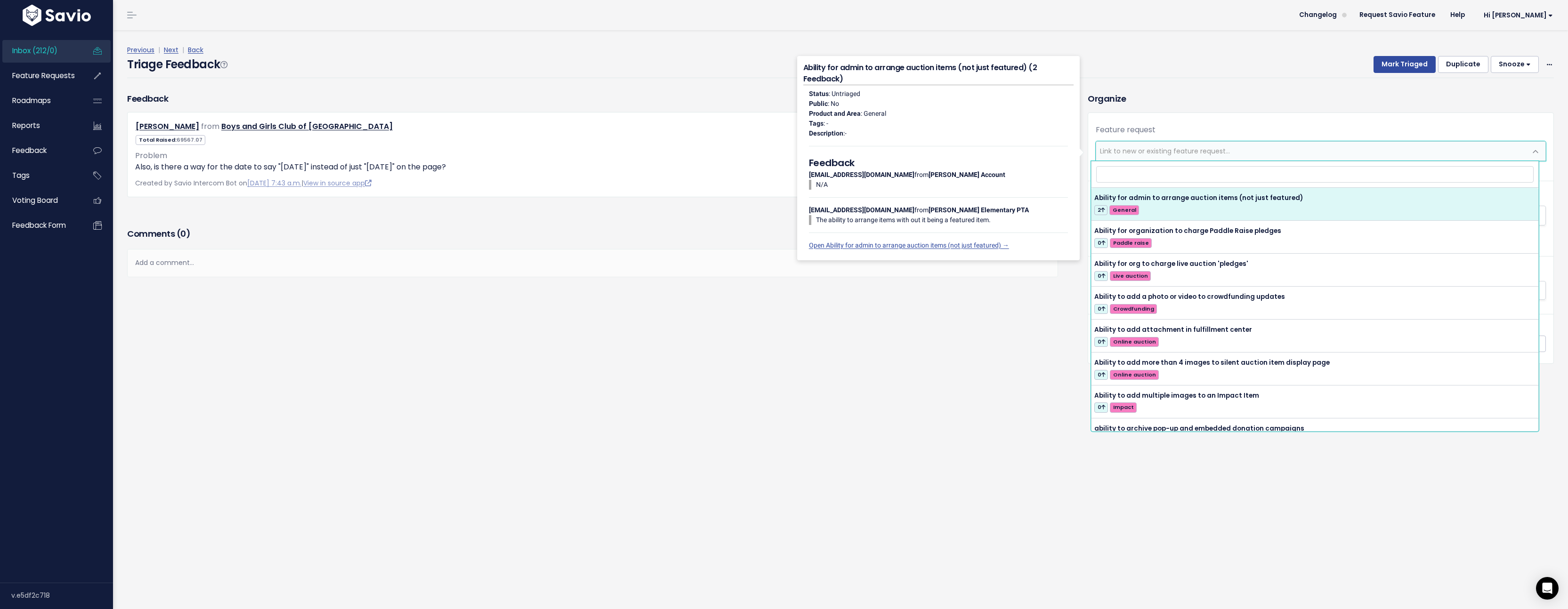
click at [1199, 105] on div "Organize Feature request --------- Link to new or existing feature request... C…" at bounding box center [1320, 229] width 480 height 272
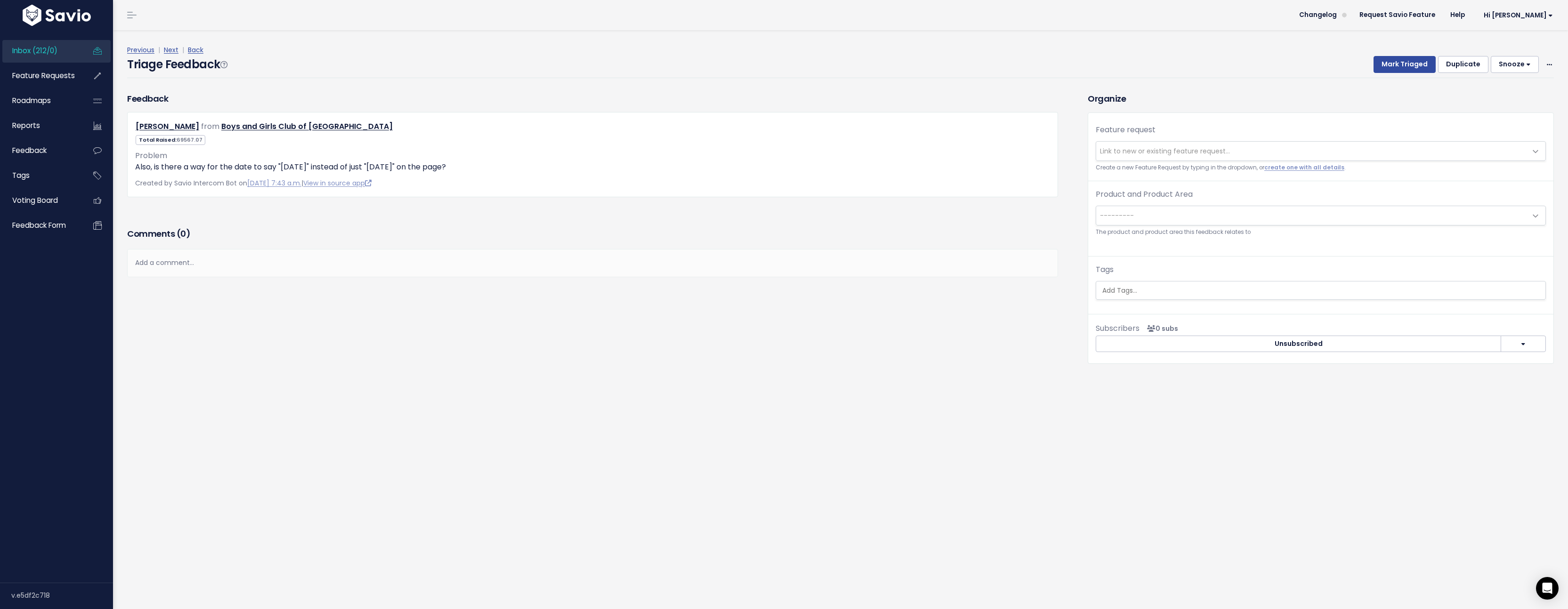
click at [1204, 148] on span "Link to new or existing feature request..." at bounding box center [1165, 151] width 130 height 10
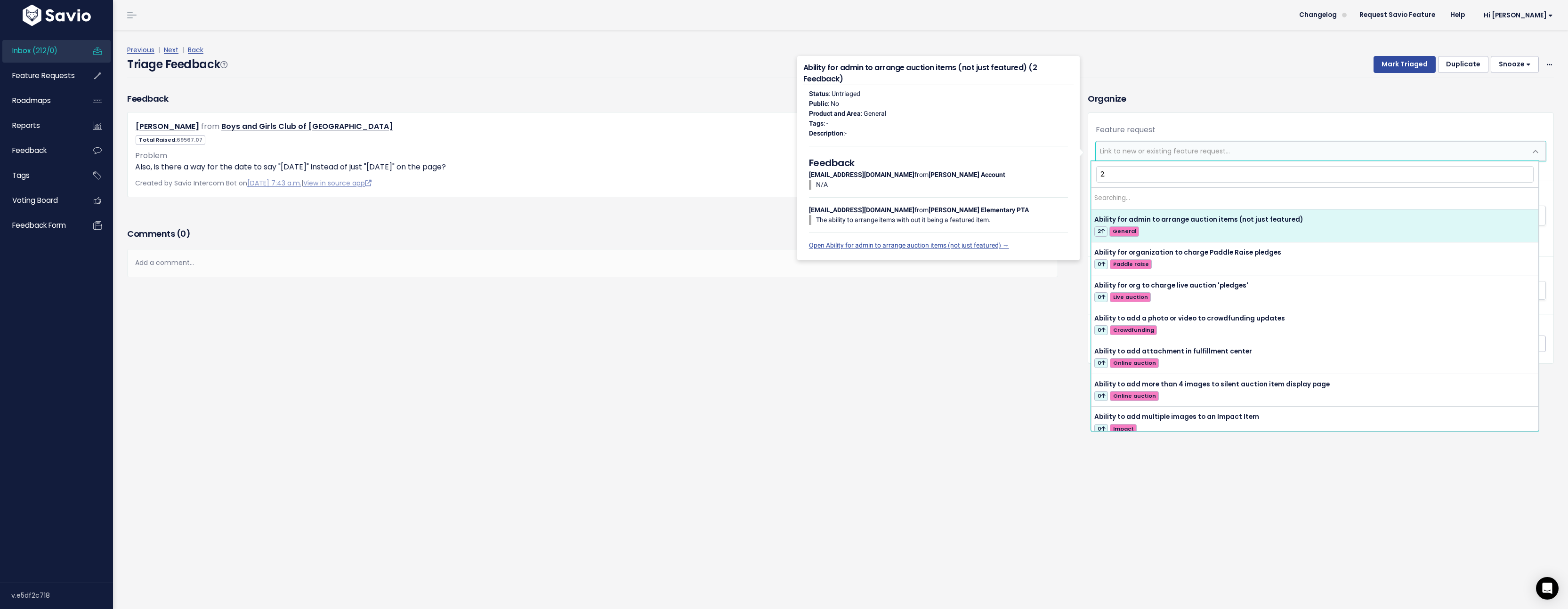
type input "2.0"
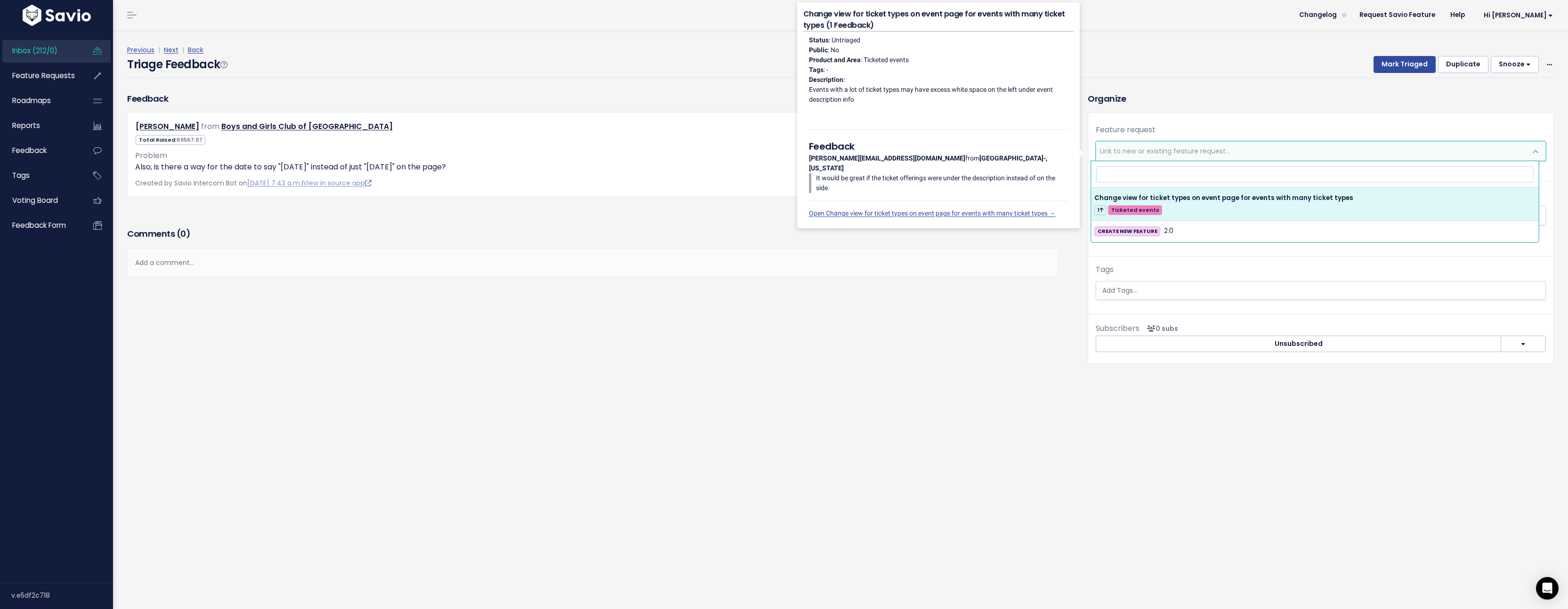
click at [1200, 82] on div "Previous | Next | Back Triage Feedback Mark Triaged Duplicate Snooze 1 day 3 da…" at bounding box center [844, 62] width 1434 height 62
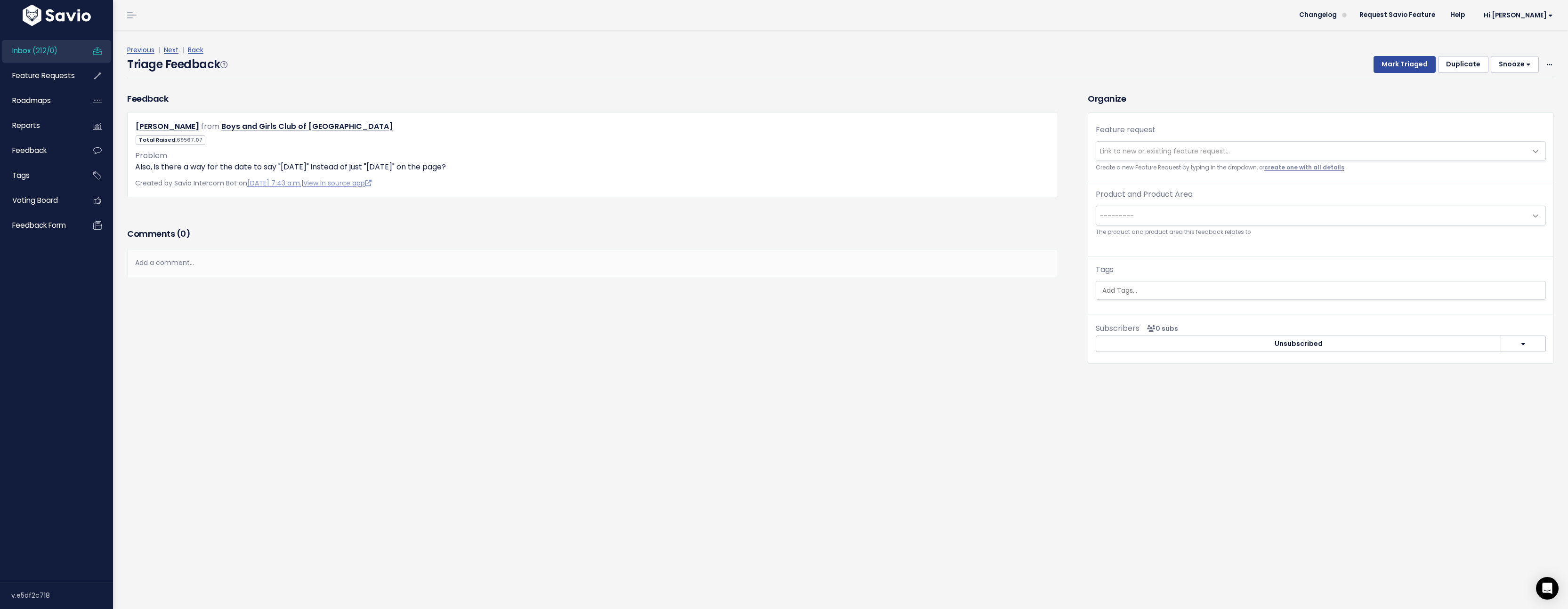
click at [1275, 169] on link "create one with all details" at bounding box center [1304, 167] width 80 height 8
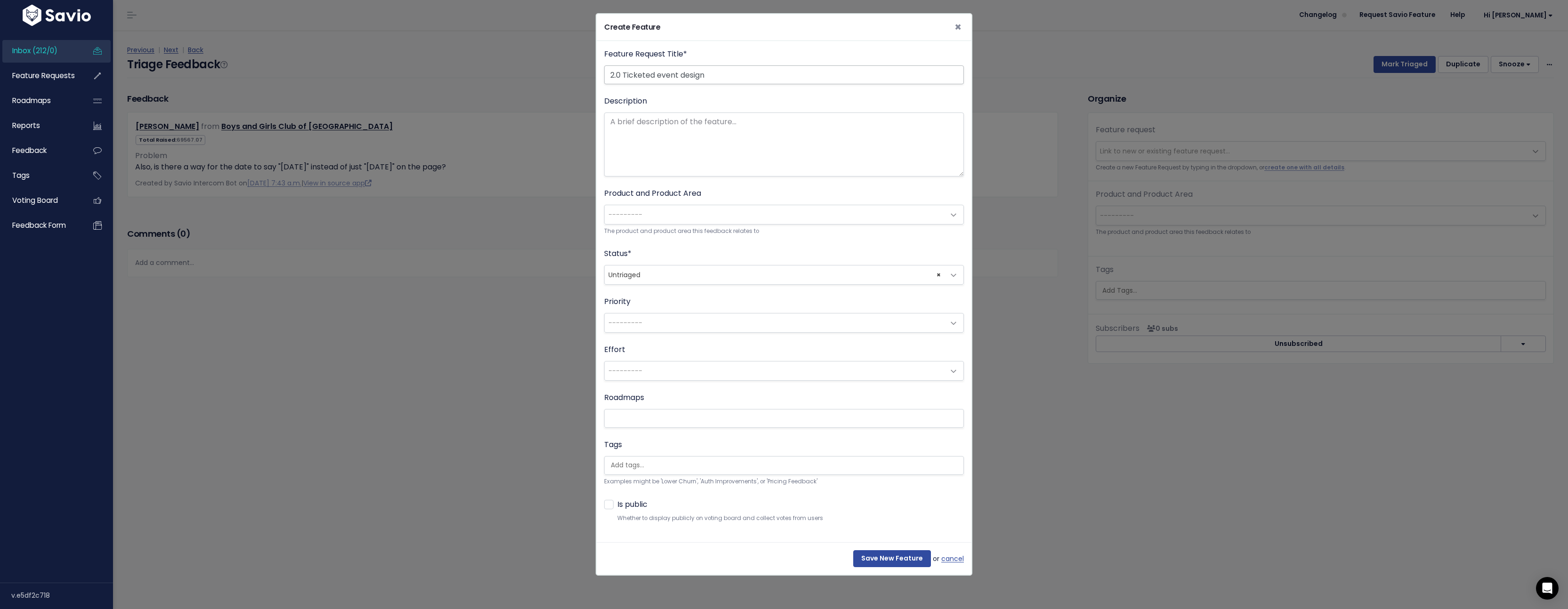
click at [635, 74] on input "2.0 Ticketed event design" at bounding box center [783, 75] width 360 height 19
type input "2.0 ticketed event design"
click at [691, 153] on textarea "Description" at bounding box center [783, 145] width 360 height 64
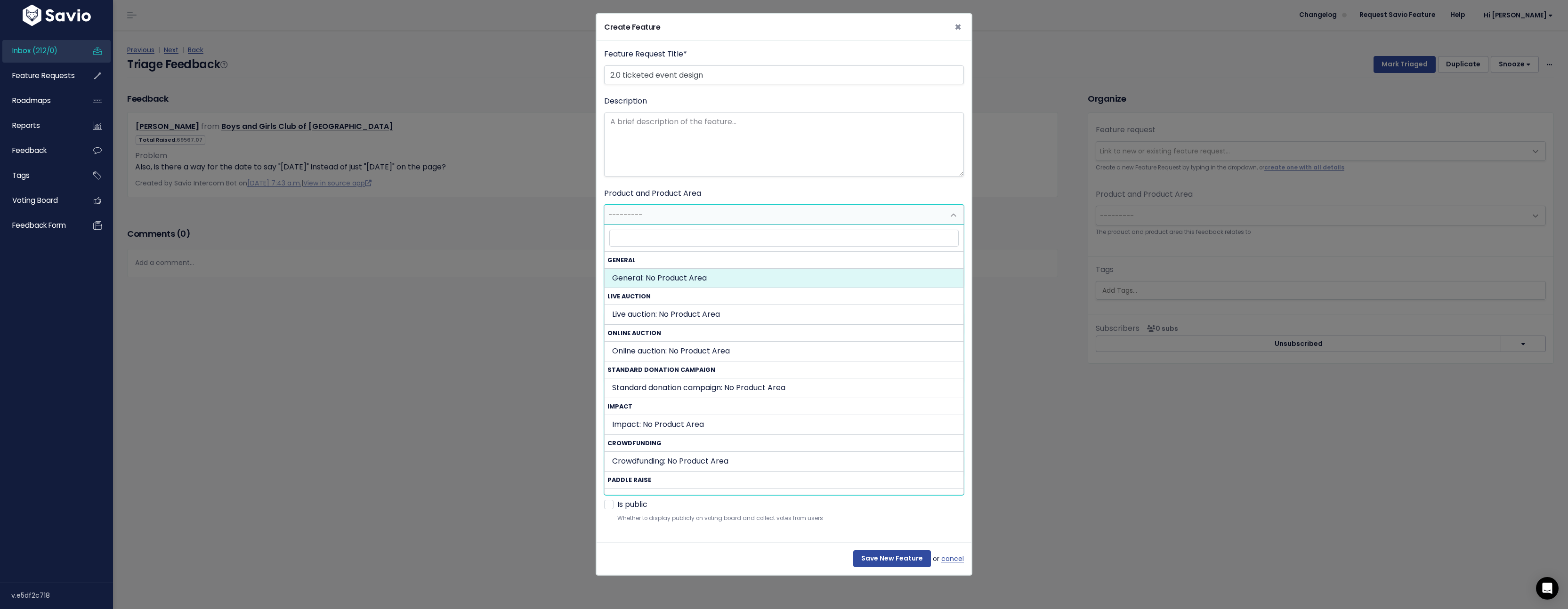
click at [685, 210] on span "---------" at bounding box center [774, 215] width 340 height 19
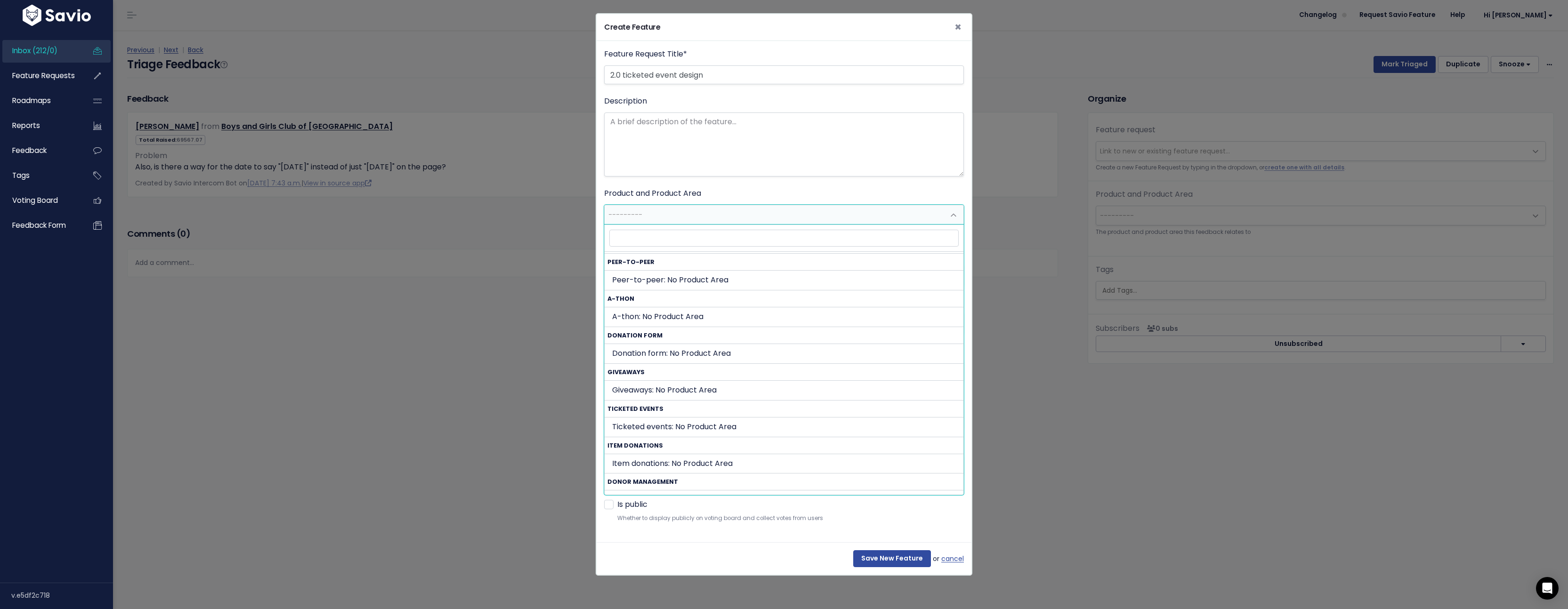
scroll to position [398, 0]
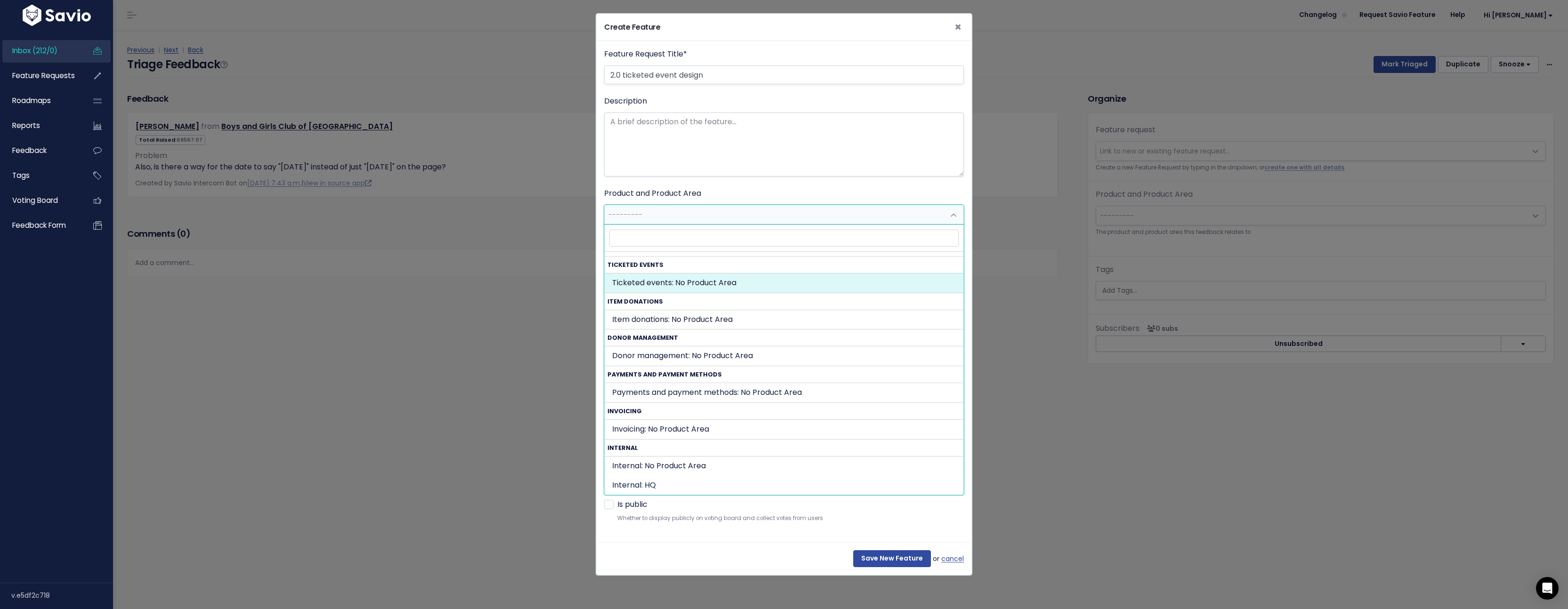
select select "TICKETED_EVENT:"
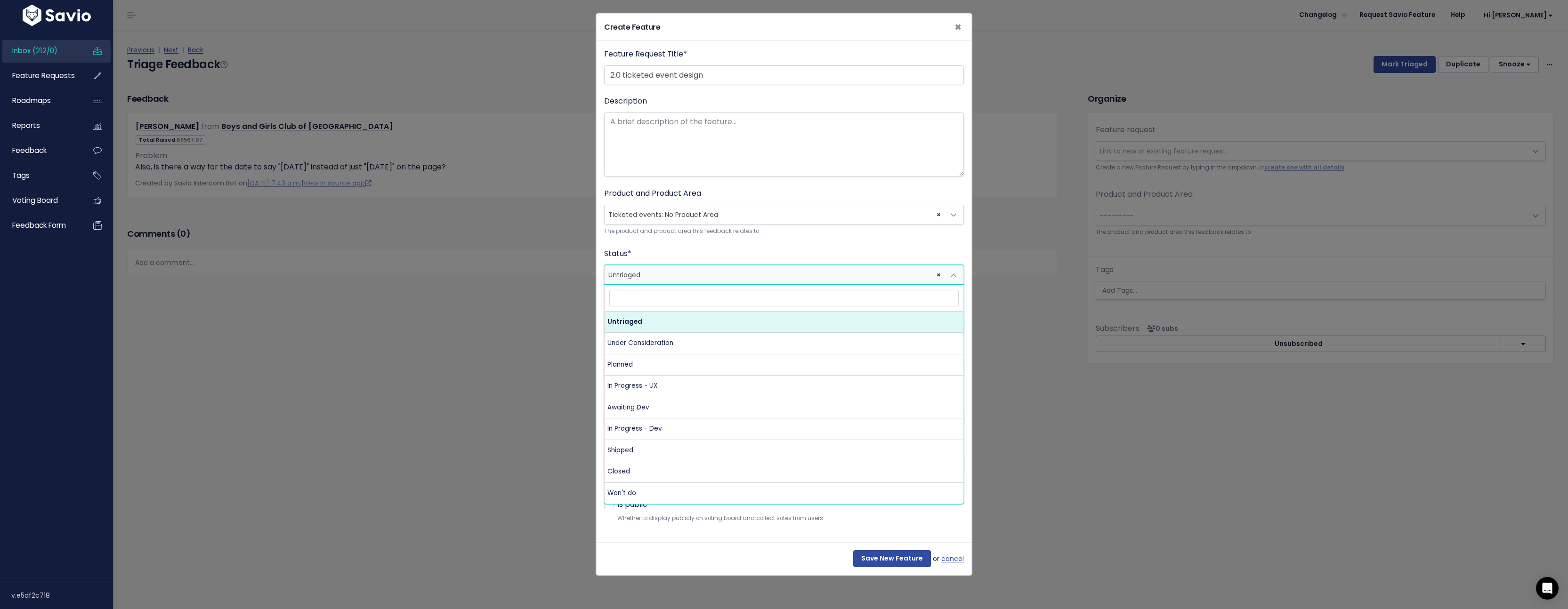
click at [684, 277] on span "× Untriaged" at bounding box center [774, 275] width 340 height 19
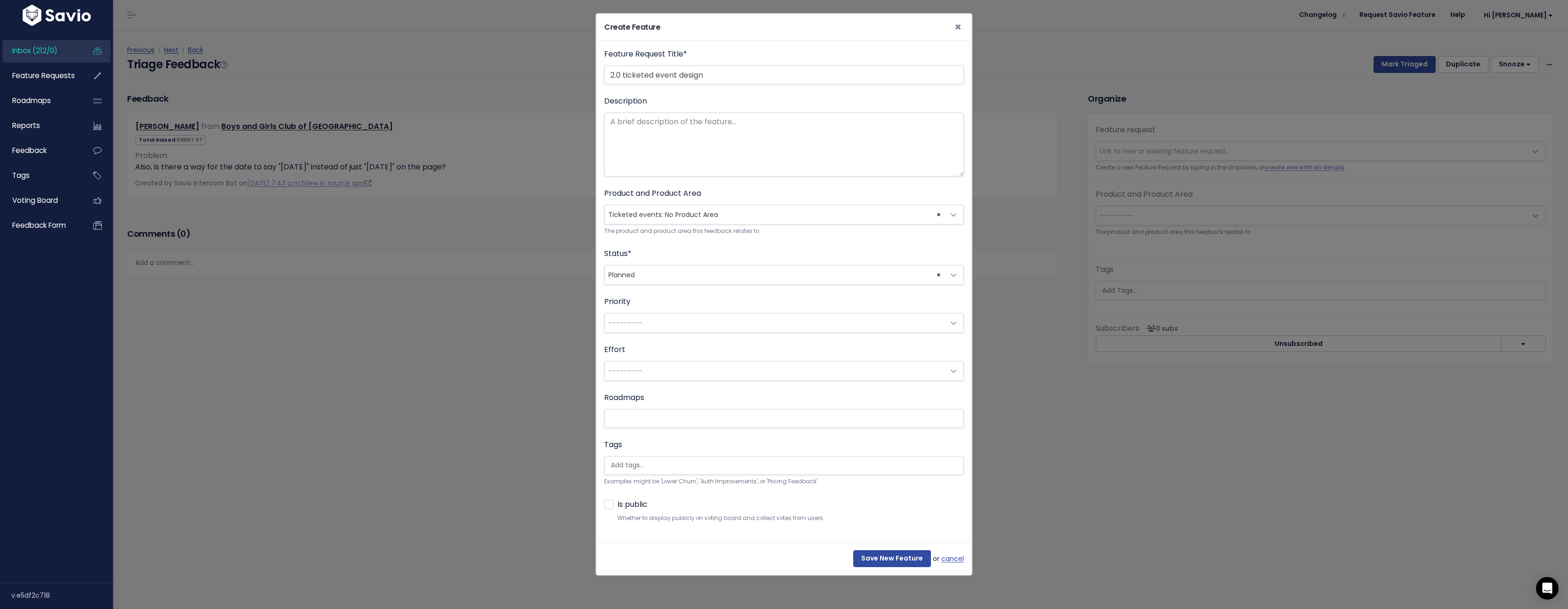
click at [703, 285] on div "Feature Request Title * 2.0 ticketed event design Description Product and Produ…" at bounding box center [783, 286] width 360 height 475
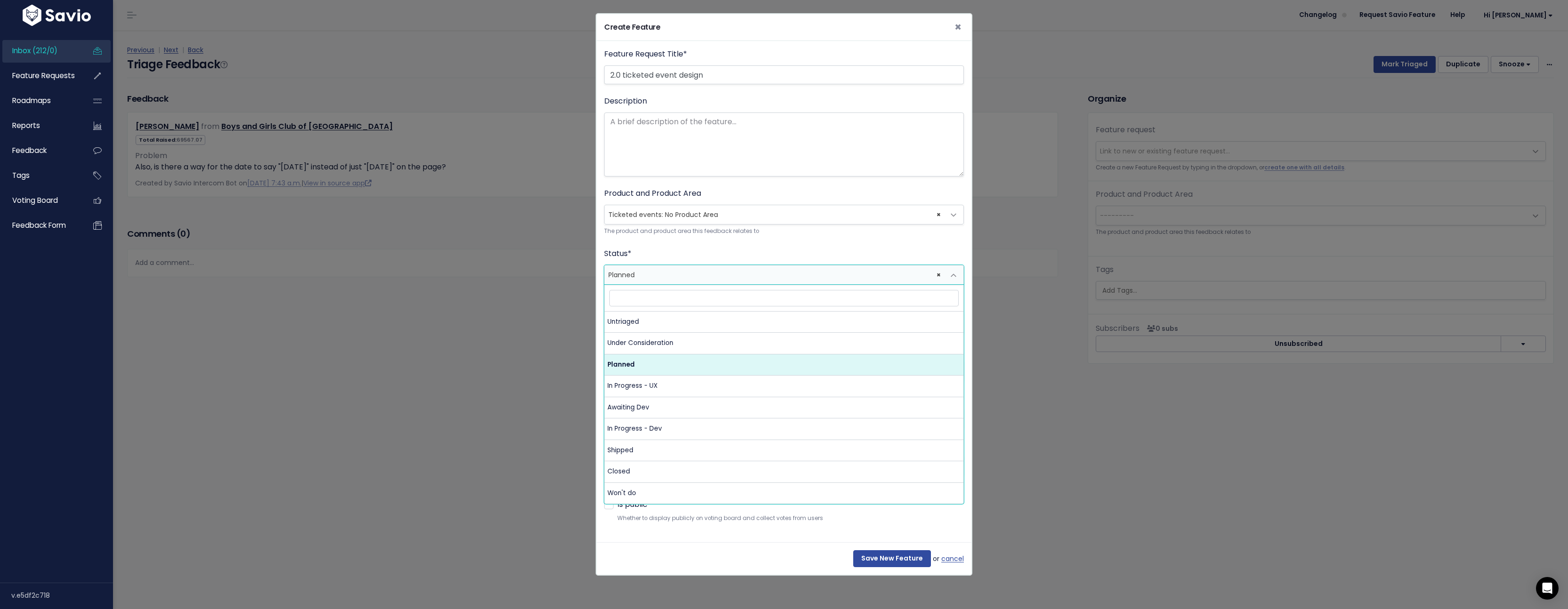
click at [703, 279] on span "× Planned" at bounding box center [774, 275] width 340 height 19
select select "PLANNED"
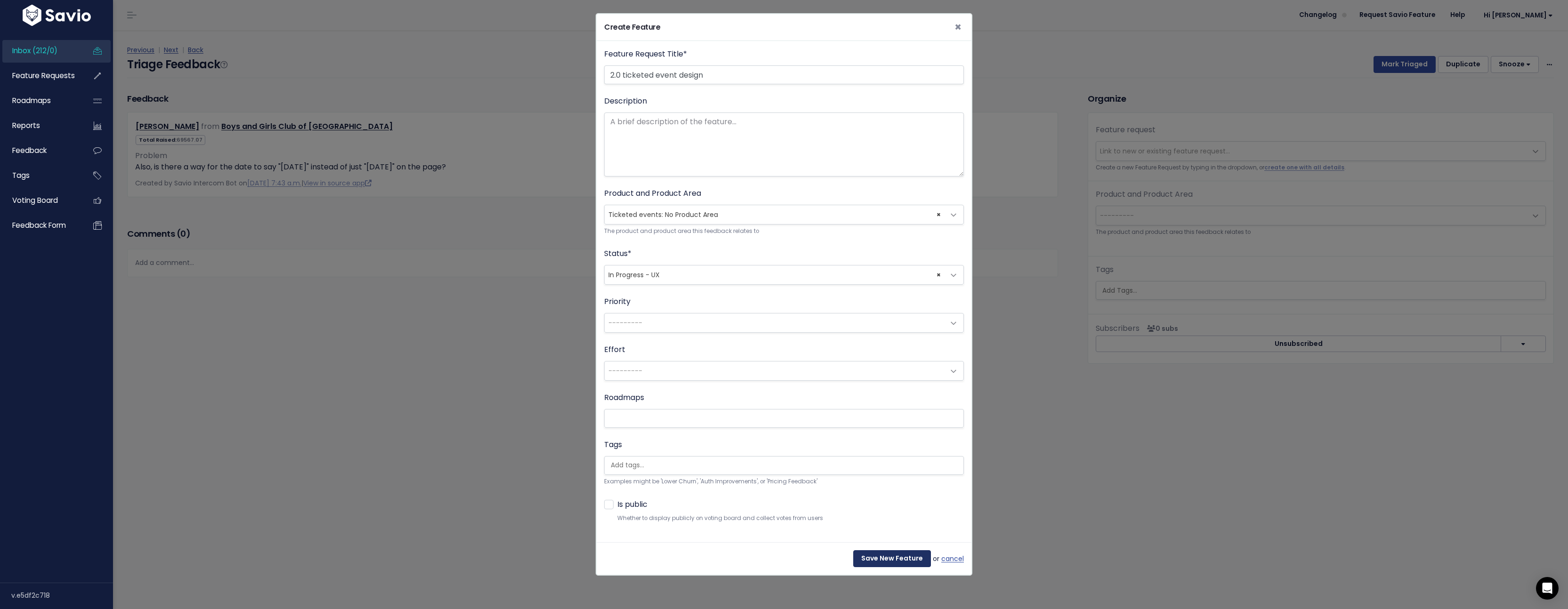
click at [868, 559] on input "Save New Feature" at bounding box center [892, 559] width 78 height 17
select select "63521"
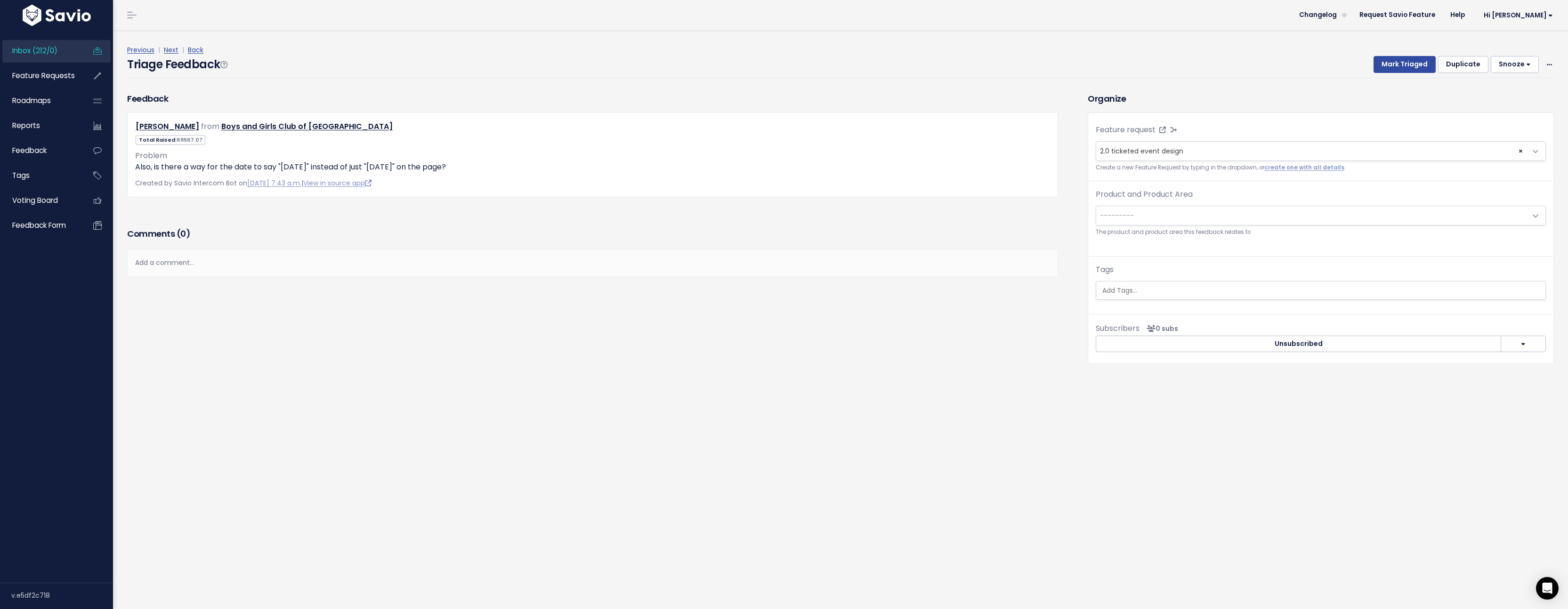
click at [1151, 218] on span "---------" at bounding box center [1311, 216] width 431 height 19
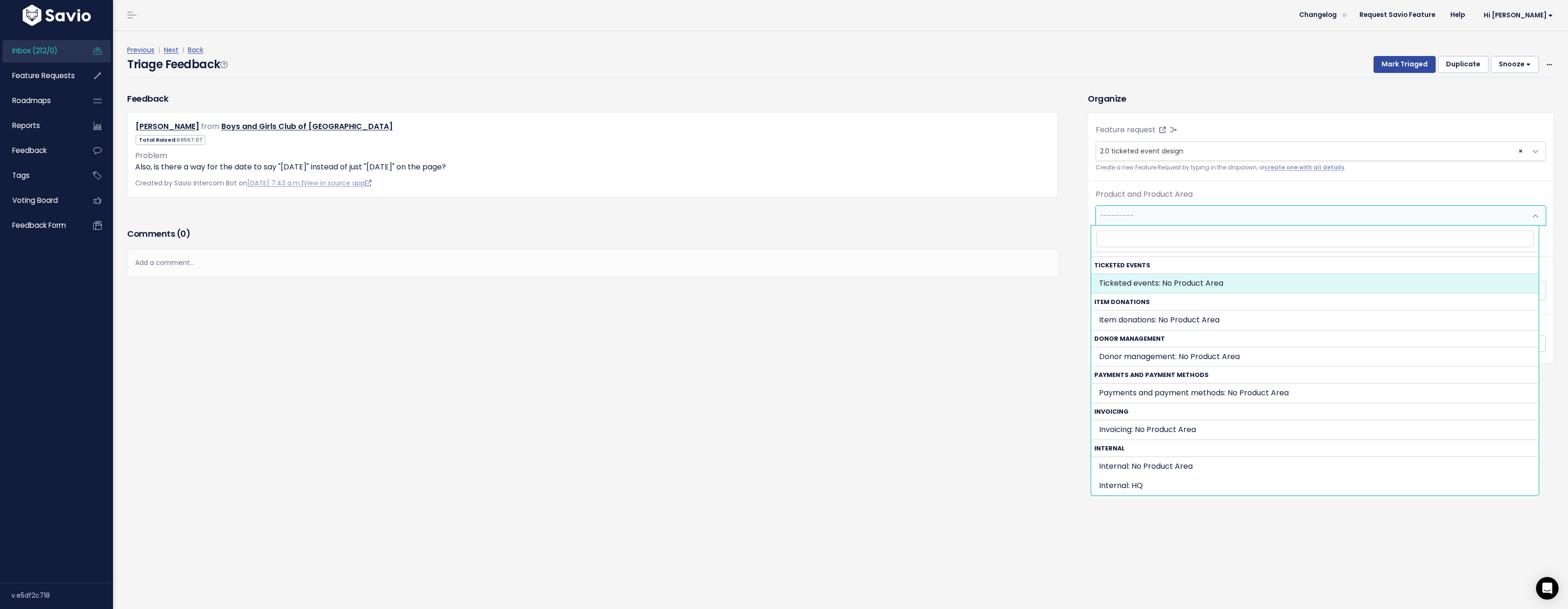
select select "TICKETED_EVENT:"
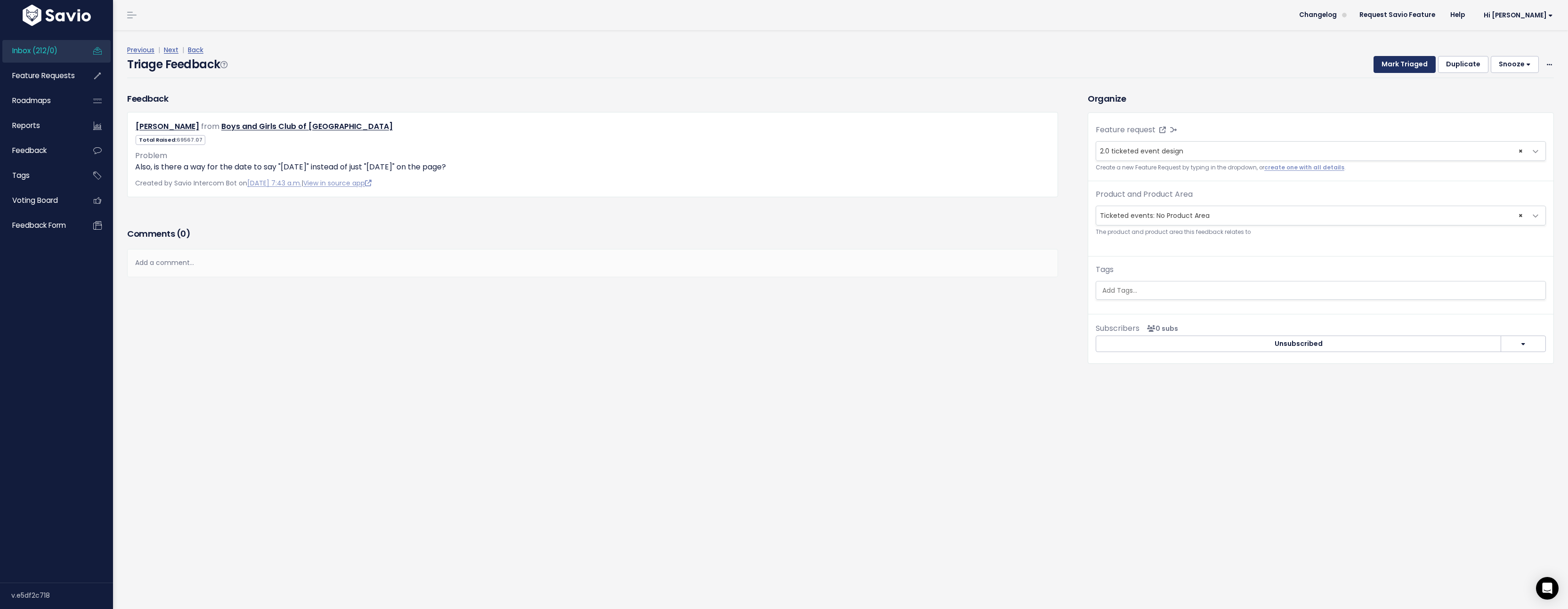
click at [1396, 64] on button "Mark Triaged" at bounding box center [1404, 65] width 62 height 17
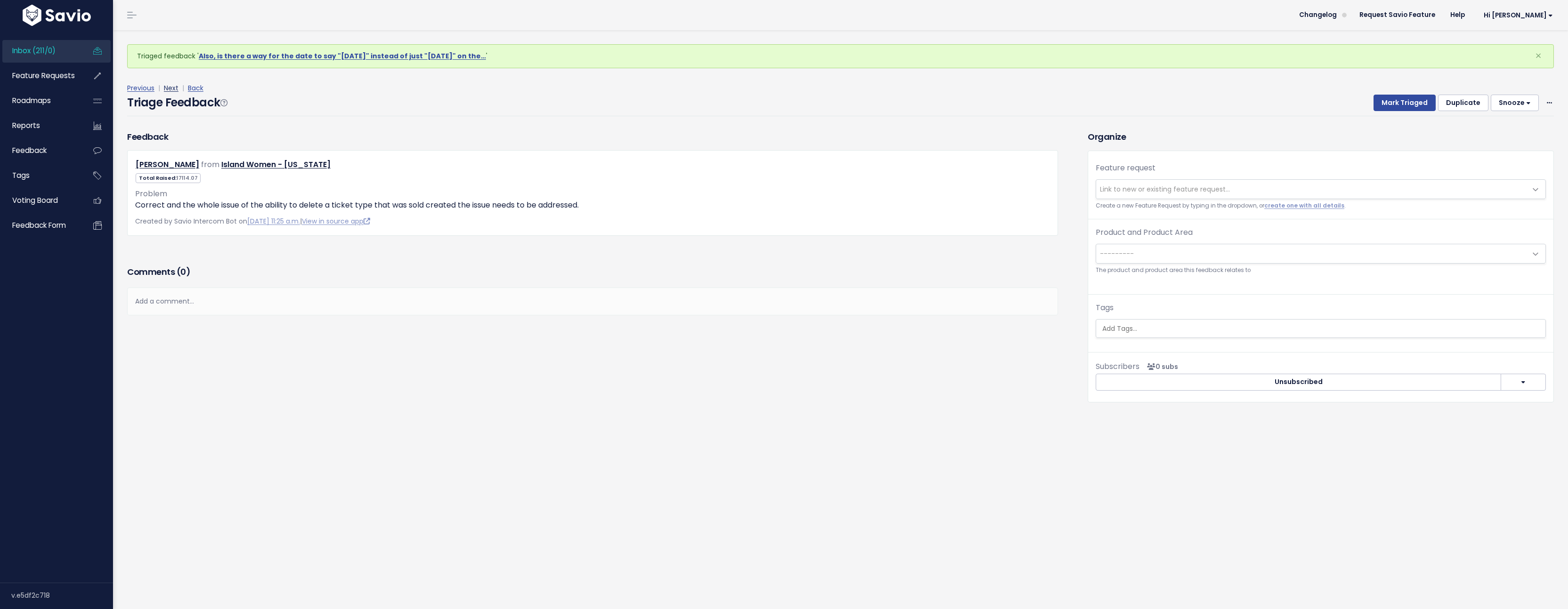
click at [172, 88] on link "Next" at bounding box center [171, 87] width 15 height 10
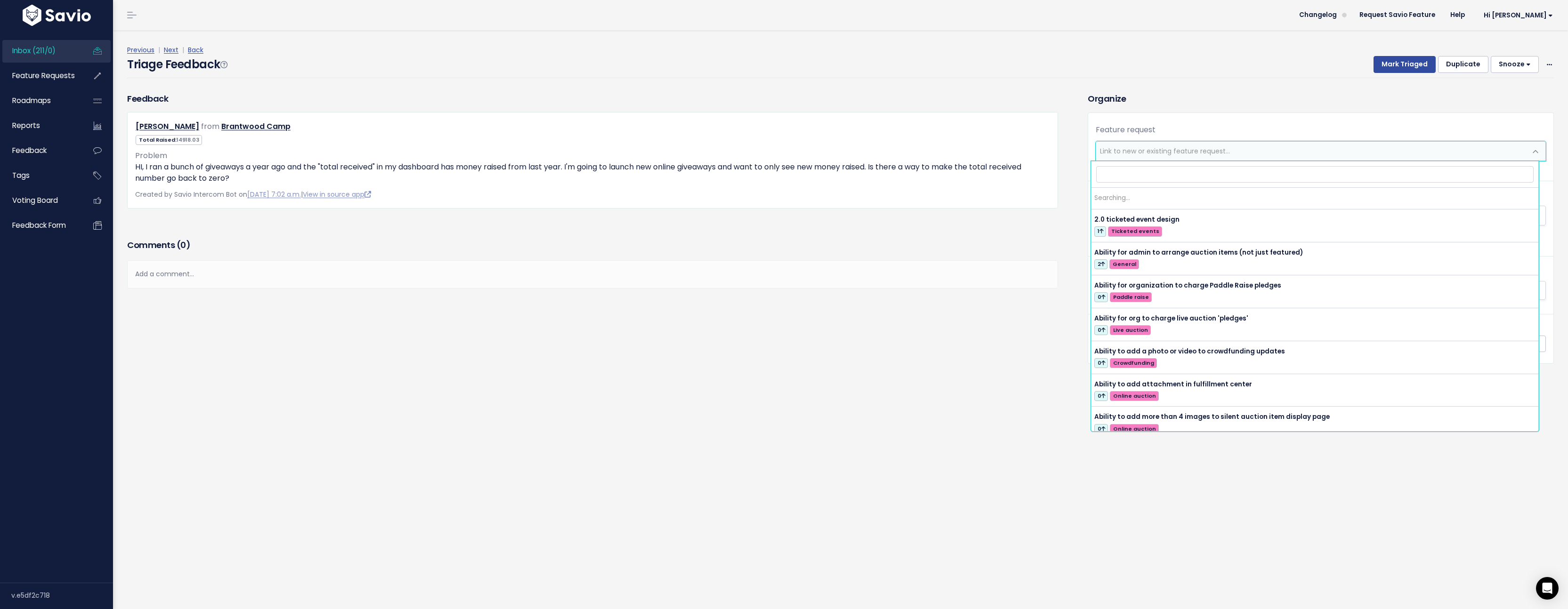
click at [1176, 151] on span "Link to new or existing feature request..." at bounding box center [1165, 151] width 130 height 10
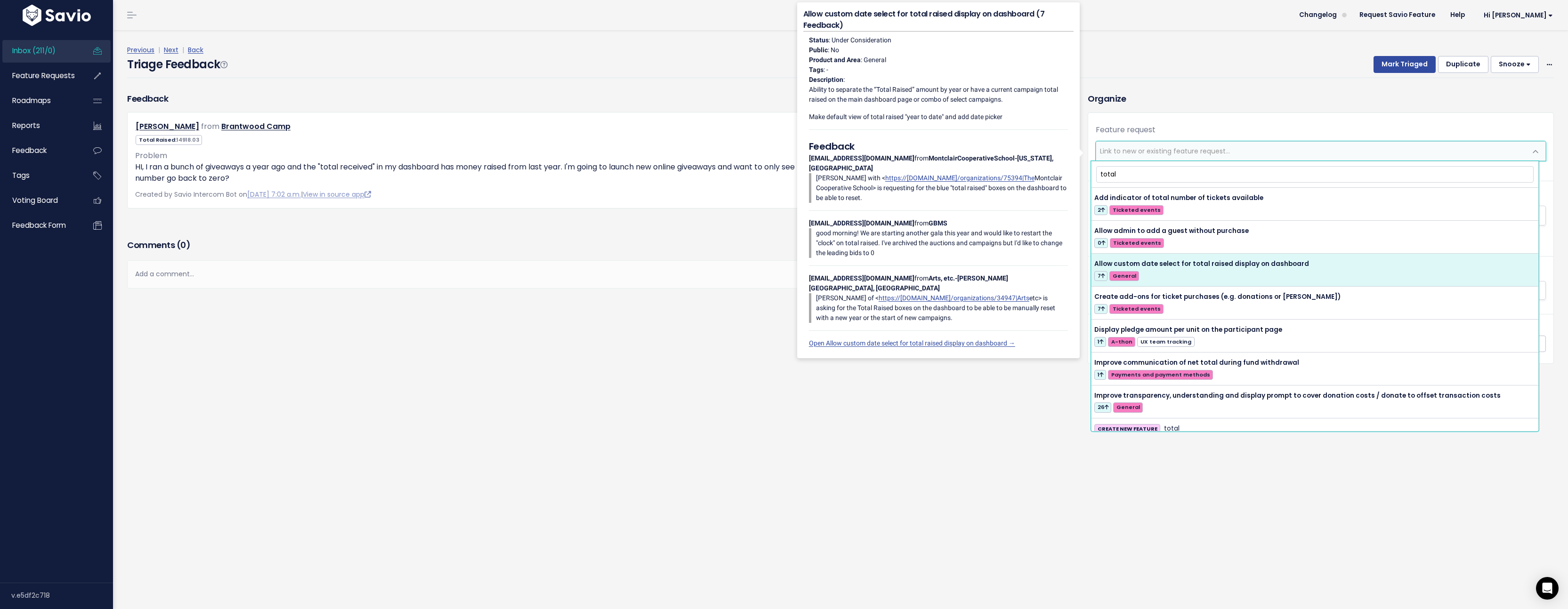
type input "total"
select select "50275"
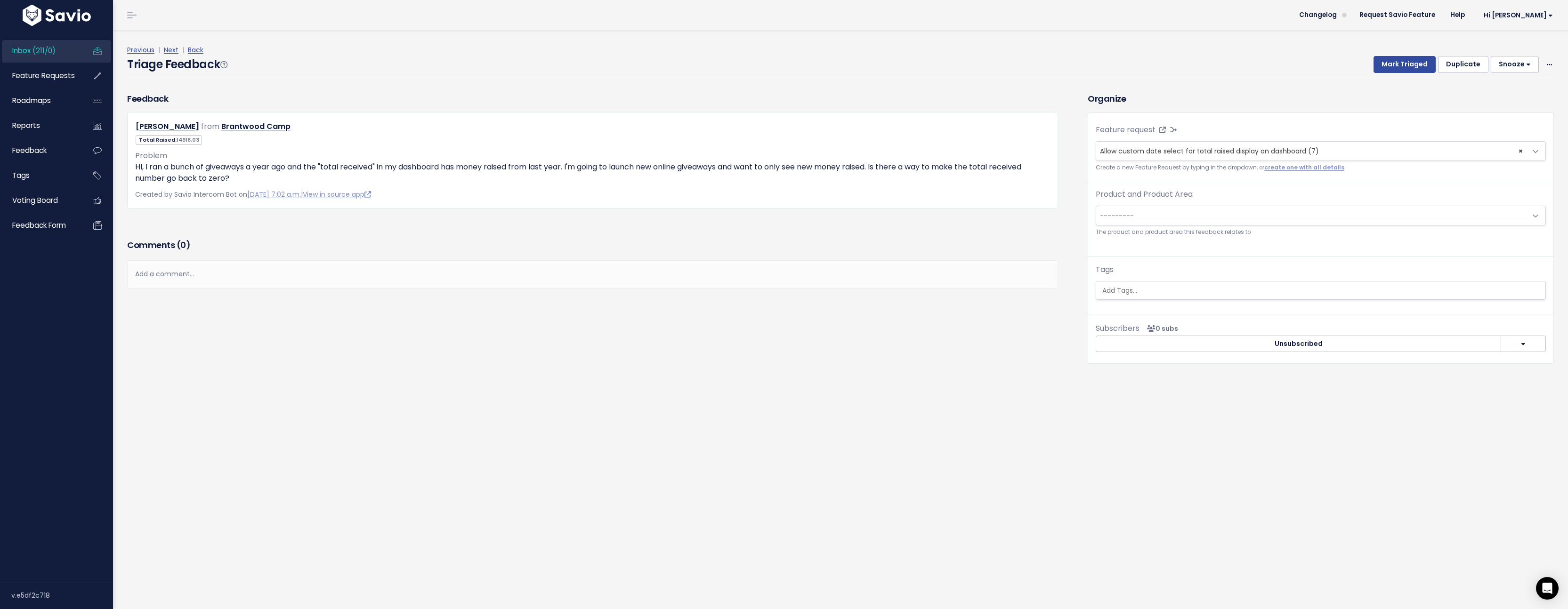
click at [1238, 212] on span "---------" at bounding box center [1311, 216] width 431 height 19
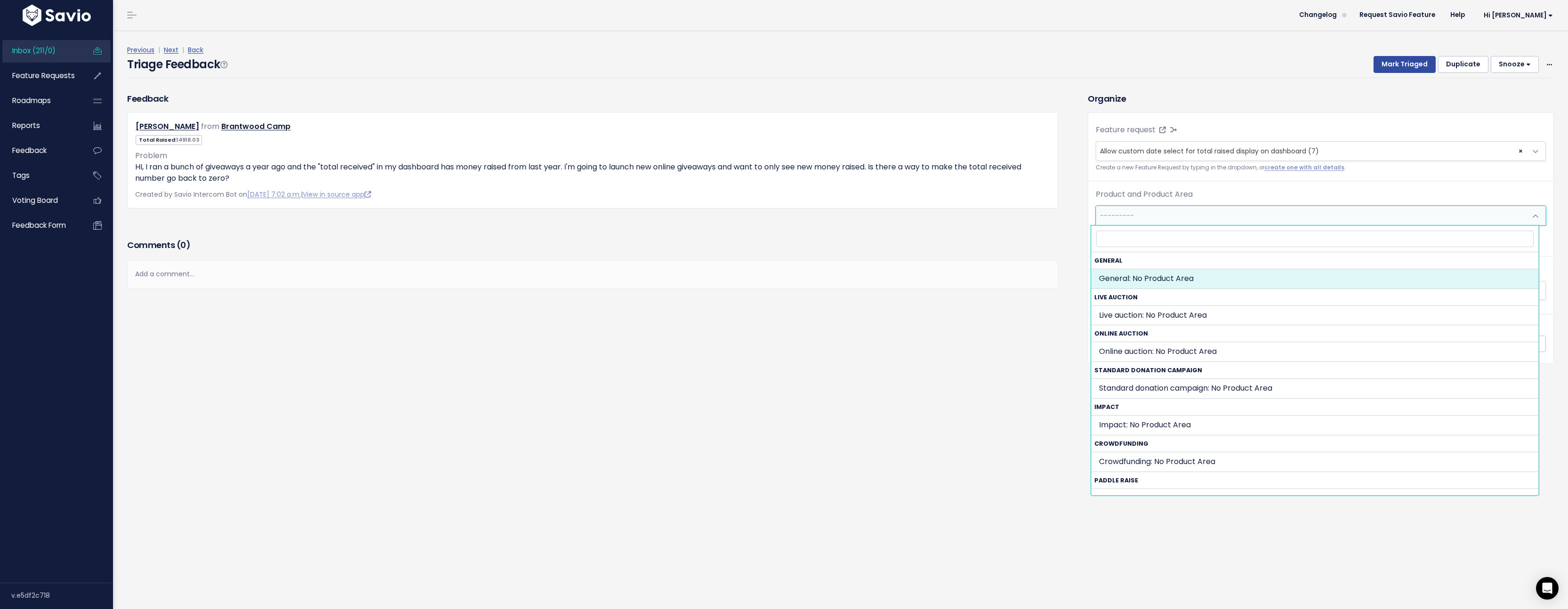
select select "GENERAL:"
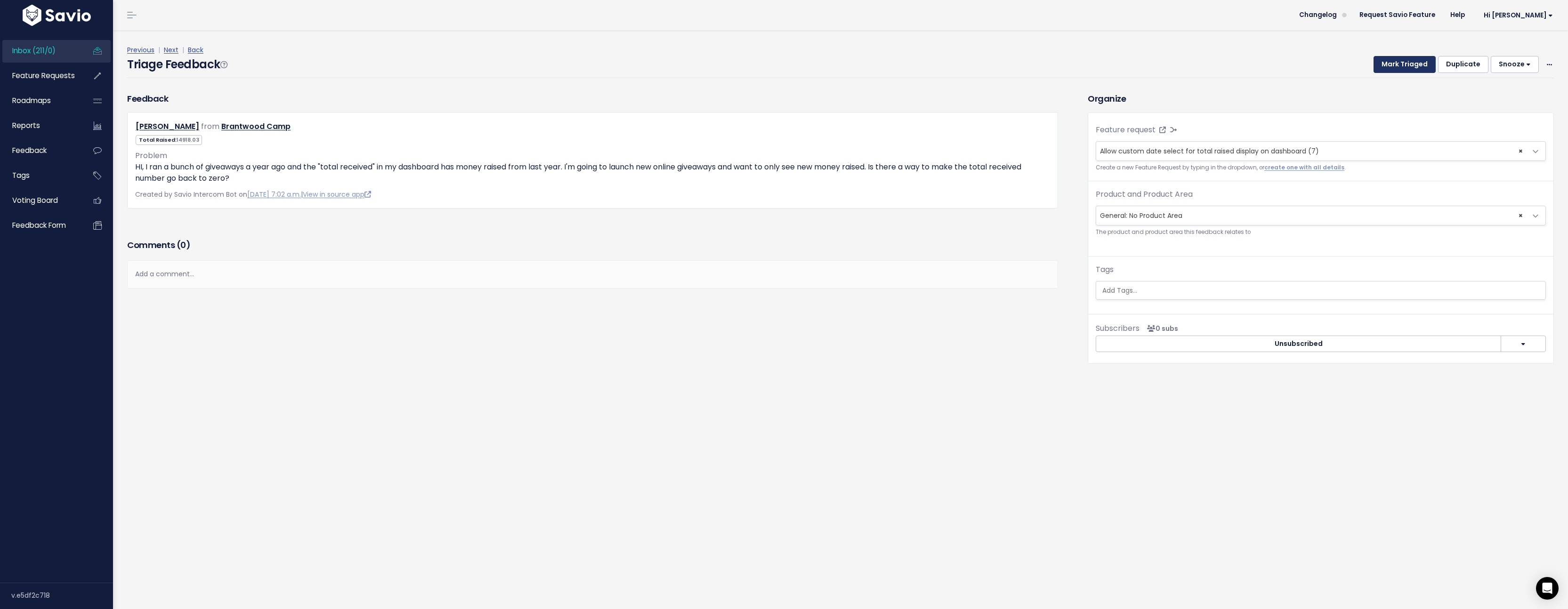
click at [1394, 69] on button "Mark Triaged" at bounding box center [1404, 65] width 62 height 17
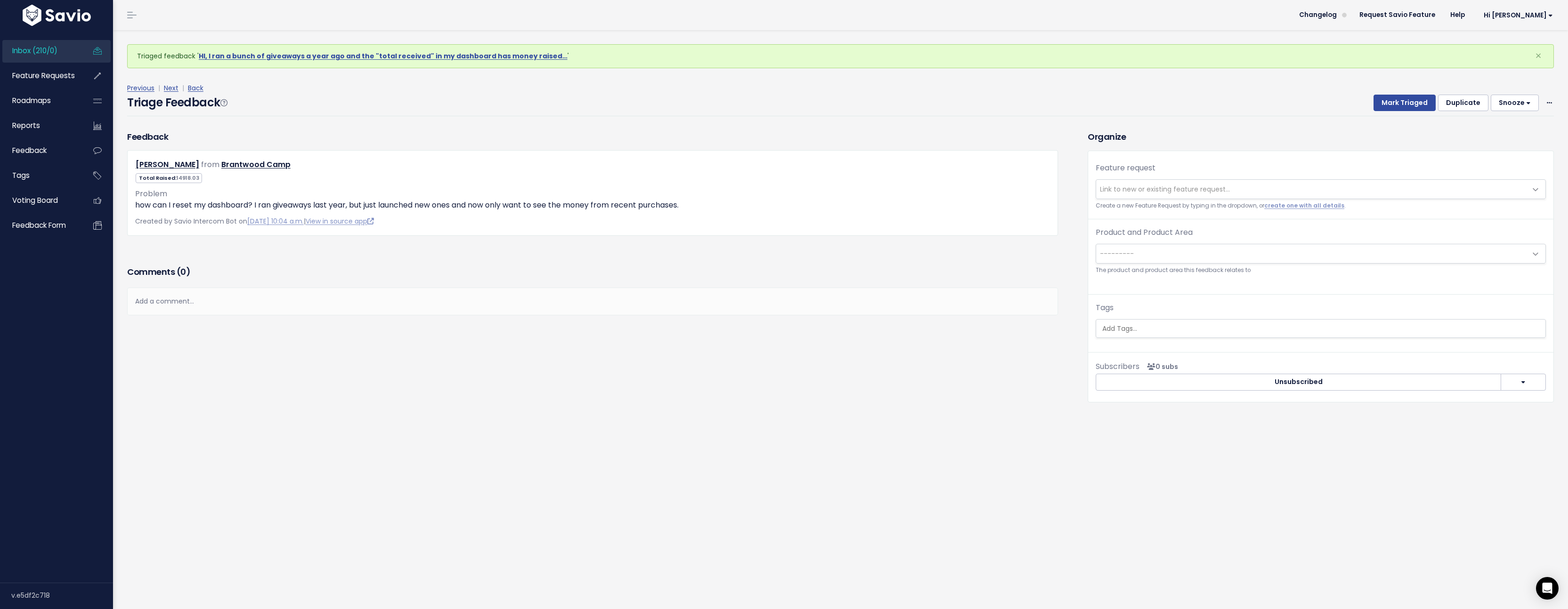
click at [1159, 185] on span "Link to new or existing feature request..." at bounding box center [1165, 189] width 130 height 10
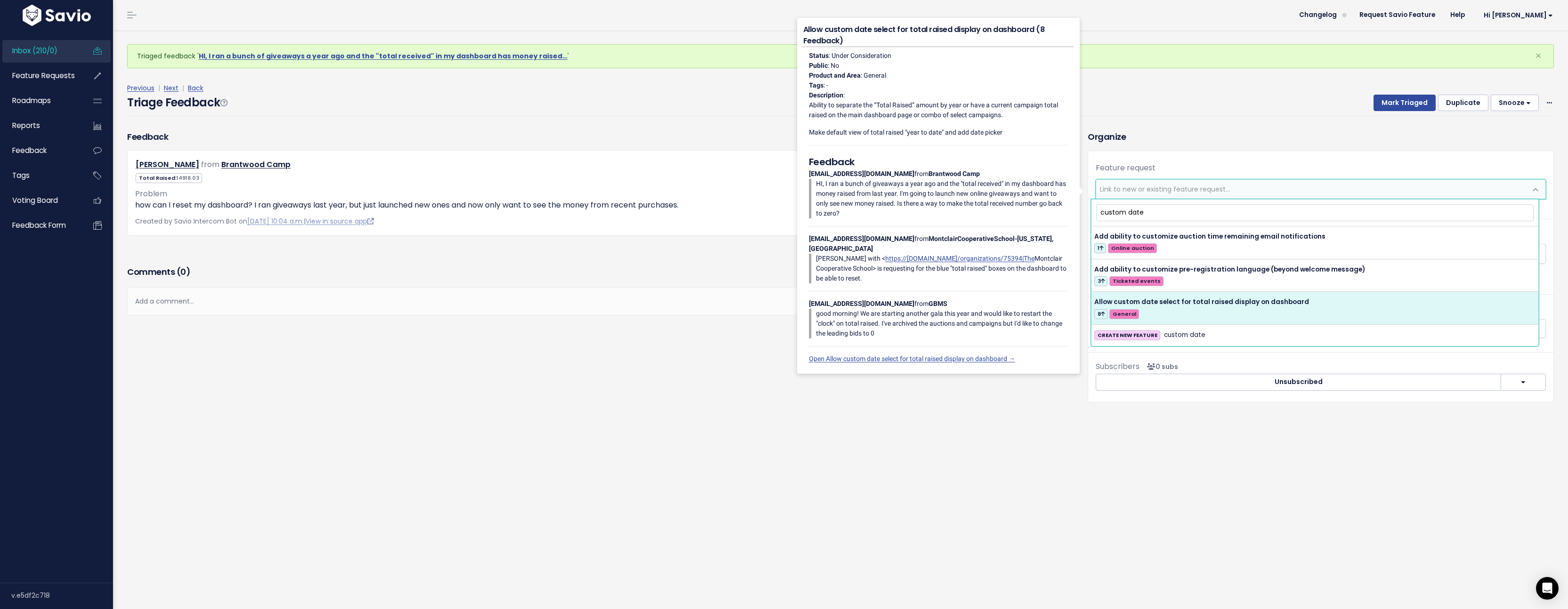
type input "custom date"
select select "50275"
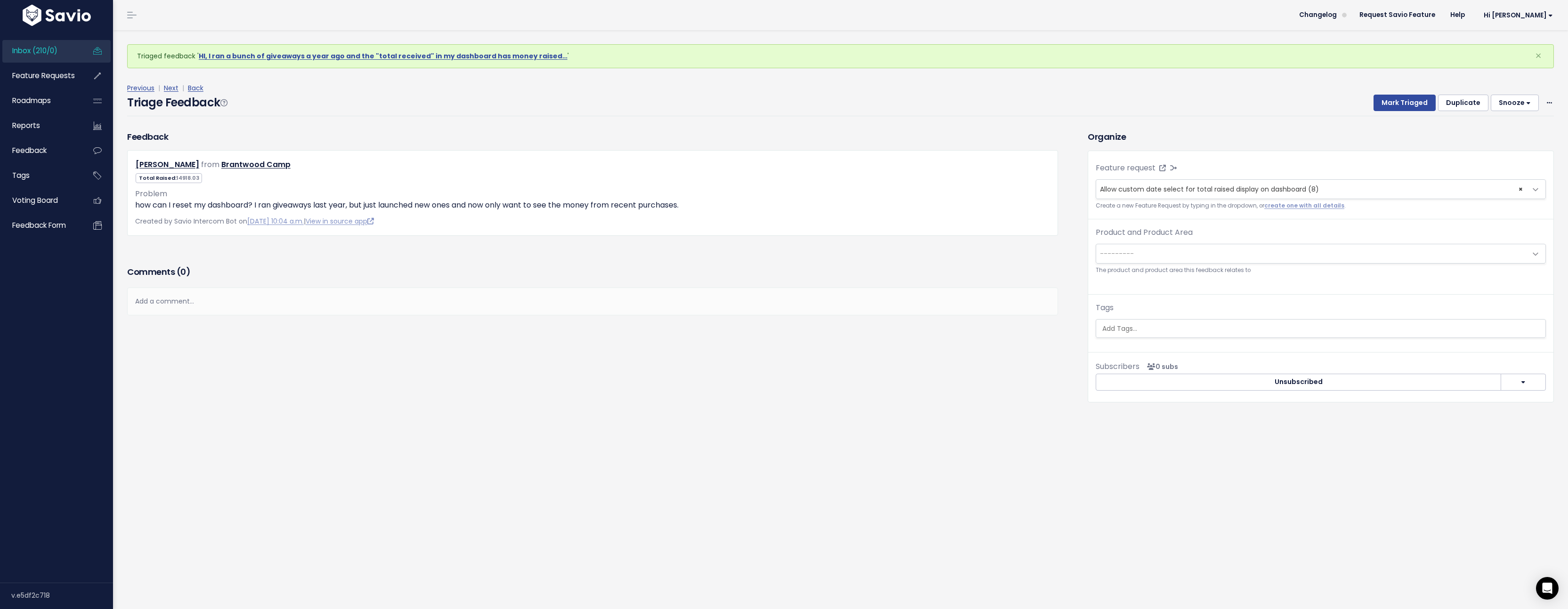
click at [1215, 249] on span "---------" at bounding box center [1311, 254] width 431 height 19
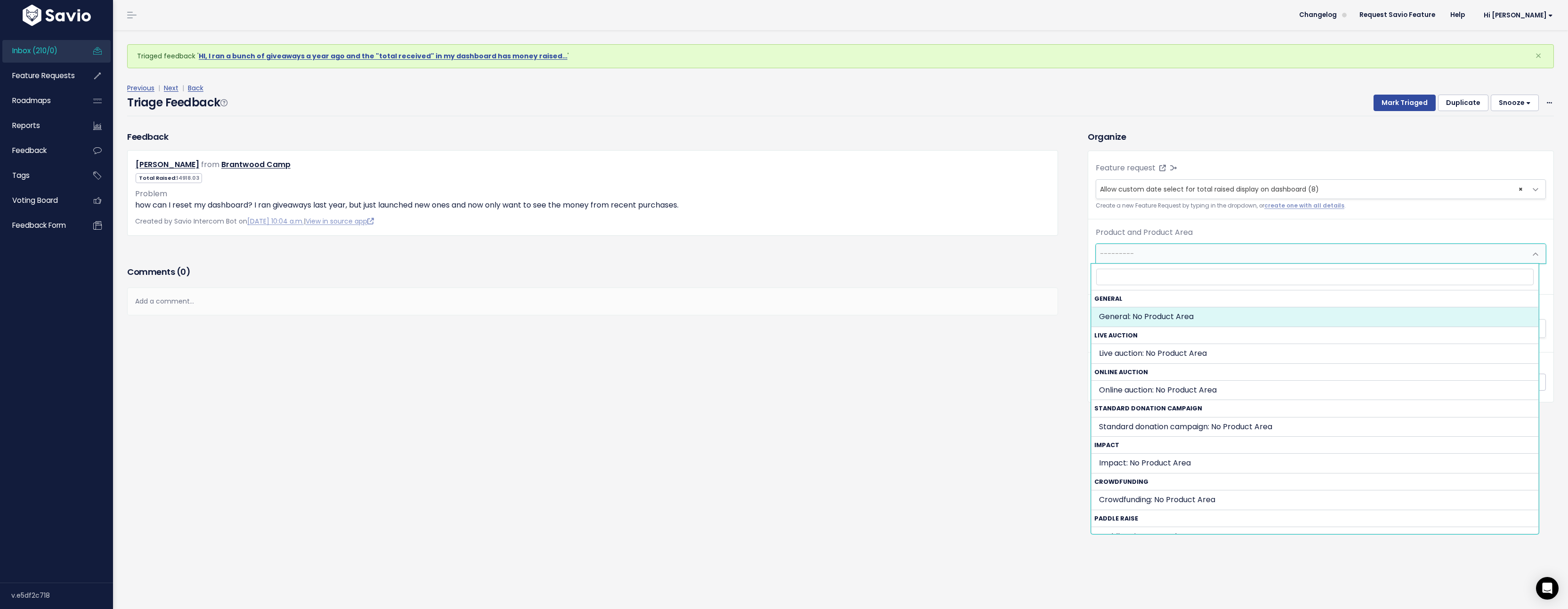
select select "GENERAL:"
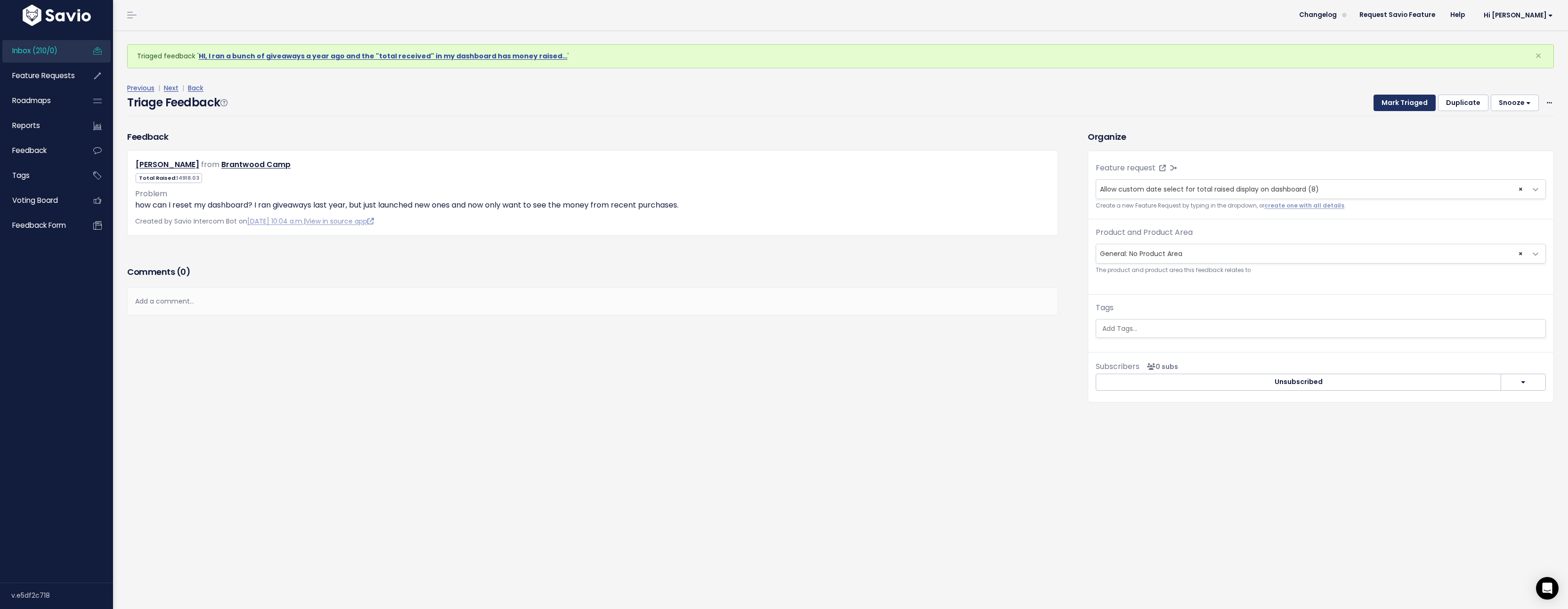
click at [1386, 100] on button "Mark Triaged" at bounding box center [1404, 103] width 62 height 17
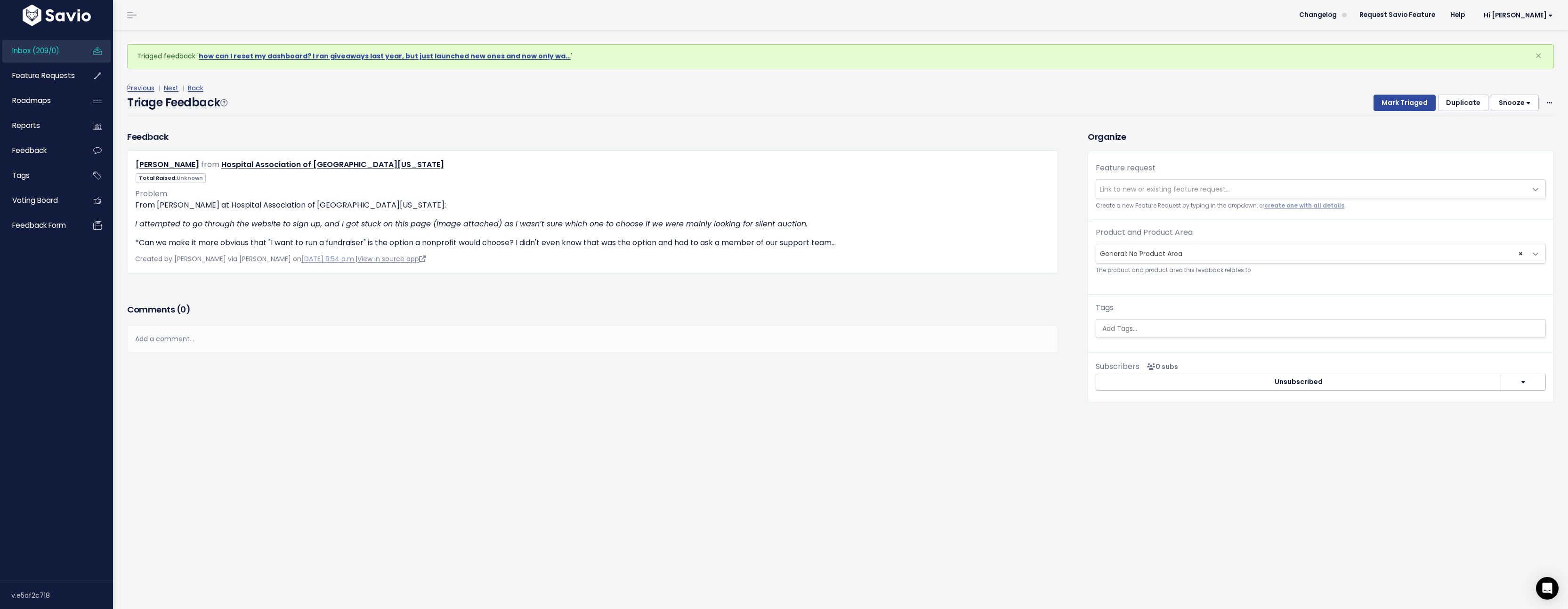
click at [386, 261] on link "View in source app" at bounding box center [392, 258] width 68 height 10
click at [1305, 204] on link "create one with all details" at bounding box center [1304, 205] width 80 height 8
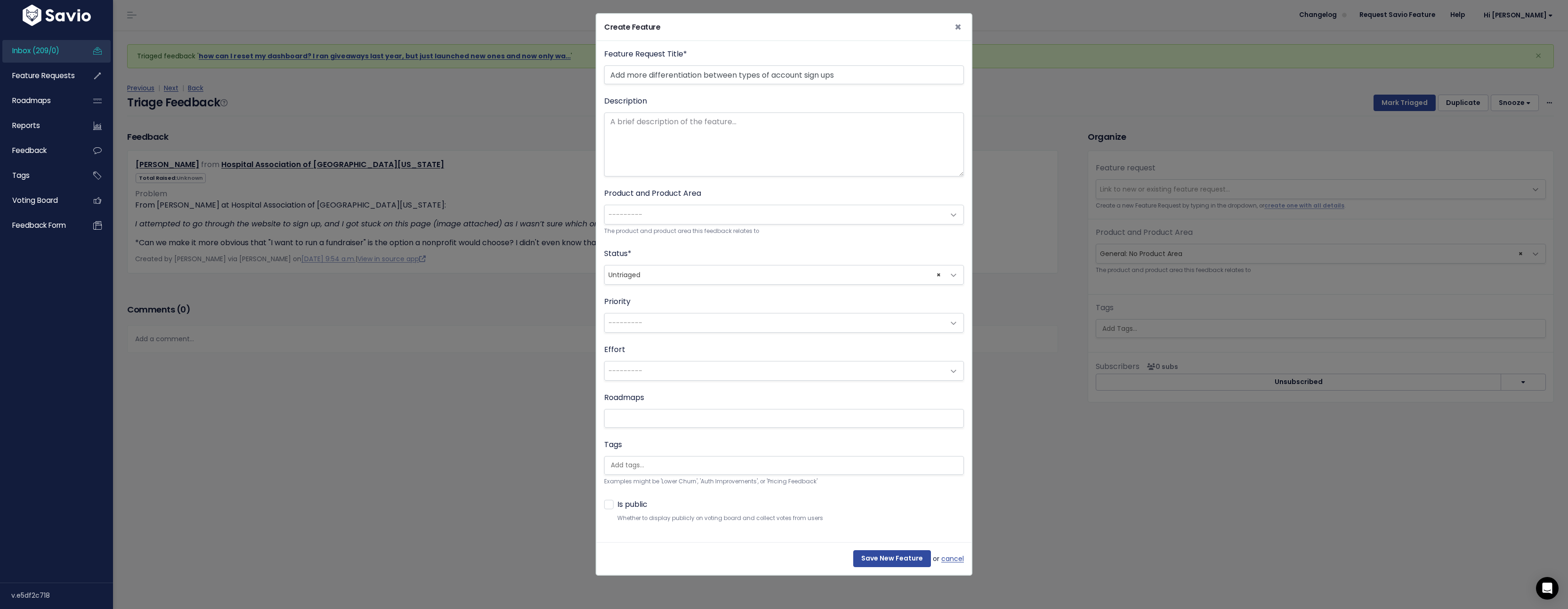
type input "Add more differentiation between types of account sign ups"
click at [704, 230] on small "The product and product area this feedback relates to" at bounding box center [783, 230] width 360 height 10
click at [705, 211] on span "---------" at bounding box center [774, 215] width 340 height 19
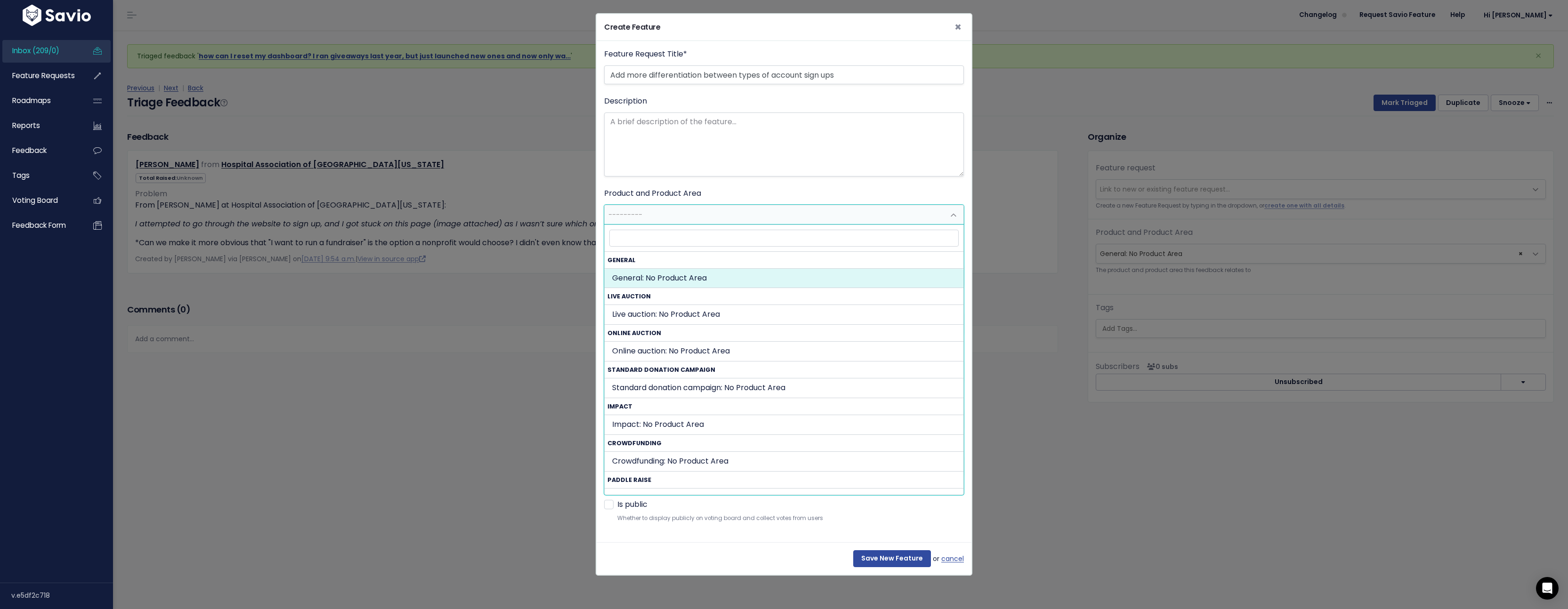
select select "GENERAL:"
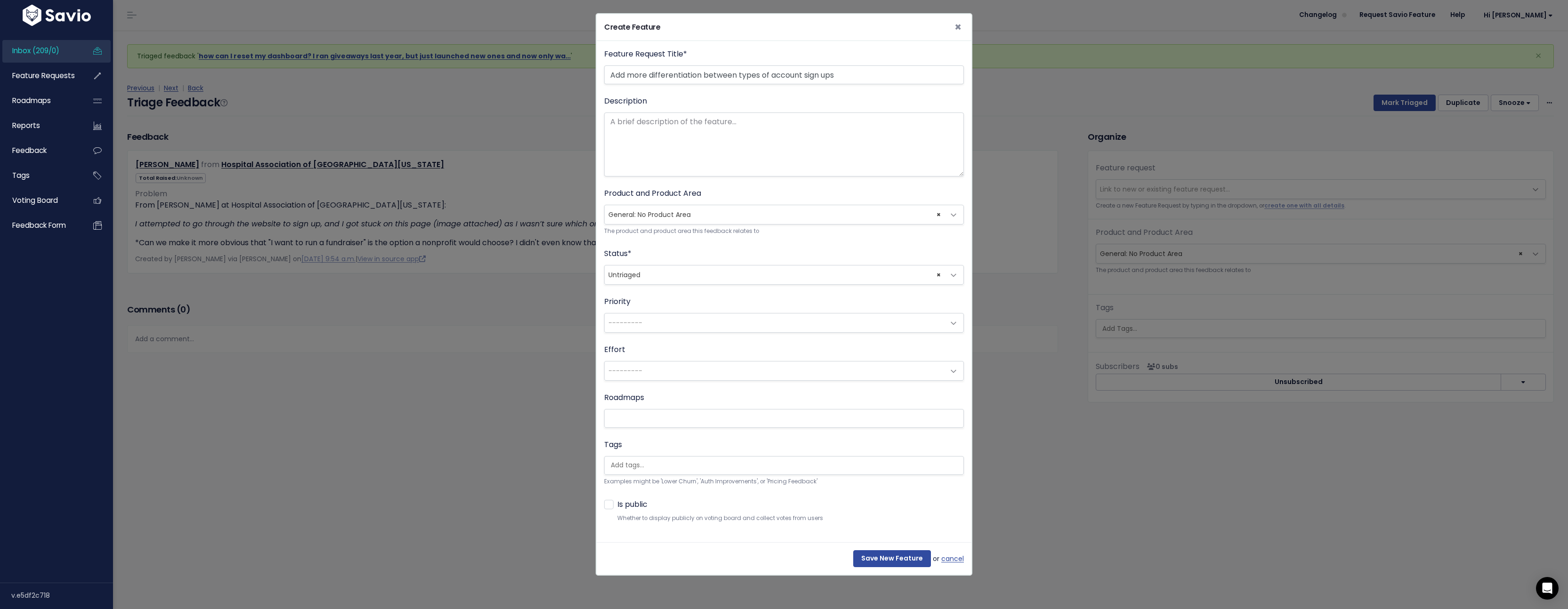
click at [712, 282] on span "× Untriaged" at bounding box center [774, 275] width 340 height 19
click at [660, 466] on input "search" at bounding box center [787, 465] width 359 height 10
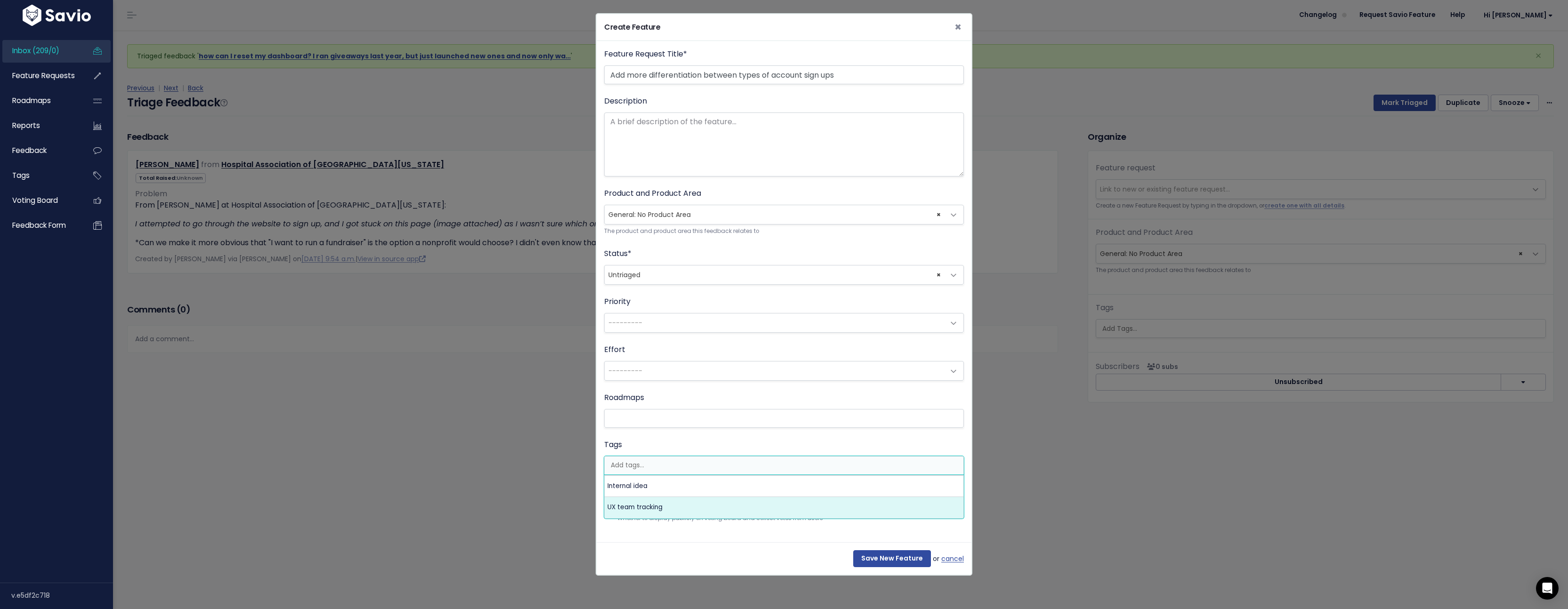
select select "13789"
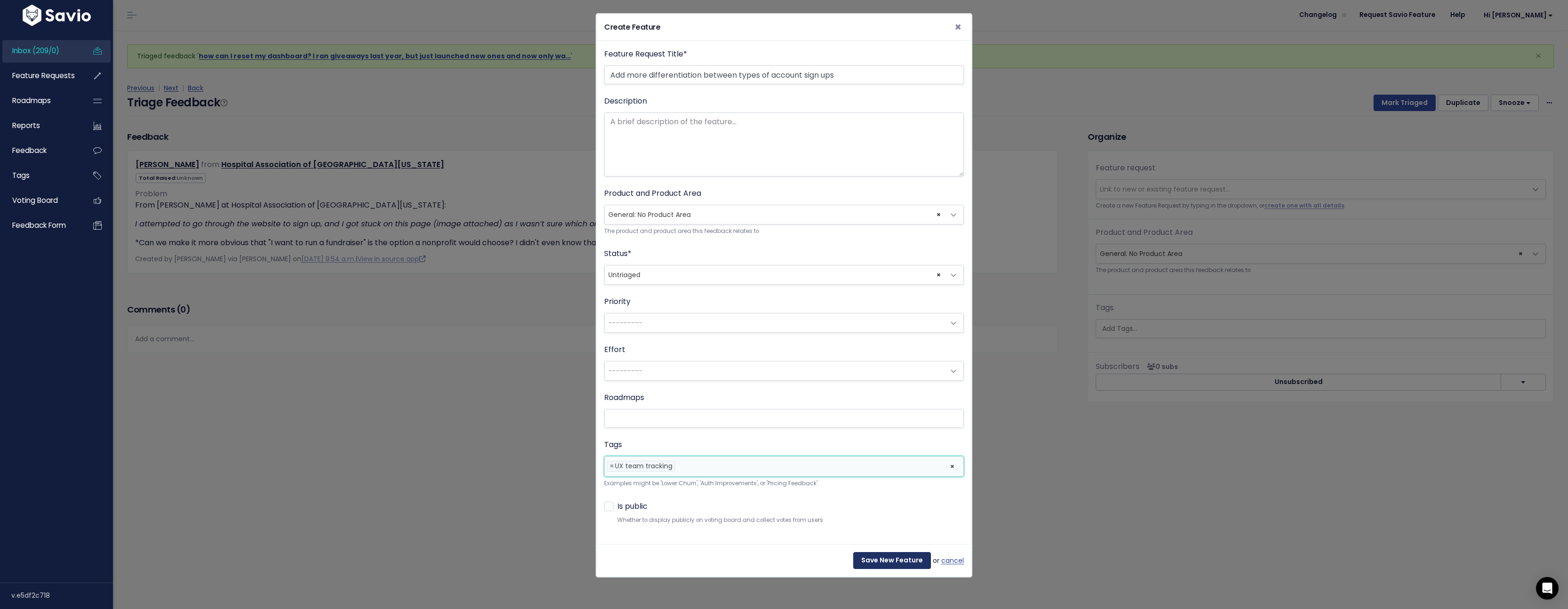
click at [883, 560] on input "Save New Feature" at bounding box center [892, 561] width 78 height 17
select select "63522"
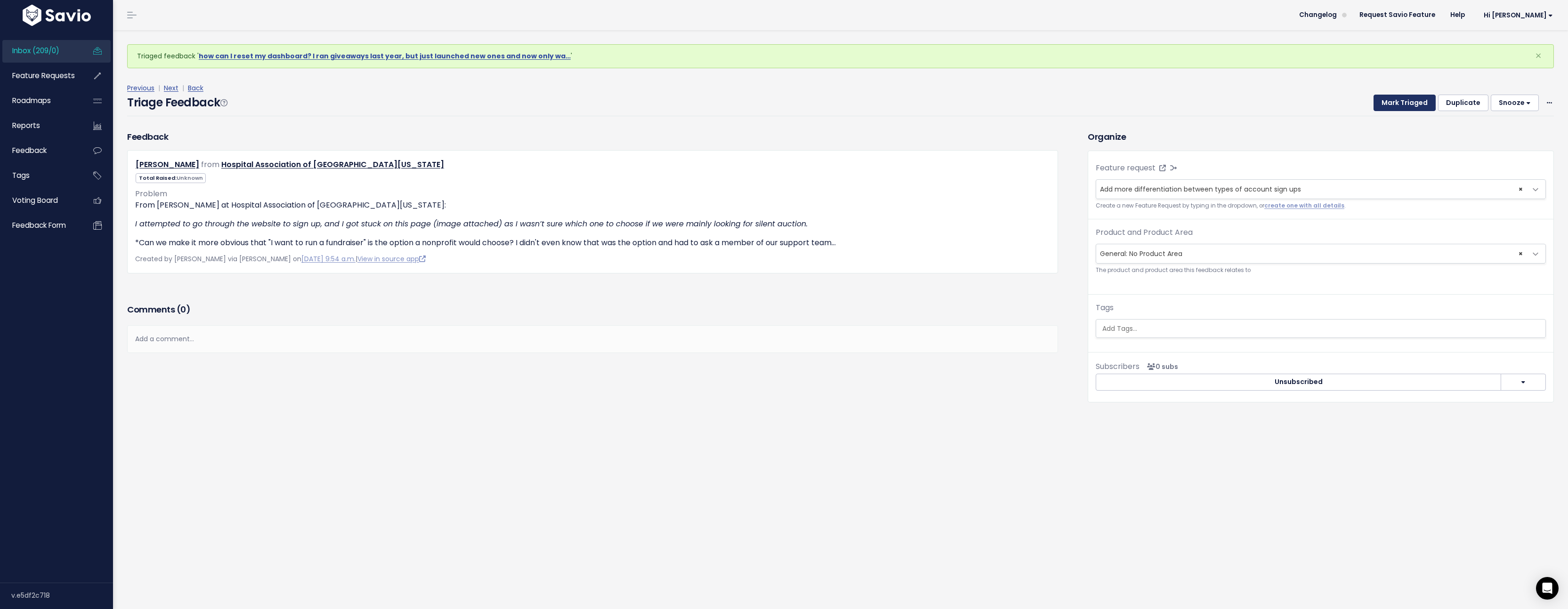
click at [1383, 100] on button "Mark Triaged" at bounding box center [1404, 103] width 62 height 17
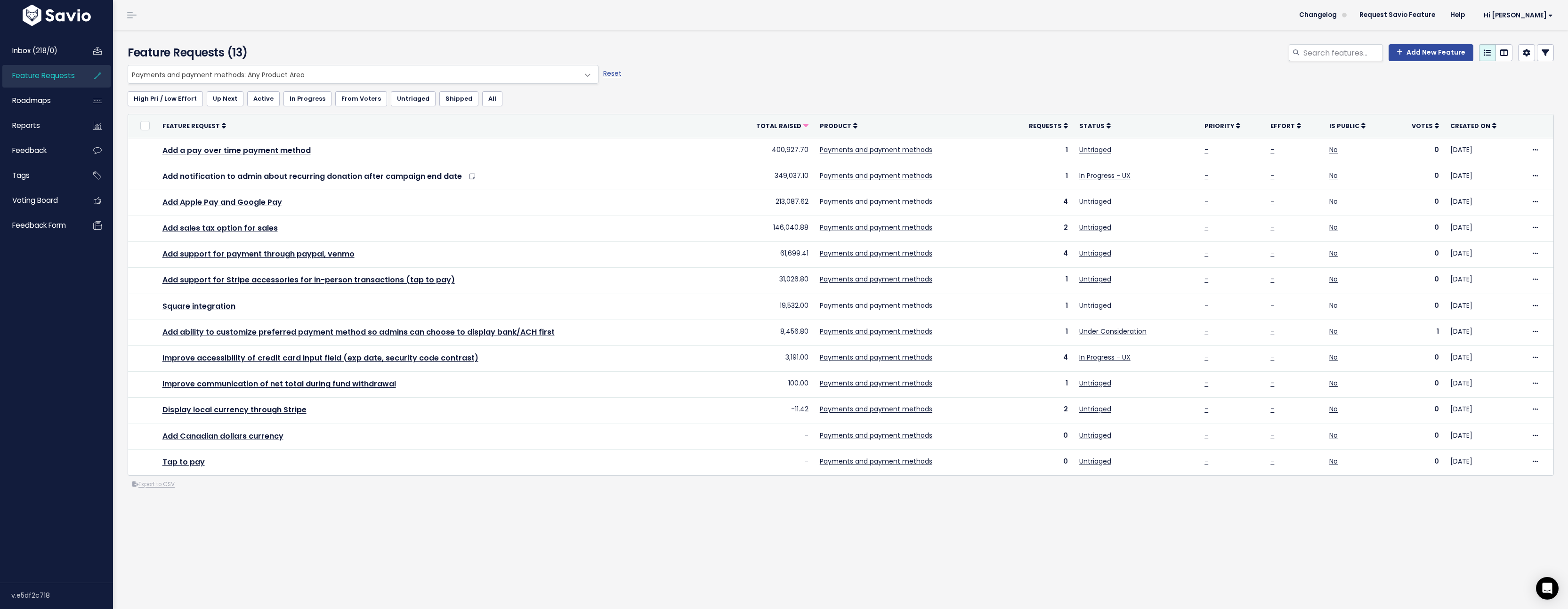
click at [58, 80] on span "Feature Requests" at bounding box center [43, 75] width 62 height 10
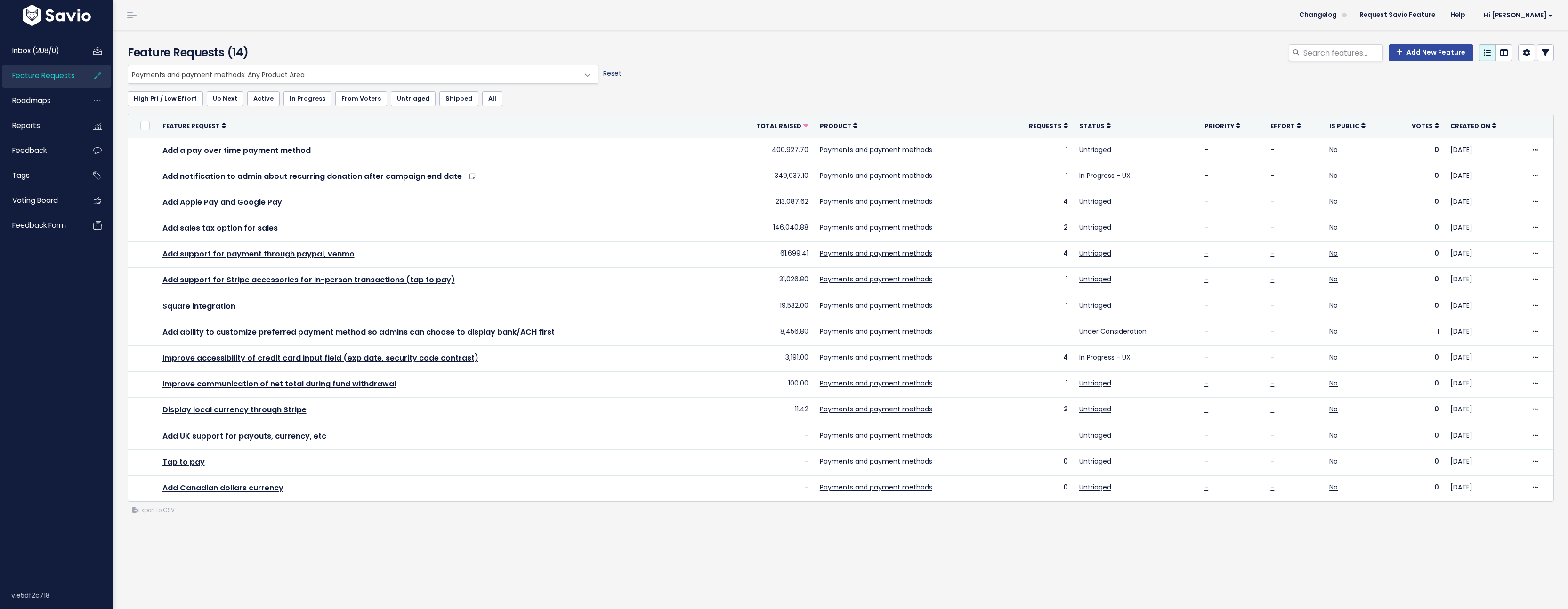
click at [613, 75] on link "Reset" at bounding box center [612, 73] width 18 height 10
select select ":"
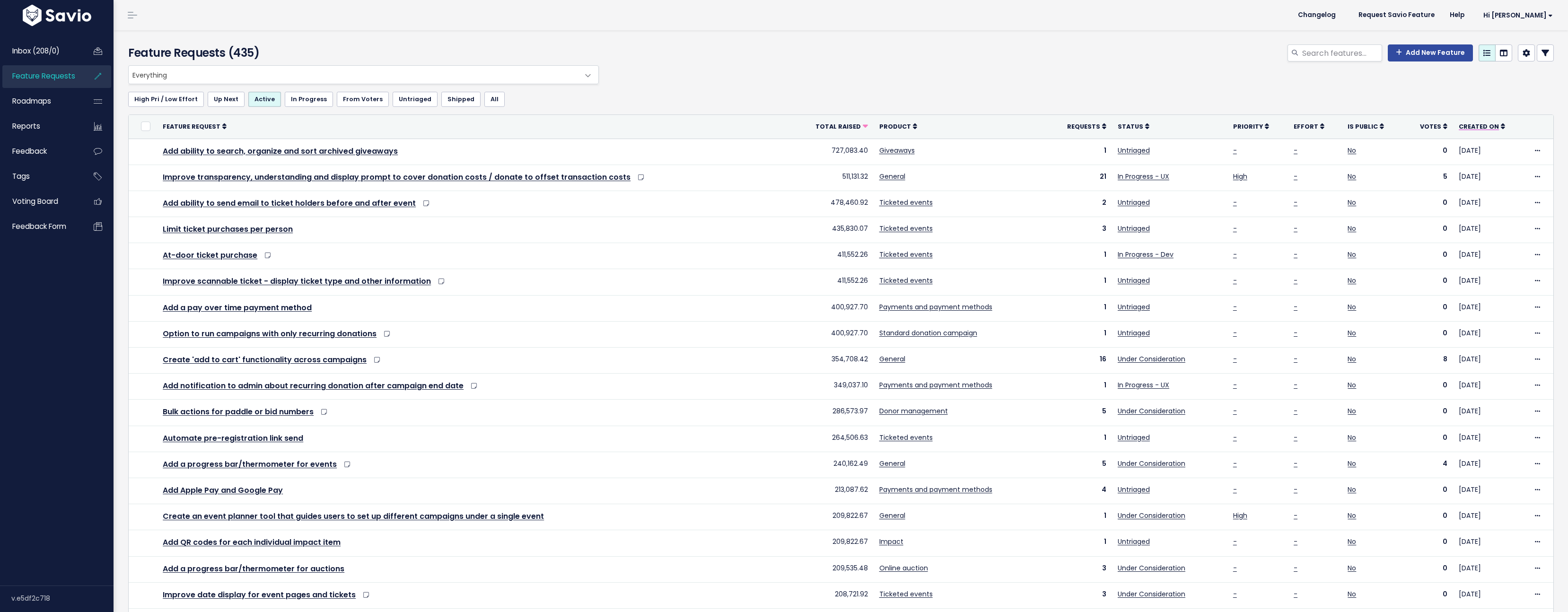
click at [1481, 130] on span "Created On" at bounding box center [1478, 126] width 40 height 8
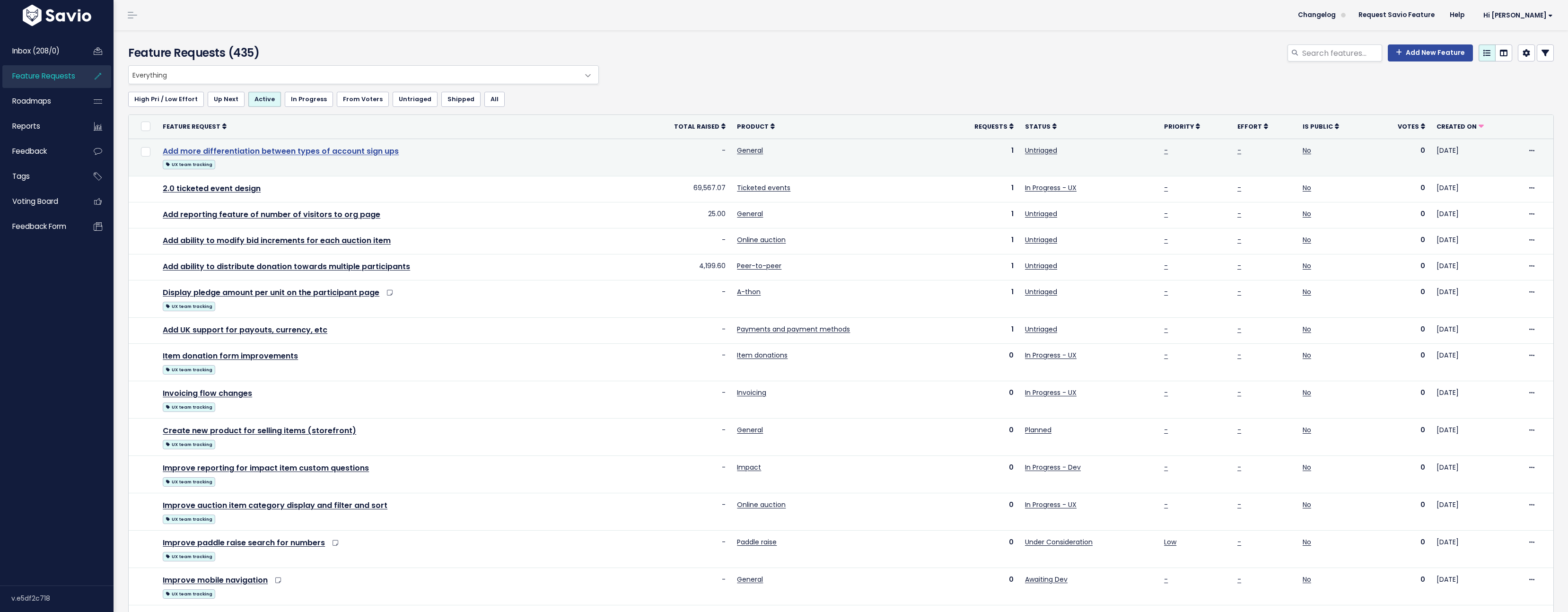
click at [338, 149] on link "Add more differentiation between types of account sign ups" at bounding box center [280, 151] width 236 height 11
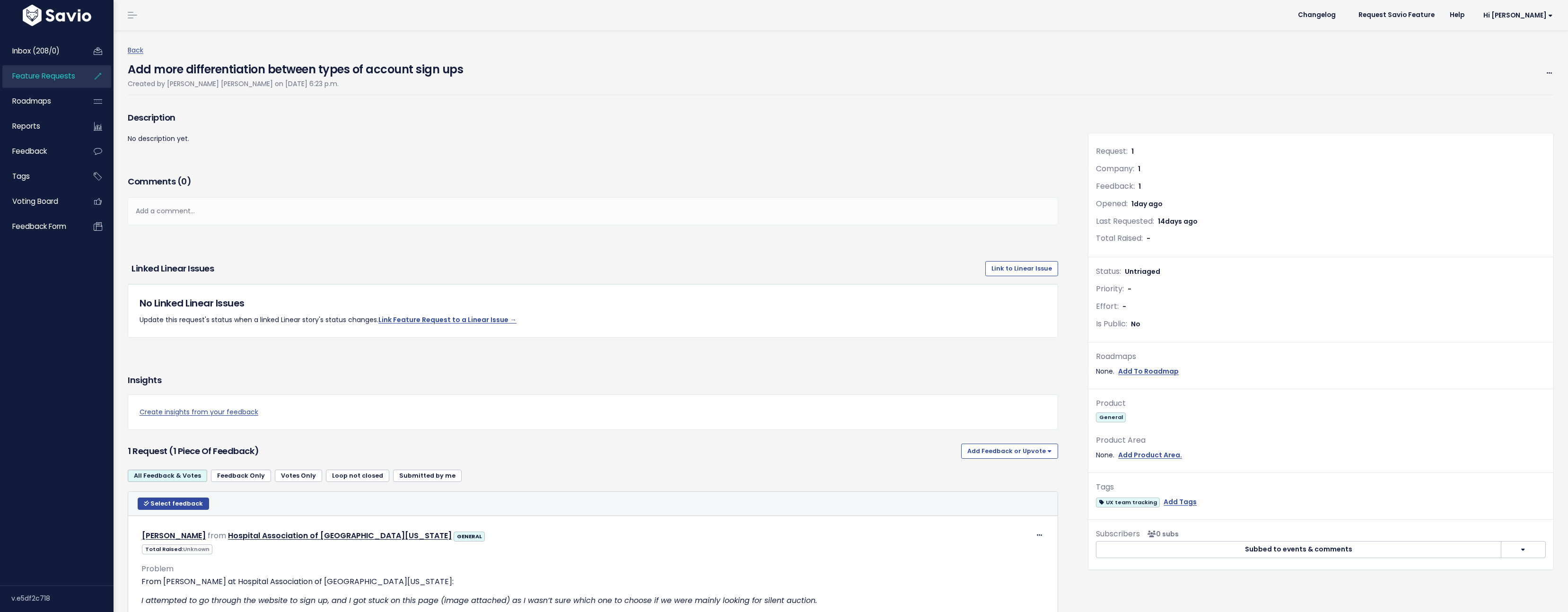
scroll to position [99, 0]
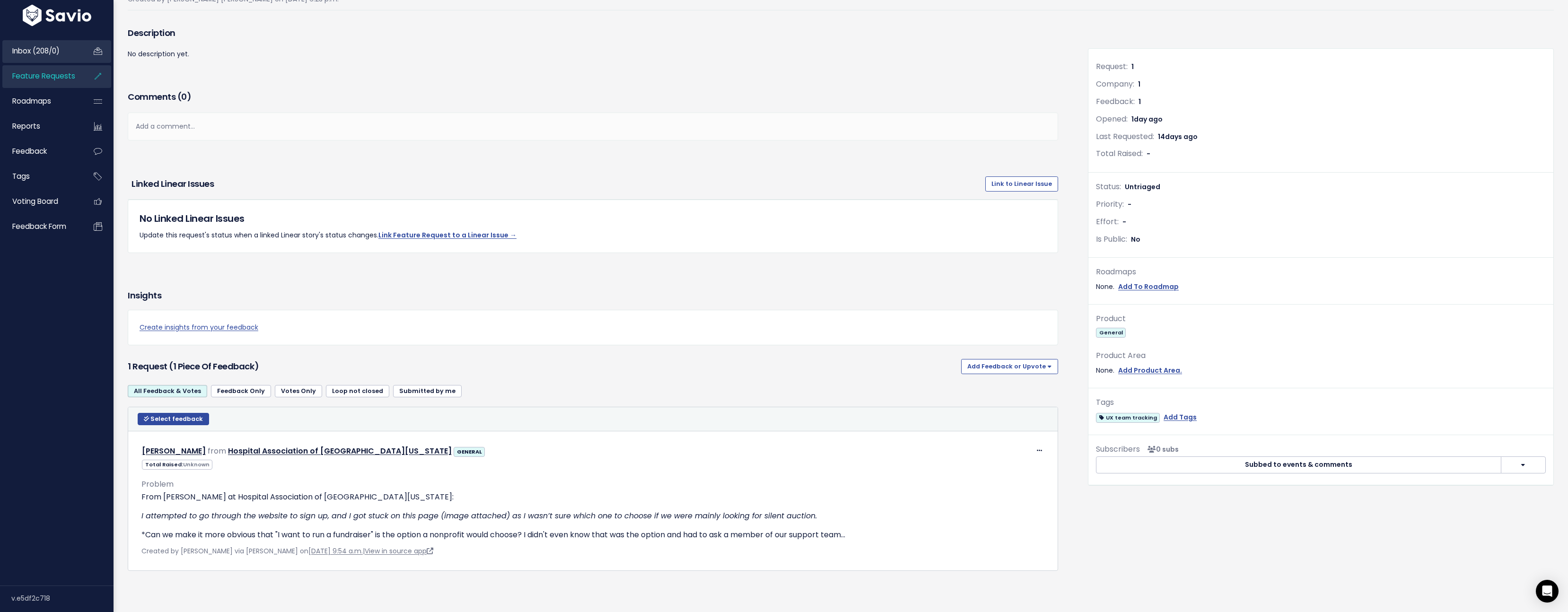
click at [43, 43] on link "Inbox (208/0)" at bounding box center [41, 50] width 77 height 22
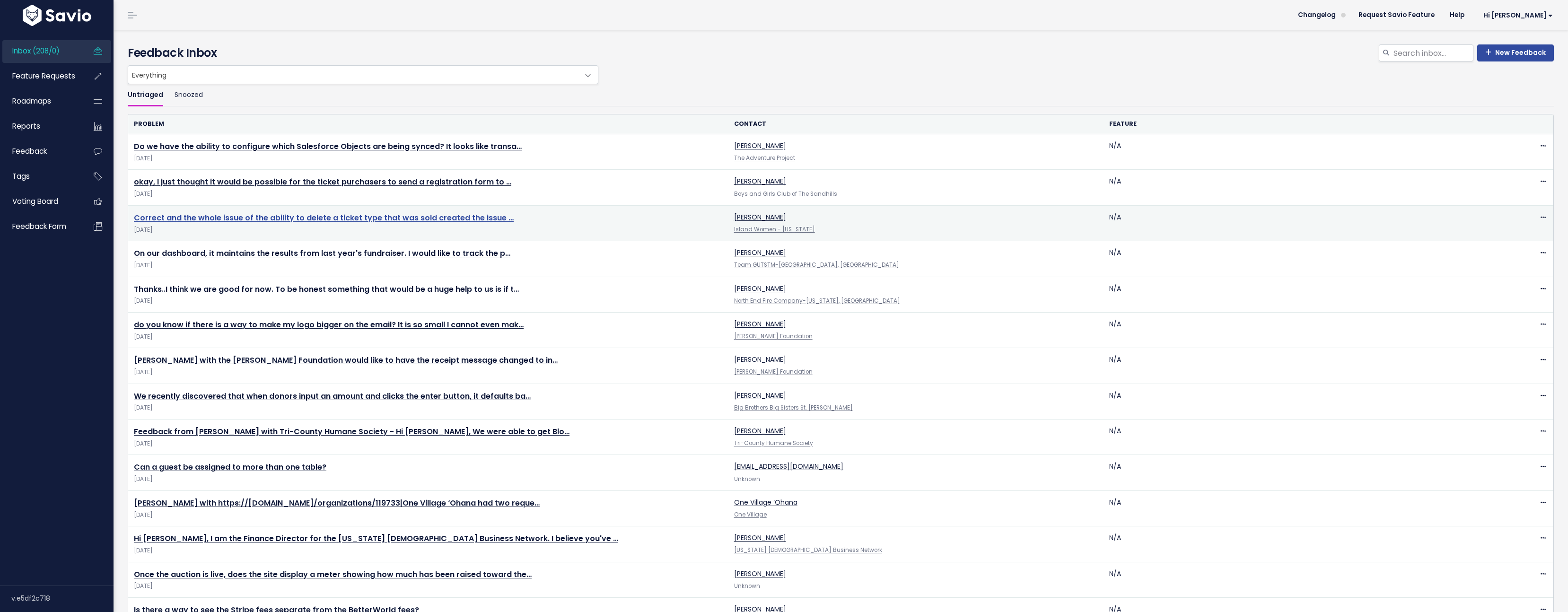
click at [287, 221] on link "Correct and the whole issue of the ability to delete a ticket type that was sol…" at bounding box center [324, 218] width 379 height 11
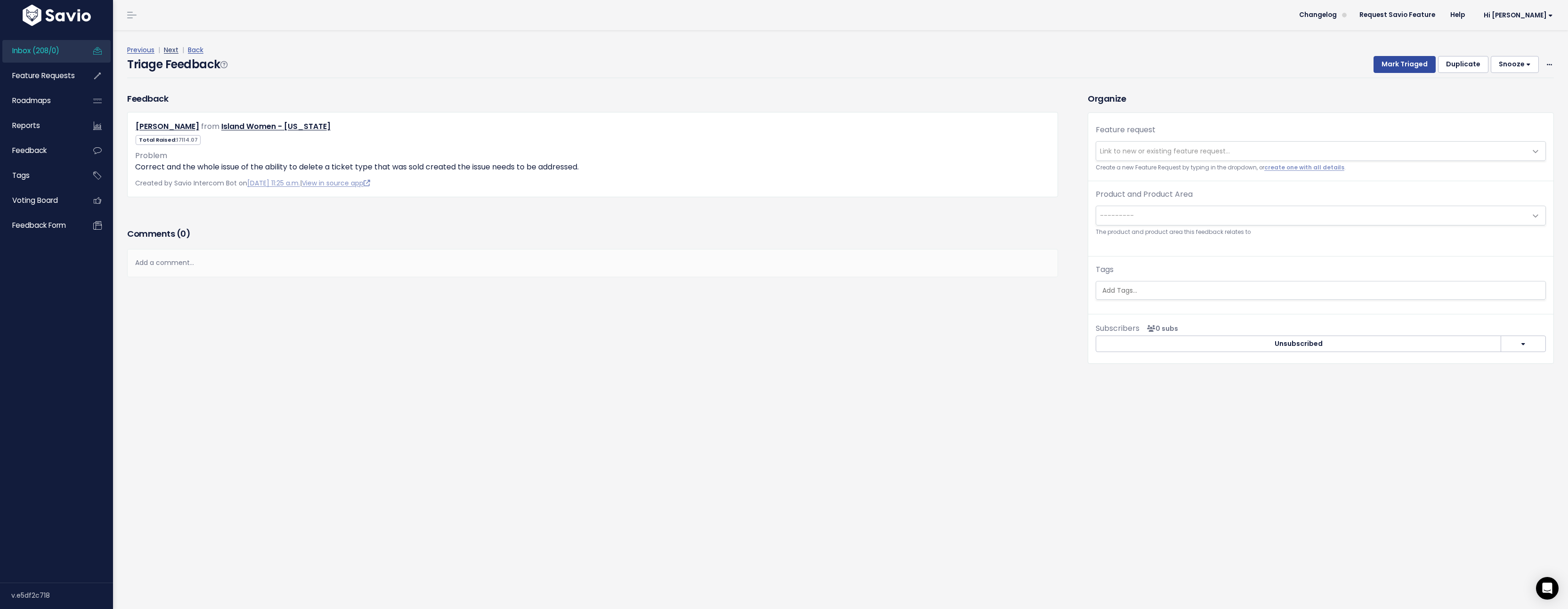
click at [168, 52] on link "Next" at bounding box center [171, 49] width 15 height 10
click at [1151, 153] on span "Link to new or existing feature request..." at bounding box center [1165, 151] width 130 height 10
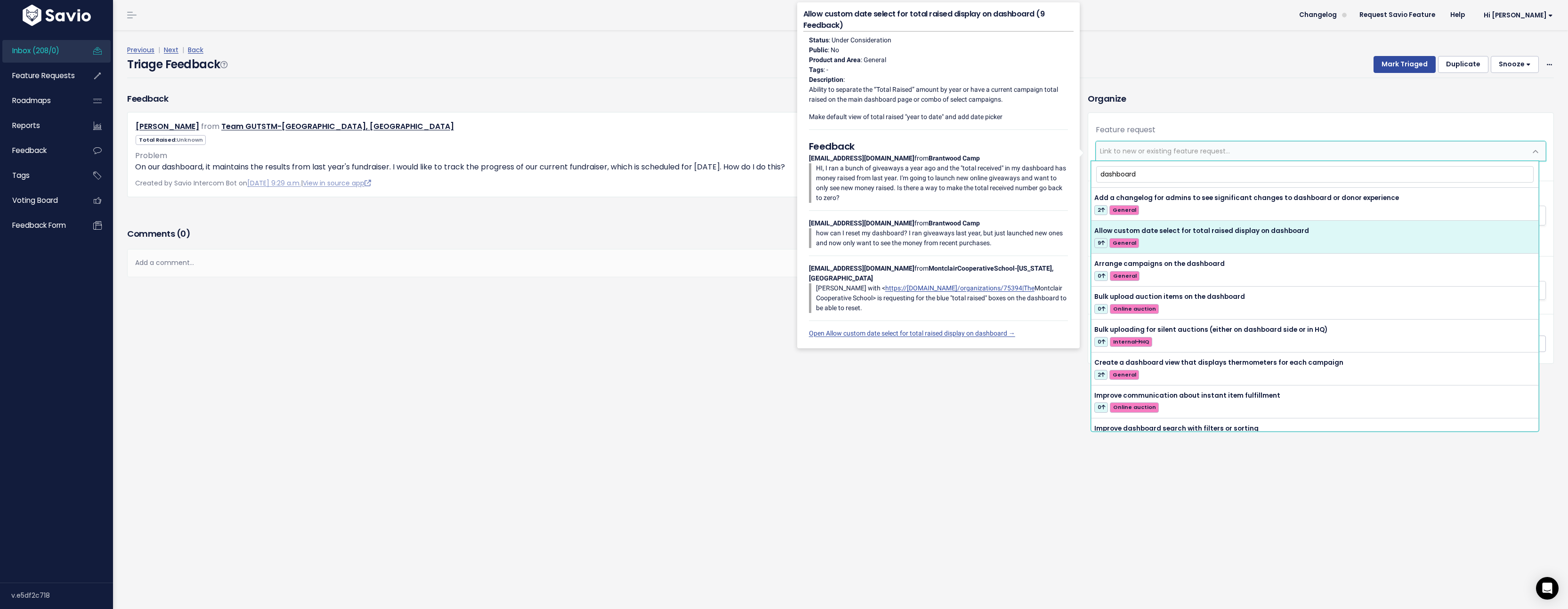
type input "dashboard"
select select "50275"
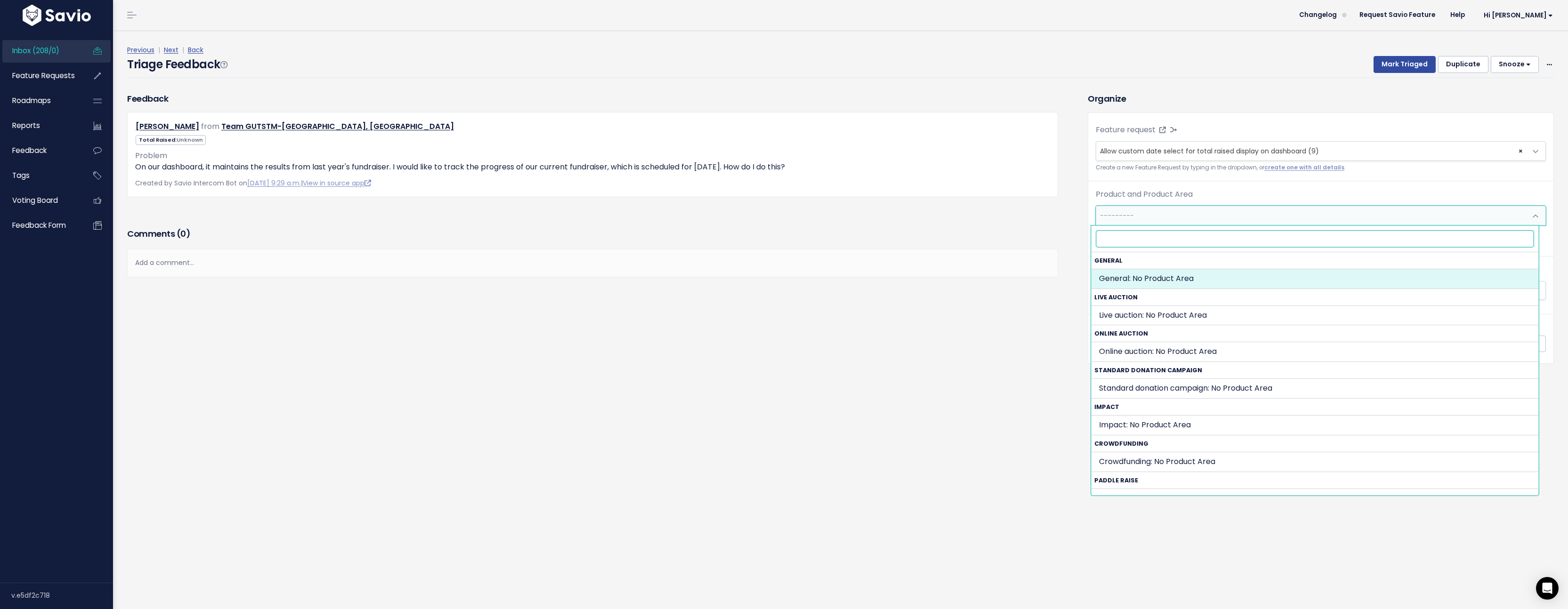
click at [1195, 211] on span "---------" at bounding box center [1311, 216] width 431 height 19
select select "GENERAL:"
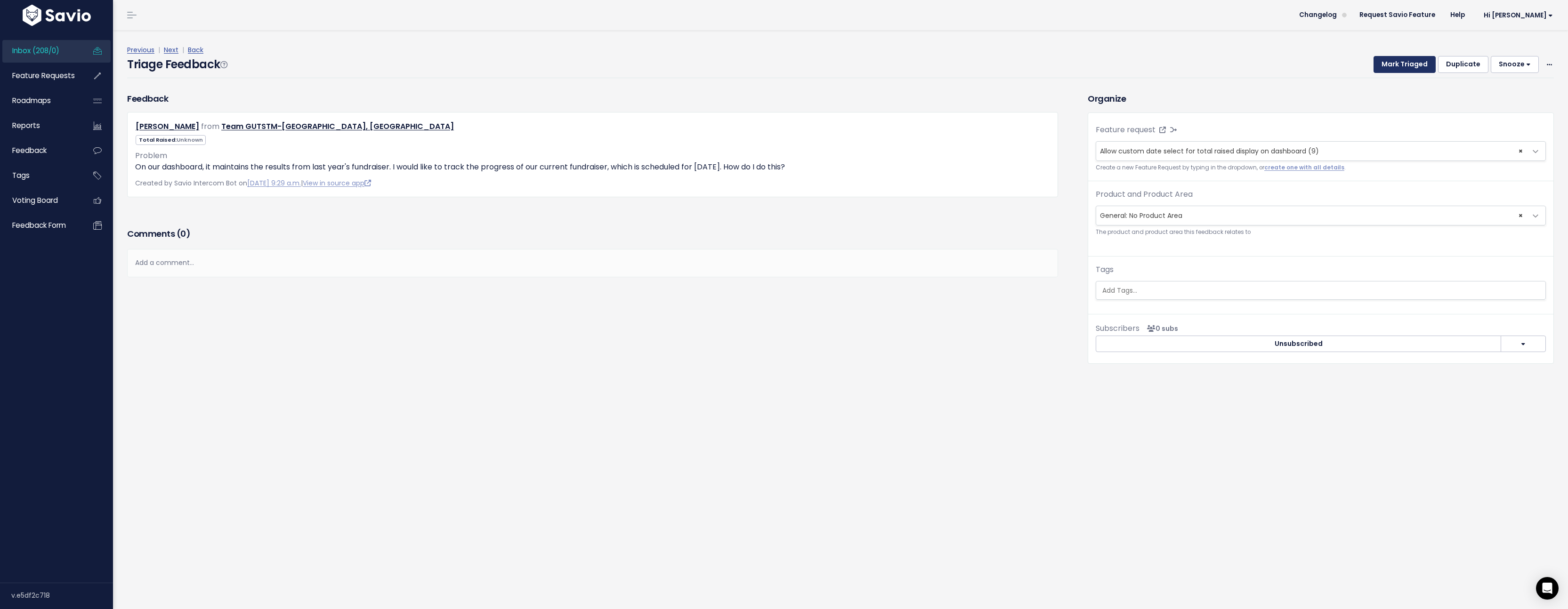
click at [1388, 71] on button "Mark Triaged" at bounding box center [1404, 65] width 62 height 17
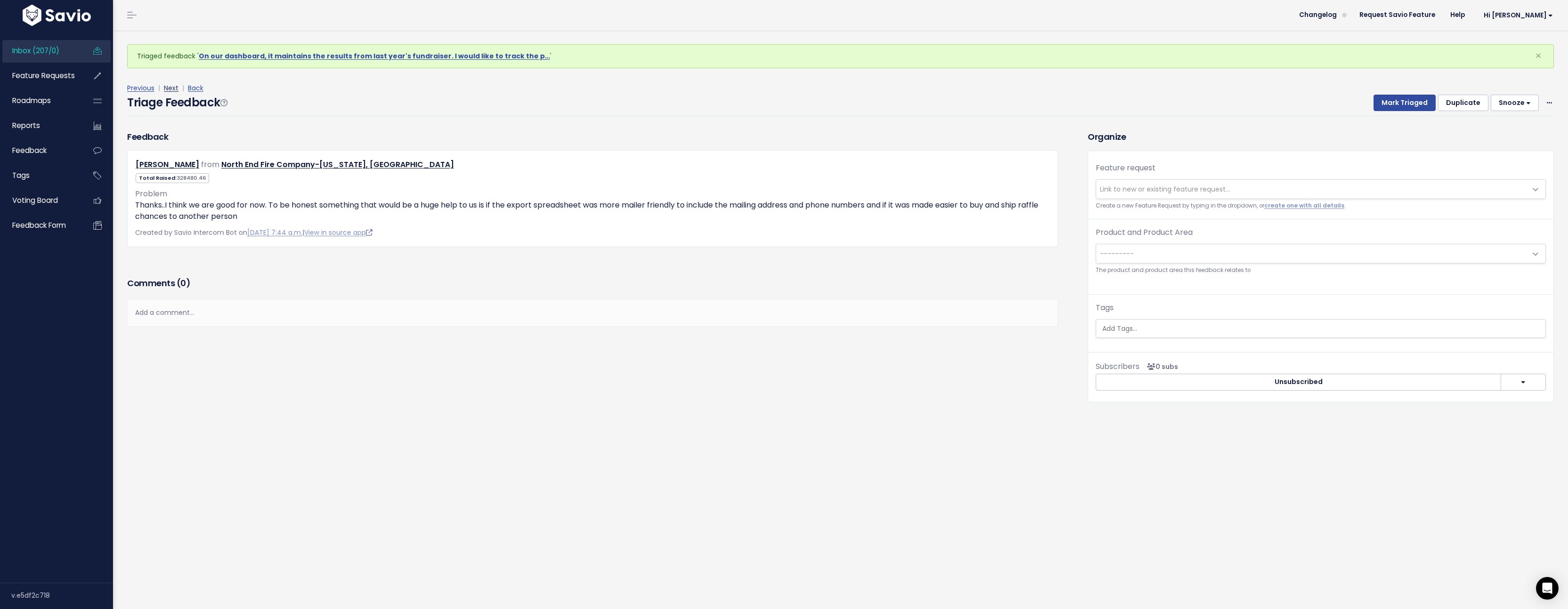
click at [174, 86] on link "Next" at bounding box center [171, 87] width 15 height 10
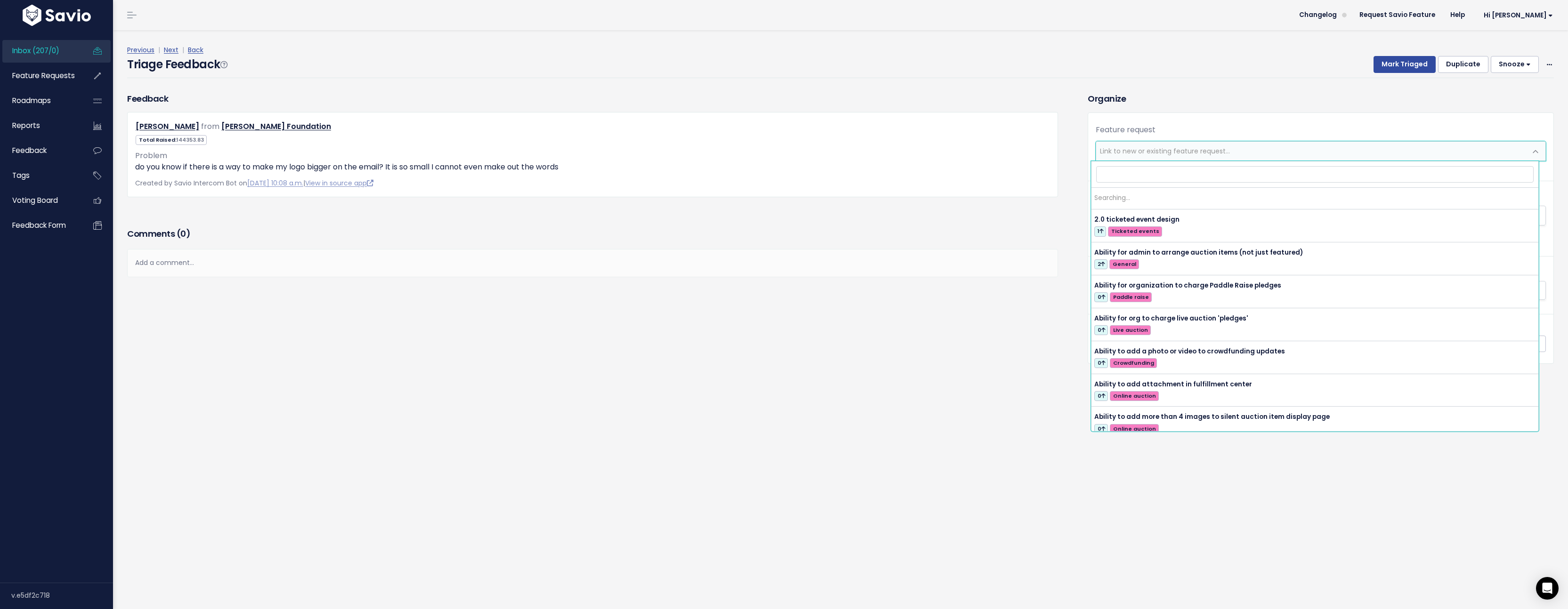
click at [1258, 155] on span "Link to new or existing feature request..." at bounding box center [1311, 152] width 431 height 19
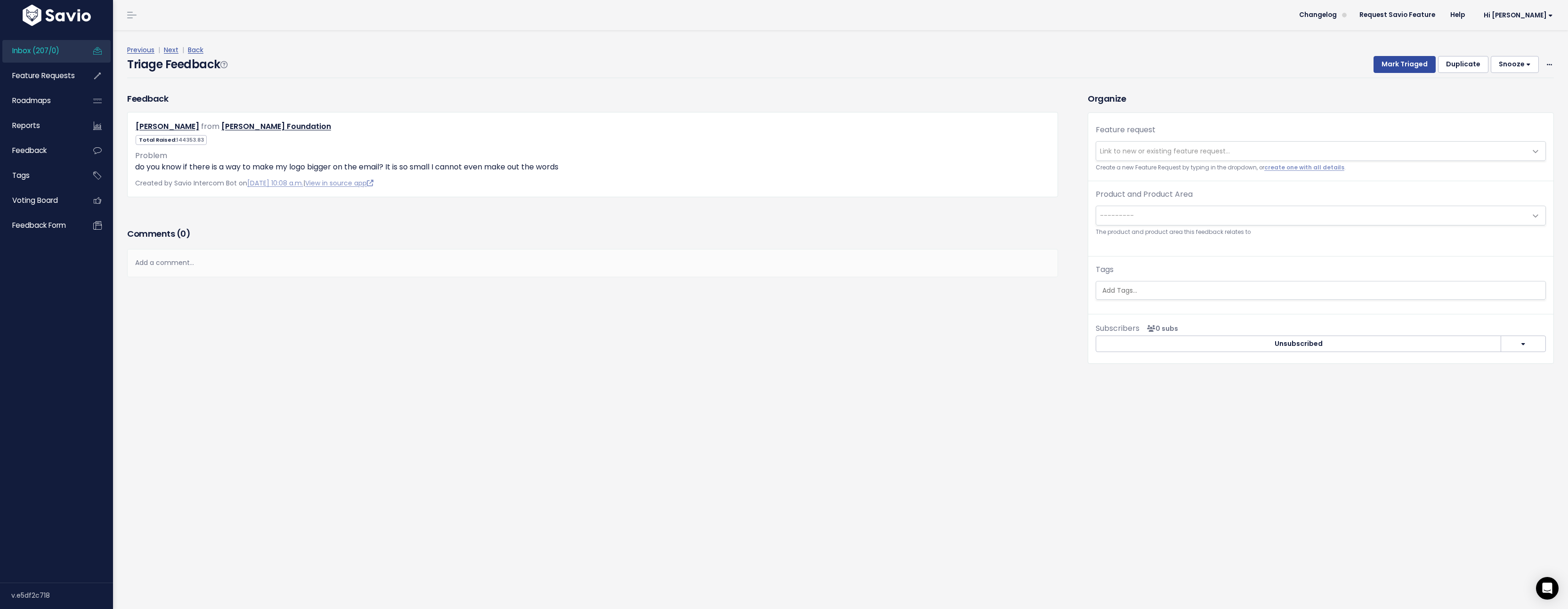
click at [1252, 131] on div "Feature request --------- Link to new or existing feature request... Create a n…" at bounding box center [1320, 152] width 465 height 56
click at [1280, 147] on span "Link to new or existing feature request..." at bounding box center [1311, 152] width 431 height 19
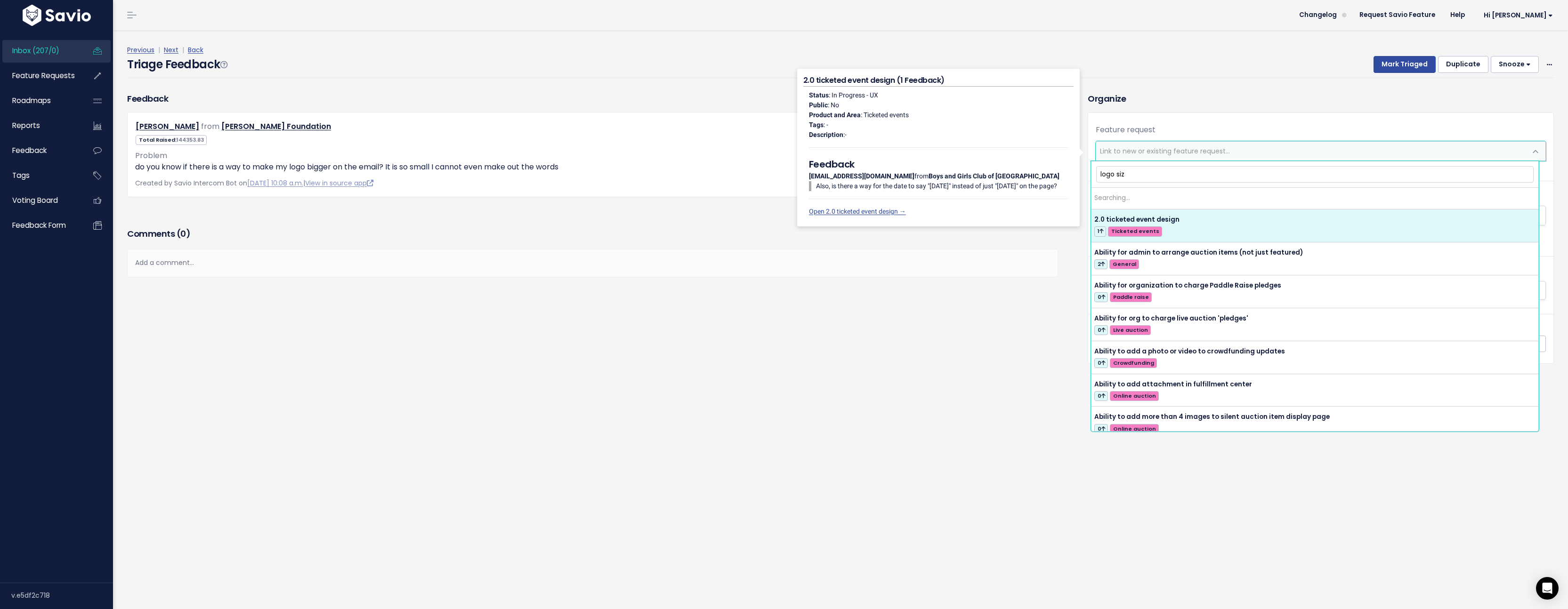
type input "logo size"
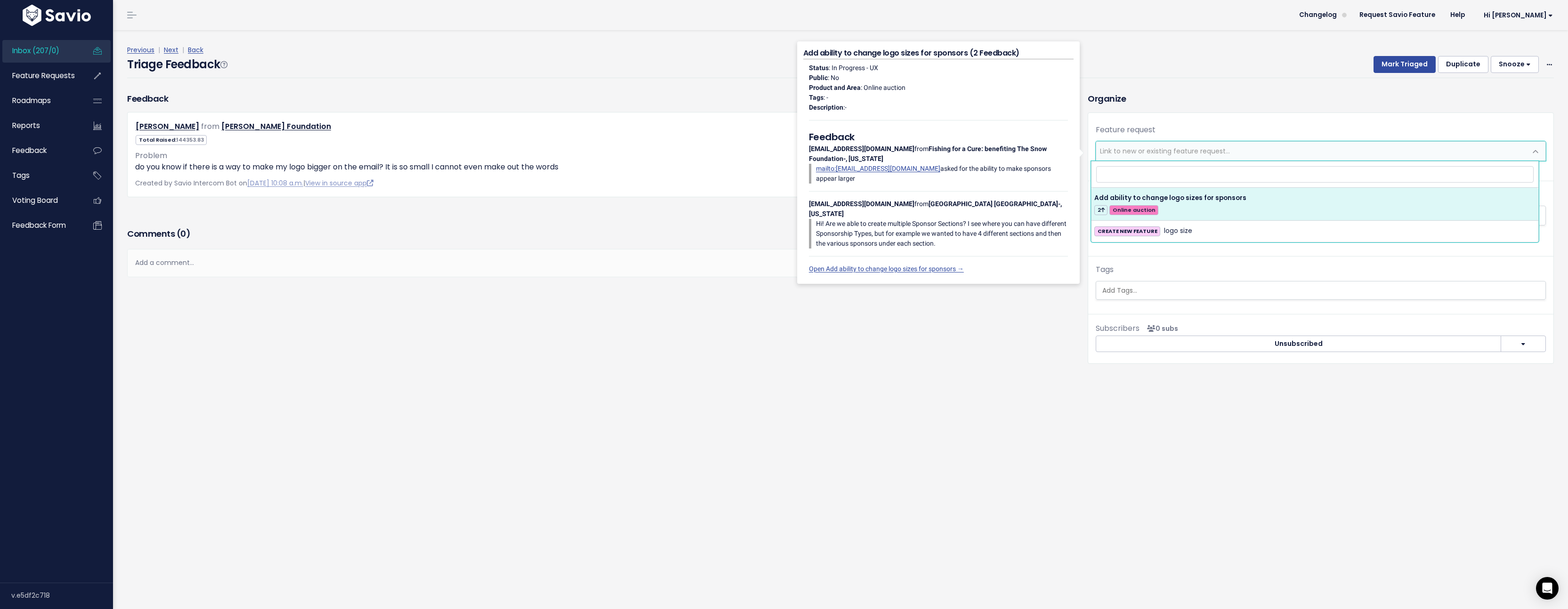
click at [1252, 116] on div "Feature request --------- Link to new or existing feature request... Create a n…" at bounding box center [1320, 216] width 465 height 206
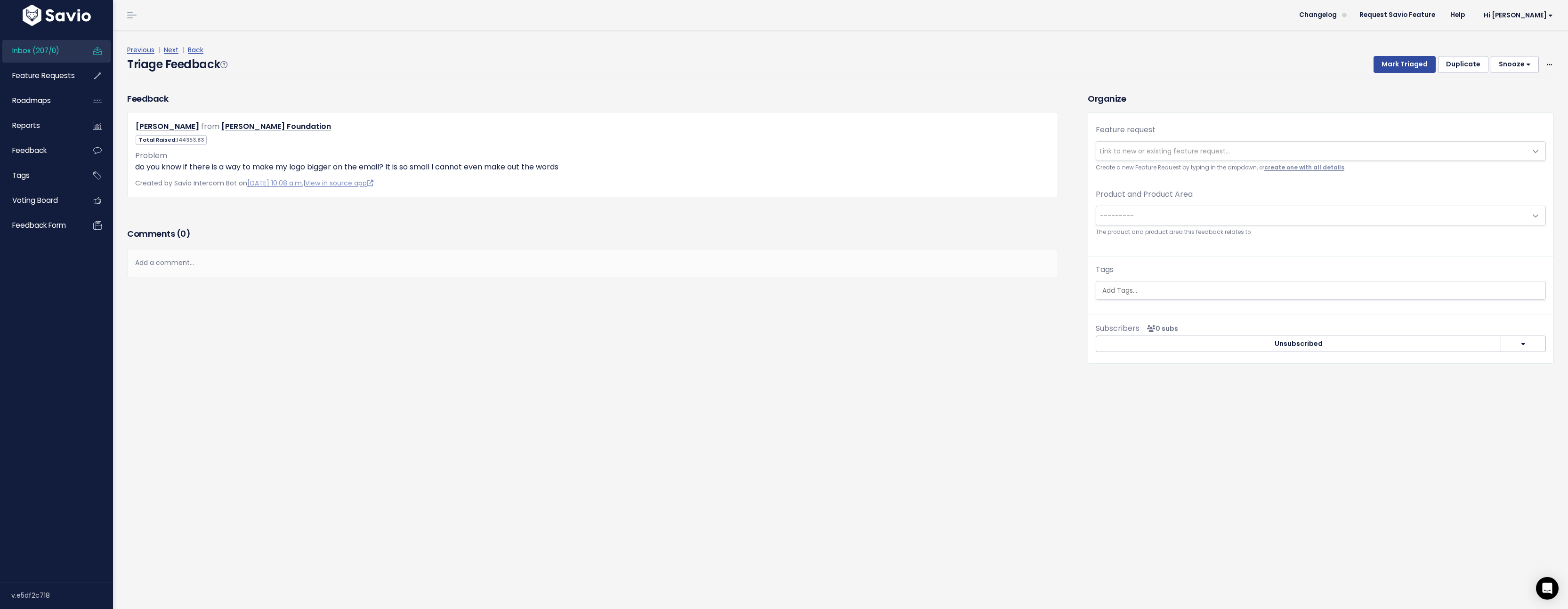
click at [1296, 169] on link "create one with all details" at bounding box center [1304, 167] width 80 height 8
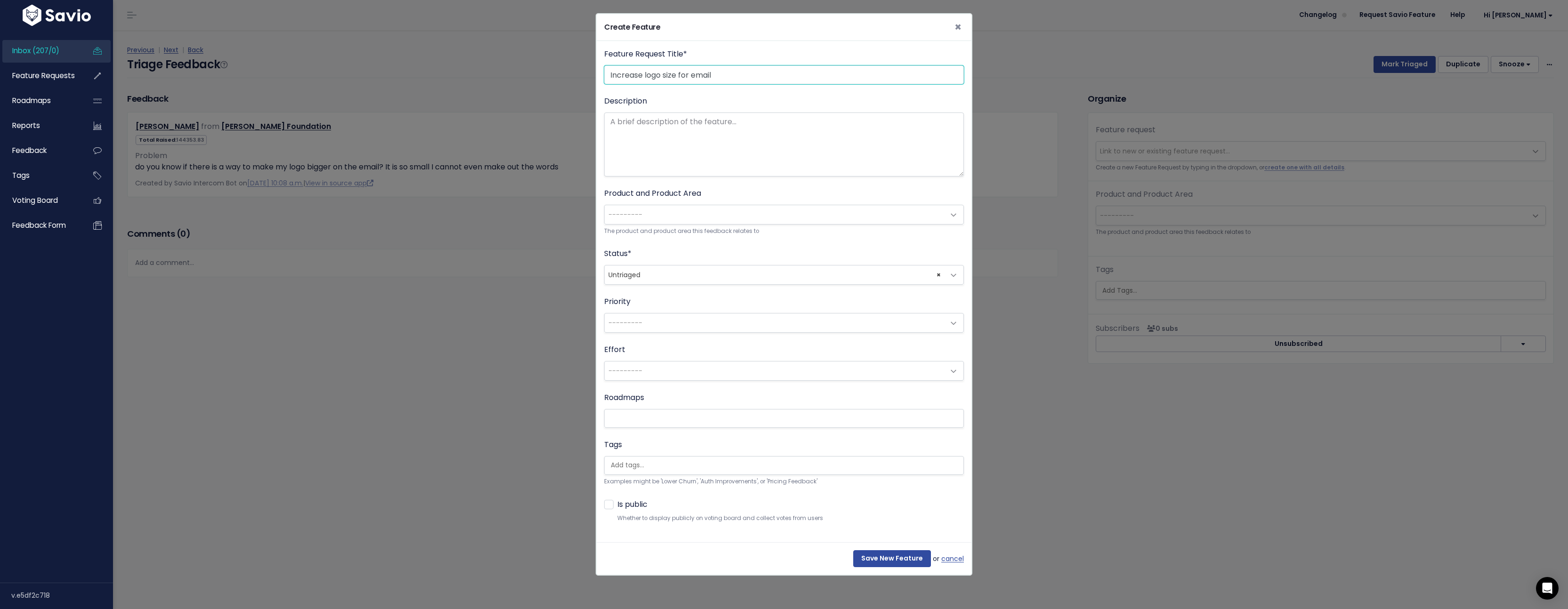
type input "Increase logo size for email"
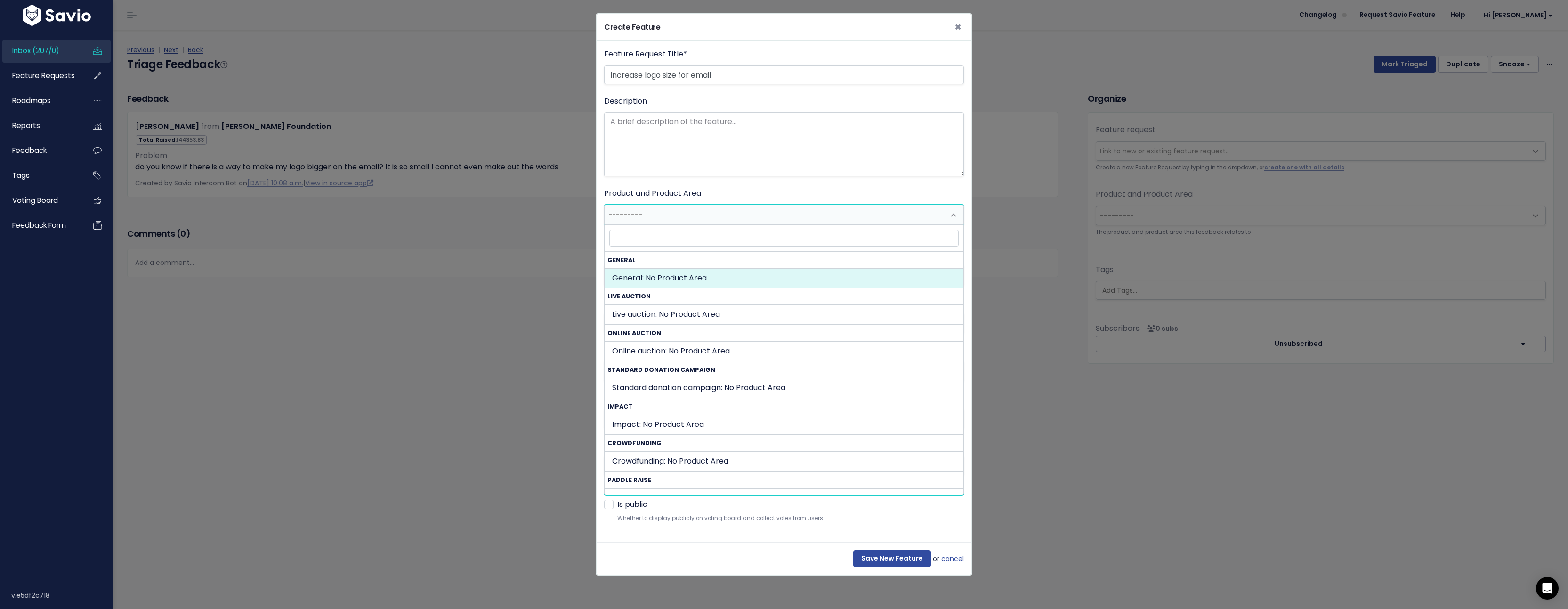
click at [716, 219] on span "---------" at bounding box center [774, 215] width 340 height 19
select select "GENERAL:"
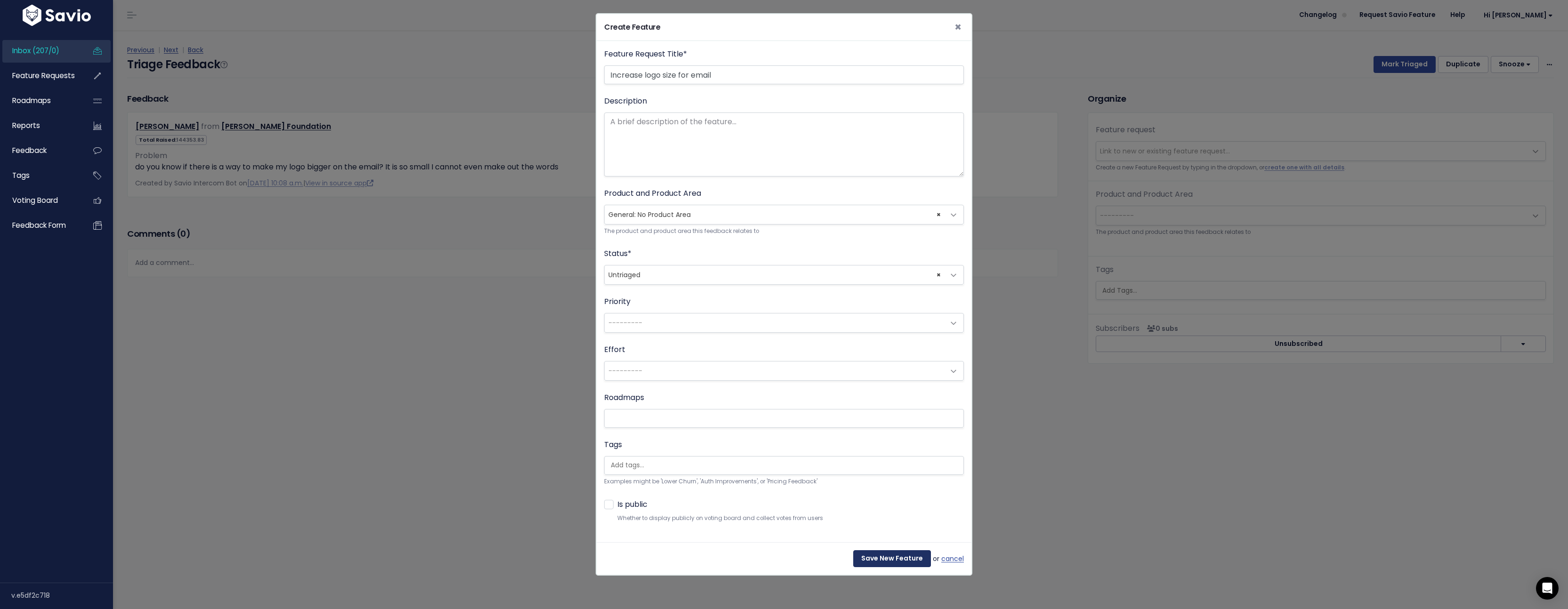
click at [896, 553] on input "Save New Feature" at bounding box center [892, 559] width 78 height 17
select select "63523"
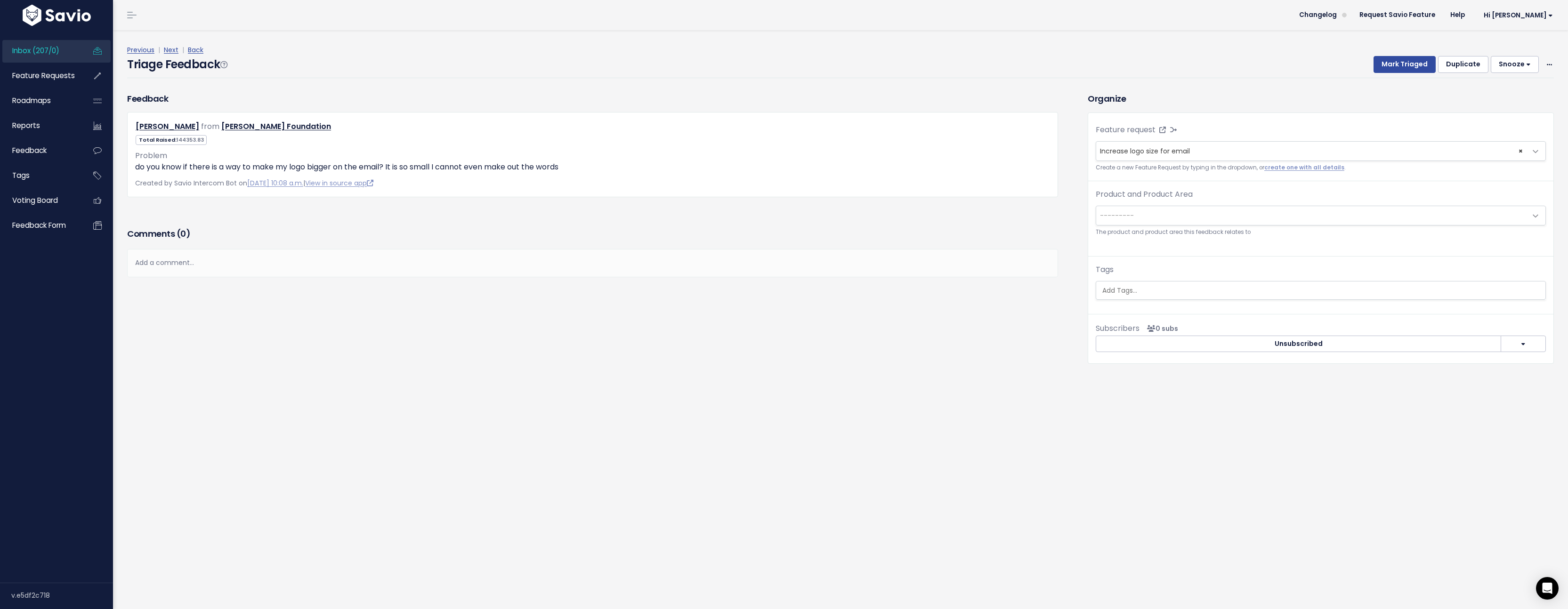
click at [1229, 216] on span "---------" at bounding box center [1311, 216] width 431 height 19
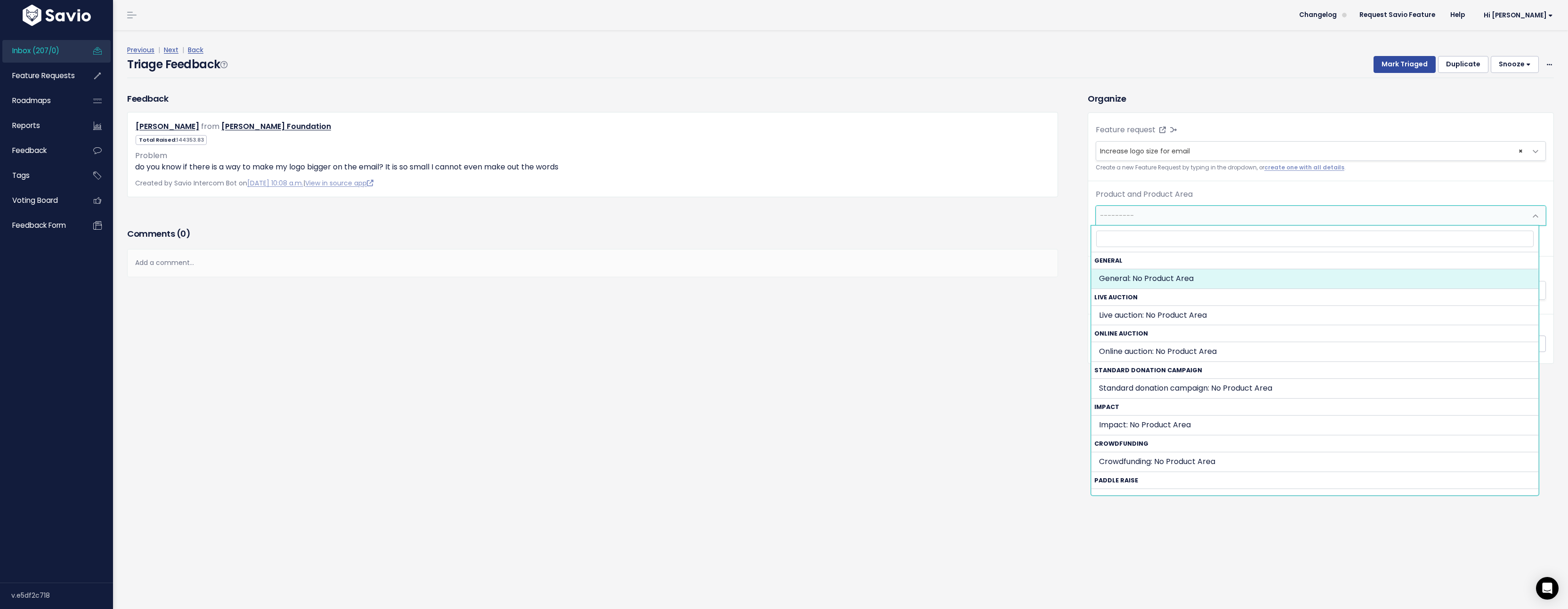
select select "GENERAL:"
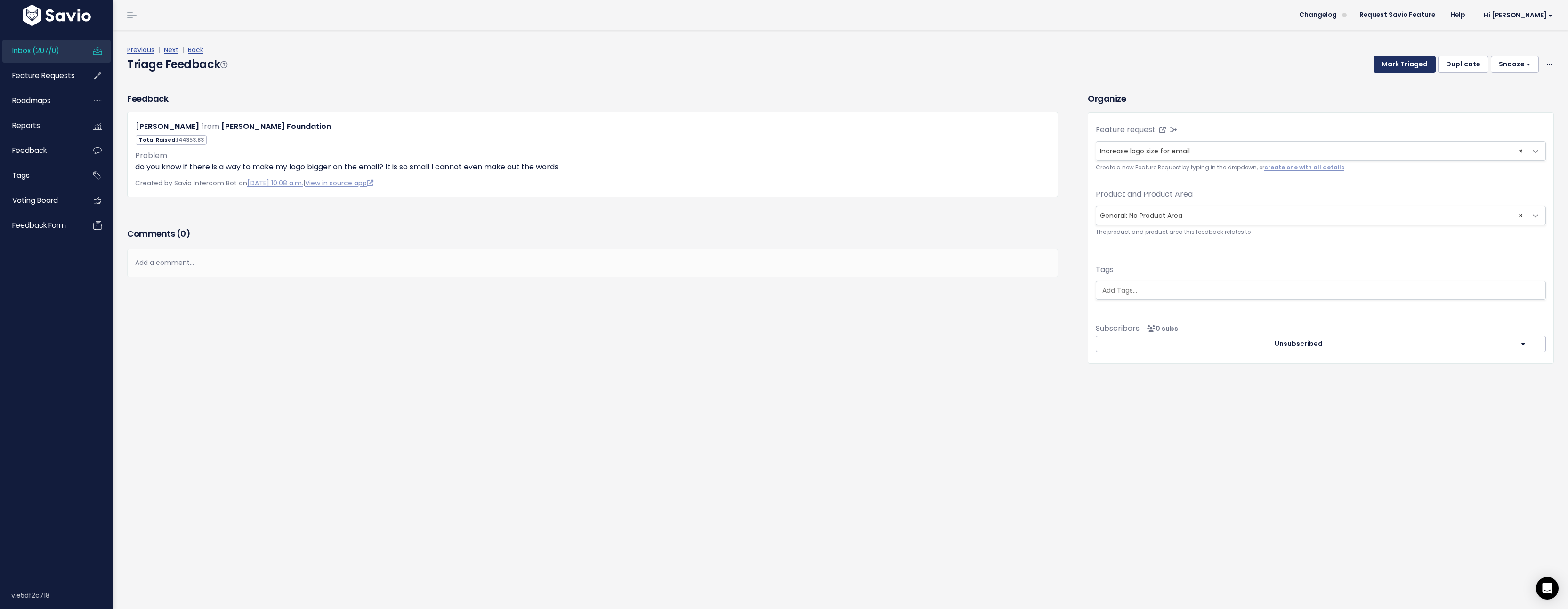
click at [1390, 72] on button "Mark Triaged" at bounding box center [1404, 65] width 62 height 17
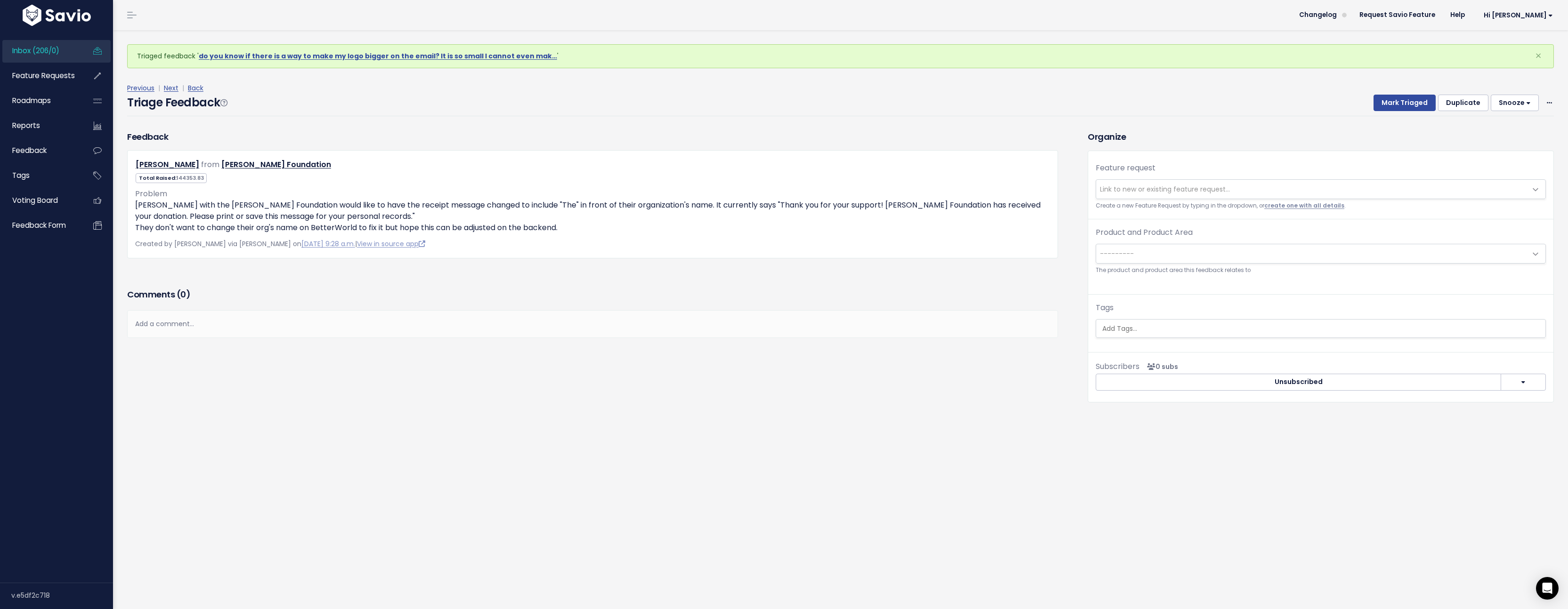
click at [1275, 208] on link "create one with all details" at bounding box center [1304, 205] width 80 height 8
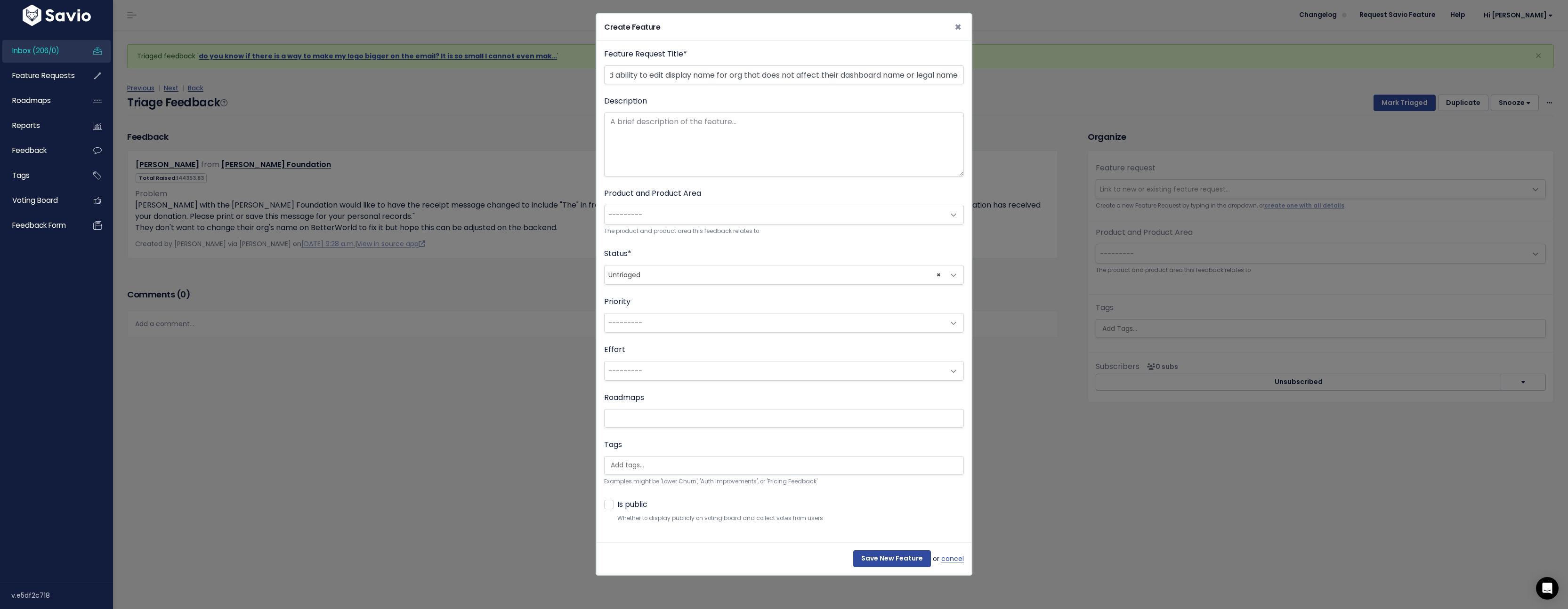
scroll to position [0, 16]
type input "Add ability to edit display name for org that does not affect their dashboard n…"
click at [703, 149] on textarea "Description" at bounding box center [783, 145] width 360 height 64
click at [722, 216] on span "---------" at bounding box center [774, 215] width 340 height 19
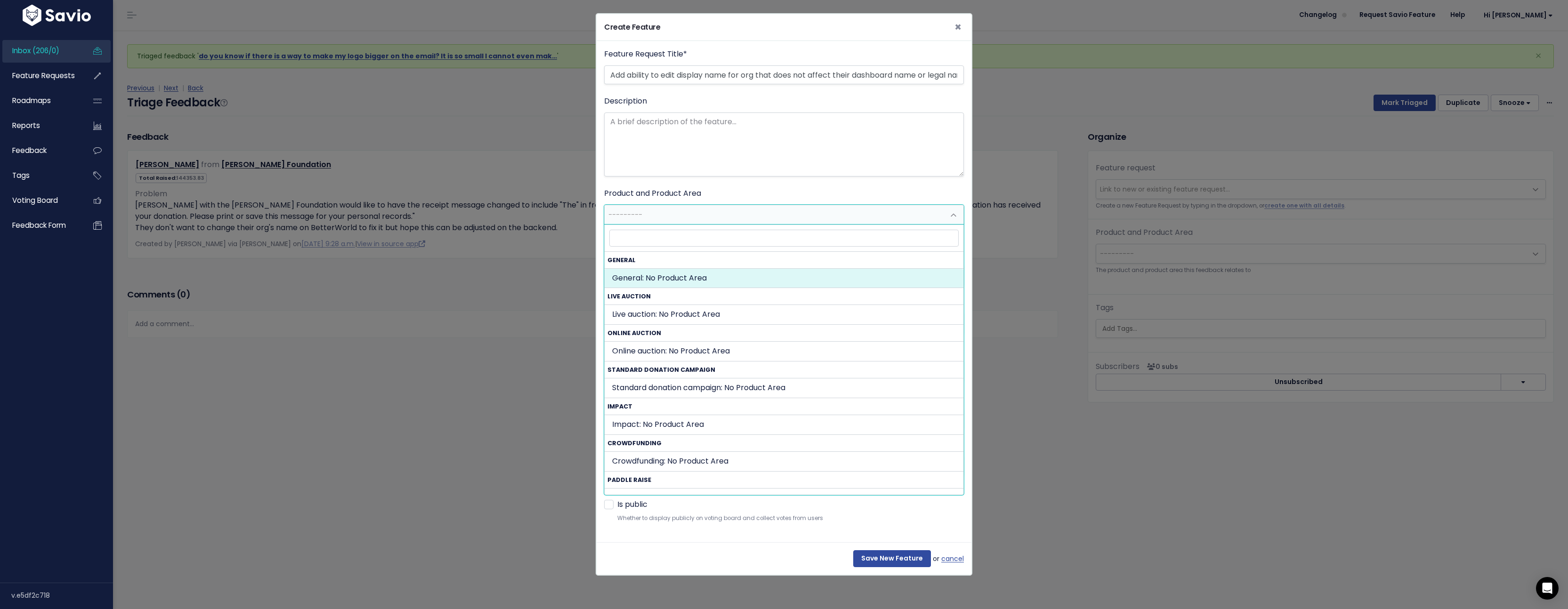
select select "GENERAL:"
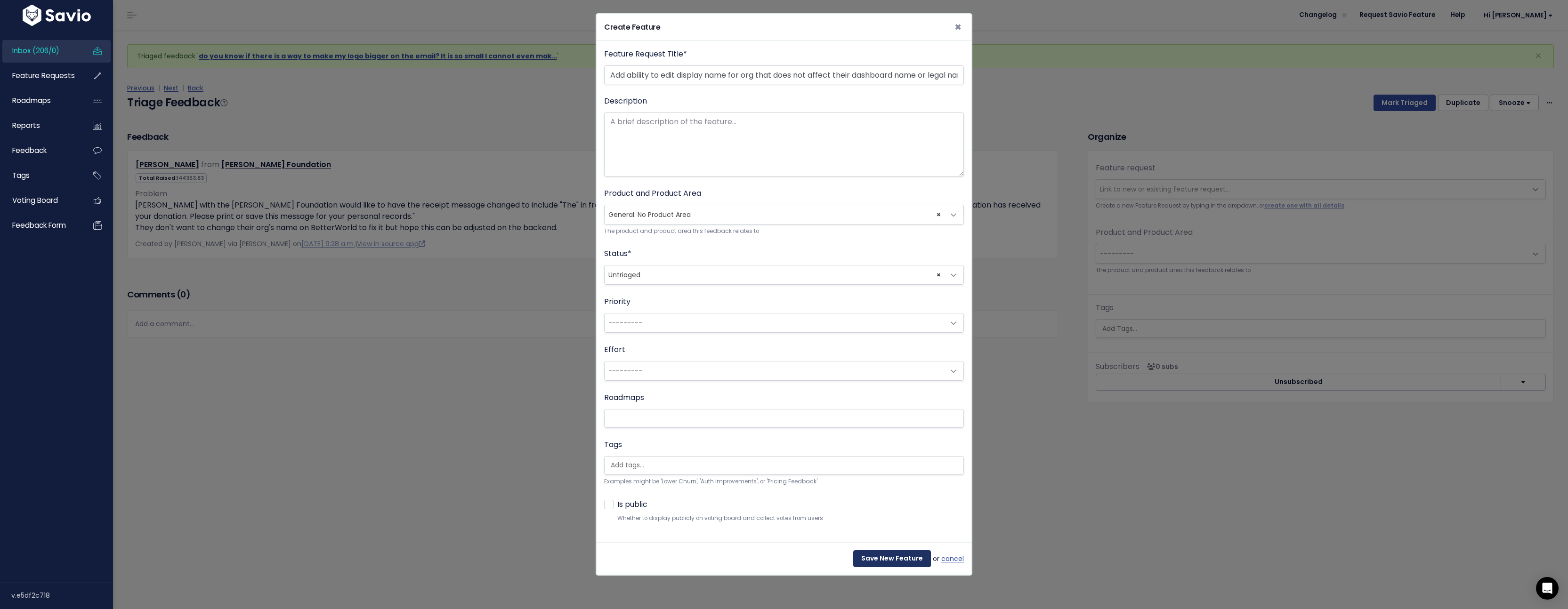
click at [870, 555] on input "Save New Feature" at bounding box center [892, 559] width 78 height 17
select select "63524"
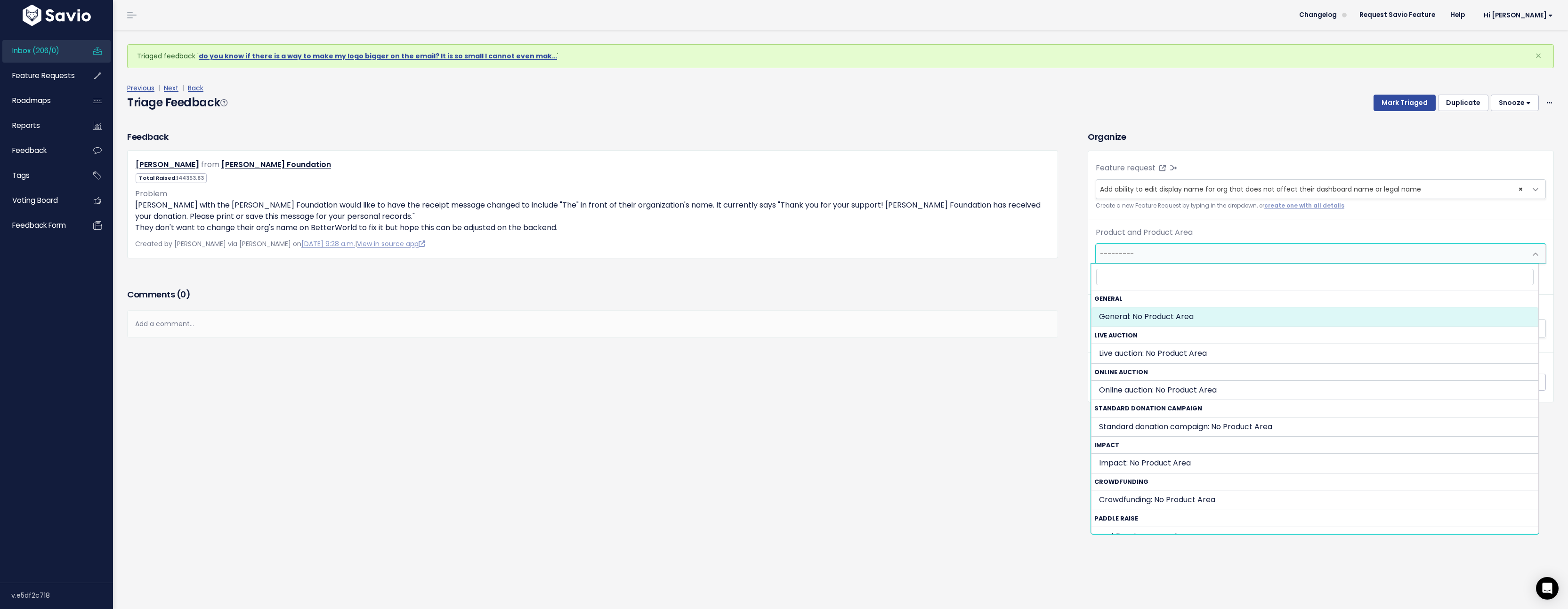
click at [1160, 249] on span "---------" at bounding box center [1311, 254] width 431 height 19
select select "GENERAL:"
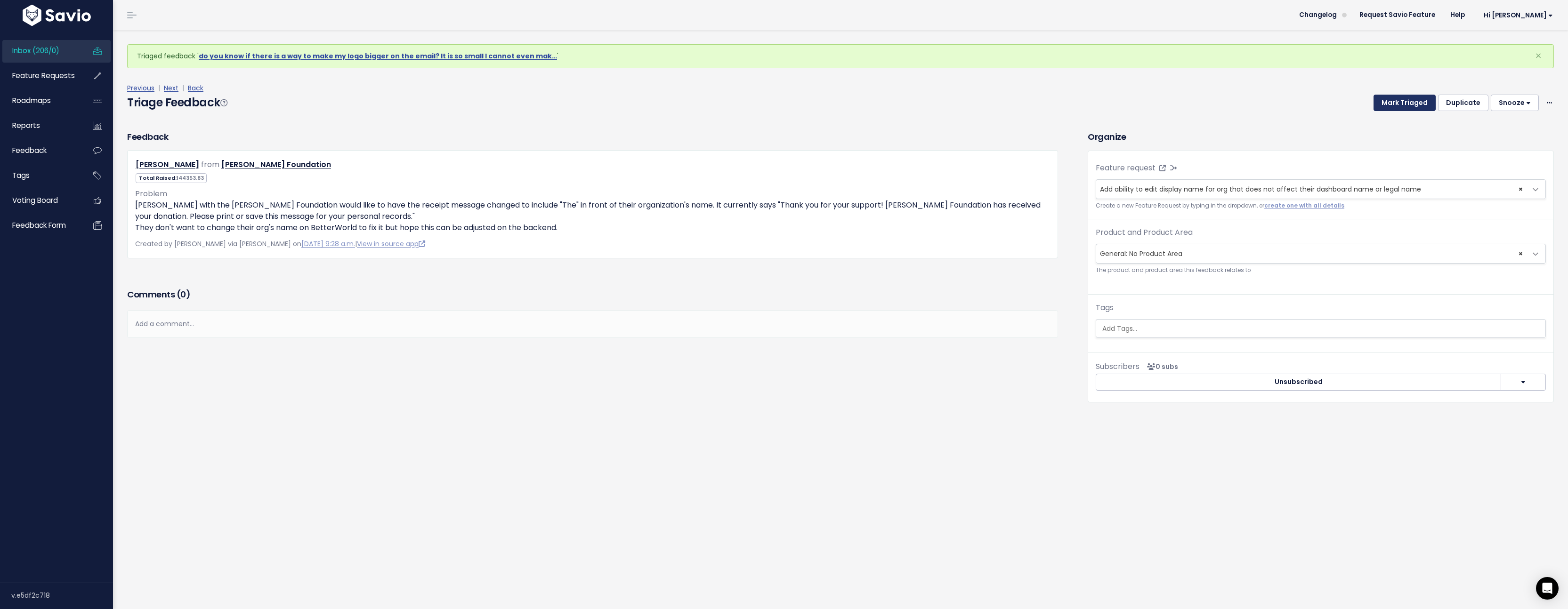
click at [1391, 101] on button "Mark Triaged" at bounding box center [1404, 103] width 62 height 17
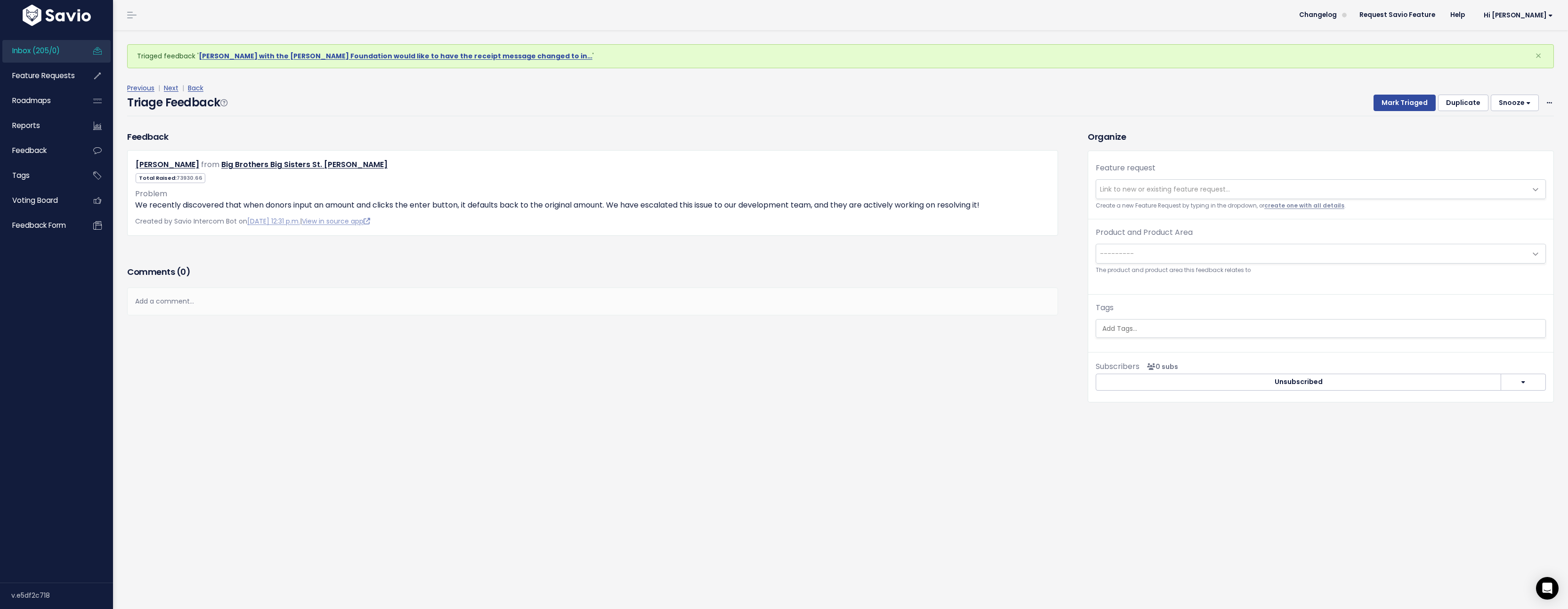
click at [1295, 202] on link "create one with all details" at bounding box center [1304, 205] width 80 height 8
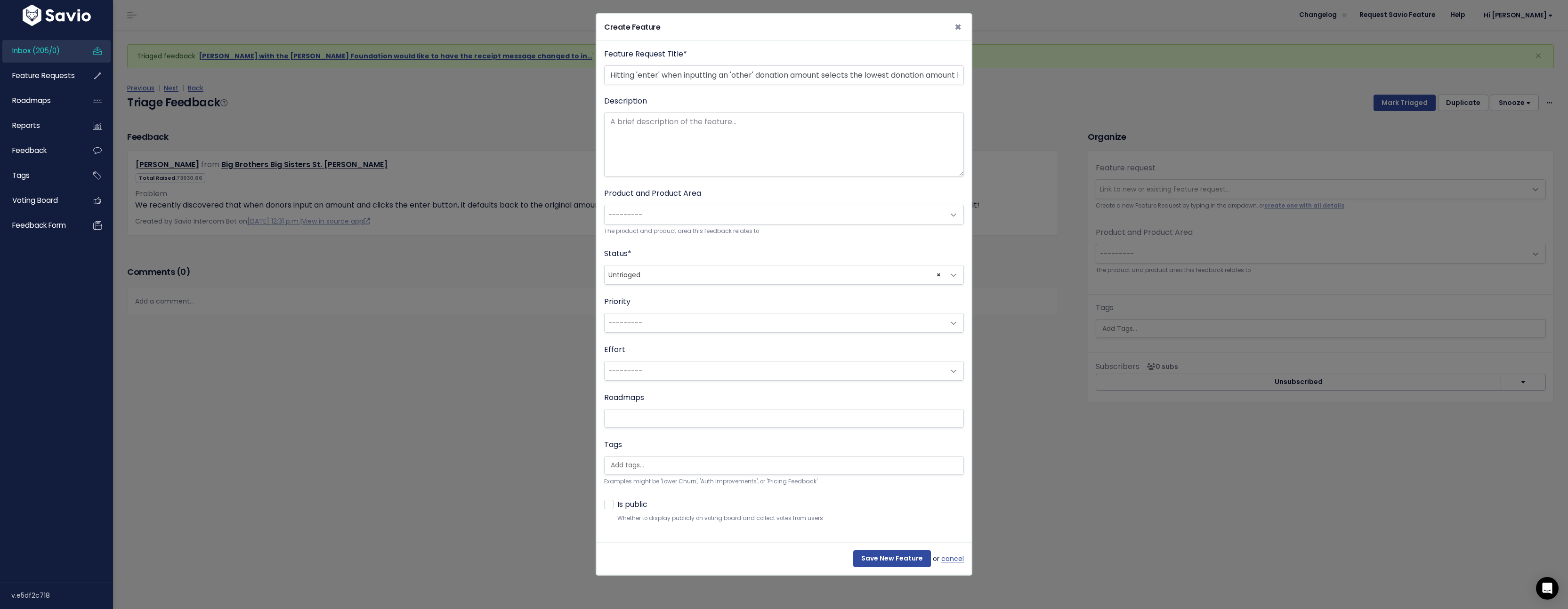
scroll to position [0, 28]
type input "Hitting 'enter' when inputting an 'other' donation amount selects the lowest do…"
click at [741, 218] on span "---------" at bounding box center [774, 215] width 340 height 19
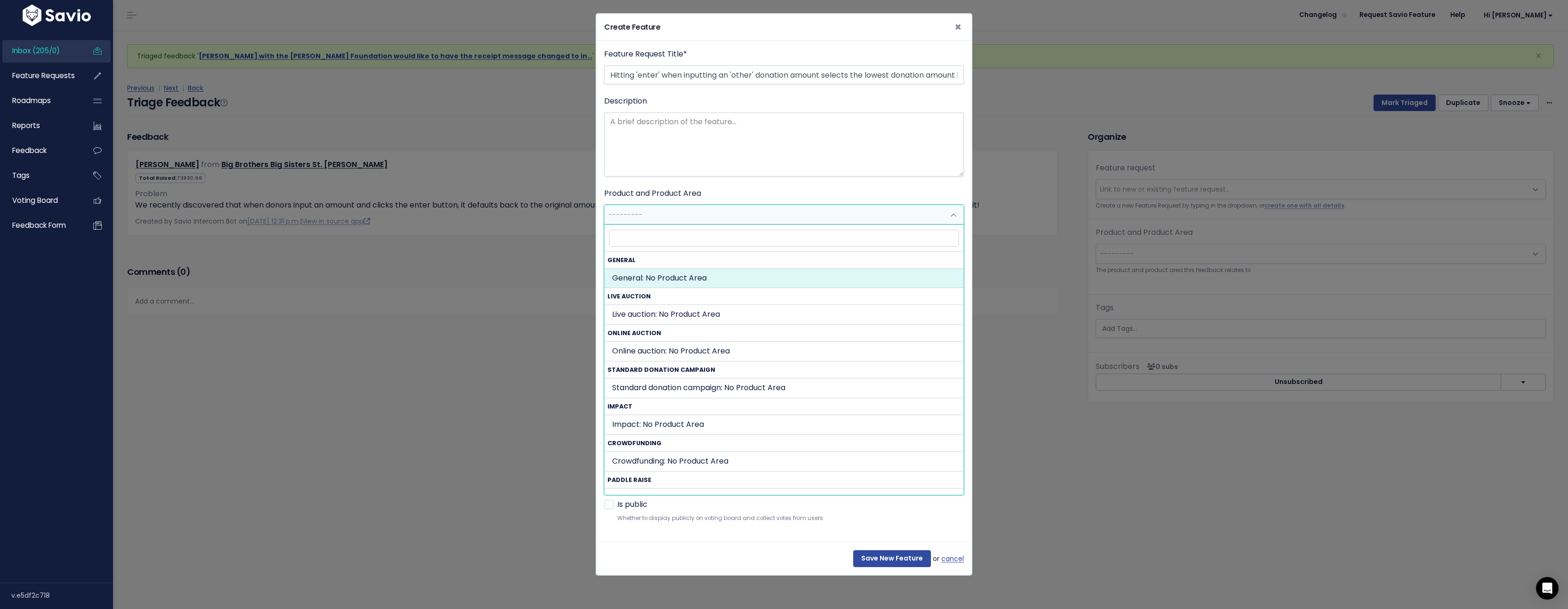
select select "GENERAL:"
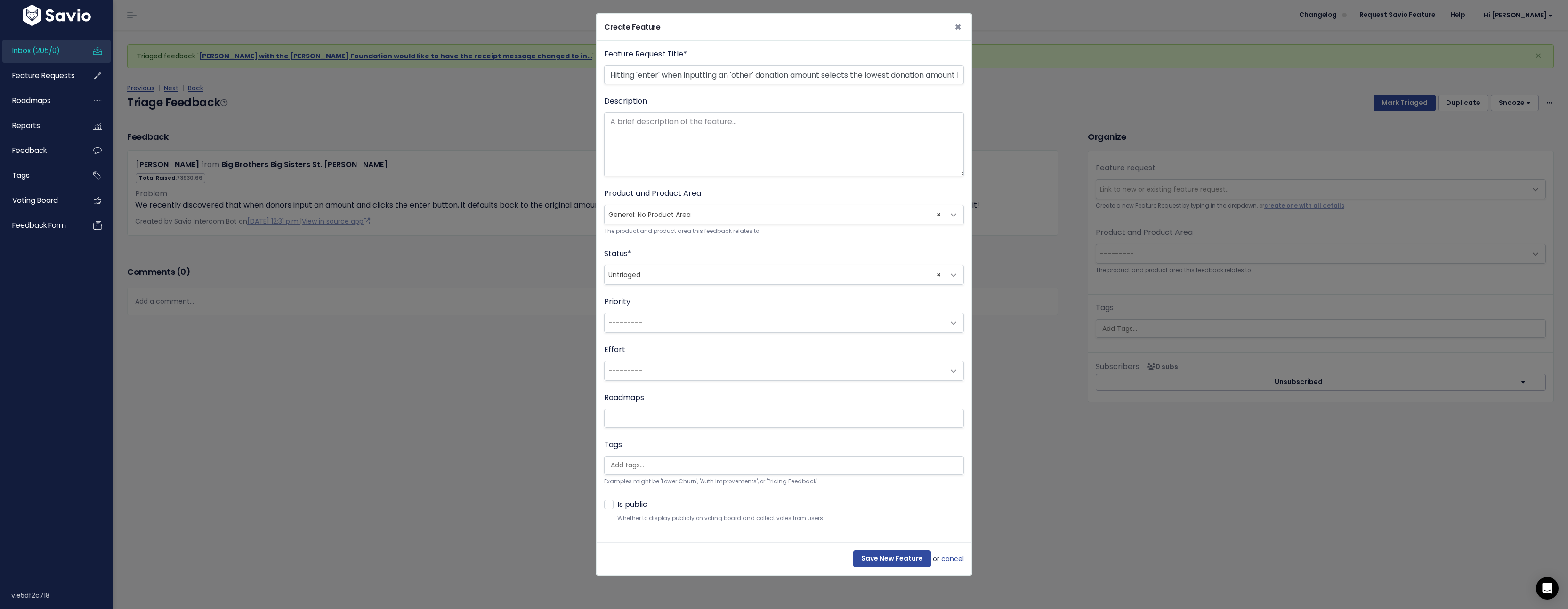
click at [722, 280] on span "× Untriaged" at bounding box center [774, 275] width 340 height 19
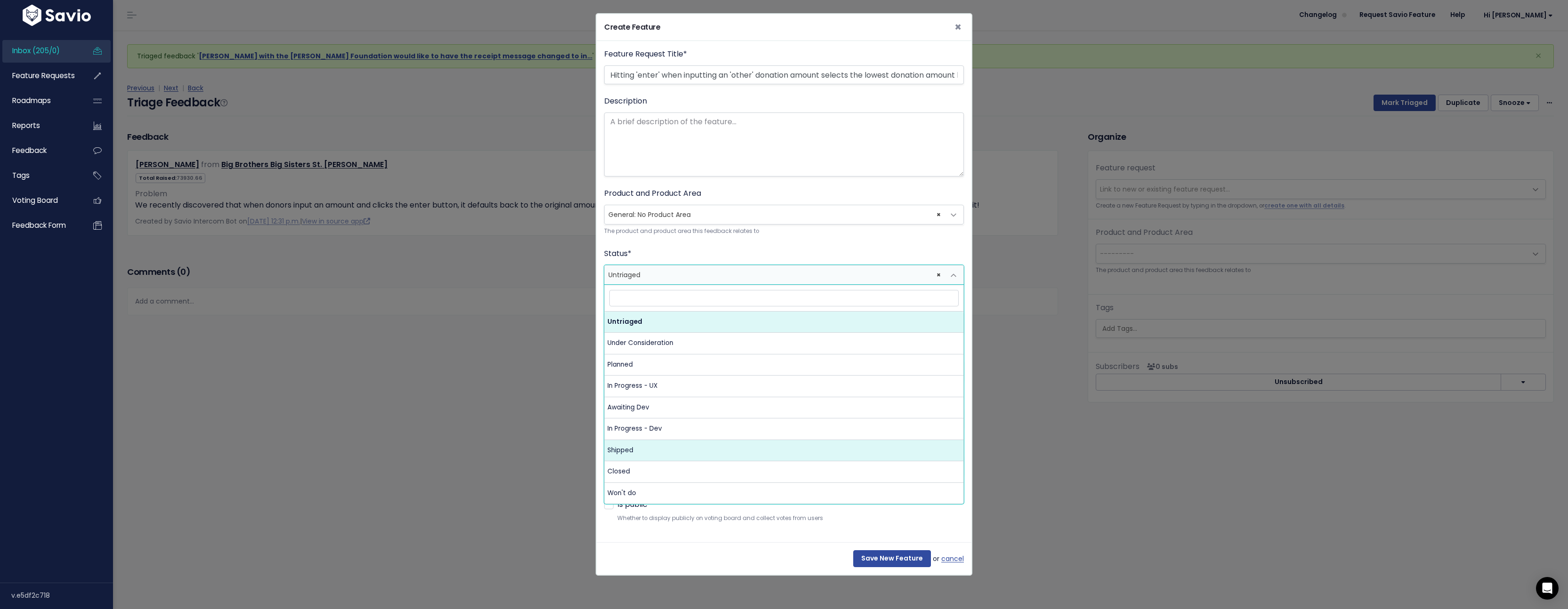
select select "SHIPPED"
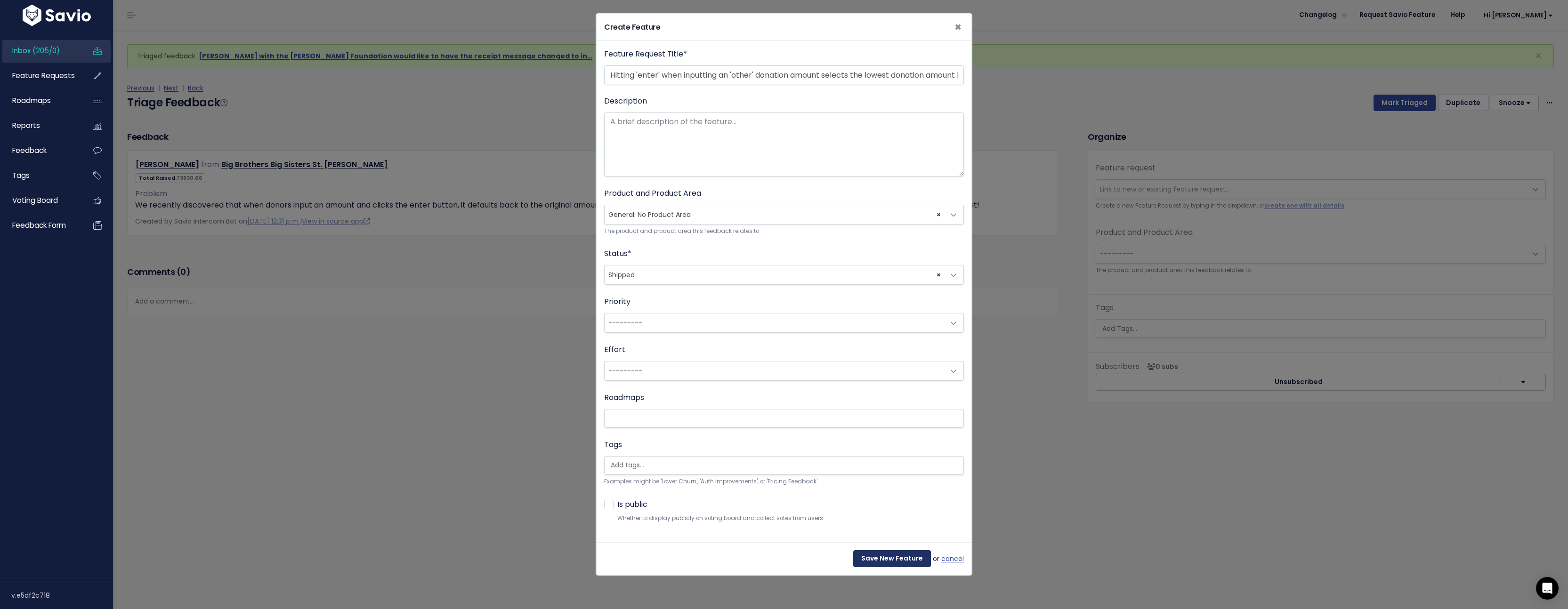
click at [875, 558] on input "Save New Feature" at bounding box center [892, 559] width 78 height 17
select select "63525"
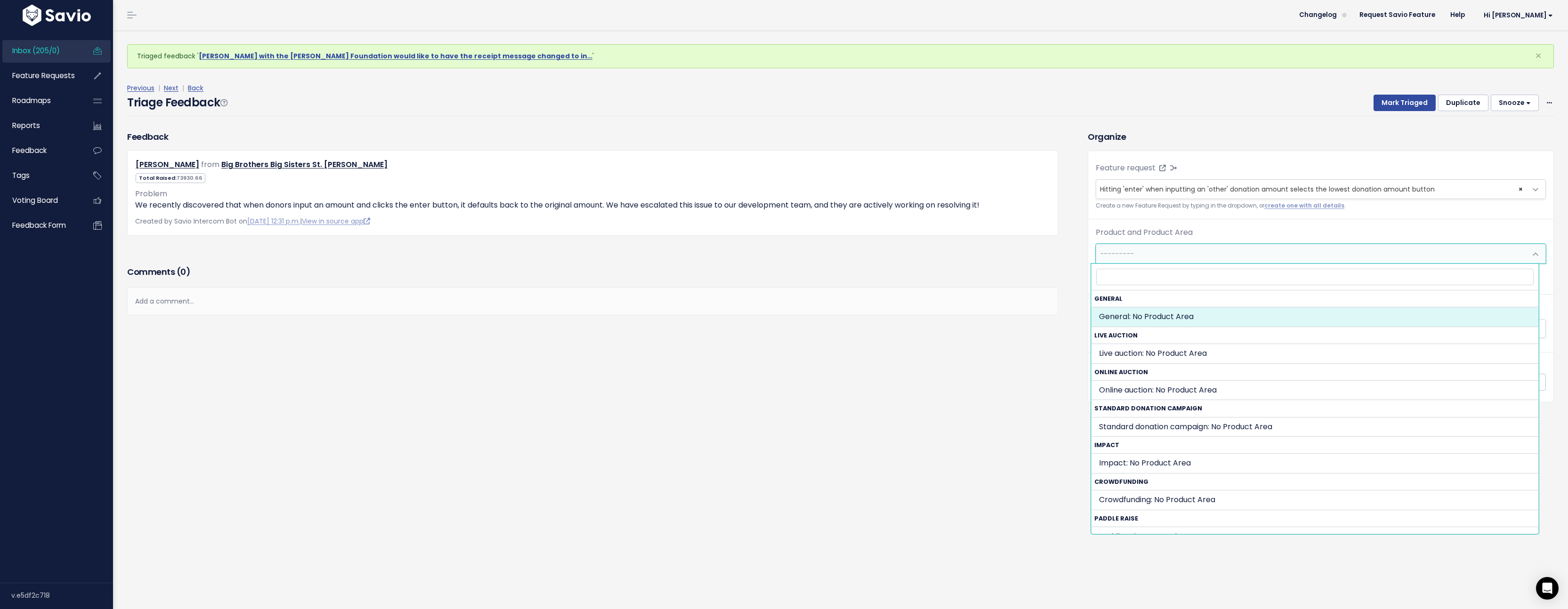
click at [1193, 248] on span "---------" at bounding box center [1311, 254] width 431 height 19
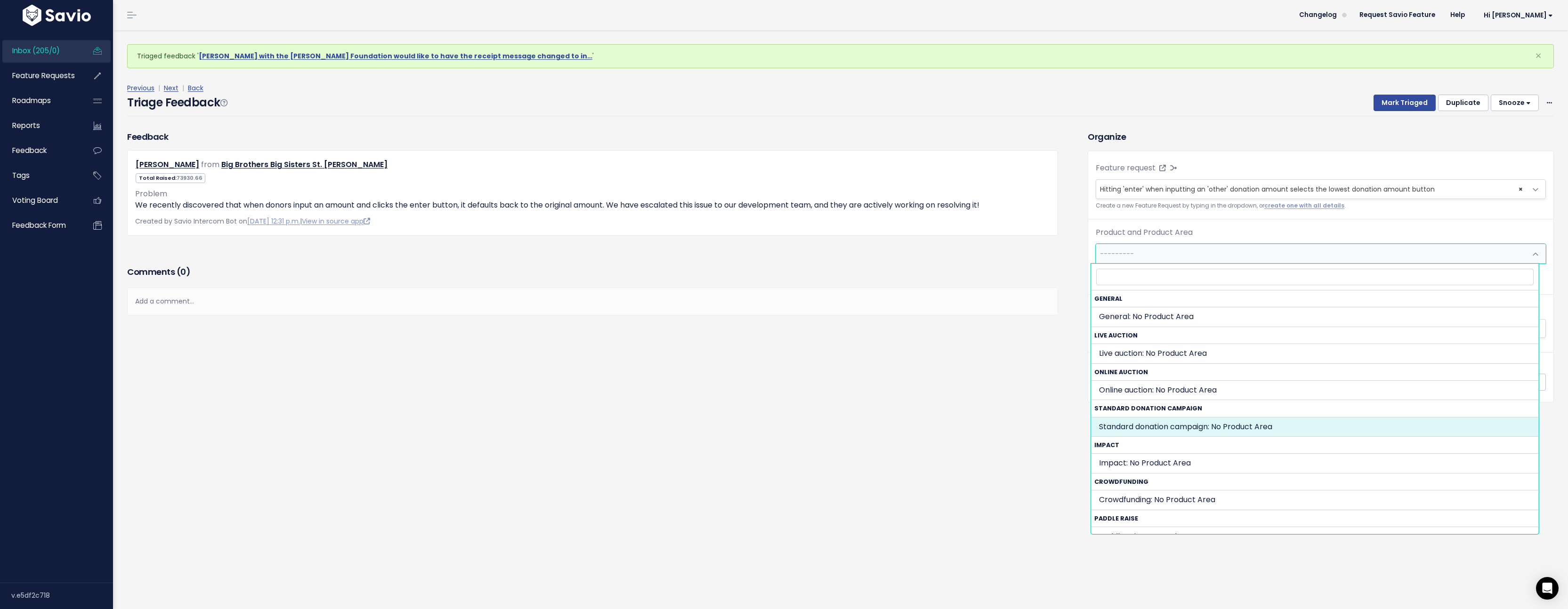
select select "STANDARD_DONATION_CAMPAIGN:"
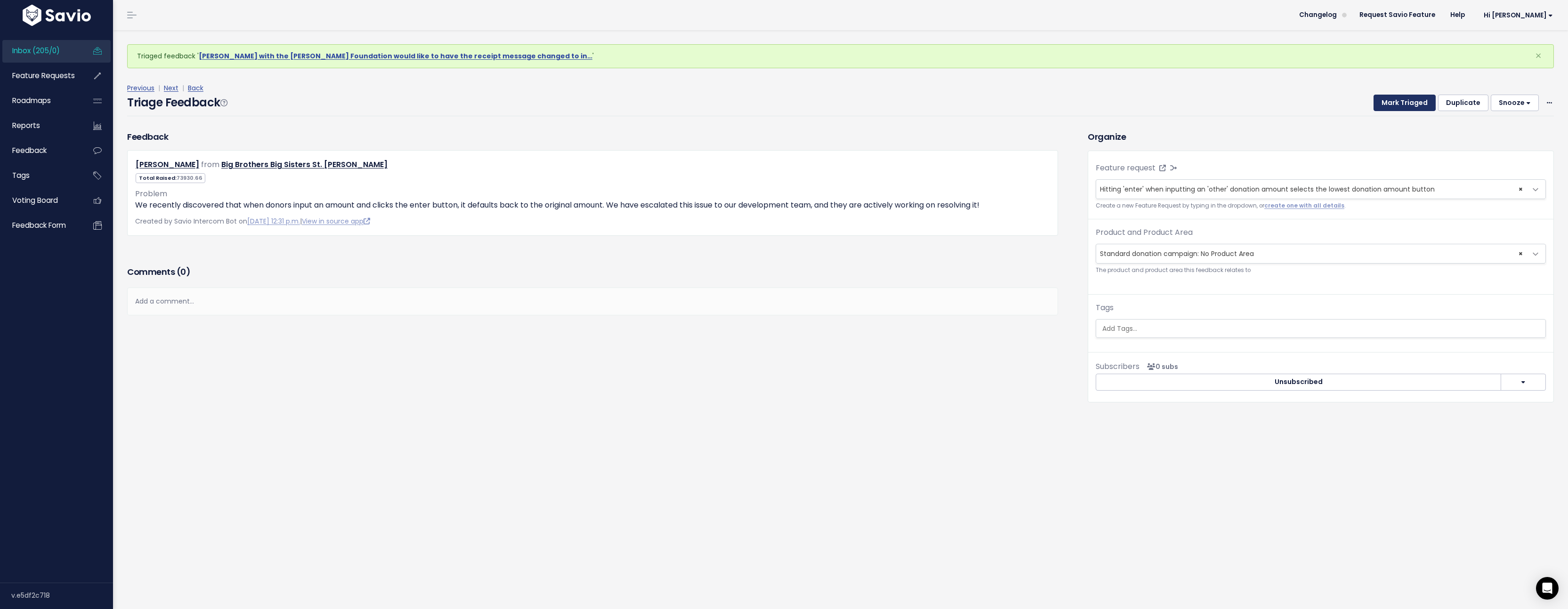
click at [1398, 102] on button "Mark Triaged" at bounding box center [1404, 103] width 62 height 17
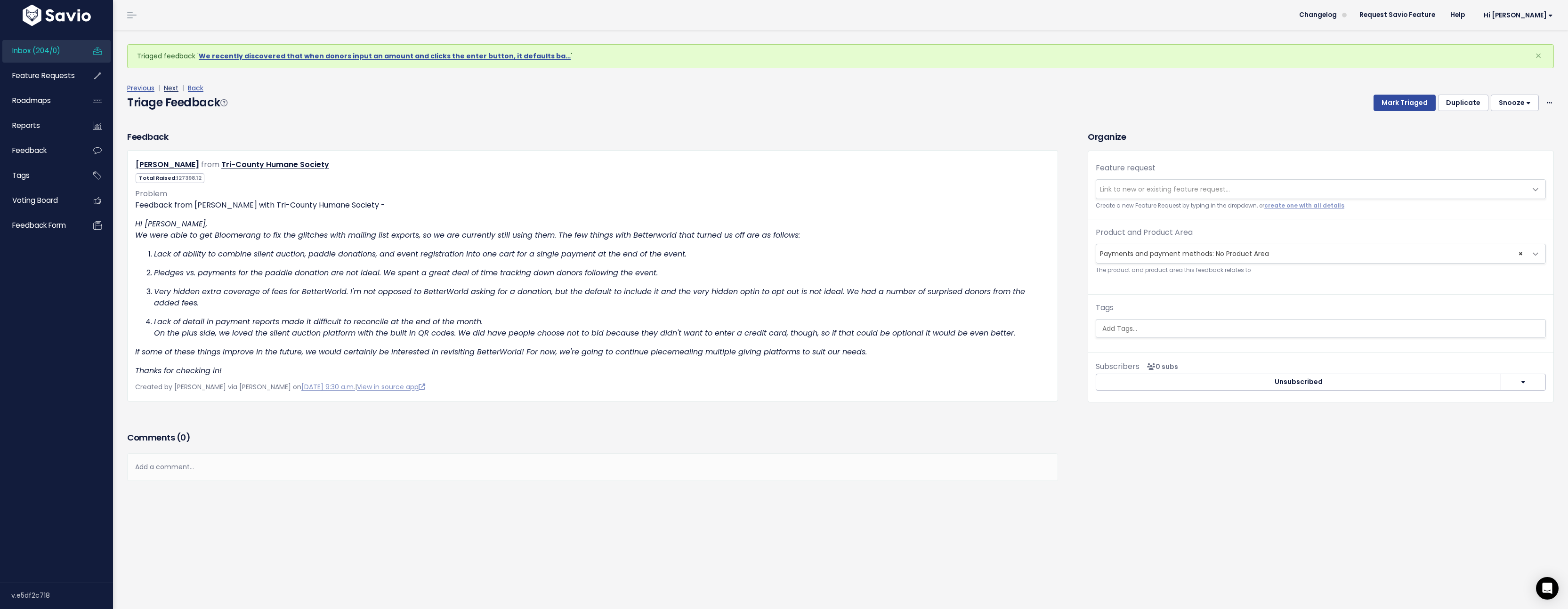
click at [174, 90] on link "Next" at bounding box center [171, 87] width 15 height 10
